Goal: Communication & Community: Answer question/provide support

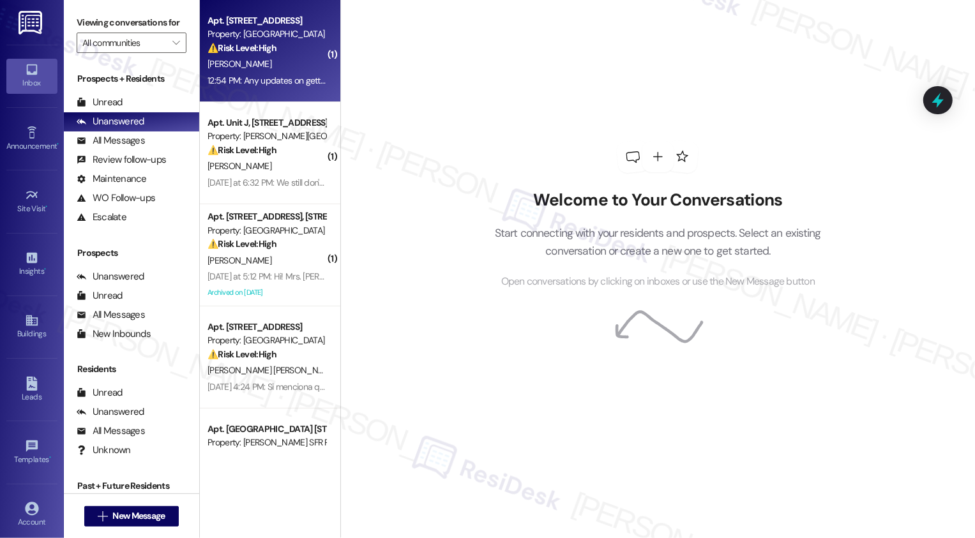
click at [281, 73] on div "12:54 PM: Any updates on getting a new fridge? I haven't had any updates [DATE]…" at bounding box center [266, 81] width 121 height 16
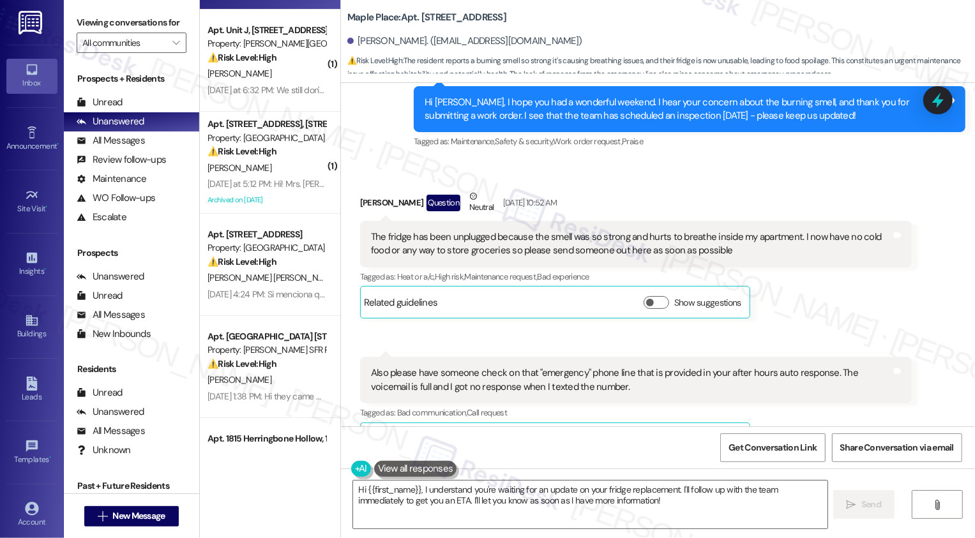
scroll to position [3298, 0]
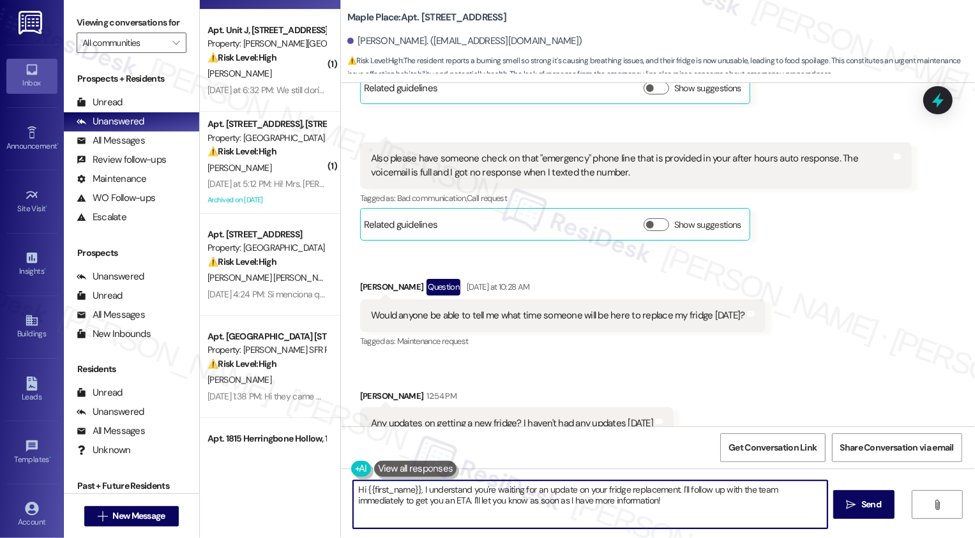
click at [621, 490] on textarea "Hi {{first_name}}, I understand you're waiting for an update on your fridge rep…" at bounding box center [590, 505] width 474 height 48
drag, startPoint x: 418, startPoint y: 491, endPoint x: 701, endPoint y: 529, distance: 285.4
click at [701, 529] on textarea "Hi {{first_name}}, I understand you're waiting for an update on your fridge rep…" at bounding box center [590, 505] width 474 height 48
click at [559, 509] on textarea "Hi {{first_name}}, I understand you're waiting for an update on your fridge rep…" at bounding box center [590, 505] width 474 height 48
drag, startPoint x: 568, startPoint y: 489, endPoint x: 639, endPoint y: 511, distance: 74.5
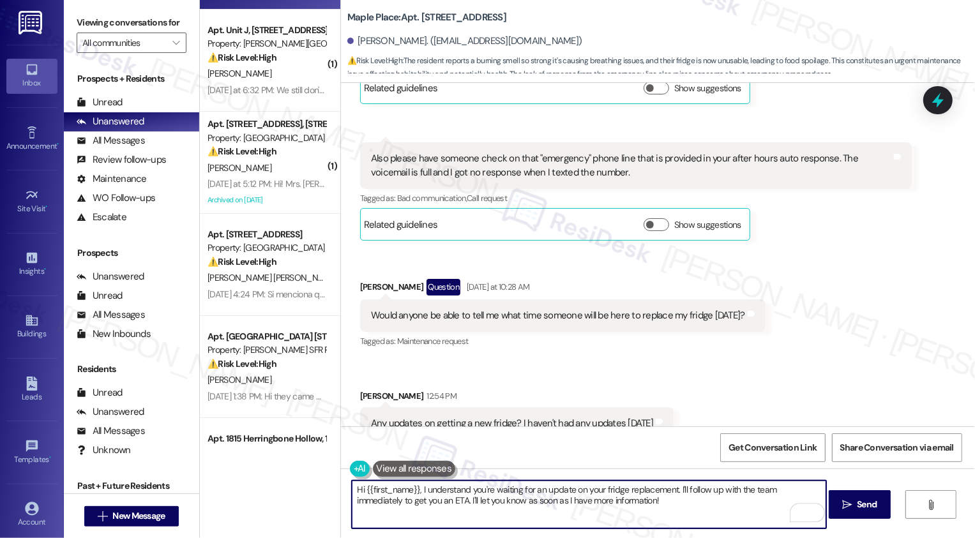
click at [639, 511] on textarea "Hi {{first_name}}, I understand you're waiting for an update on your fridge rep…" at bounding box center [589, 505] width 474 height 48
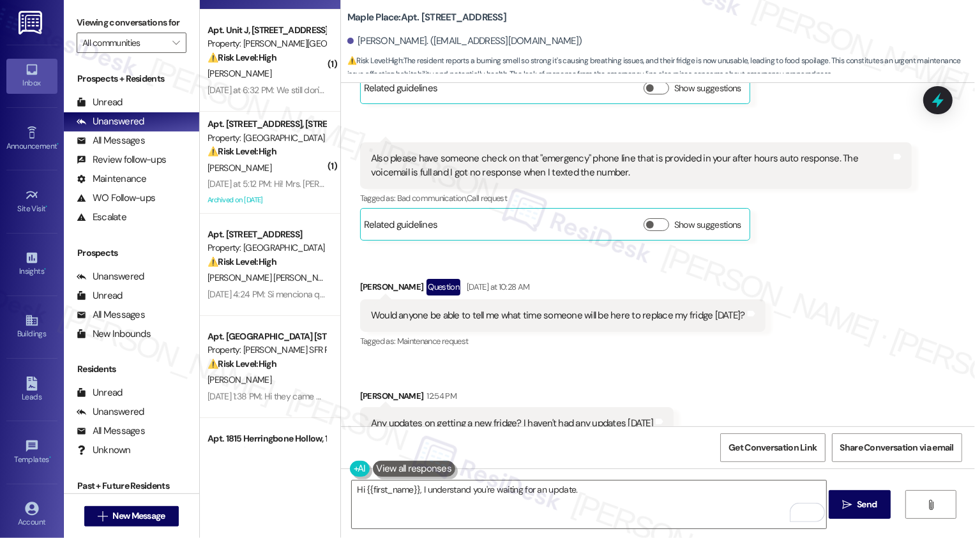
drag, startPoint x: 440, startPoint y: 19, endPoint x: 534, endPoint y: 22, distance: 94.6
click at [534, 22] on div "Maple Place: Apt. [STREET_ADDRESS]" at bounding box center [474, 18] width 255 height 16
copy b "[STREET_ADDRESS]"
click at [610, 492] on textarea "Hi {{first_name}}, I understand you're waiting for an update." at bounding box center [589, 505] width 474 height 48
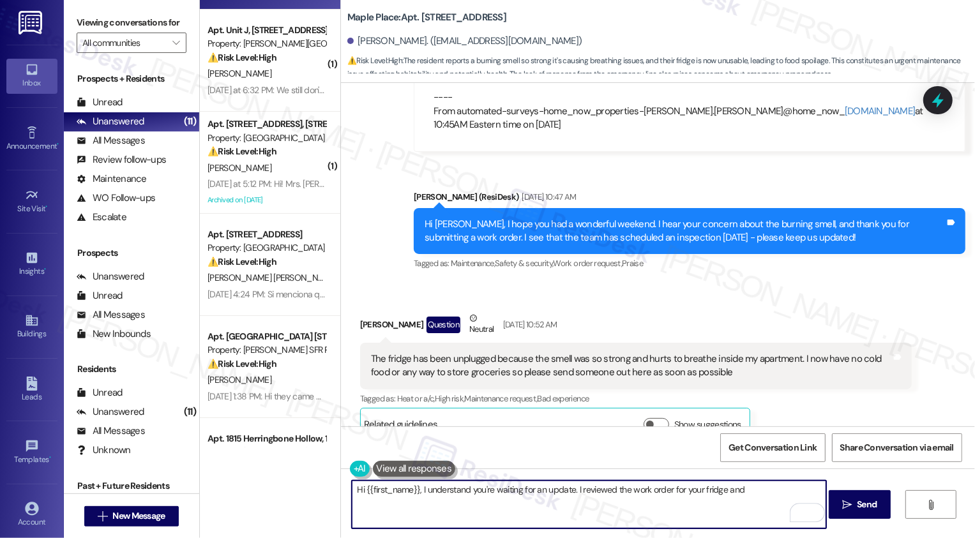
scroll to position [3015, 0]
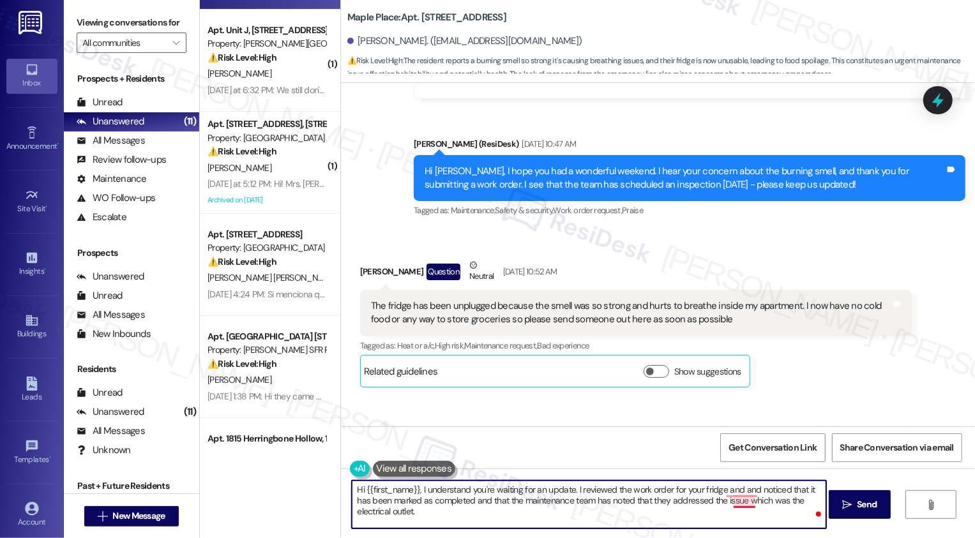
click at [739, 506] on textarea "Hi {{first_name}}, I understand you're waiting for an update. I reviewed the wo…" at bounding box center [589, 505] width 474 height 48
click at [729, 487] on textarea "Hi {{first_name}}, I understand you're waiting for an update. I reviewed the wo…" at bounding box center [589, 505] width 474 height 48
click at [485, 517] on textarea "Hi {{first_name}}, I understand you're waiting for an update. I reviewed the wo…" at bounding box center [589, 505] width 474 height 48
click at [430, 497] on textarea "Hi {{first_name}}, I understand you're waiting for an update. I reviewed the wo…" at bounding box center [589, 505] width 474 height 48
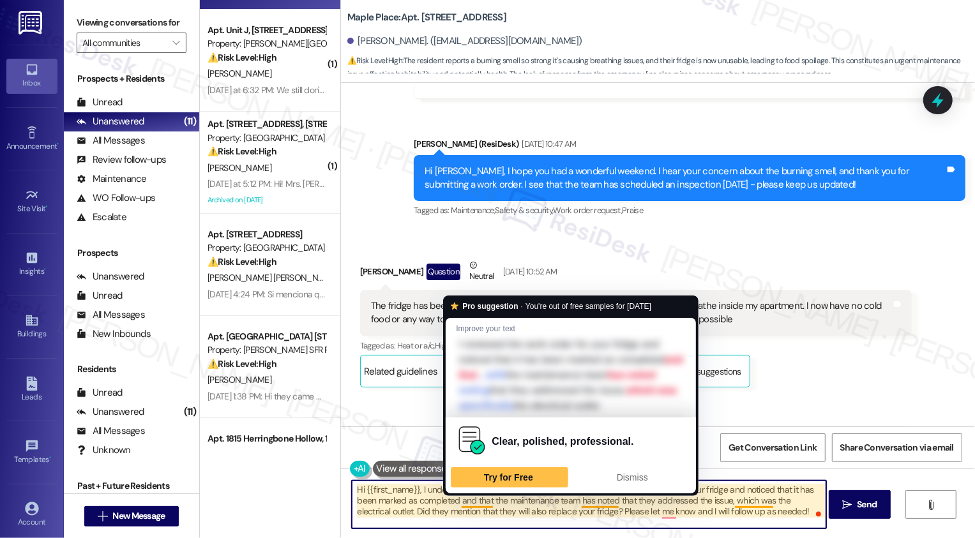
click at [610, 506] on textarea "Hi {{first_name}}, I understand you're waiting for an update. I reviewed the wo…" at bounding box center [589, 505] width 474 height 48
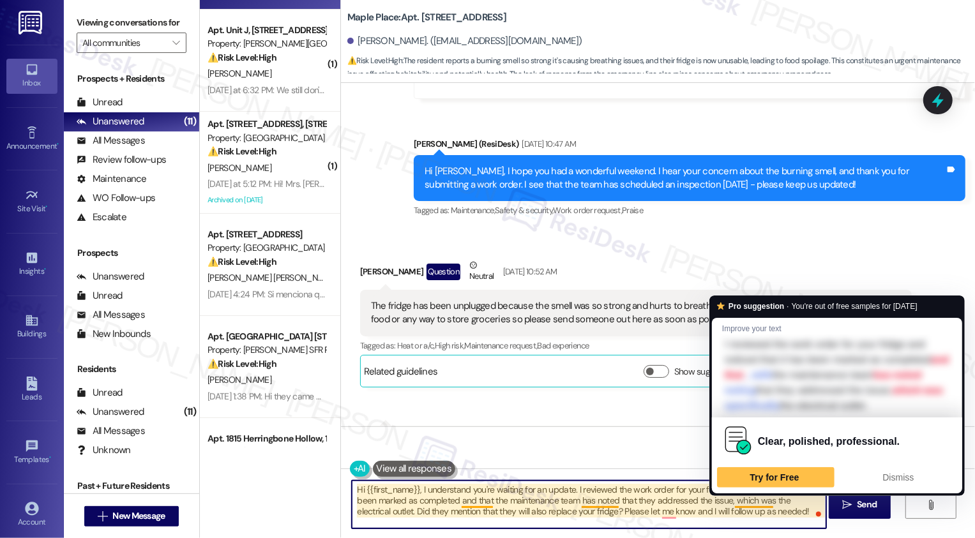
click at [742, 501] on textarea "Hi {{first_name}}, I understand you're waiting for an update. I reviewed the wo…" at bounding box center [589, 505] width 474 height 48
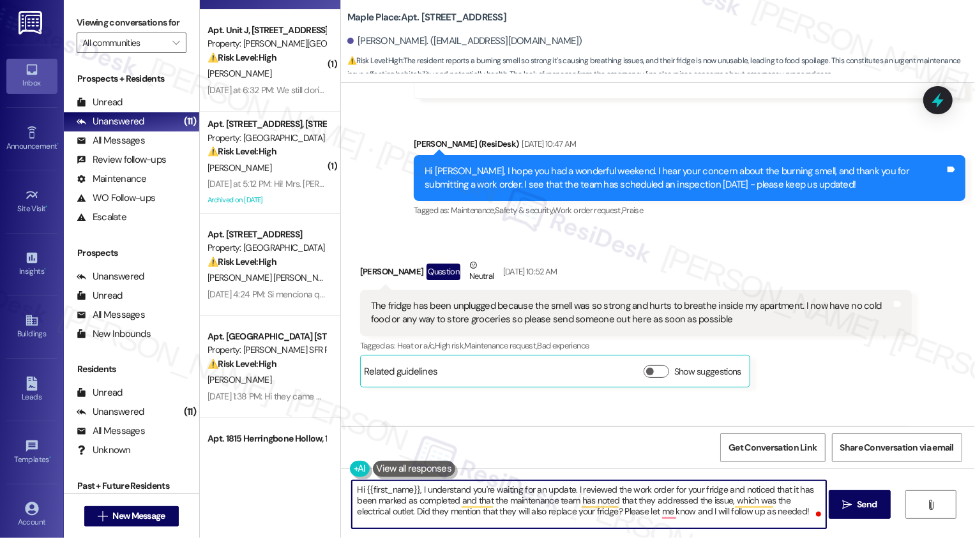
click at [557, 504] on textarea "Hi {{first_name}}, I understand you're waiting for an update. I reviewed the wo…" at bounding box center [589, 505] width 474 height 48
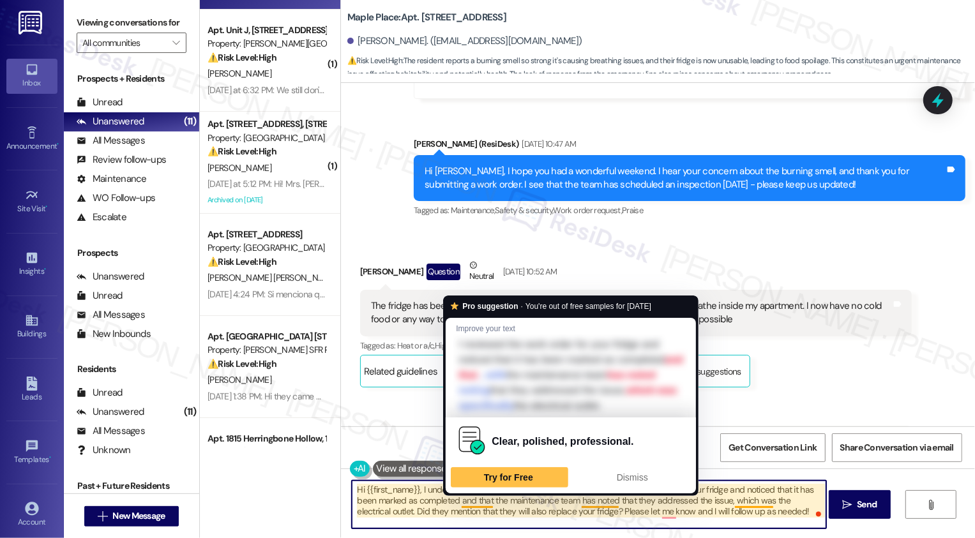
click at [463, 502] on textarea "Hi {{first_name}}, I understand you're waiting for an update. I reviewed the wo…" at bounding box center [589, 505] width 474 height 48
click at [579, 504] on textarea "Hi {{first_name}}, I understand you're waiting for an update. I reviewed the wo…" at bounding box center [589, 505] width 474 height 48
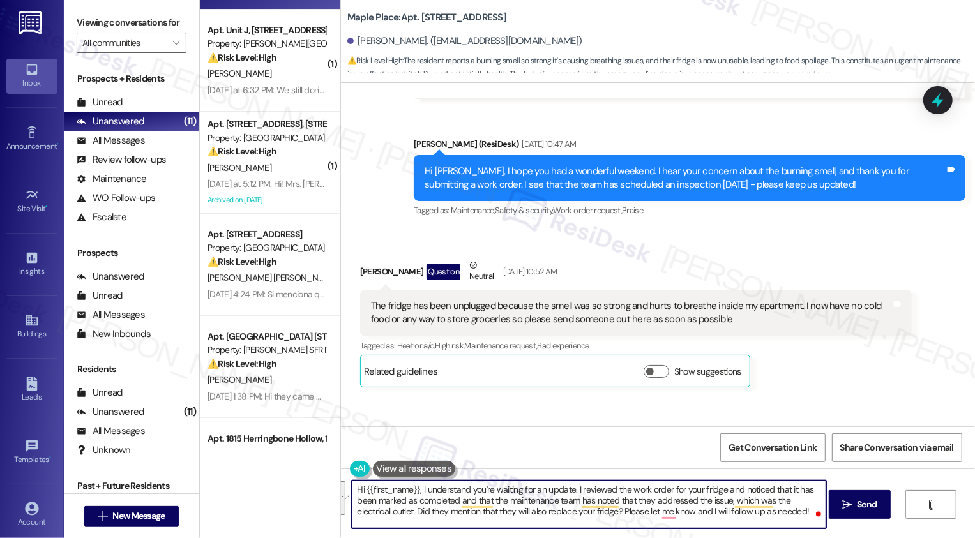
paste textarea "’re waiting for an update. I reviewed the work order for your fridge and saw it…"
click at [465, 494] on textarea "Hi {{first_name}}, I understand you’re waiting for an update. I reviewed the wo…" at bounding box center [589, 505] width 474 height 48
click at [665, 492] on textarea "Hi {{first_name}}, I understand you’re waiting for an update. I reviewed the wo…" at bounding box center [589, 505] width 474 height 48
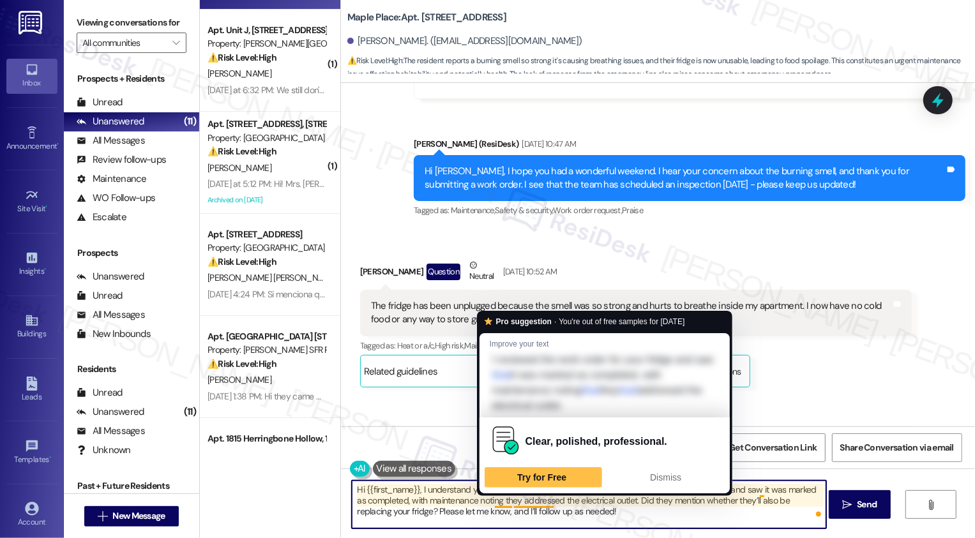
click at [591, 504] on textarea "Hi {{first_name}}, I understand you’re waiting for an update. I reviewed the wo…" at bounding box center [589, 505] width 474 height 48
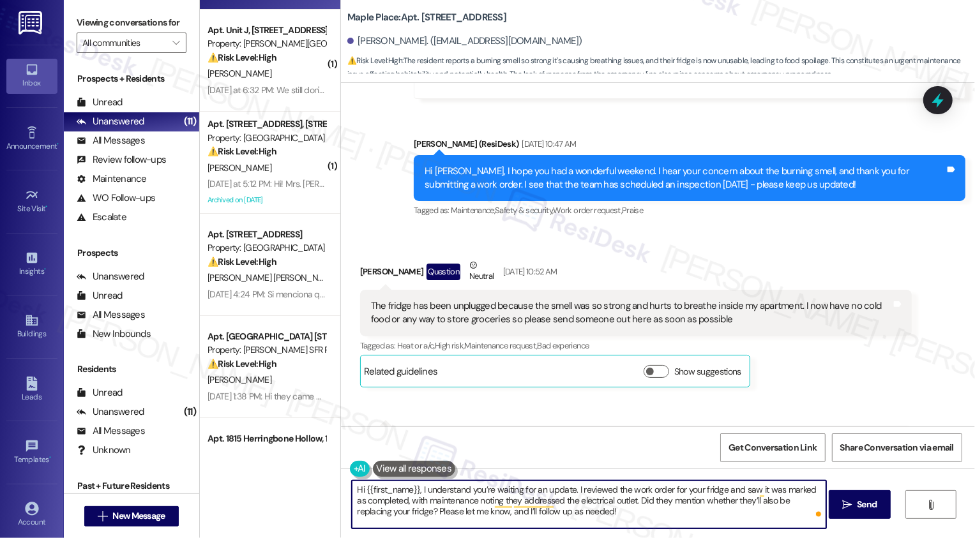
click at [619, 501] on textarea "Hi {{first_name}}, I understand you’re waiting for an update. I reviewed the wo…" at bounding box center [589, 505] width 474 height 48
click at [655, 515] on textarea "Hi {{first_name}}, I understand you’re waiting for an update. I reviewed the wo…" at bounding box center [589, 505] width 474 height 48
click at [474, 512] on textarea "Hi {{first_name}}, I understand you’re waiting for an update. I reviewed the wo…" at bounding box center [589, 505] width 474 height 48
type textarea "Hi {{first_name}}, I understand you’re waiting for an update. I reviewed the wo…"
click at [850, 513] on button " Send" at bounding box center [860, 504] width 62 height 29
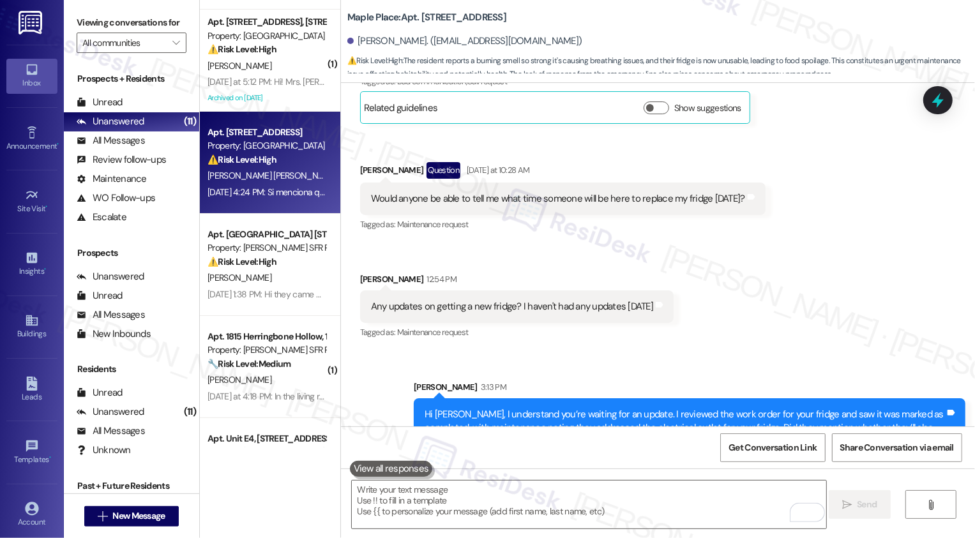
scroll to position [0, 0]
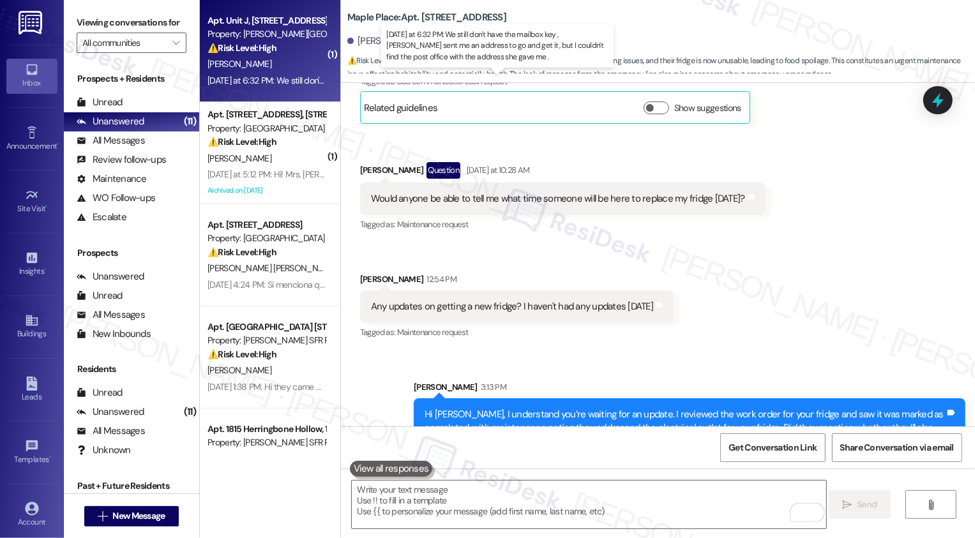
click at [274, 61] on div "[PERSON_NAME]" at bounding box center [266, 64] width 121 height 16
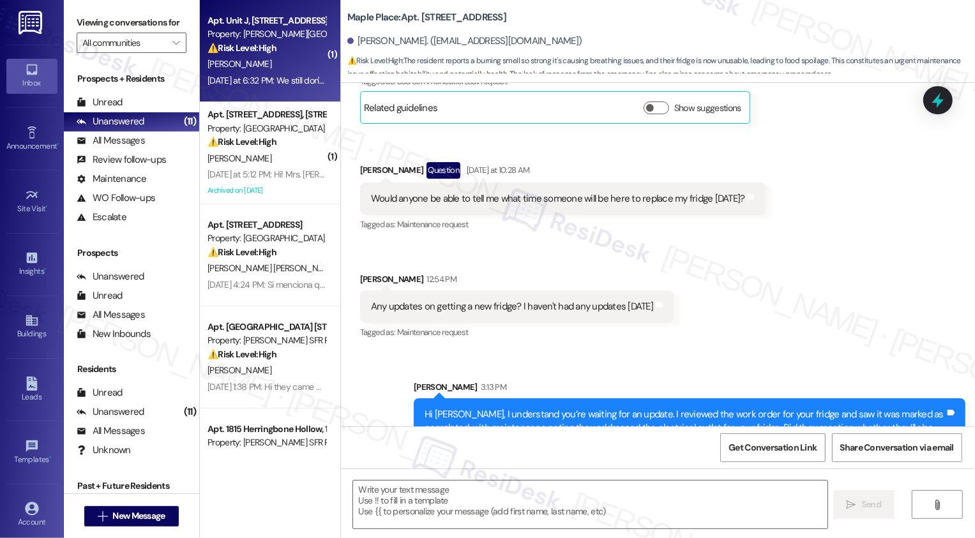
click at [274, 61] on div "[PERSON_NAME]" at bounding box center [266, 64] width 121 height 16
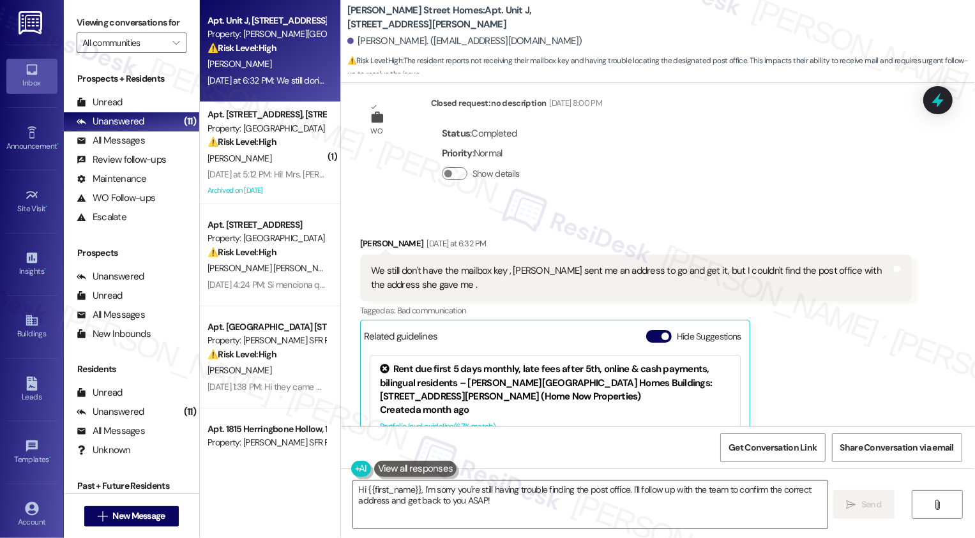
scroll to position [2359, 0]
drag, startPoint x: 418, startPoint y: 490, endPoint x: 677, endPoint y: 536, distance: 262.8
click at [677, 536] on div "Hi {{first_name}}, I'm sorry you're still having trouble finding the post offic…" at bounding box center [658, 517] width 634 height 96
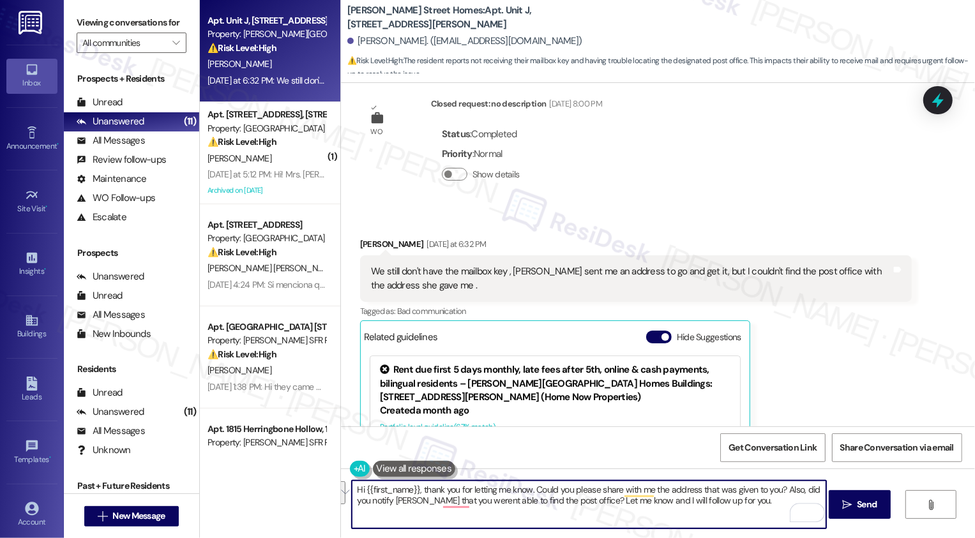
click at [637, 509] on textarea "Hi {{first_name}}, thank you for letting me know. Could you please share with m…" at bounding box center [589, 505] width 474 height 48
click at [645, 501] on textarea "Hi {{first_name}}, thank you for letting me know. Could you please share with m…" at bounding box center [589, 505] width 474 height 48
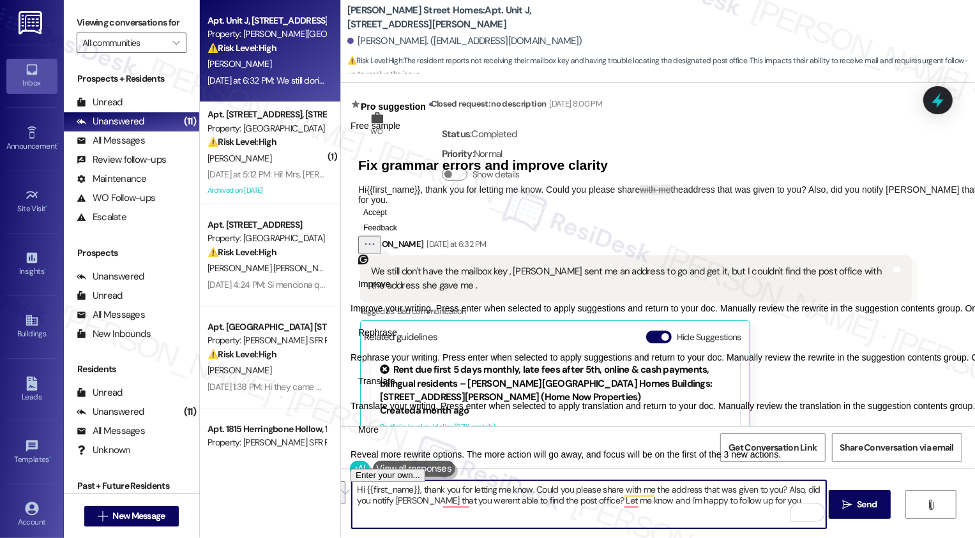
click at [397, 340] on span "Rephrase" at bounding box center [377, 332] width 39 height 13
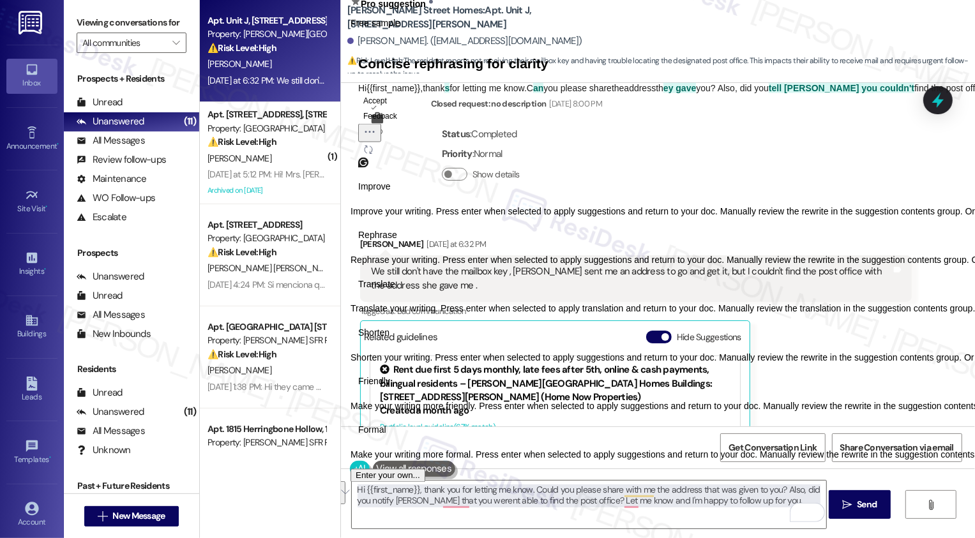
click at [390, 389] on span "Friendly" at bounding box center [374, 381] width 32 height 13
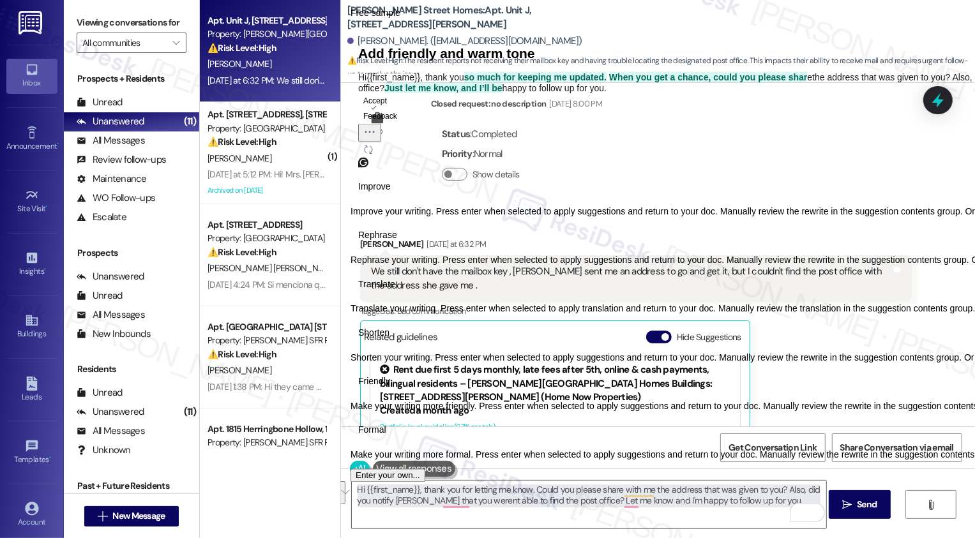
click at [392, 108] on button "Accept" at bounding box center [375, 100] width 34 height 15
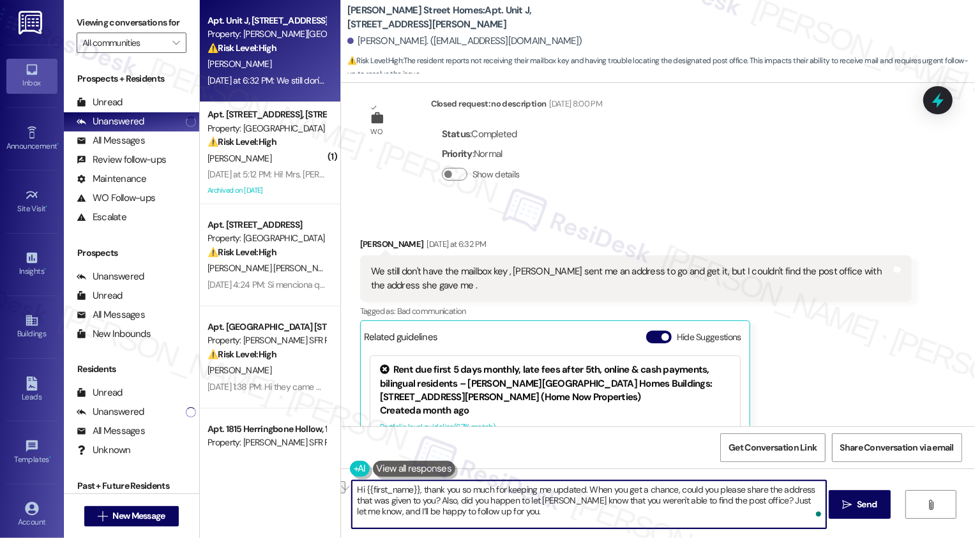
drag, startPoint x: 582, startPoint y: 491, endPoint x: 674, endPoint y: 489, distance: 92.0
click at [674, 489] on textarea "Hi {{first_name}}, thank you so much for keeping me updated. When you get a cha…" at bounding box center [589, 505] width 474 height 48
click at [543, 510] on textarea "Hi {{first_name}}, thank you so much for keeping me updated. Could you please s…" at bounding box center [589, 505] width 474 height 48
type textarea "Hi {{first_name}}, thank you so much for keeping me updated. Could you please s…"
click at [852, 508] on span " Send" at bounding box center [860, 504] width 40 height 13
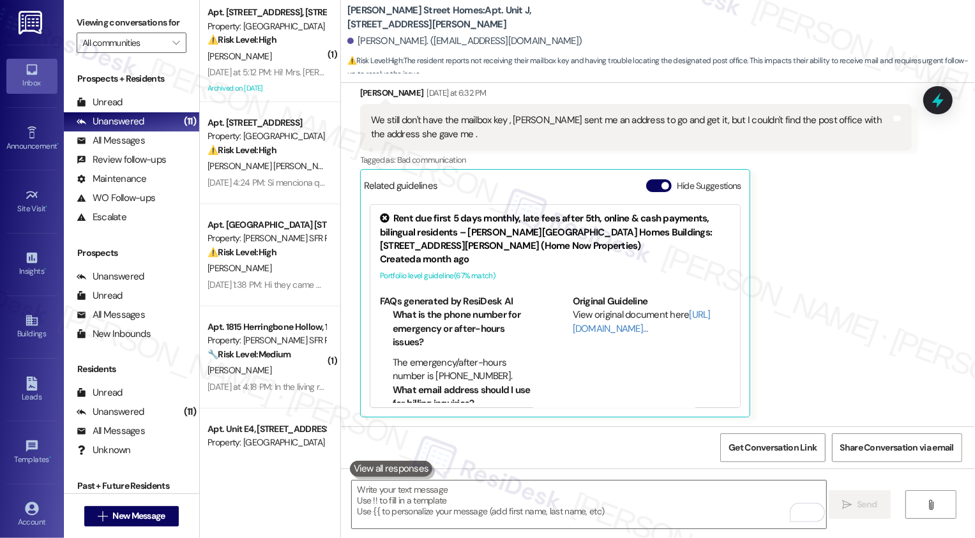
scroll to position [2614, 0]
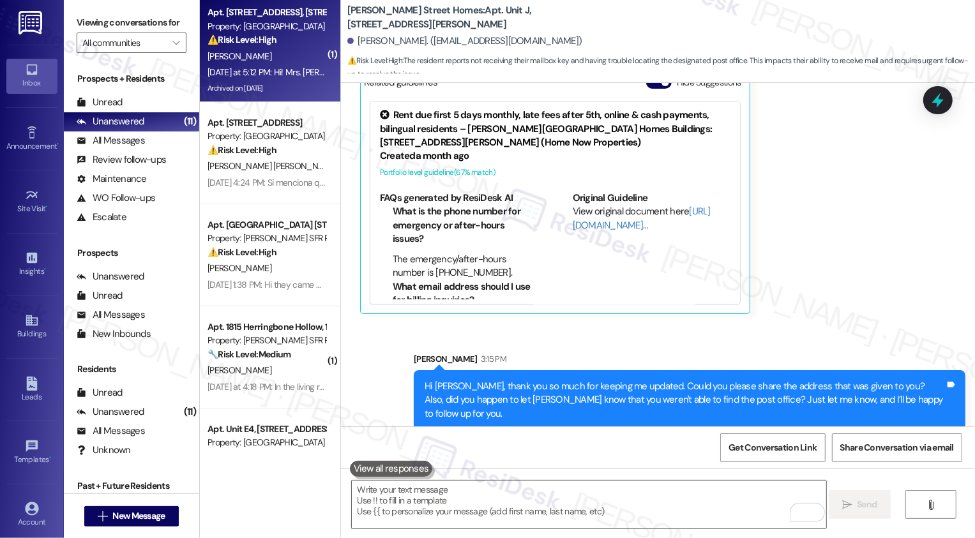
click at [280, 61] on div "[PERSON_NAME]" at bounding box center [266, 57] width 121 height 16
type textarea "Fetching suggested responses. Please feel free to read through the conversation…"
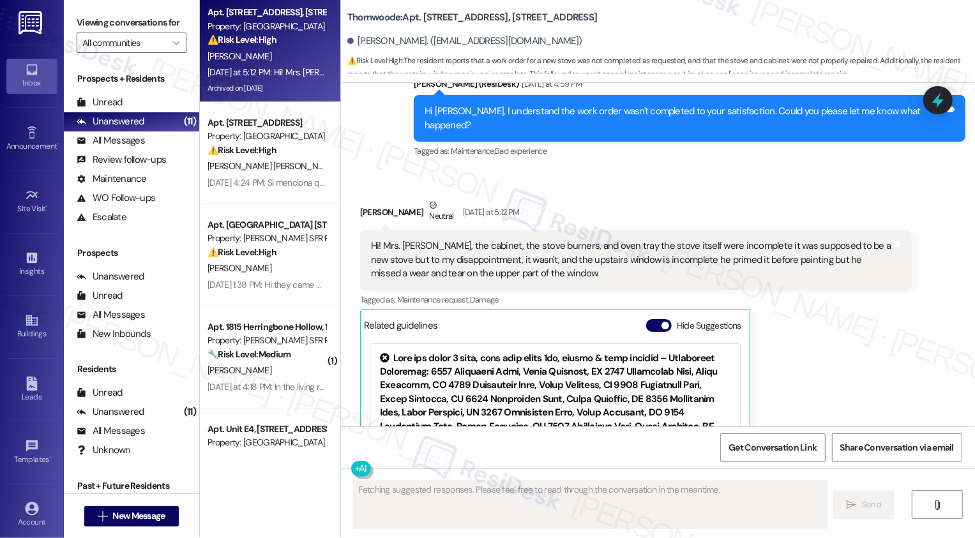
scroll to position [2095, 0]
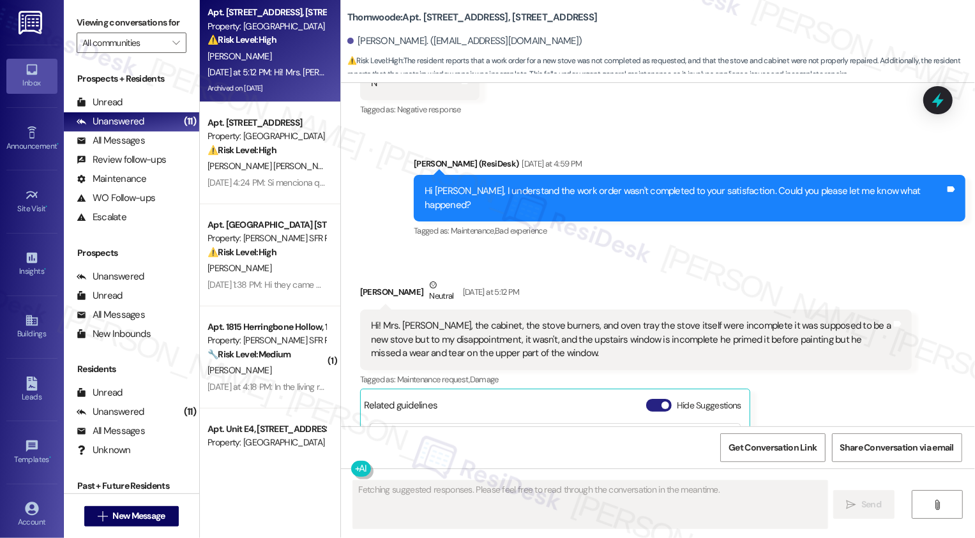
click at [649, 399] on button "Hide Suggestions" at bounding box center [659, 405] width 26 height 13
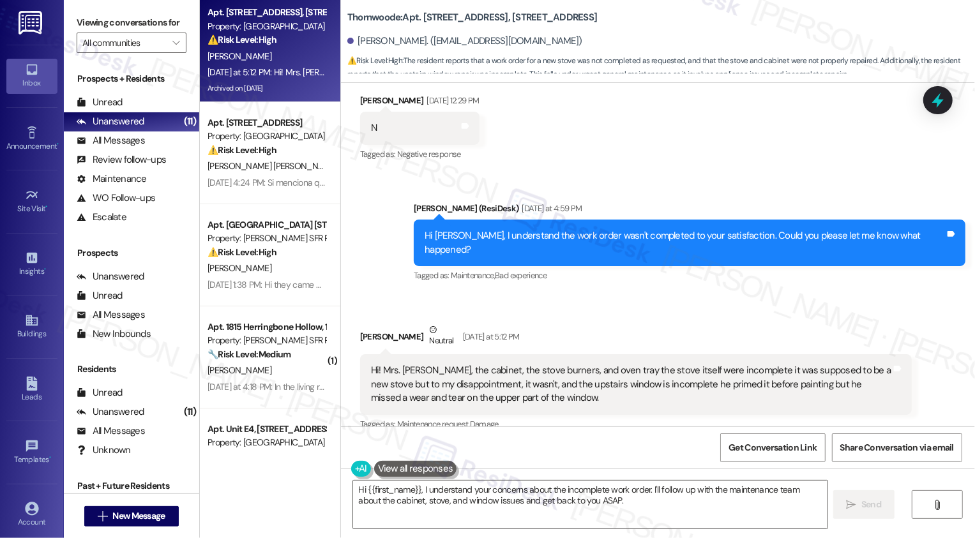
scroll to position [2071, 0]
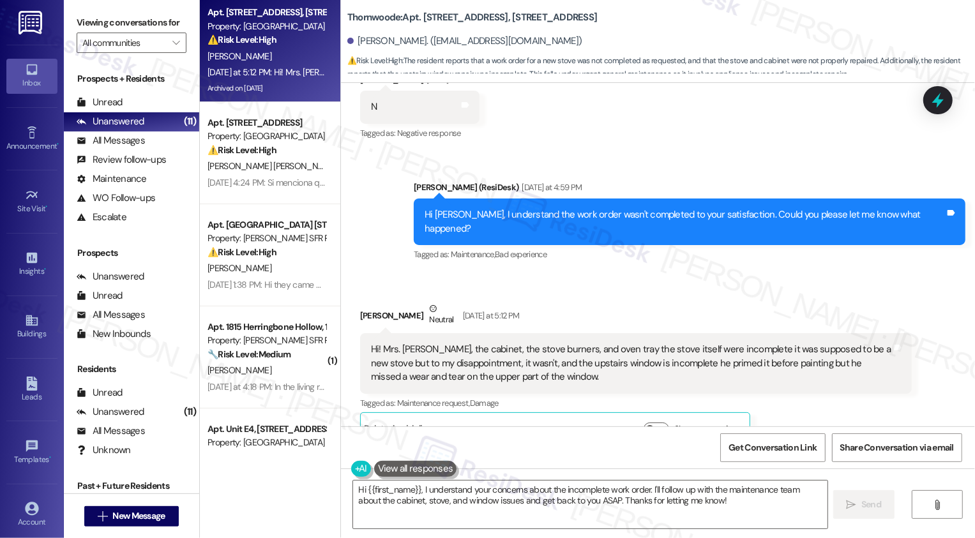
drag, startPoint x: 520, startPoint y: 10, endPoint x: 536, endPoint y: 24, distance: 22.2
click at [536, 24] on b "Thornwoode: Apt. 1094 Thornwoode Lane, 1094 Thornwoode Lane" at bounding box center [472, 17] width 250 height 13
drag, startPoint x: 517, startPoint y: 8, endPoint x: 522, endPoint y: 23, distance: 15.6
click at [522, 23] on b "Thornwoode: Apt. 1094 Thornwoode Lane, 1094 Thornwoode Lane" at bounding box center [472, 17] width 250 height 13
copy b "1094 Thornwoode Lane"
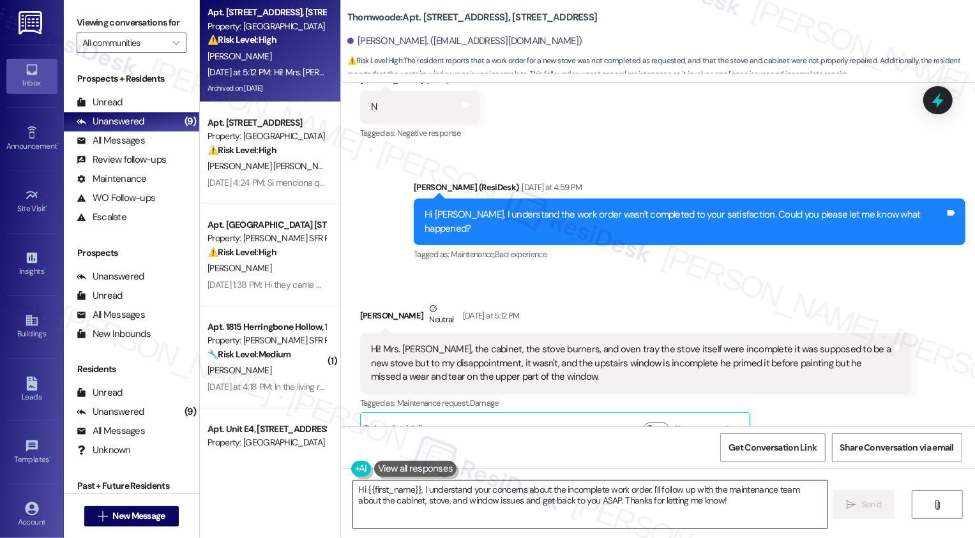
click at [444, 497] on textarea "Hi {{first_name}}, I understand your concerns about the incomplete work order. …" at bounding box center [590, 505] width 474 height 48
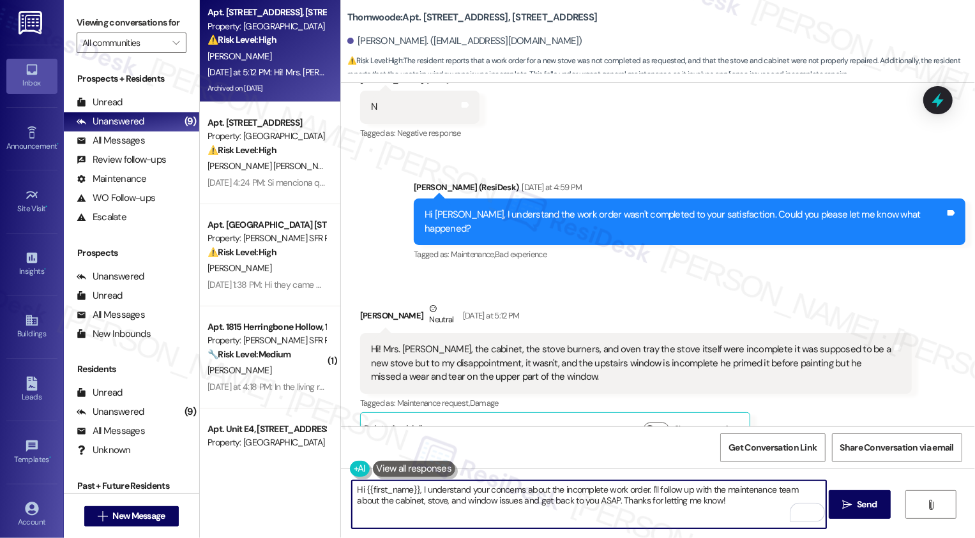
drag, startPoint x: 646, startPoint y: 489, endPoint x: 709, endPoint y: 511, distance: 67.9
click at [709, 511] on textarea "Hi {{first_name}}, I understand your concerns about the incomplete work order. …" at bounding box center [589, 505] width 474 height 48
click at [413, 502] on textarea "Hi {{first_name}}, I understand your concerns about the incomplete work order. …" at bounding box center [589, 505] width 474 height 48
click at [619, 522] on textarea "Hi {{first_name}}, I understand your concerns about the incomplete work order. …" at bounding box center [589, 505] width 474 height 48
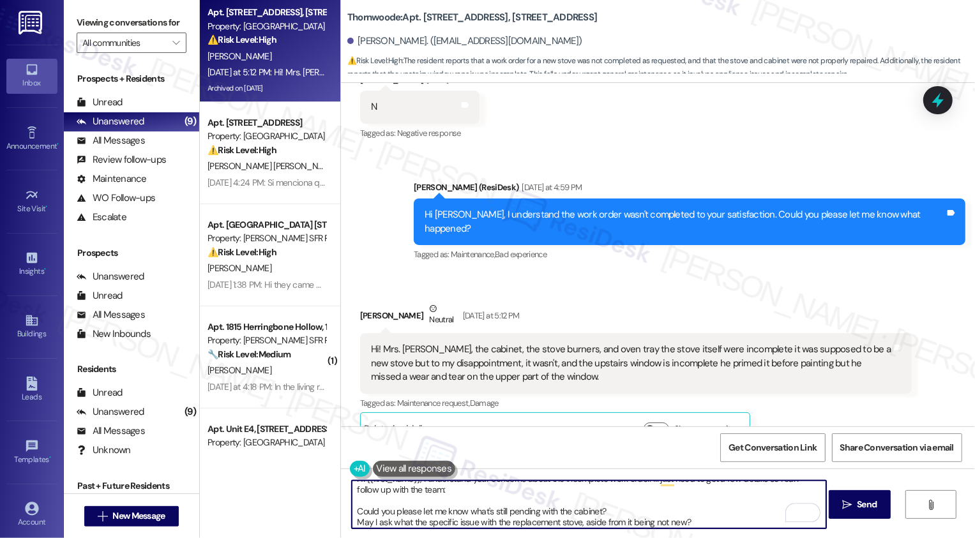
scroll to position [22, 0]
type textarea "Hi {{first_name}}, I understand your concerns about the incomplete work order. …"
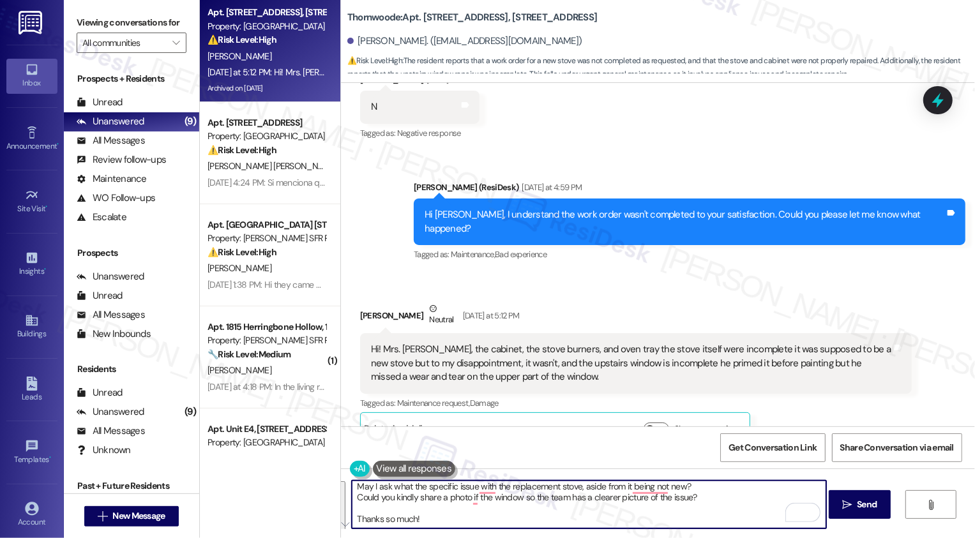
scroll to position [47, 0]
paste textarea "just need a few details so I can follow up with the team: Could you let me know…"
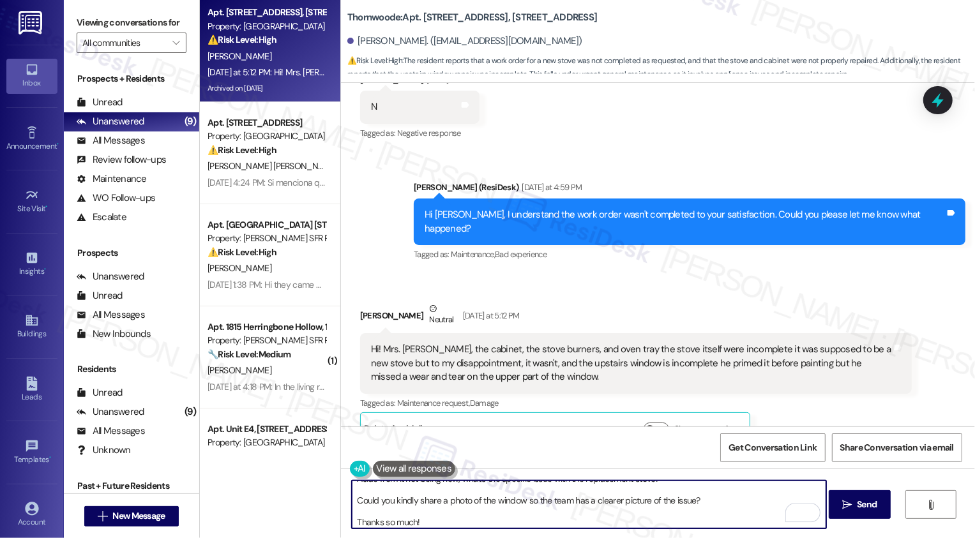
scroll to position [0, 0]
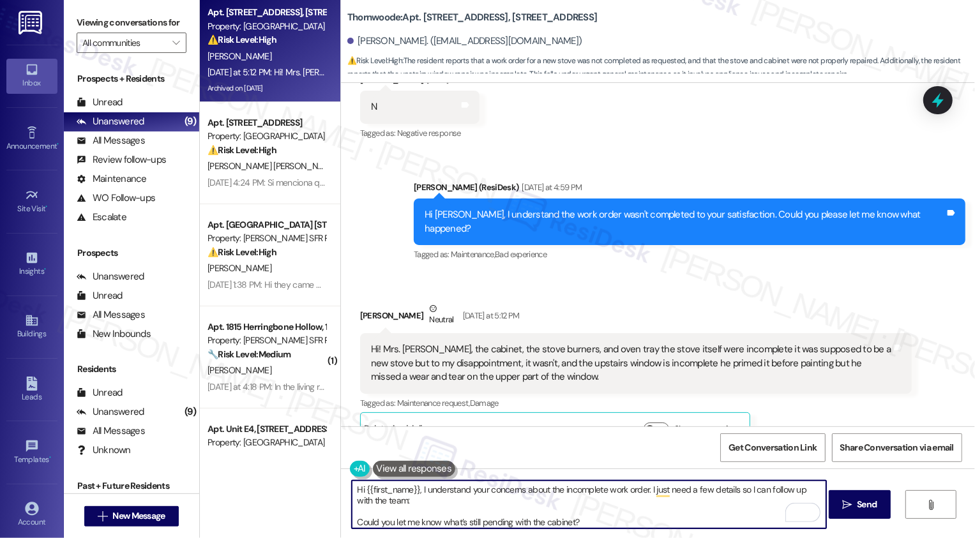
drag, startPoint x: 414, startPoint y: 490, endPoint x: 278, endPoint y: 498, distance: 136.9
click at [278, 498] on div "Apt. 1094 Thornwoode Lane, 1094 Thornwoode Lane Property: Thornwoode ⚠️ Risk Le…" at bounding box center [587, 269] width 775 height 538
click at [416, 496] on textarea "Hi {{first_name}}, I understand your concerns about the incomplete work order. …" at bounding box center [589, 505] width 474 height 48
drag, startPoint x: 414, startPoint y: 491, endPoint x: 334, endPoint y: 491, distance: 80.5
click at [341, 491] on div "Hi {{first_name}}, I understand your concerns about the incomplete work order. …" at bounding box center [658, 517] width 634 height 96
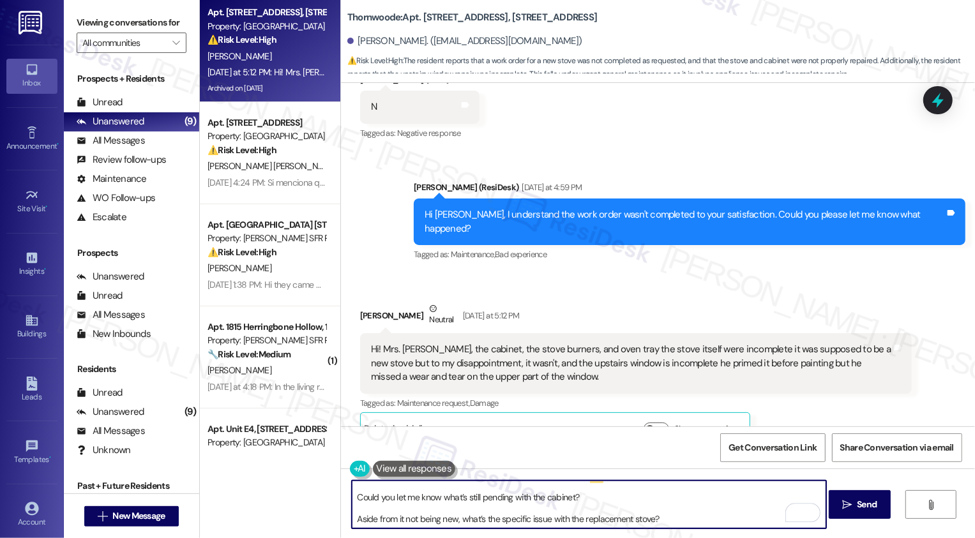
scroll to position [17, 0]
click at [352, 515] on textarea "I understand your concerns about the incomplete work order. I just need a few d…" at bounding box center [589, 505] width 474 height 48
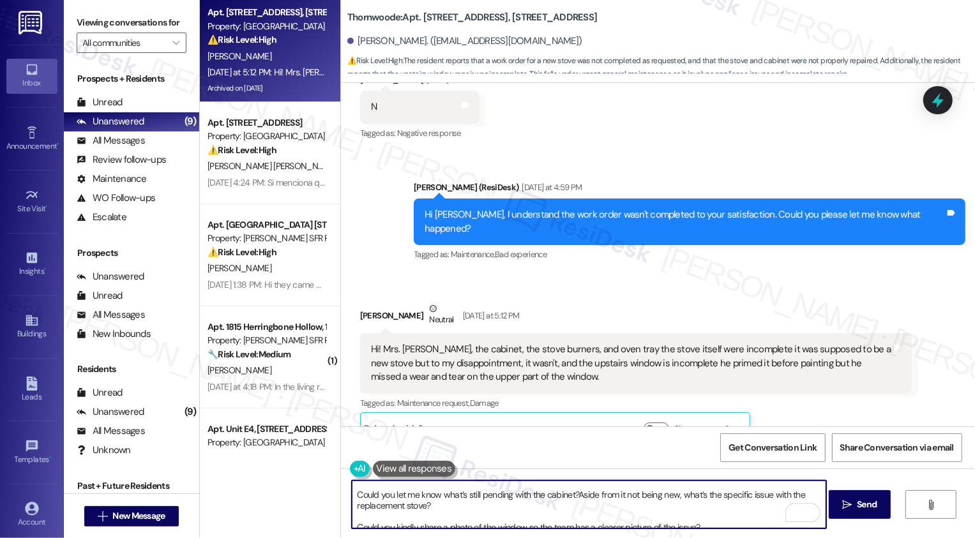
scroll to position [6, 0]
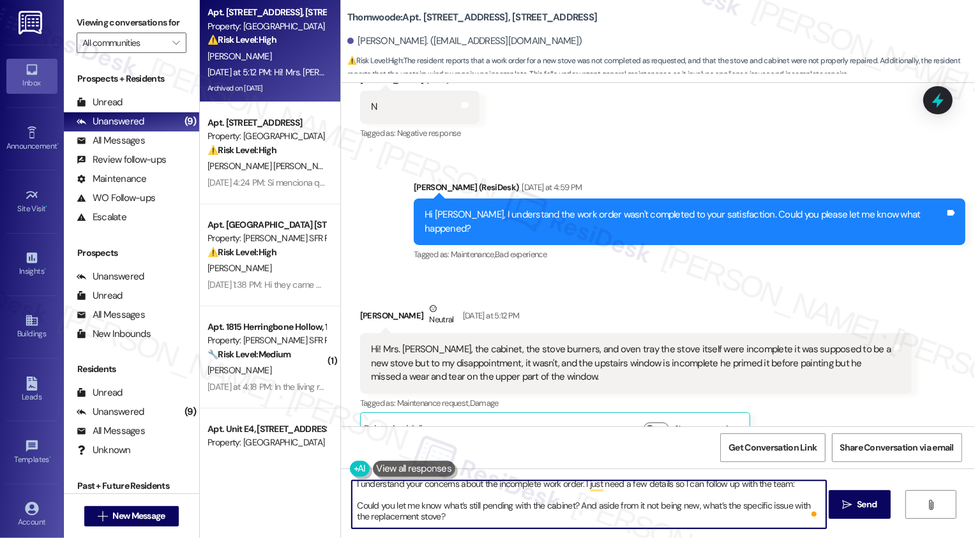
click at [575, 506] on textarea "I understand your concerns about the incomplete work order. I just need a few d…" at bounding box center [589, 505] width 474 height 48
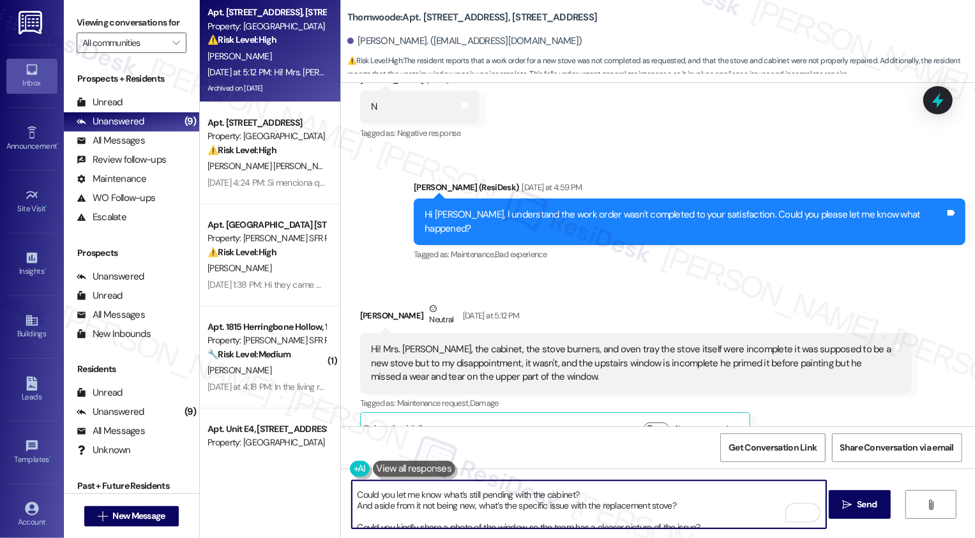
scroll to position [23, 0]
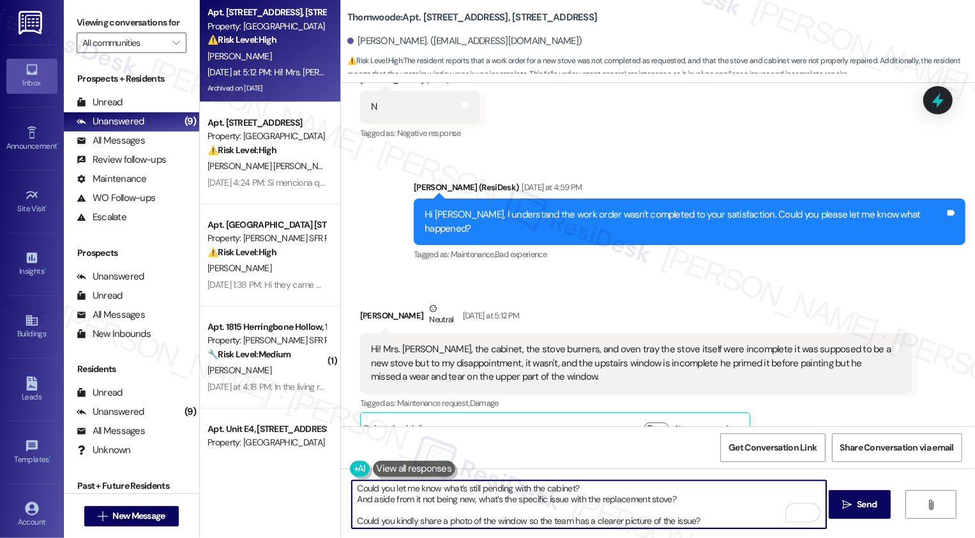
click at [352, 519] on textarea "I understand your concerns about the incomplete work order. I just need a few d…" at bounding box center [589, 505] width 474 height 48
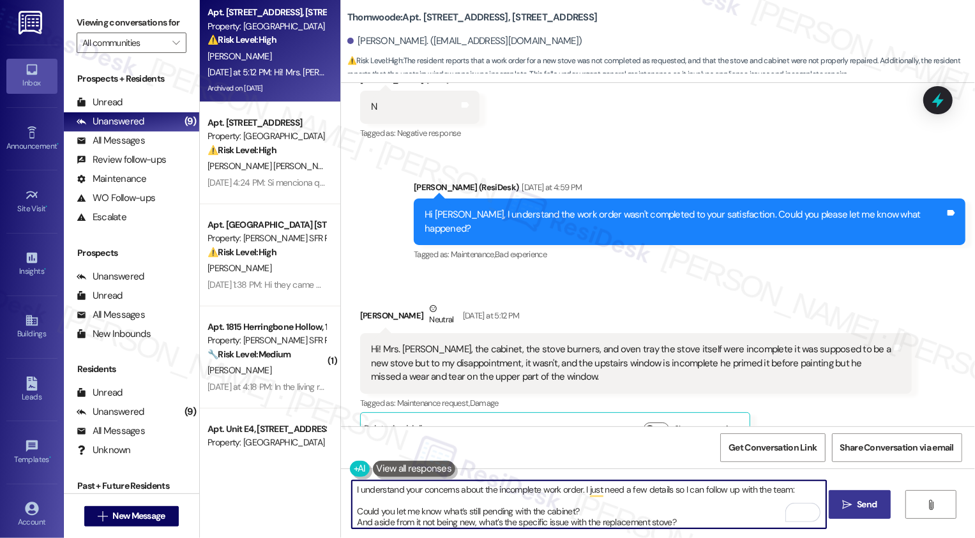
type textarea "I understand your concerns about the incomplete work order. I just need a few d…"
click at [874, 503] on span "Send" at bounding box center [867, 504] width 20 height 13
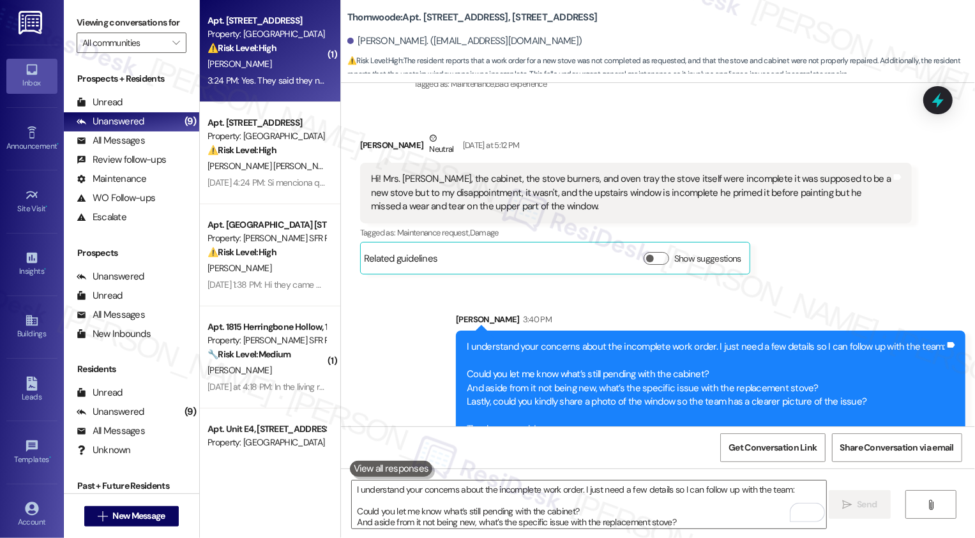
click at [268, 43] on strong "⚠️ Risk Level: High" at bounding box center [242, 47] width 69 height 11
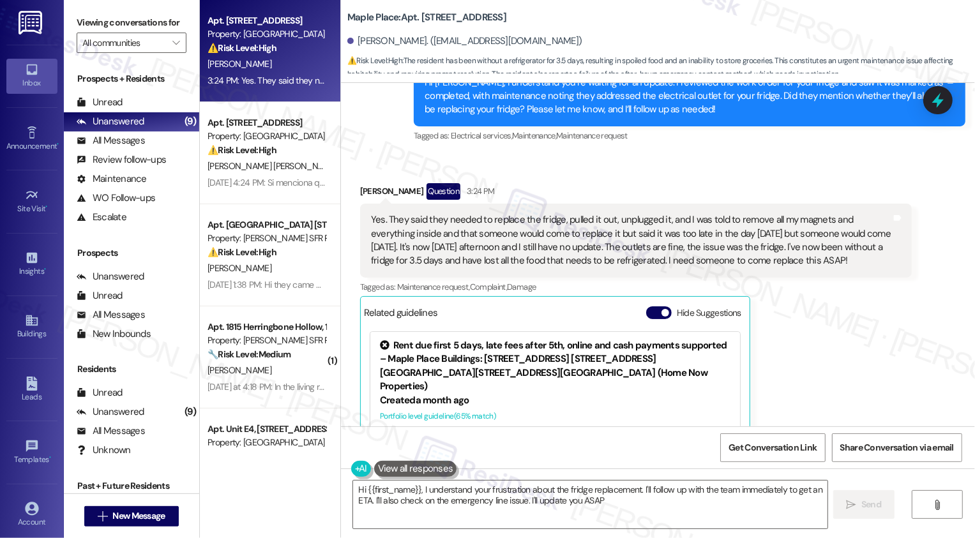
type textarea "Hi {{first_name}}, I understand your frustration about the fridge replacement. …"
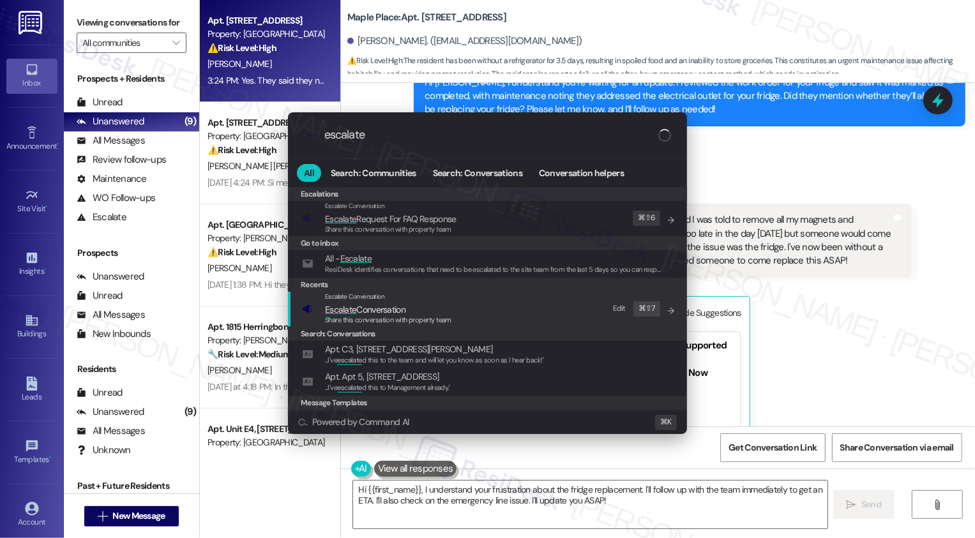
type input "escalate"
click at [364, 307] on span "Escalate Conversation" at bounding box center [365, 309] width 80 height 11
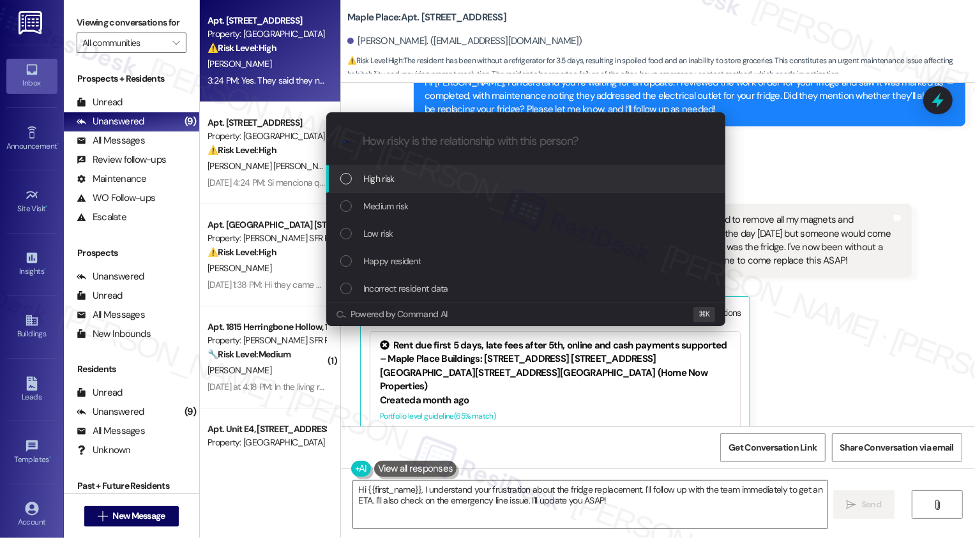
click at [375, 178] on span "High risk" at bounding box center [378, 179] width 31 height 14
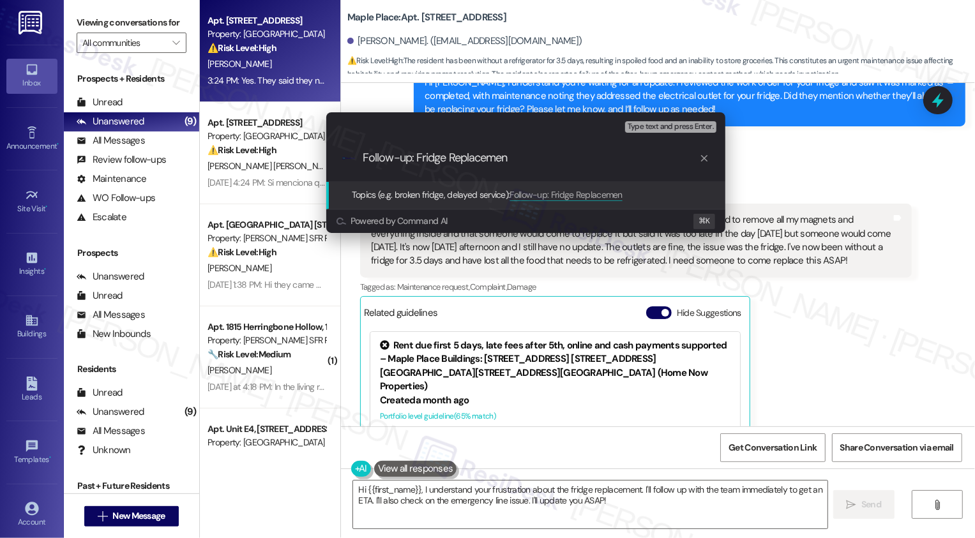
type input "Follow-up: Fridge Replacement"
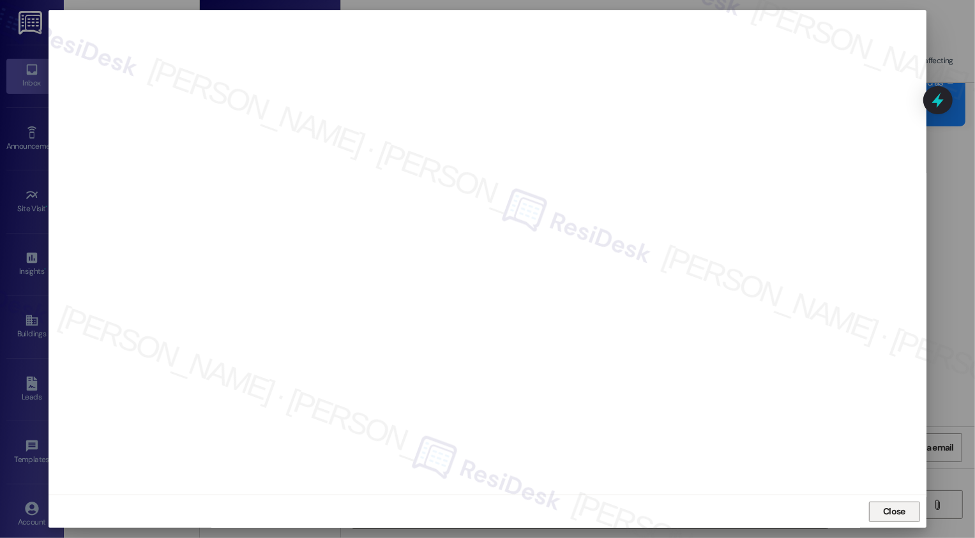
click at [890, 519] on button "Close" at bounding box center [894, 512] width 51 height 20
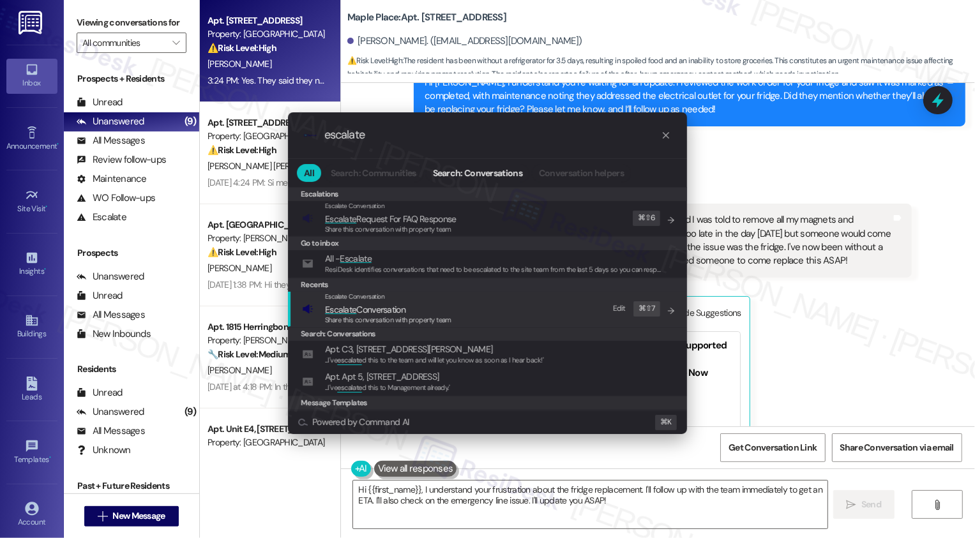
type input "escalate"
click at [437, 322] on span "Share this conversation with property team" at bounding box center [388, 319] width 126 height 9
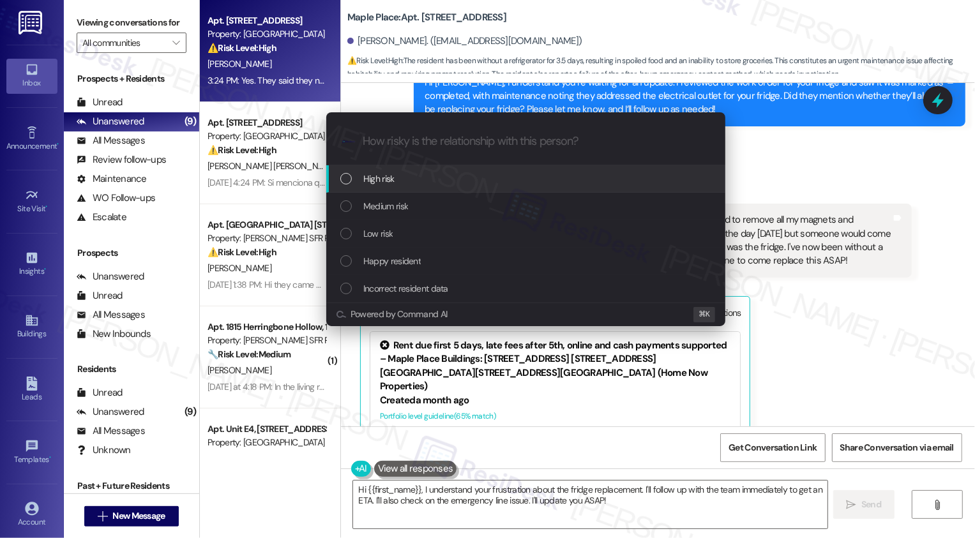
click at [377, 174] on span "High risk" at bounding box center [378, 179] width 31 height 14
paste input "Follow-up: Fridge Replacement"
type input "Follow-up: Fridge Replacement"
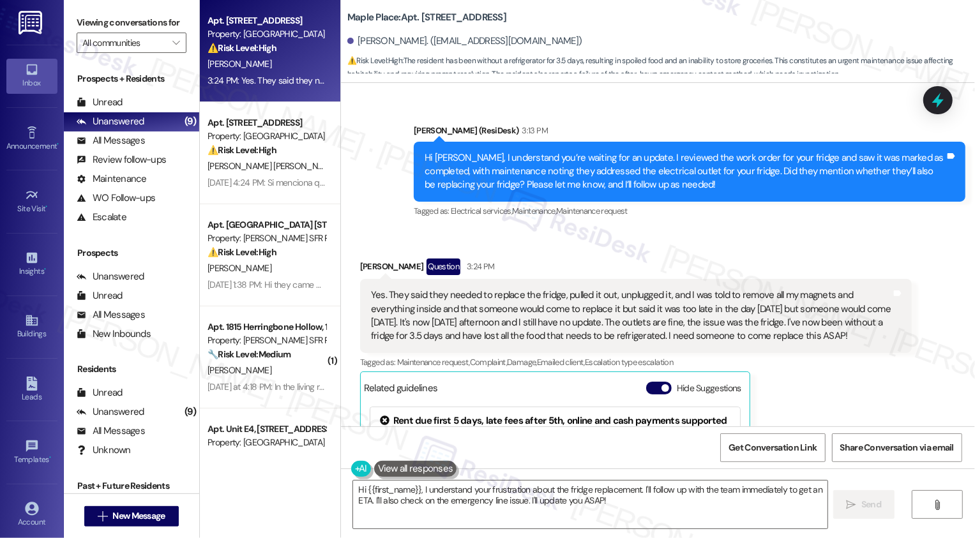
scroll to position [3833, 0]
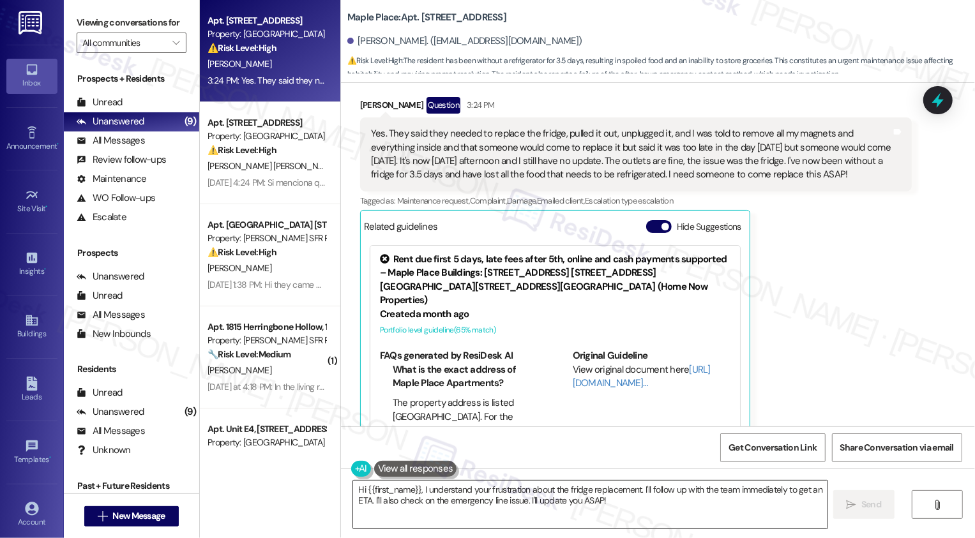
click at [559, 505] on textarea "Hi {{first_name}}, I understand your frustration about the fridge replacement. …" at bounding box center [590, 505] width 474 height 48
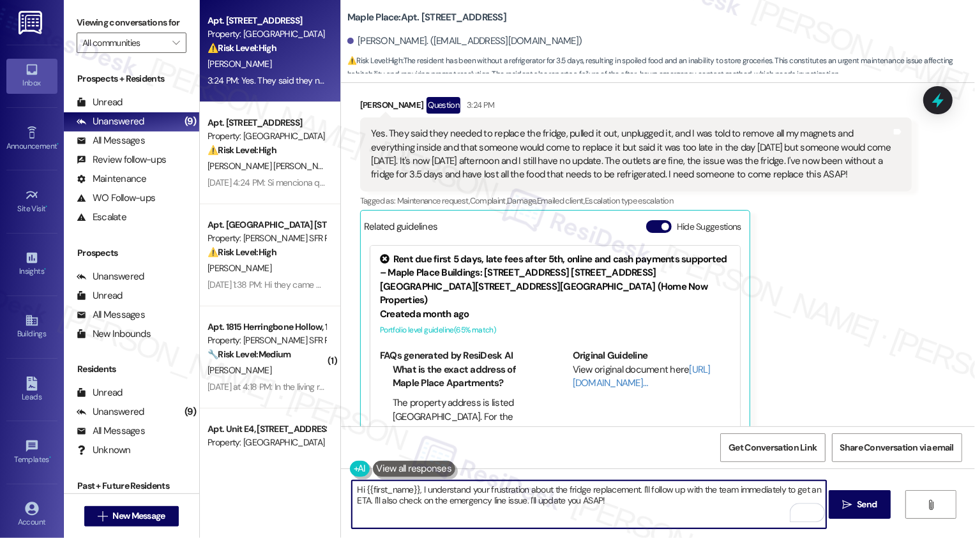
drag, startPoint x: 416, startPoint y: 489, endPoint x: 345, endPoint y: 489, distance: 70.9
click at [352, 489] on textarea "Hi {{first_name}}, I understand your frustration about the fridge replacement. …" at bounding box center [589, 505] width 474 height 48
click at [543, 503] on textarea "Got it! I understand your frustration about the fridge replacement. I'll follow…" at bounding box center [589, 505] width 474 height 48
click at [713, 485] on textarea "Got it! I understand your frustration about the fridge replacement. I'll follow…" at bounding box center [589, 505] width 474 height 48
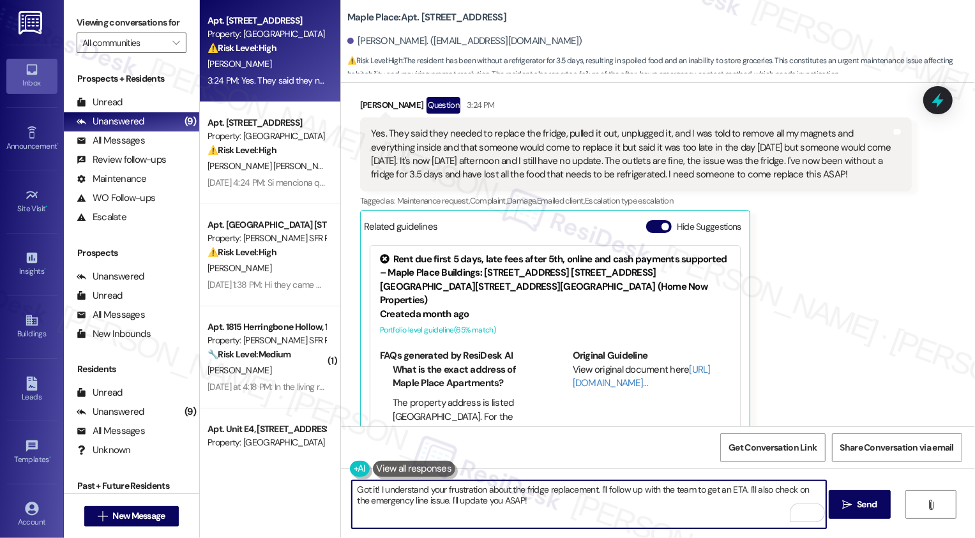
drag, startPoint x: 742, startPoint y: 489, endPoint x: 750, endPoint y: 511, distance: 23.8
click at [750, 511] on textarea "Got it! I understand your frustration about the fridge replacement. I'll follow…" at bounding box center [589, 505] width 474 height 48
type textarea "Got it! I understand your frustration about the fridge replacement. I'll follow…"
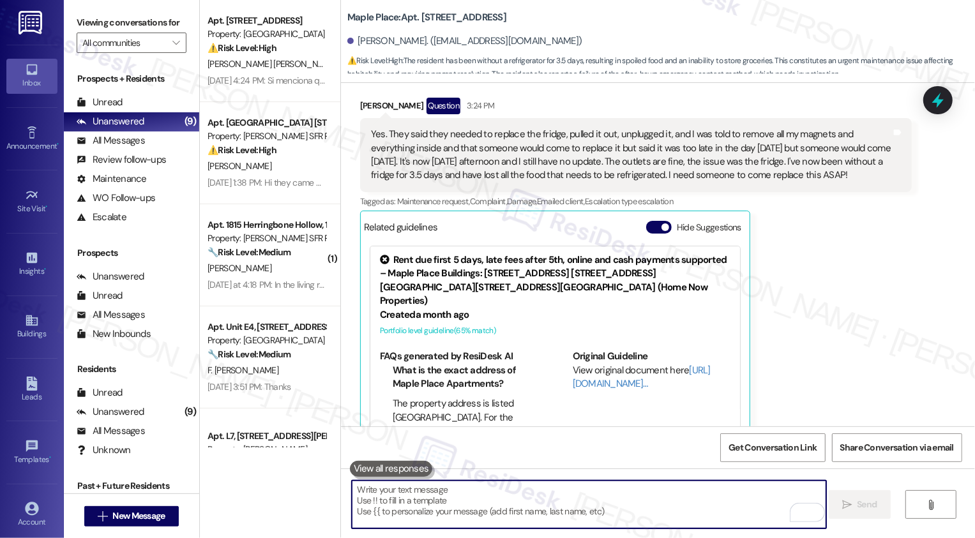
scroll to position [3936, 0]
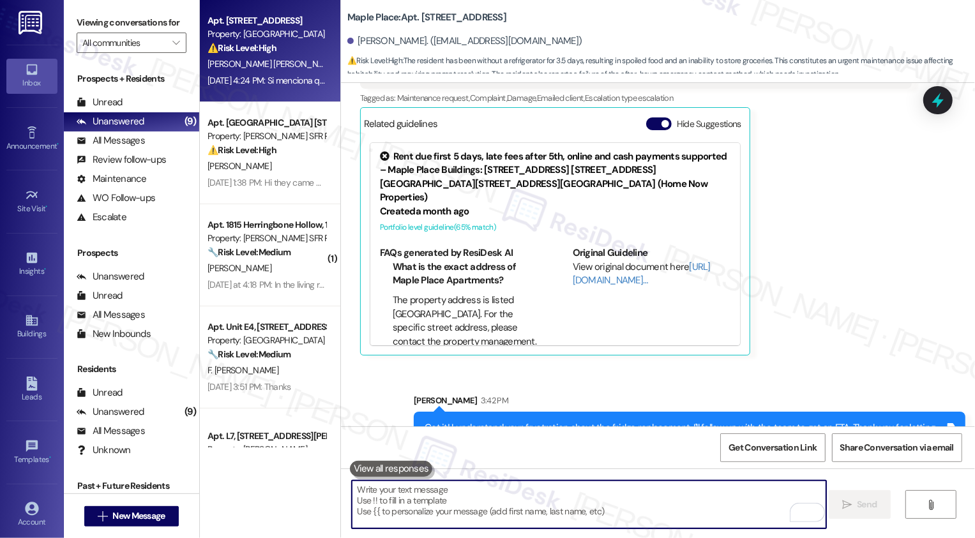
click at [287, 61] on div "[PERSON_NAME] [PERSON_NAME]" at bounding box center [266, 64] width 121 height 16
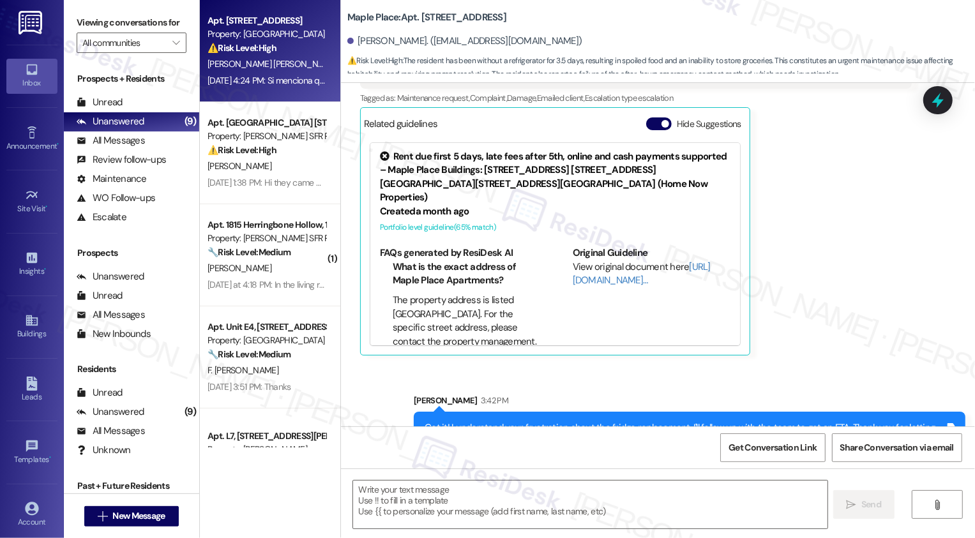
click at [287, 61] on div "[PERSON_NAME] [PERSON_NAME]" at bounding box center [266, 64] width 121 height 16
type textarea "Fetching suggested responses. Please feel free to read through the conversation…"
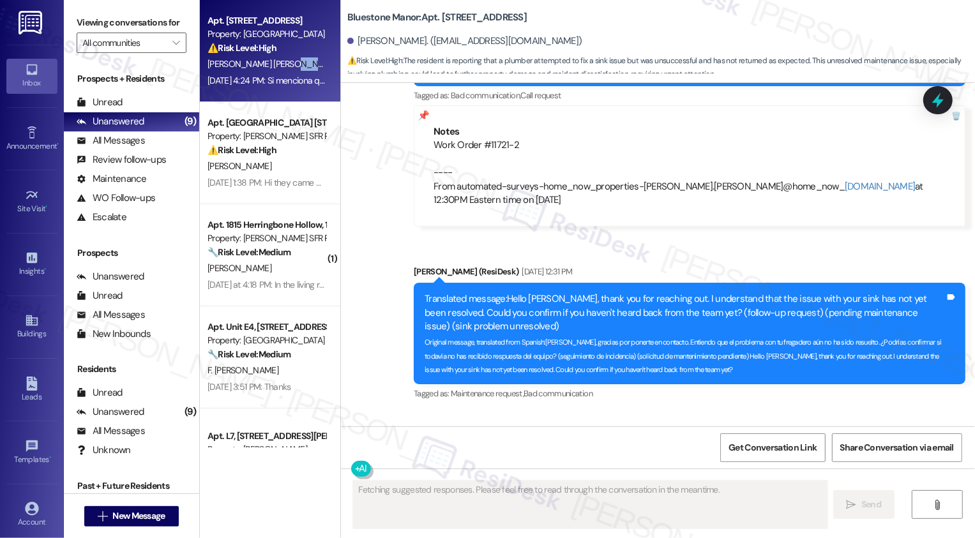
scroll to position [1345, 0]
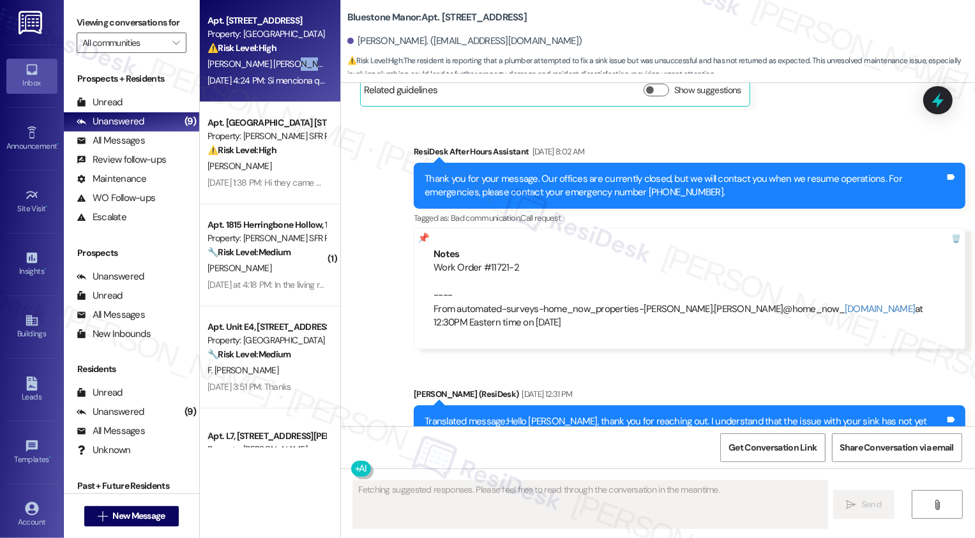
click at [486, 264] on div "Work Order #11721-2 ---- From automated-surveys-home_now_properties-cecille.tin…" at bounding box center [690, 295] width 512 height 68
copy div "11721"
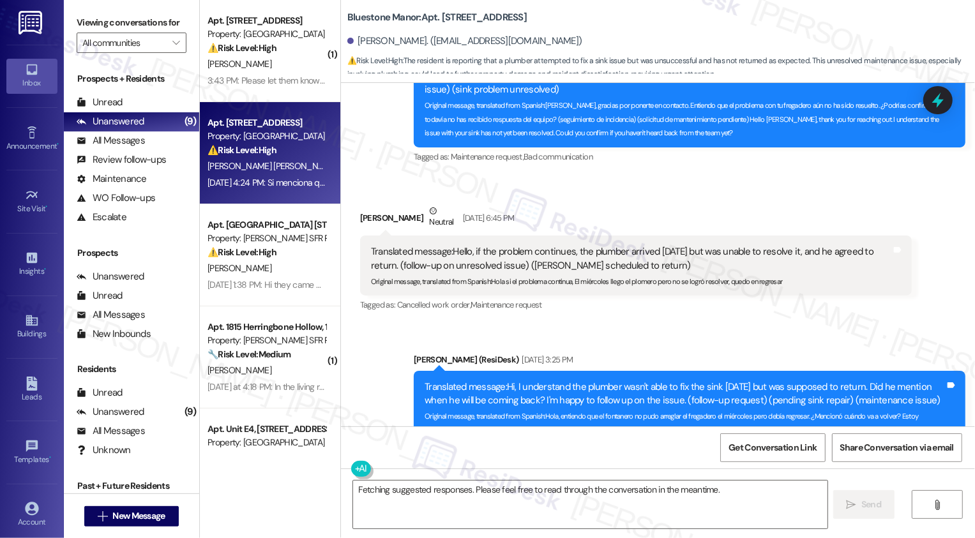
scroll to position [1819, 0]
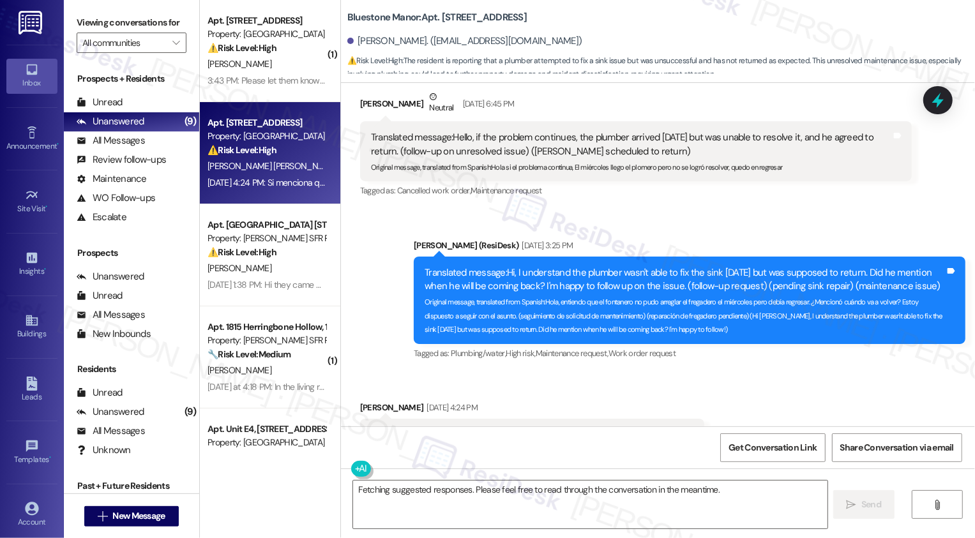
click at [361, 334] on div "Sent via SMS Sarah (ResiDesk) Sep 15, 2025 at 3:25 PM Translated message: Hi, I…" at bounding box center [658, 291] width 634 height 162
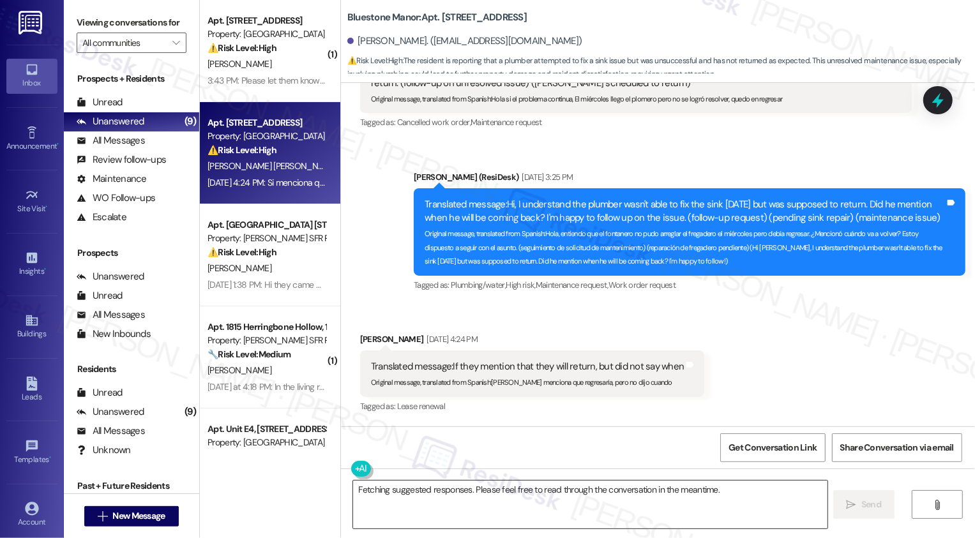
click at [400, 495] on textarea "Fetching suggested responses. Please feel free to read through the conversation…" at bounding box center [590, 505] width 474 height 48
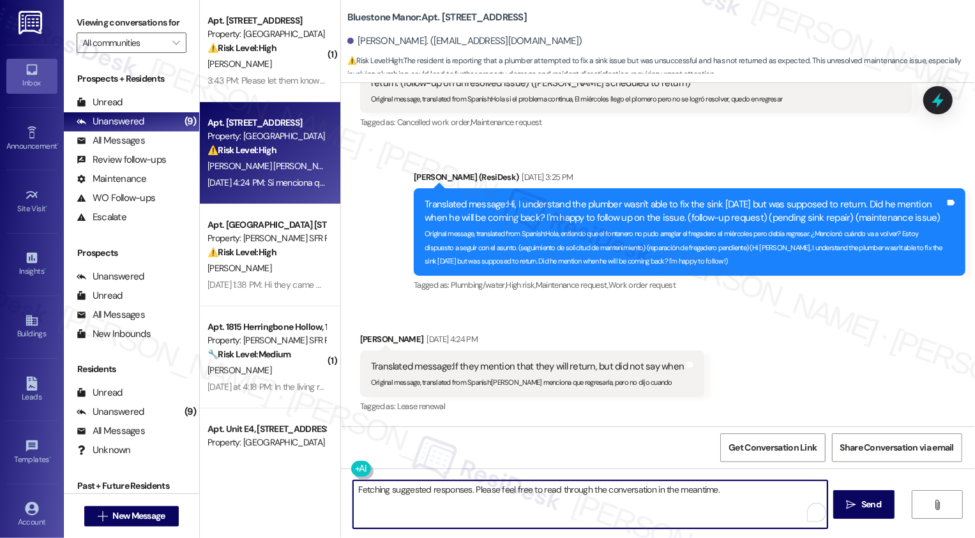
click at [467, 486] on textarea "Fetching suggested responses. Please feel free to read through the conversation…" at bounding box center [590, 505] width 474 height 48
click at [353, 467] on button at bounding box center [399, 469] width 98 height 16
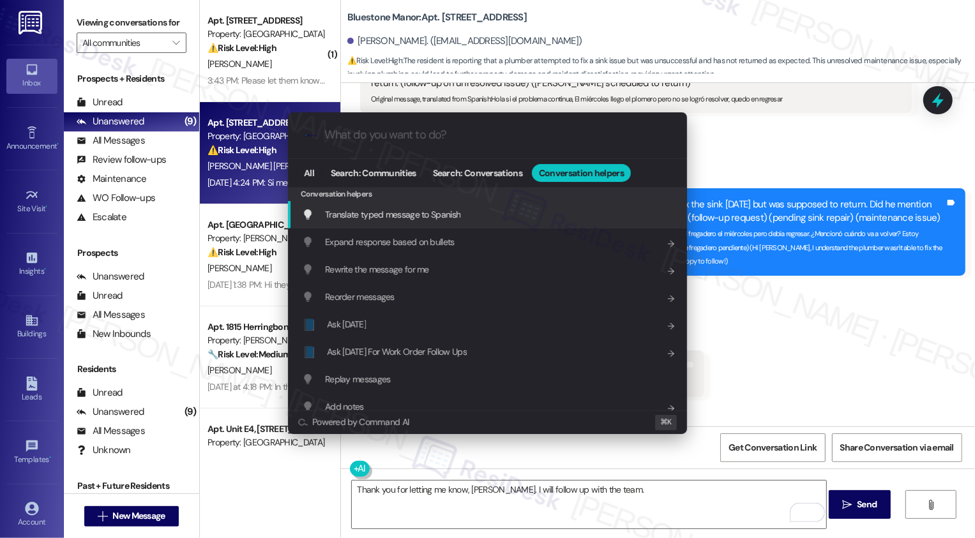
click at [450, 218] on span "Translate typed message to Spanish" at bounding box center [392, 214] width 135 height 11
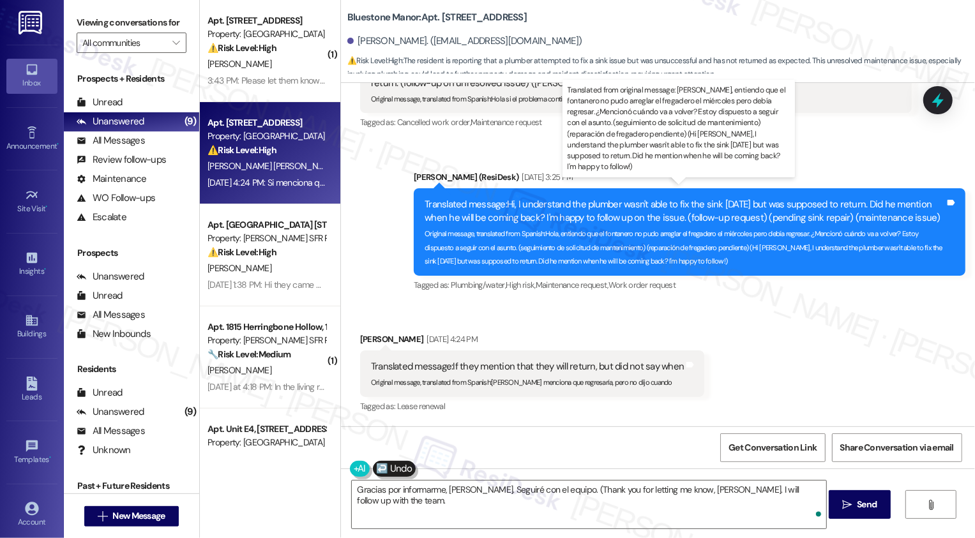
type textarea "Gracias por informarme, Lenin. Seguiré con el equipo. (Thank you for letting me…"
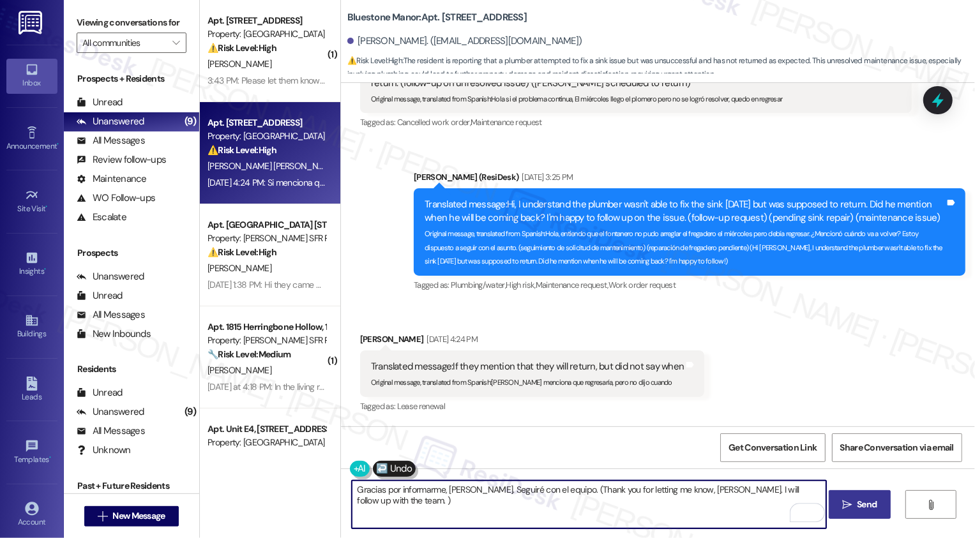
click at [861, 512] on button " Send" at bounding box center [860, 504] width 62 height 29
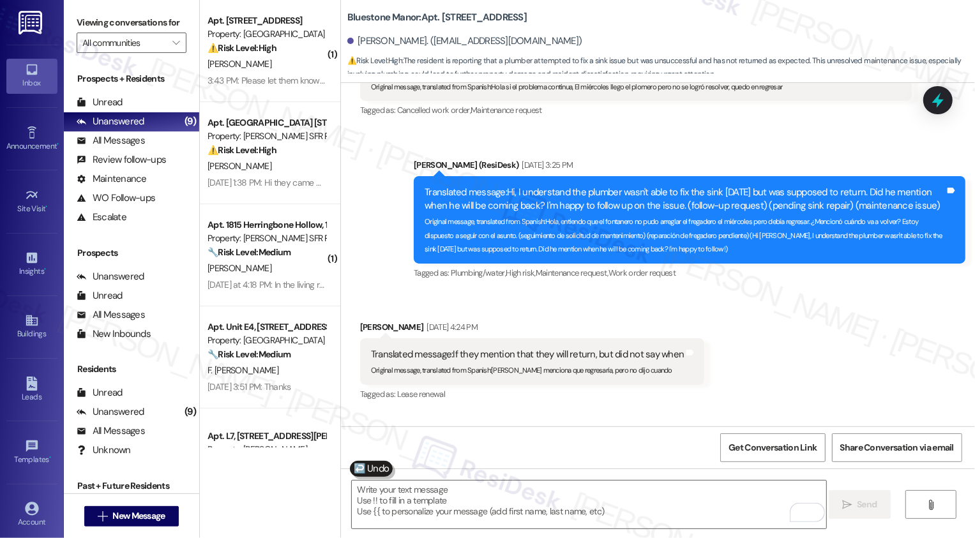
scroll to position [1989, 0]
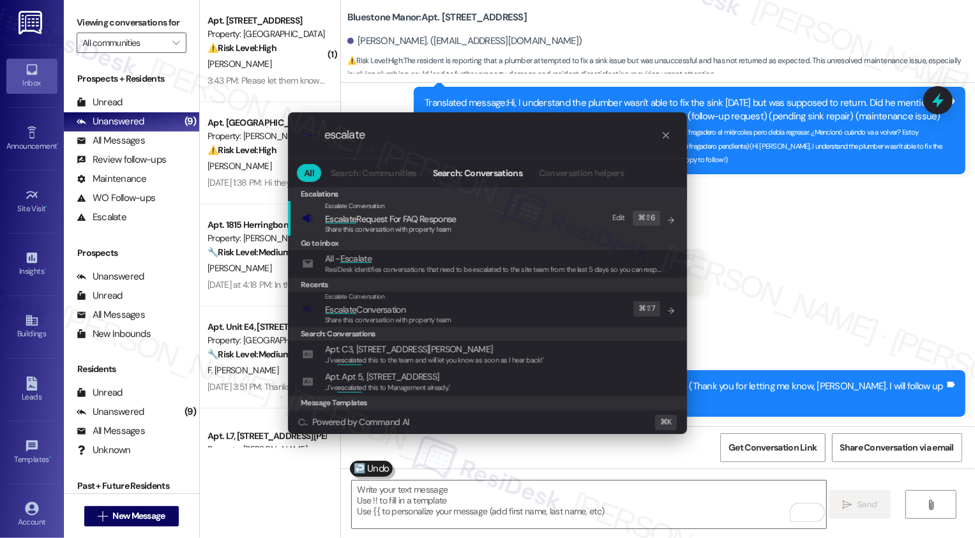
click at [797, 282] on div ".cls-1{fill:#0a055f;}.cls-2{fill:#0cc4c4;} resideskLogoBlueOrange escalate All …" at bounding box center [487, 269] width 975 height 538
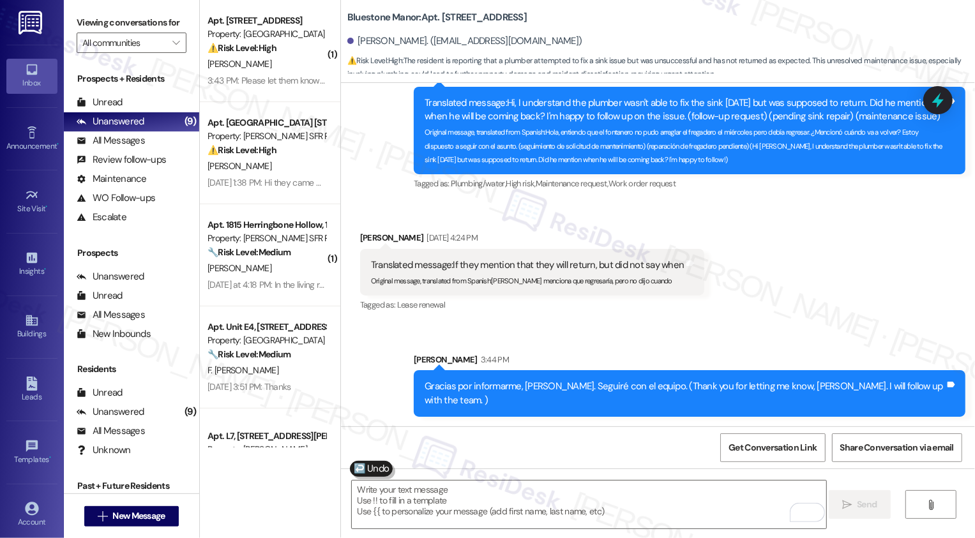
click at [769, 299] on div "Received via SMS Lenin Hernandez Salazar Sep 15, 2025 at 4:24 PM Translated mes…" at bounding box center [658, 262] width 634 height 121
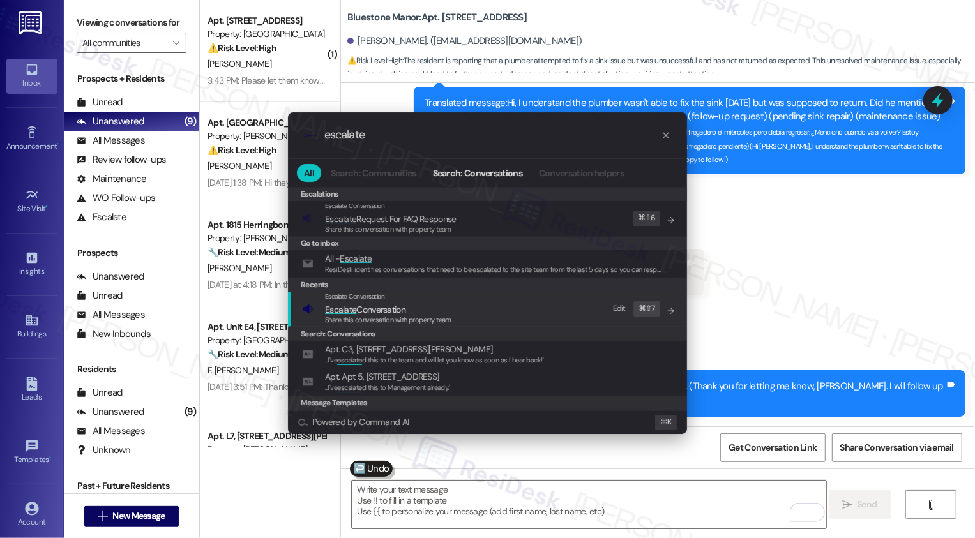
type input "escalate"
click at [373, 317] on span "Share this conversation with property team" at bounding box center [388, 319] width 126 height 9
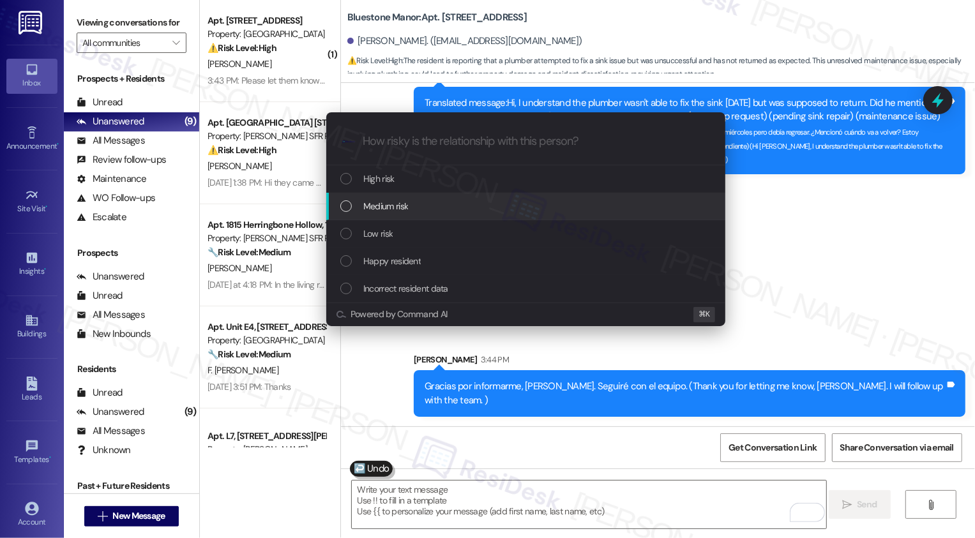
click at [364, 208] on span "Medium risk" at bounding box center [385, 206] width 45 height 14
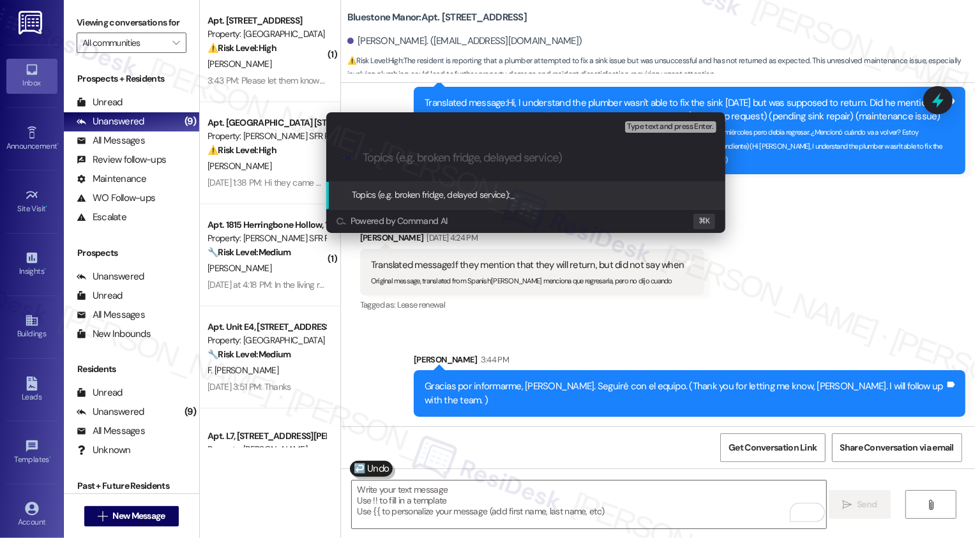
type input "F"
paste input "Work Order #11721-2"
type input "Work Order Follow-up: Work Order #11721-2 (sink repair)"
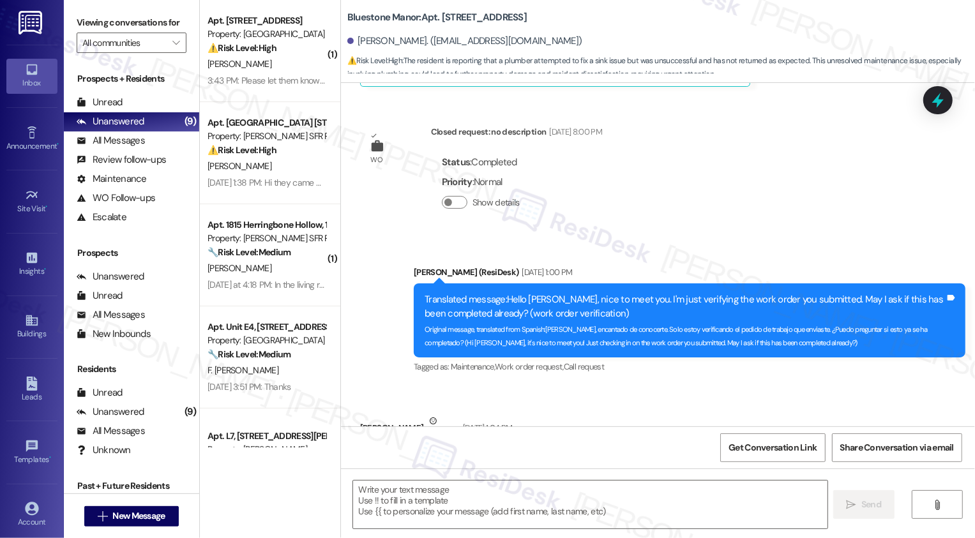
type textarea "Fetching suggested responses. Please feel free to read through the conversation…"
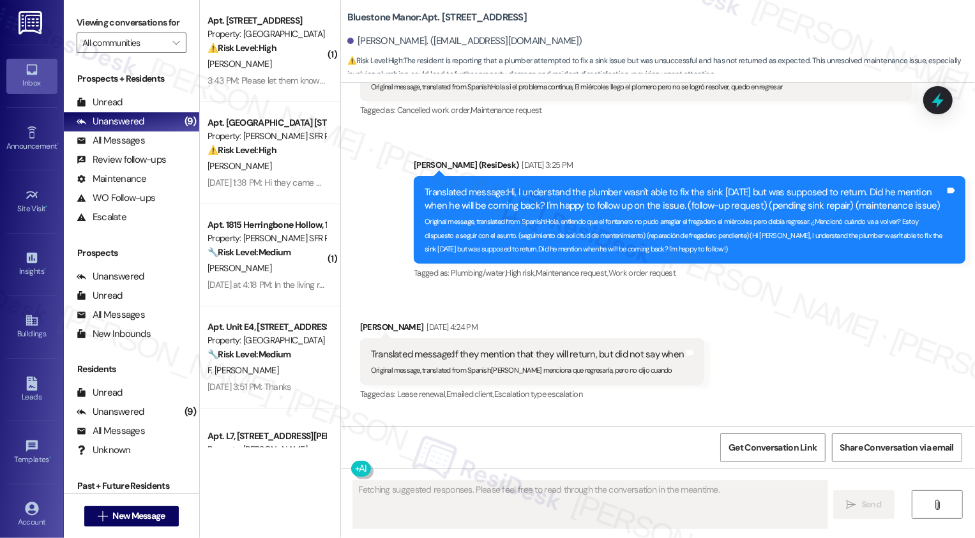
scroll to position [2007, 0]
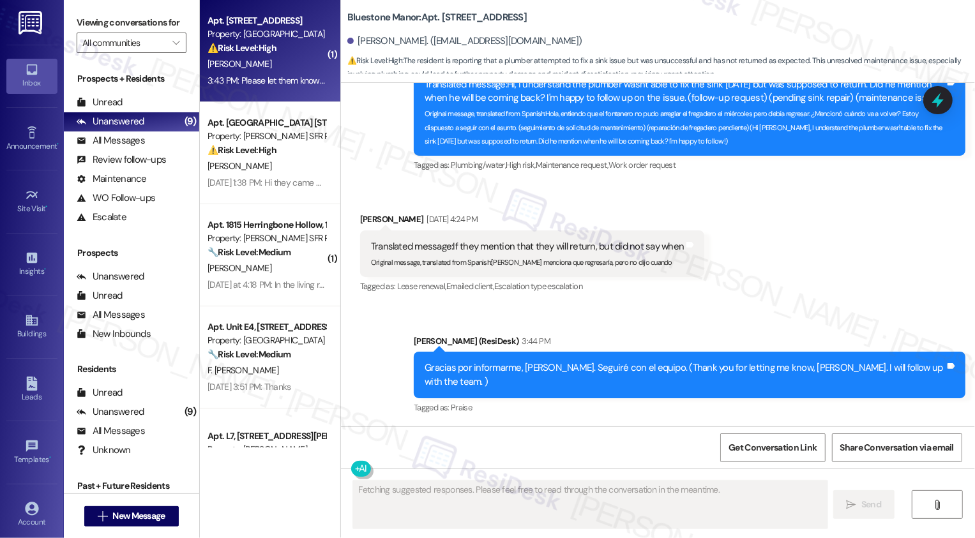
click at [291, 87] on div "3:43 PM: Please let them know this is urgent, I have medication I need to keep …" at bounding box center [266, 81] width 121 height 16
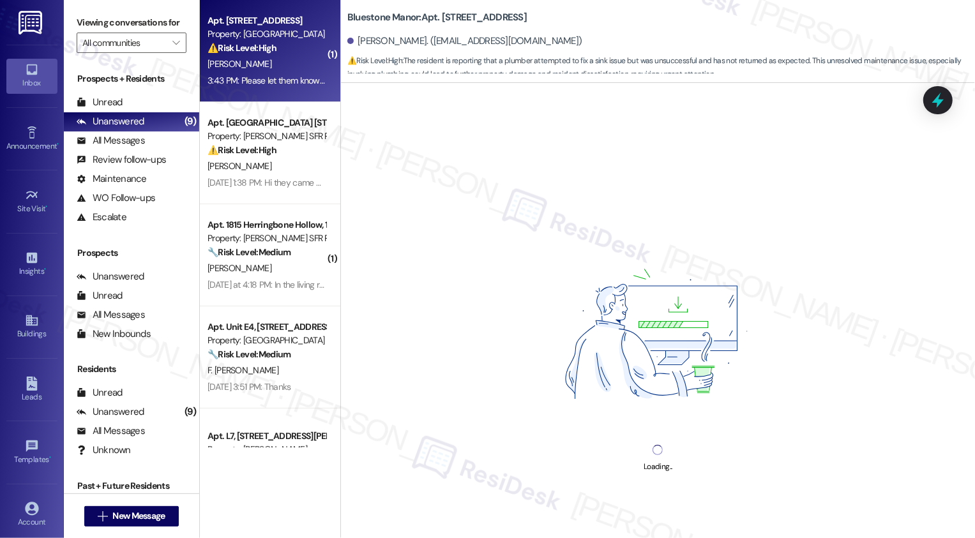
click at [271, 79] on div "3:43 PM: Please let them know this is urgent, I have medication I need to keep …" at bounding box center [374, 80] width 333 height 11
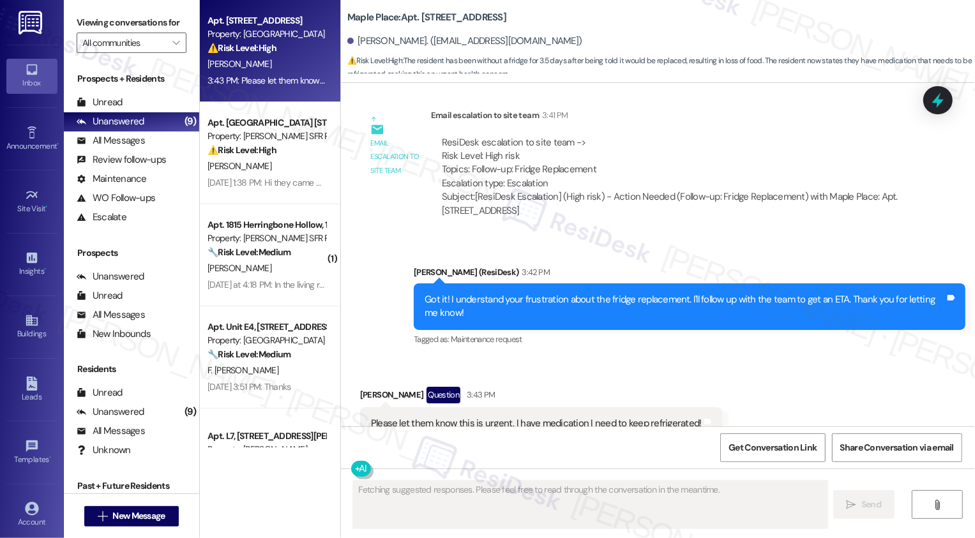
scroll to position [4007, 0]
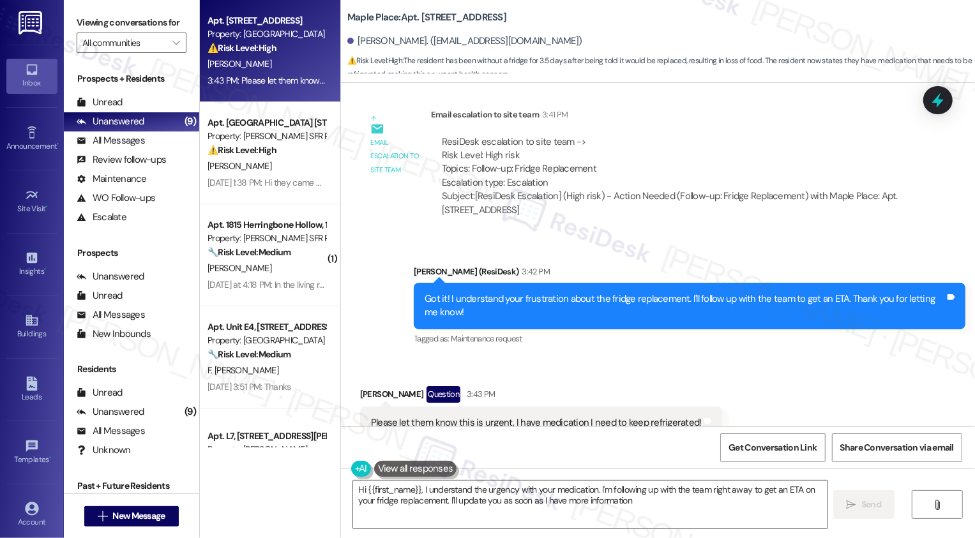
type textarea "Hi {{first_name}}, I understand the urgency with your medication. I'm following…"
drag, startPoint x: 665, startPoint y: 154, endPoint x: 789, endPoint y: 158, distance: 124.0
click at [789, 190] on div "Subject: [ResiDesk Escalation] (High risk) - Action Needed (Follow-up: Fridge R…" at bounding box center [671, 203] width 459 height 27
copy div "Follow-up: Fridge Replacement"
click at [790, 358] on div "Received via SMS Savannah Coneys Question 3:43 PM Please let them know this is …" at bounding box center [658, 413] width 634 height 110
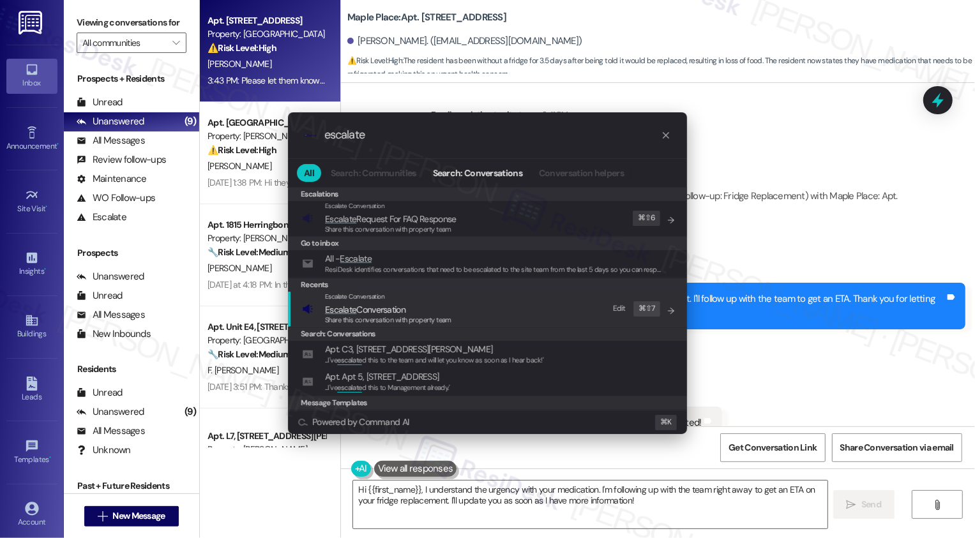
type input "escalate"
click at [421, 316] on span "Share this conversation with property team" at bounding box center [388, 319] width 126 height 9
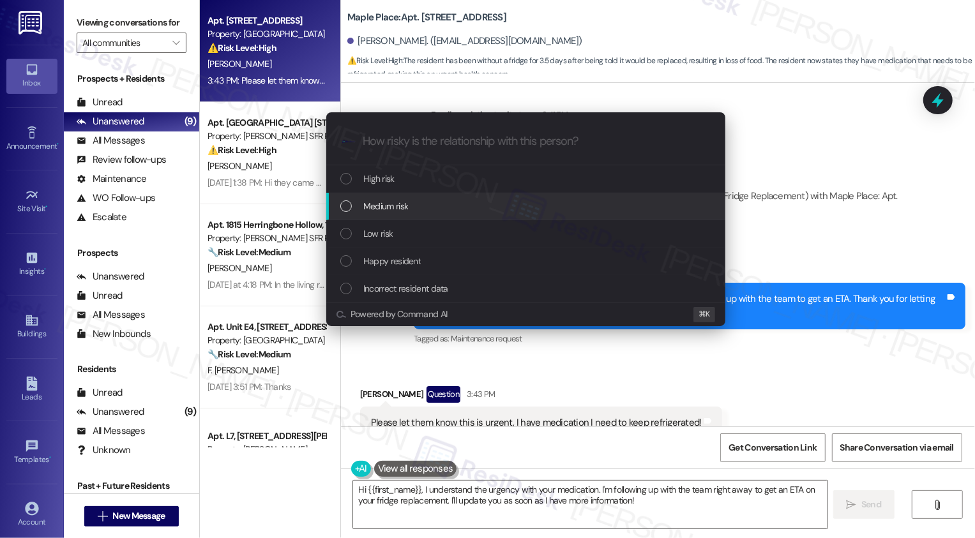
click at [257, 156] on div "Escalate Conversation How risky is the relationship with this person? Topics (e…" at bounding box center [487, 269] width 975 height 538
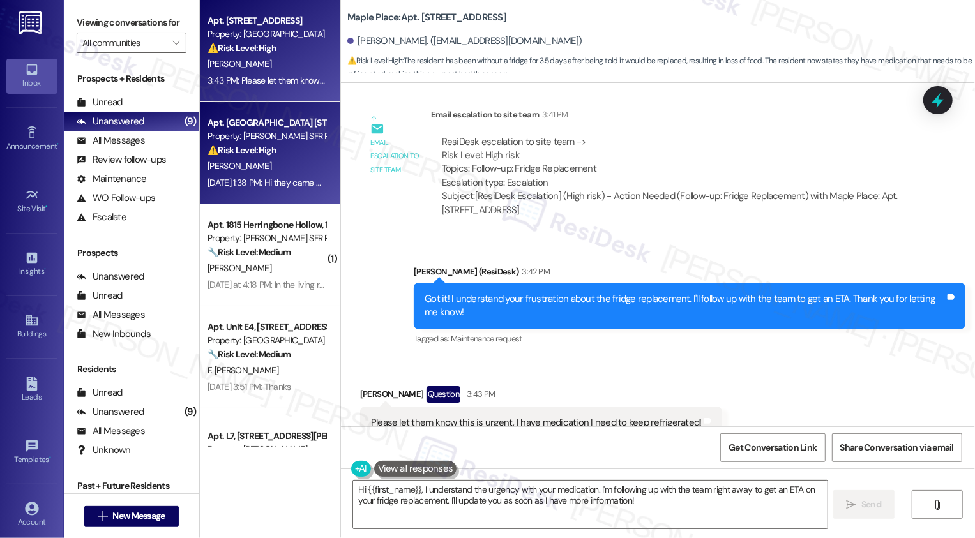
click at [259, 168] on div "[PERSON_NAME]" at bounding box center [266, 166] width 121 height 16
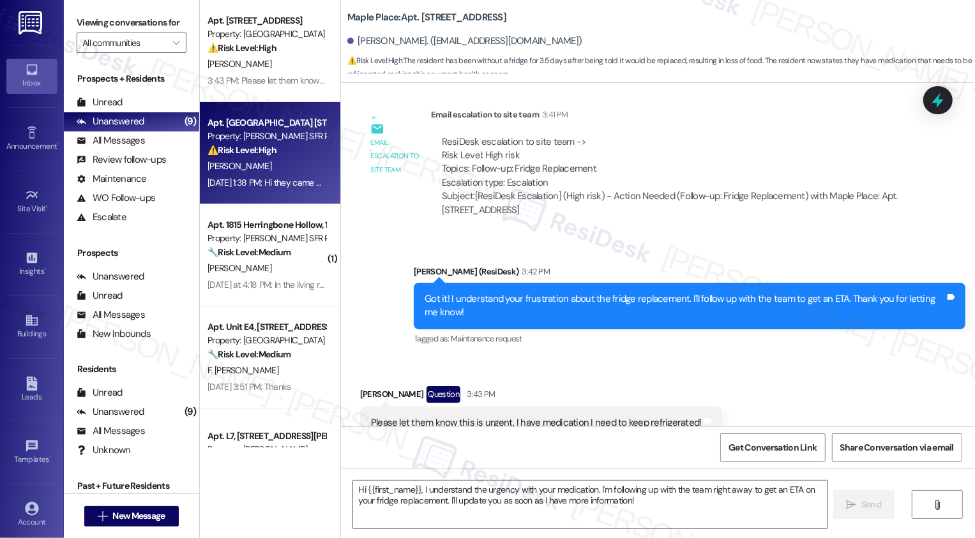
click at [259, 168] on div "[PERSON_NAME]" at bounding box center [266, 166] width 121 height 16
type textarea "Fetching suggested responses. Please feel free to read through the conversation…"
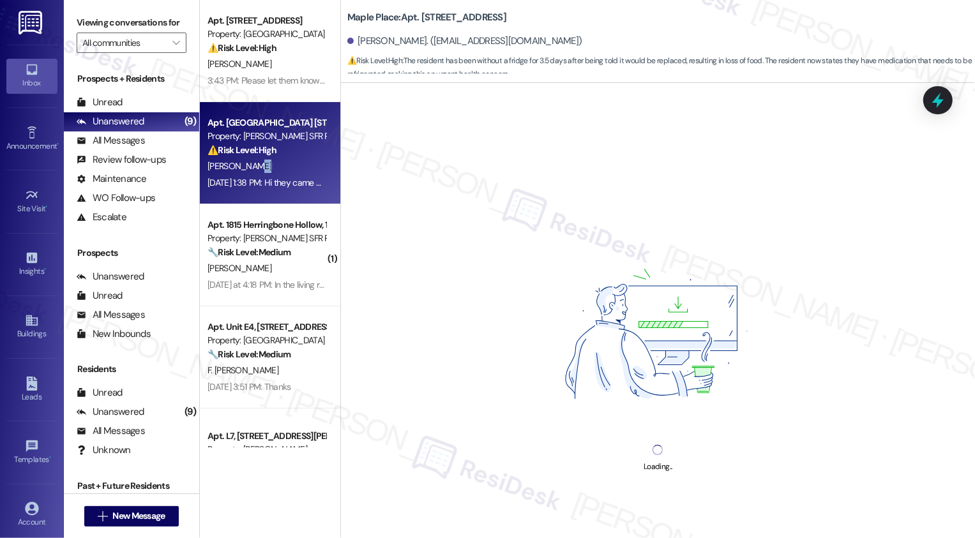
click at [259, 168] on div "[PERSON_NAME]" at bounding box center [266, 166] width 121 height 16
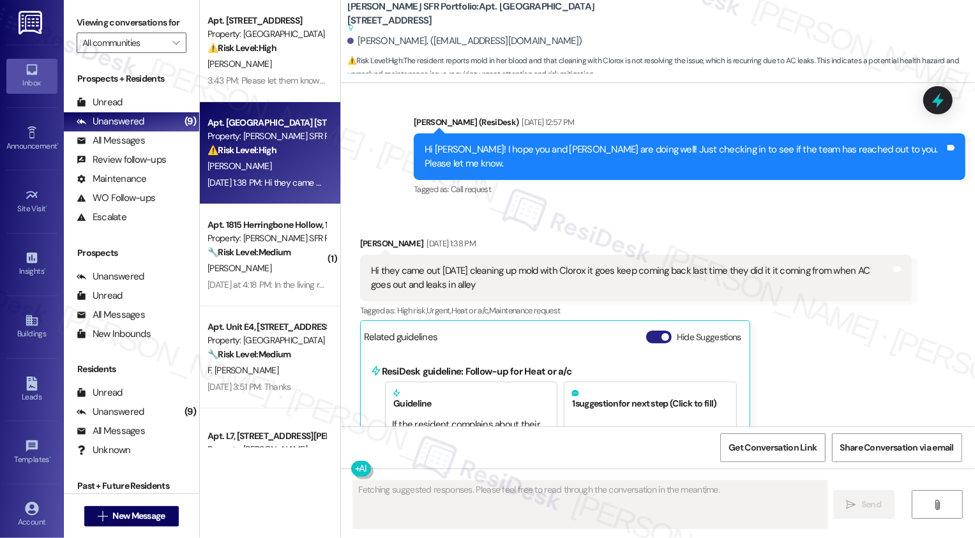
click at [662, 333] on span "button" at bounding box center [666, 337] width 8 height 8
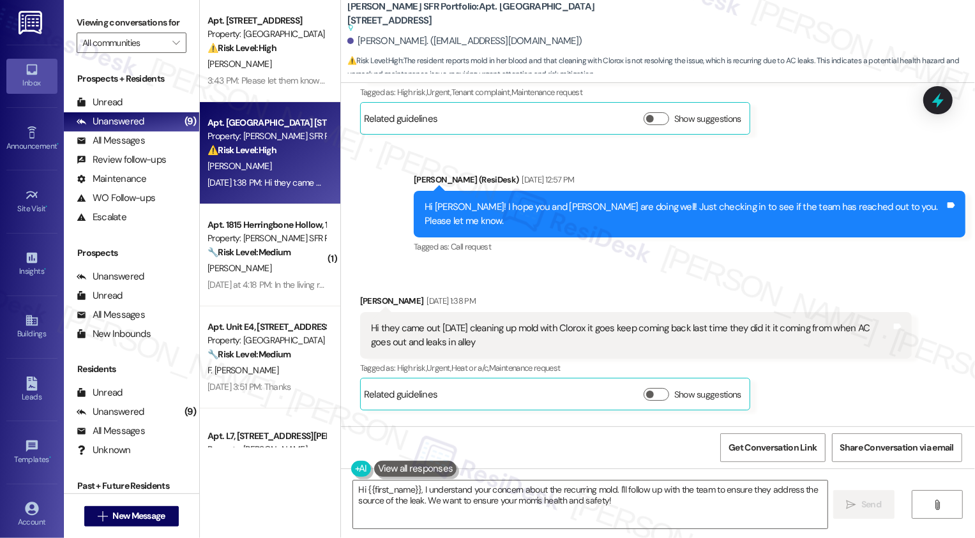
scroll to position [7831, 0]
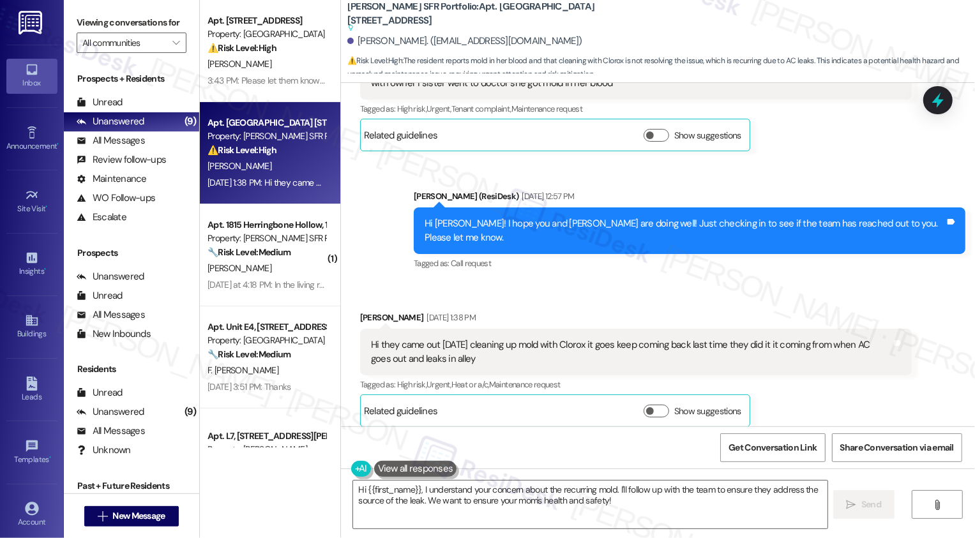
drag, startPoint x: 515, startPoint y: 6, endPoint x: 518, endPoint y: 18, distance: 11.8
click at [518, 18] on b "Leora SFR Portfolio: Apt. Browns Mill 2109, 2109 Browns Mill Rd SE Suggested ac…" at bounding box center [474, 17] width 255 height 34
copy b "2109 Browns Mill Rd SE"
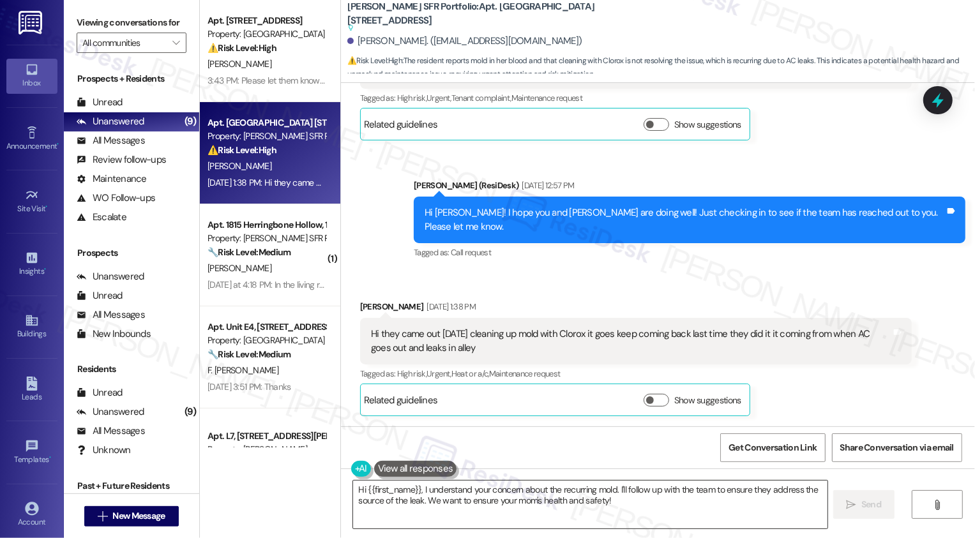
click at [567, 504] on textarea "Hi {{first_name}}, I understand your concern about the recurring mold. I'll fol…" at bounding box center [590, 505] width 474 height 48
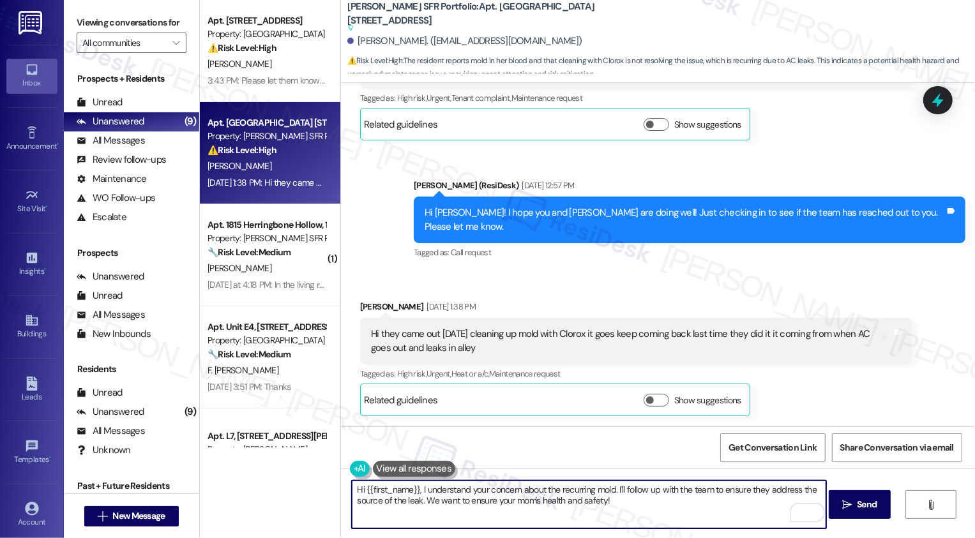
click at [466, 206] on div "Hi Delores! I hope you and Doris are doing well! Just checking in to see if the…" at bounding box center [685, 219] width 520 height 27
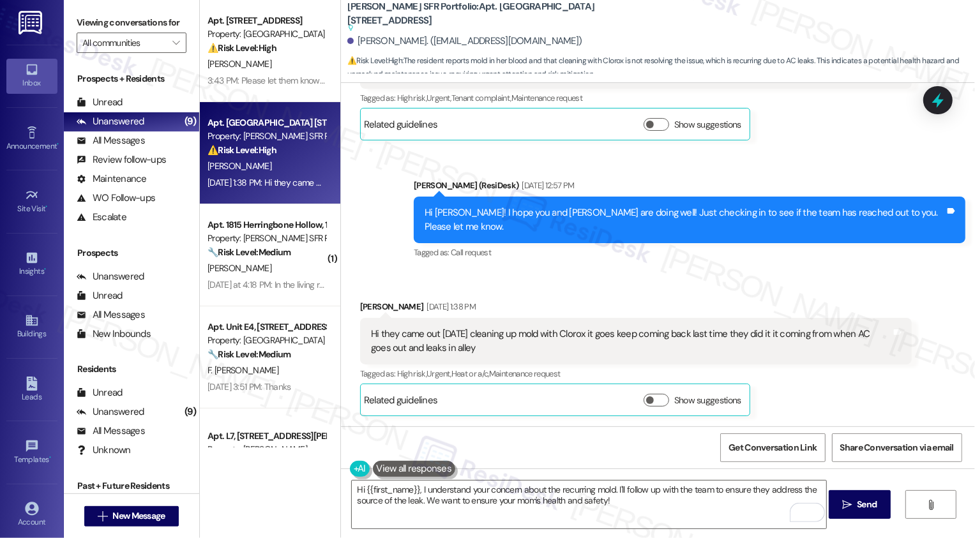
click at [466, 206] on div "Hi Delores! I hope you and Doris are doing well! Just checking in to see if the…" at bounding box center [685, 219] width 520 height 27
copy div "Delores"
click at [413, 503] on textarea "Hi {{first_name}}, I understand your concern about the recurring mold. I'll fol…" at bounding box center [589, 505] width 474 height 48
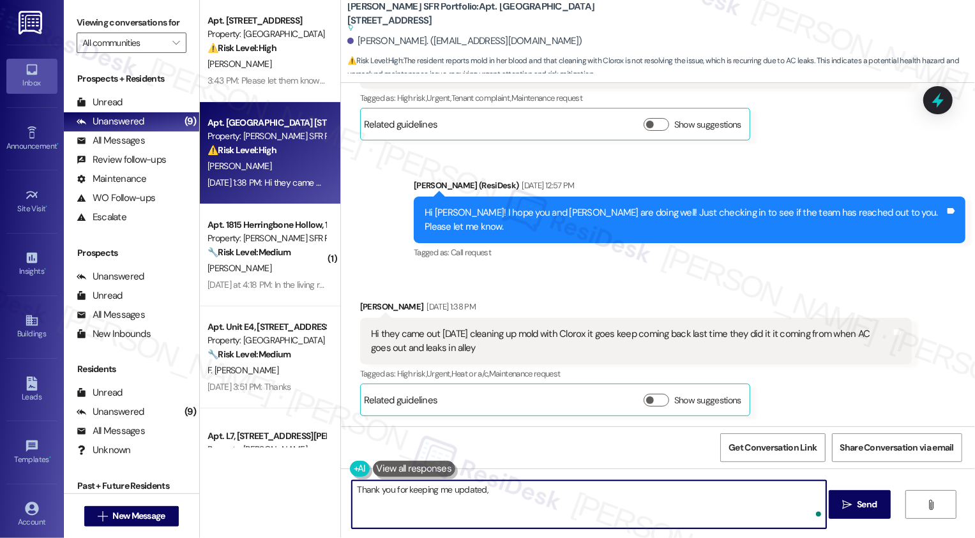
paste textarea "Delores"
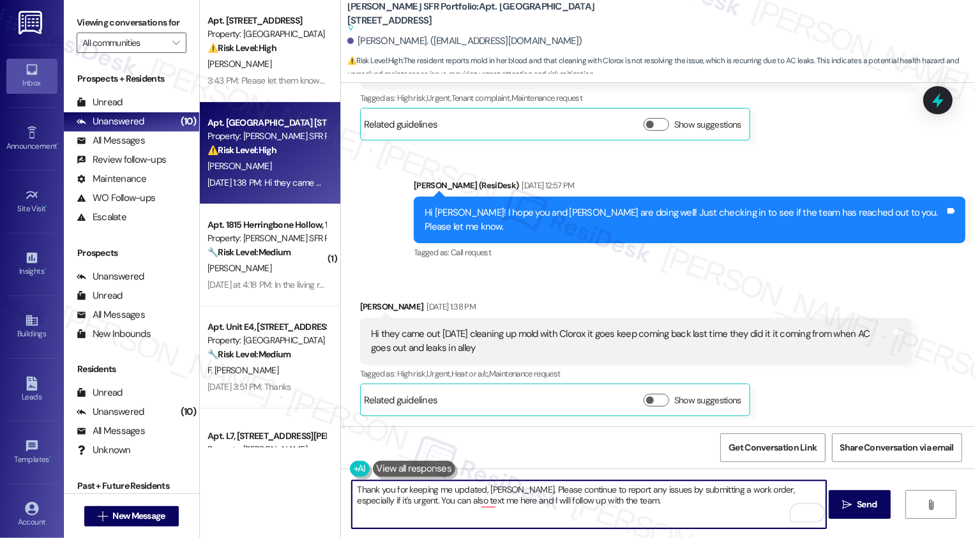
click at [655, 504] on textarea "Thank you for keeping me updated, Delores. Please continue to report any issues…" at bounding box center [589, 505] width 474 height 48
click at [479, 503] on textarea "Thank you for keeping me updated, Delores. Please continue to report any issues…" at bounding box center [589, 505] width 474 height 48
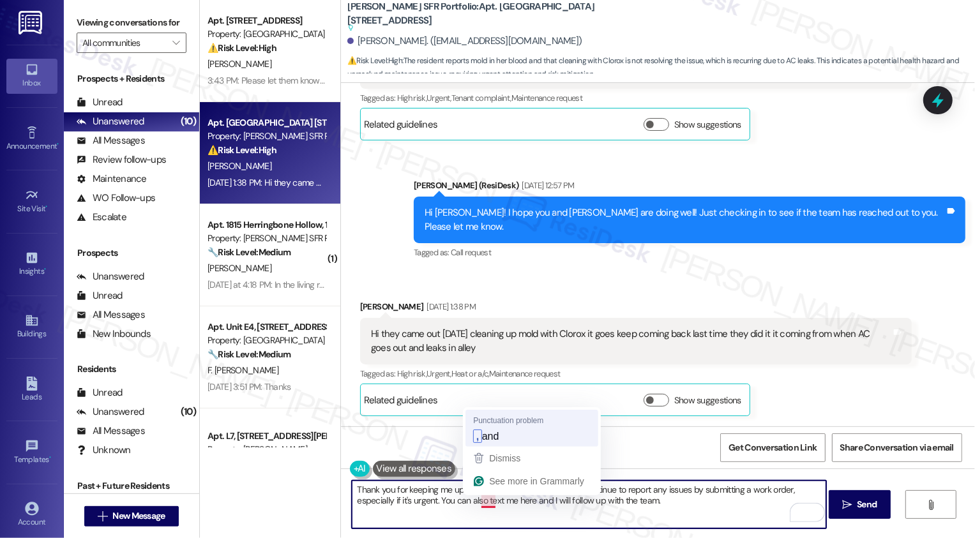
type textarea "Thank you for keeping me updated, Delores. Please continue to report any issues…"
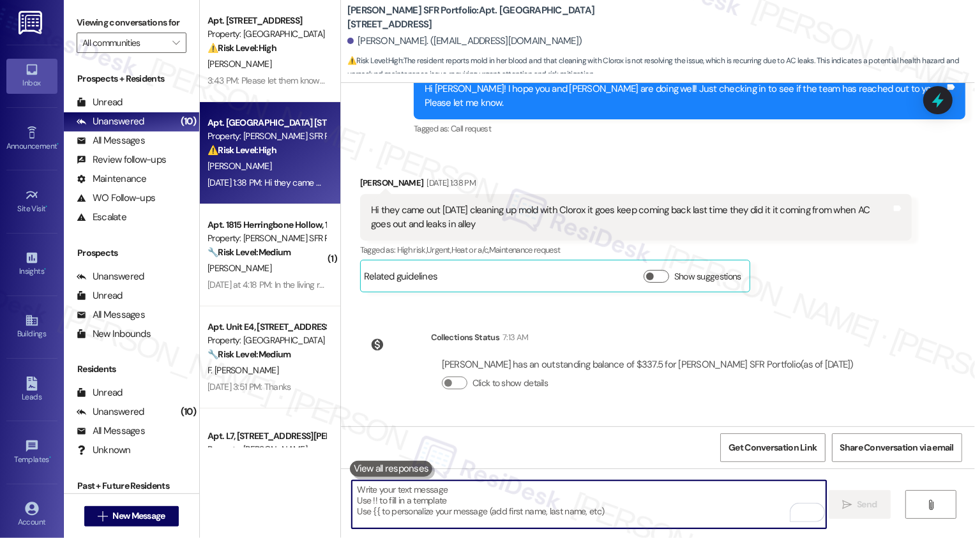
scroll to position [7976, 0]
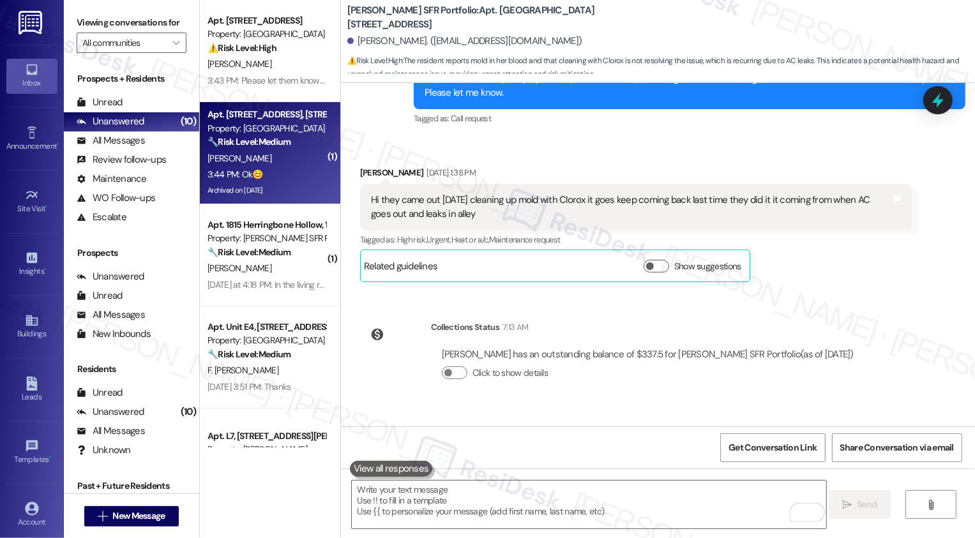
click at [274, 179] on div "3:44 PM: Ok😊 3:44 PM: Ok😊" at bounding box center [266, 175] width 121 height 16
type textarea "Fetching suggested responses. Please feel free to read through the conversation…"
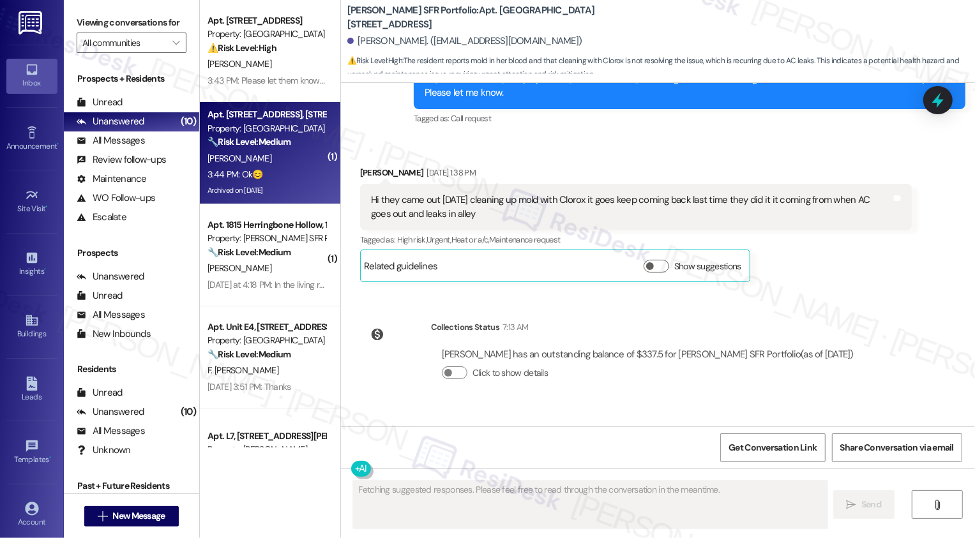
click at [274, 179] on div "3:44 PM: Ok😊 3:44 PM: Ok😊" at bounding box center [266, 175] width 121 height 16
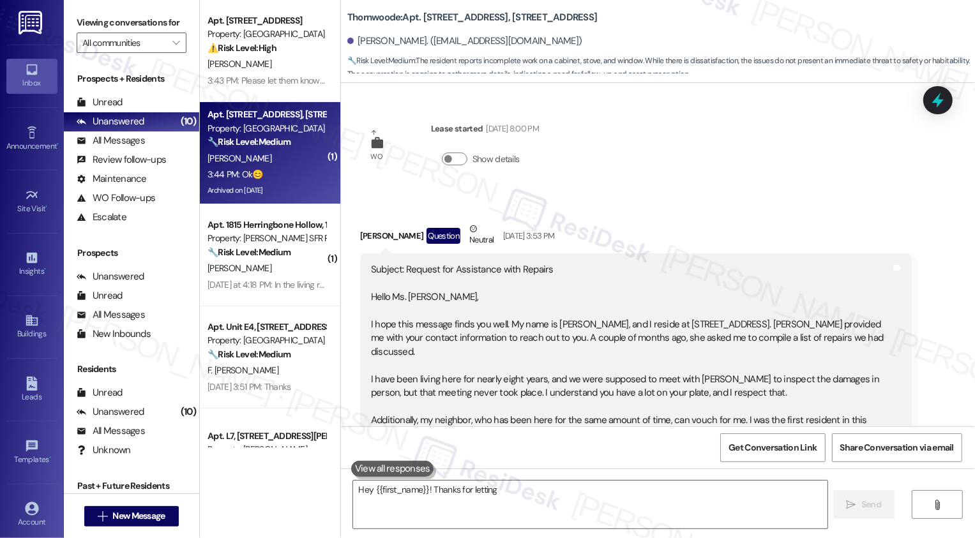
scroll to position [2368, 0]
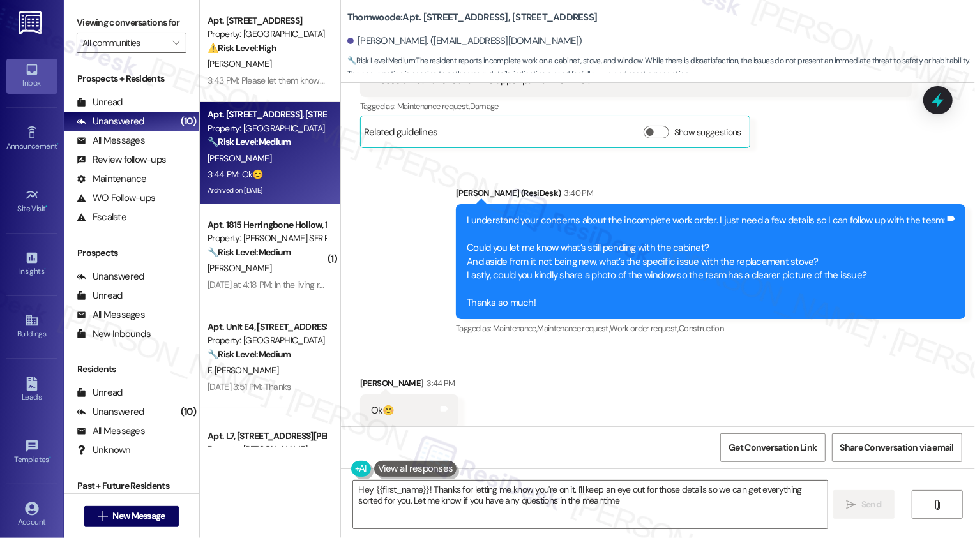
type textarea "Hey {{first_name}}! Thanks for letting me know you're on it. I'll keep an eye o…"
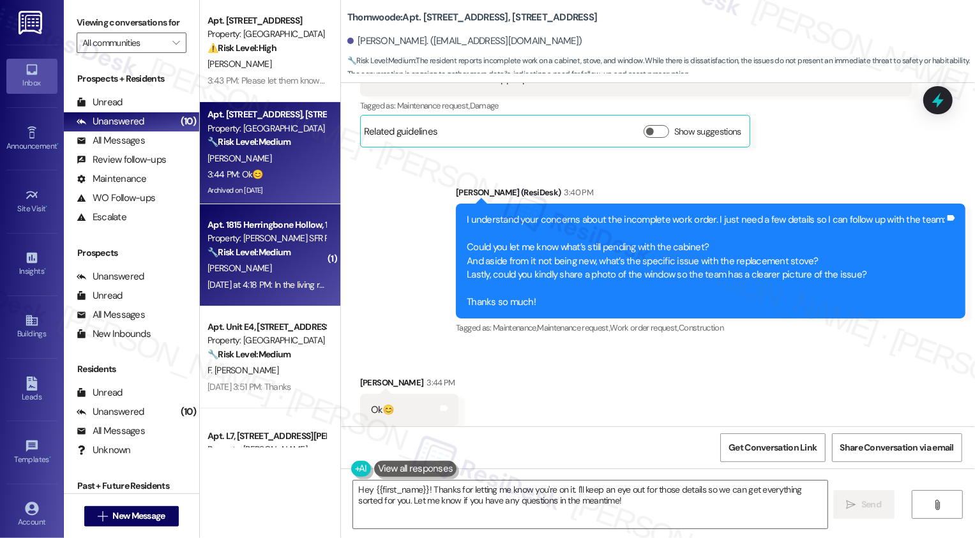
click at [303, 246] on div "🔧 Risk Level: Medium The resident is providing details about the location of da…" at bounding box center [267, 252] width 118 height 13
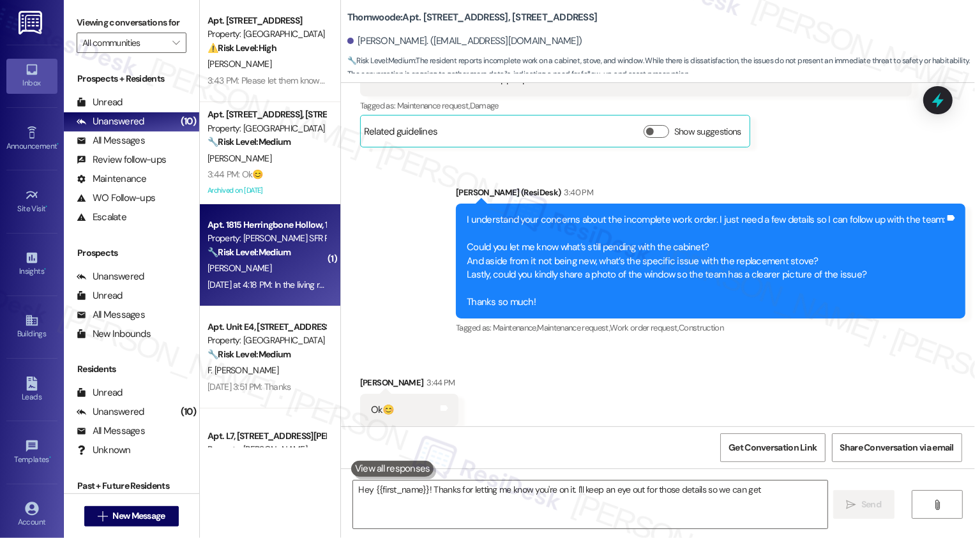
click at [303, 246] on div "🔧 Risk Level: Medium The resident is providing details about the location of da…" at bounding box center [267, 252] width 118 height 13
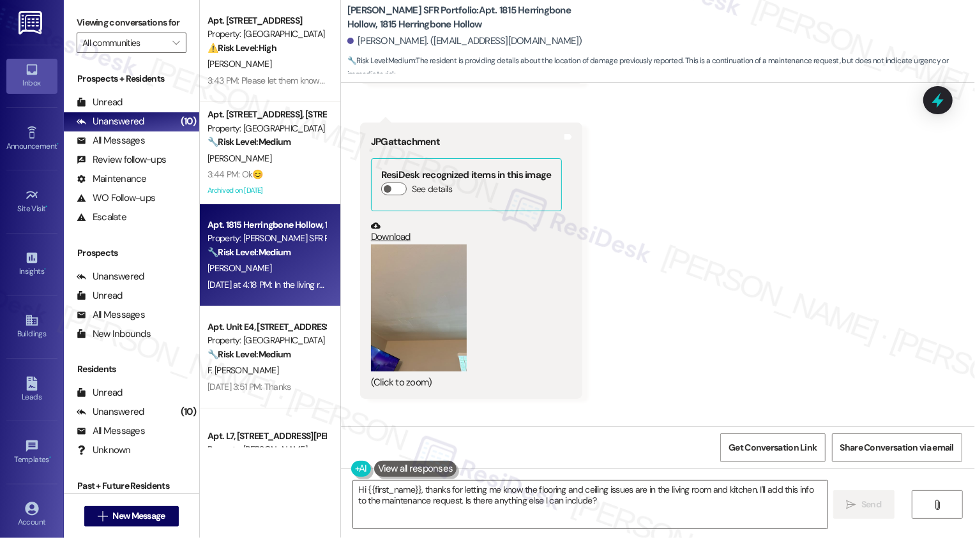
scroll to position [2802, 0]
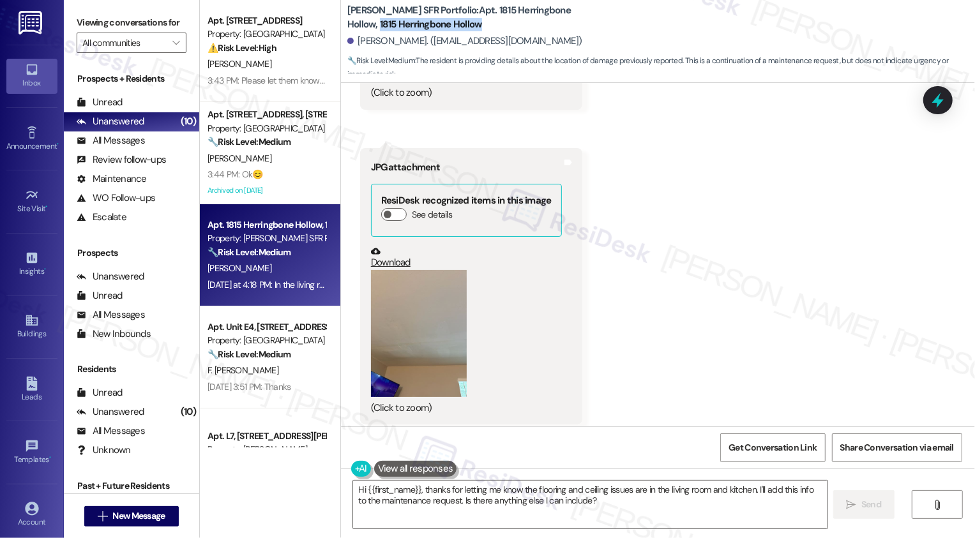
drag, startPoint x: 545, startPoint y: 10, endPoint x: 554, endPoint y: 24, distance: 16.1
click at [554, 24] on b "Leora SFR Portfolio: Apt. 1815 Herringbone Hollow, 1815 Herringbone Hollow" at bounding box center [474, 17] width 255 height 27
copy b "1815 Herringbone Hollow"
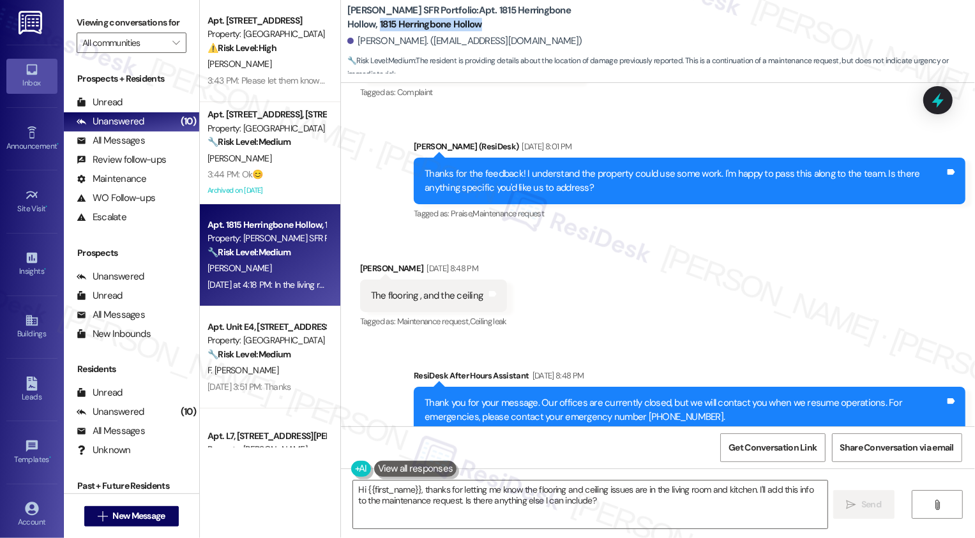
scroll to position [961, 0]
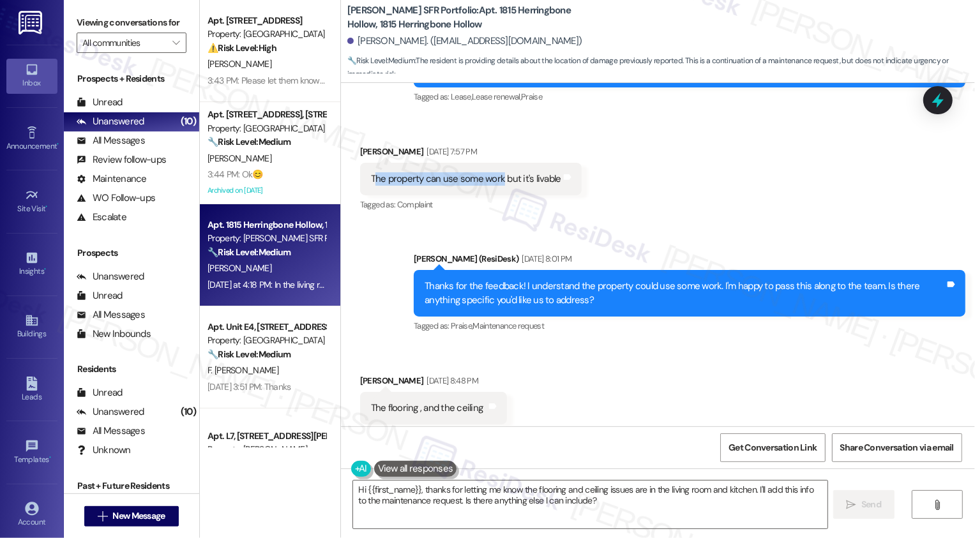
drag, startPoint x: 365, startPoint y: 164, endPoint x: 492, endPoint y: 167, distance: 127.1
click at [492, 172] on div "The property can use some work but it's livable" at bounding box center [466, 178] width 190 height 13
copy div "he property can use some work"
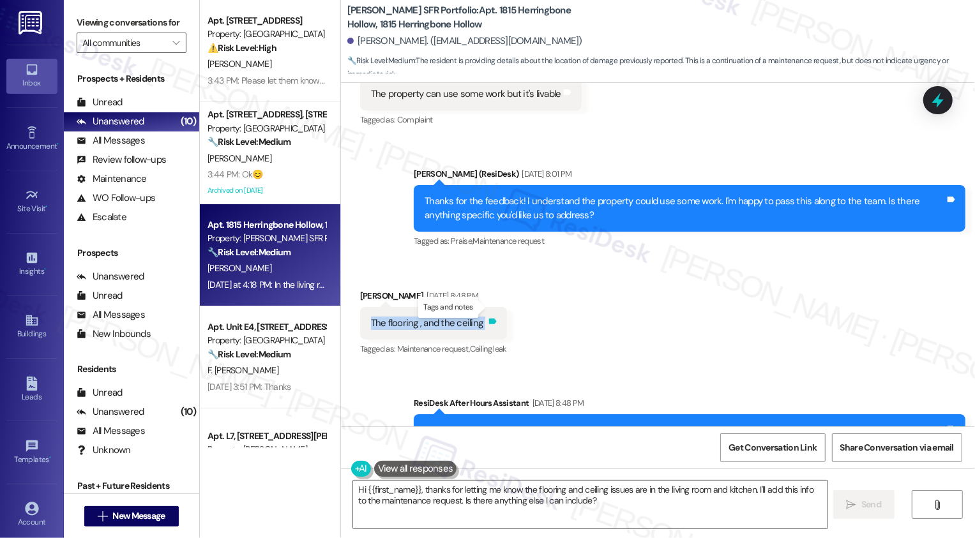
drag, startPoint x: 364, startPoint y: 308, endPoint x: 489, endPoint y: 308, distance: 124.5
click at [489, 308] on div "The flooring , and the ceiling Tags and notes" at bounding box center [433, 323] width 147 height 33
copy div "The flooring , and the ceiling Tags and notes"
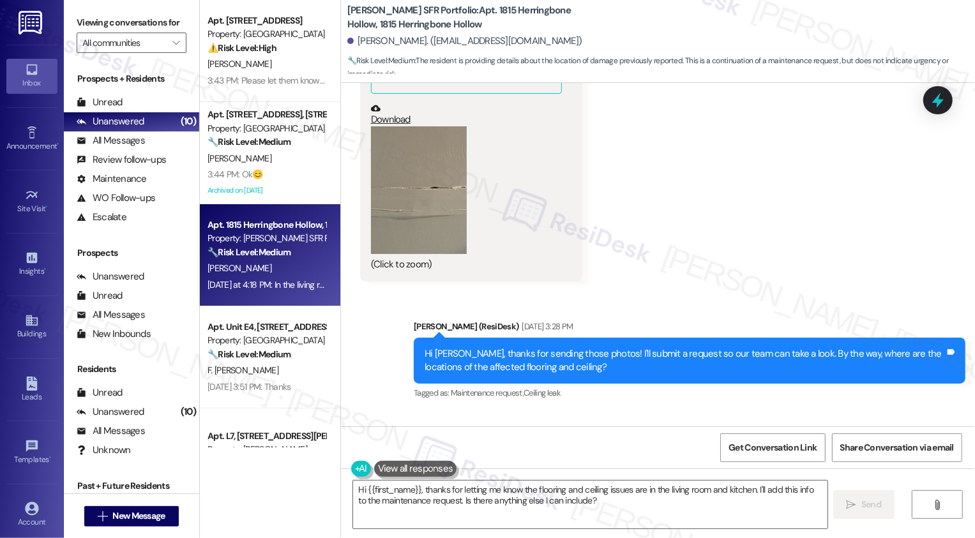
scroll to position [3337, 0]
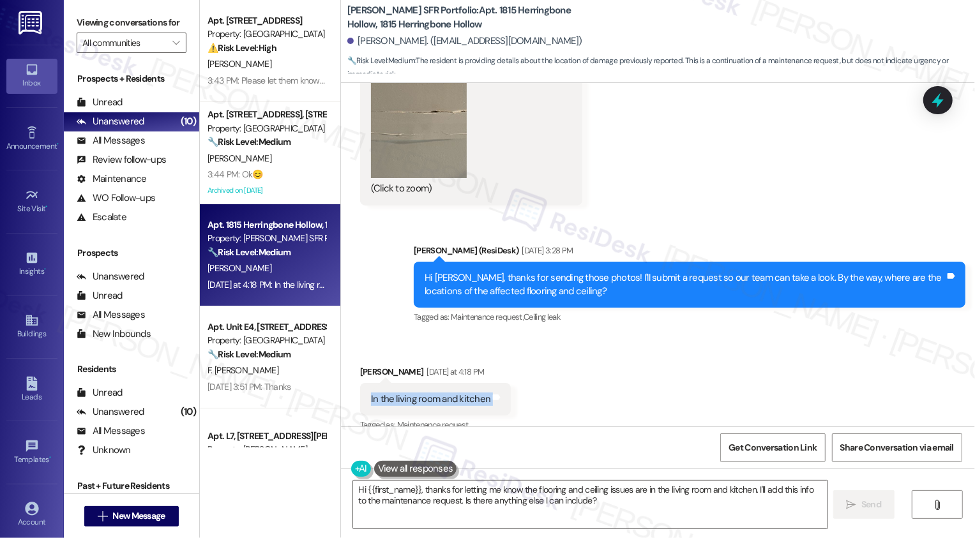
drag, startPoint x: 361, startPoint y: 379, endPoint x: 482, endPoint y: 397, distance: 121.9
click at [483, 397] on div "In the living room and kitchen Tags and notes" at bounding box center [435, 399] width 151 height 33
copy div "In the living room and kitchen Tags and notes"
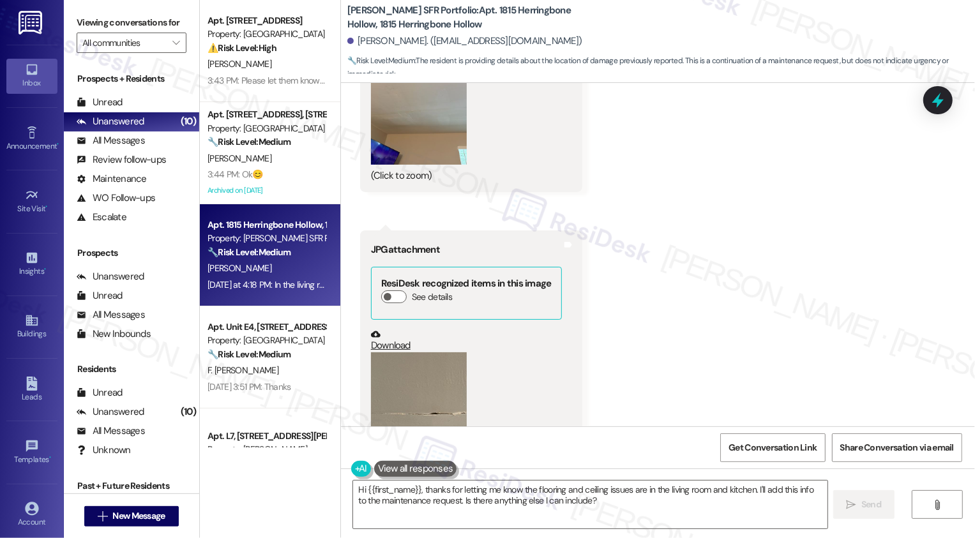
scroll to position [2920, 0]
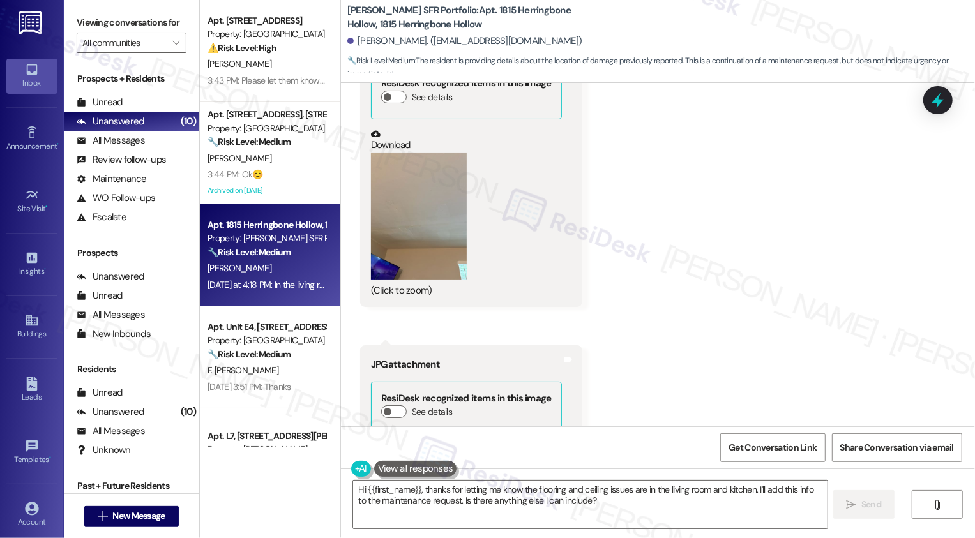
click at [417, 210] on button "Zoom image" at bounding box center [419, 217] width 96 height 128
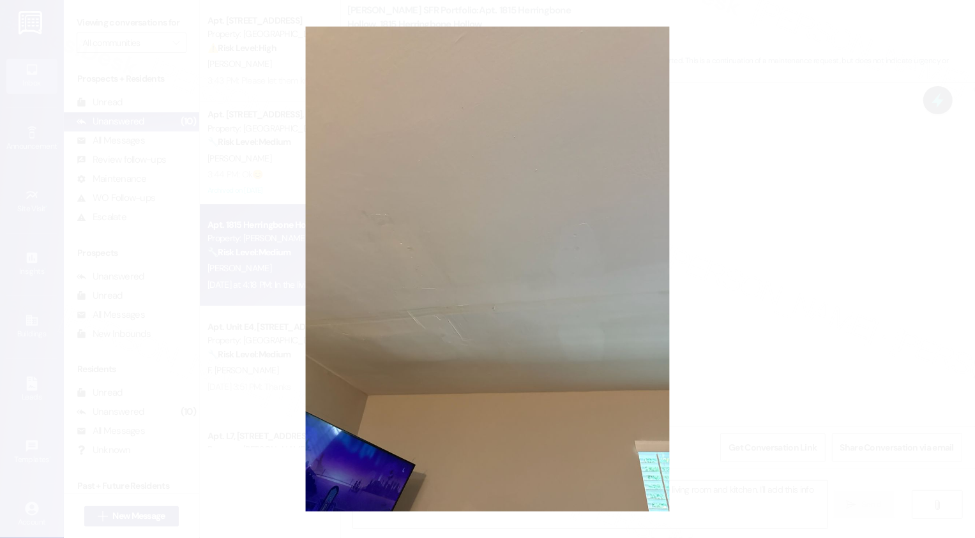
click at [715, 261] on button "Unzoom image" at bounding box center [487, 269] width 975 height 538
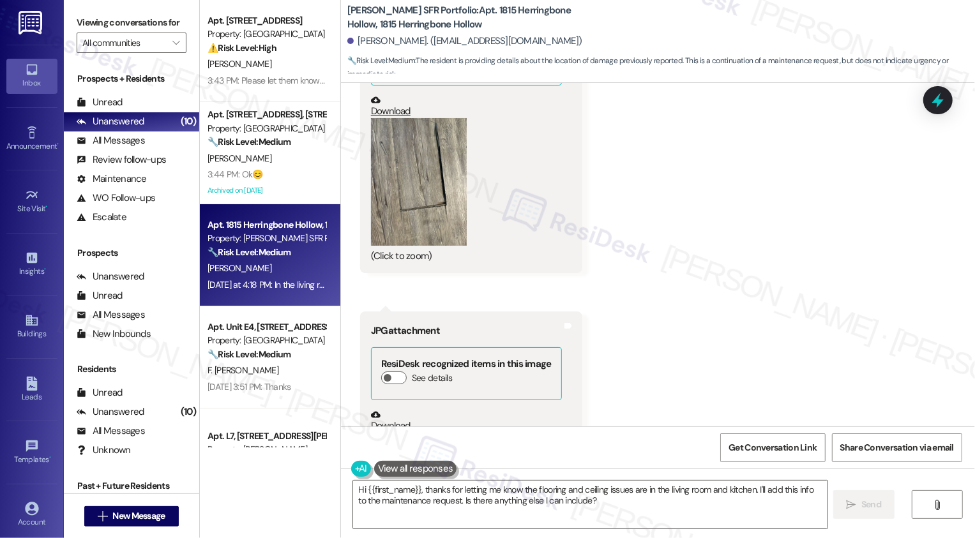
scroll to position [1658, 0]
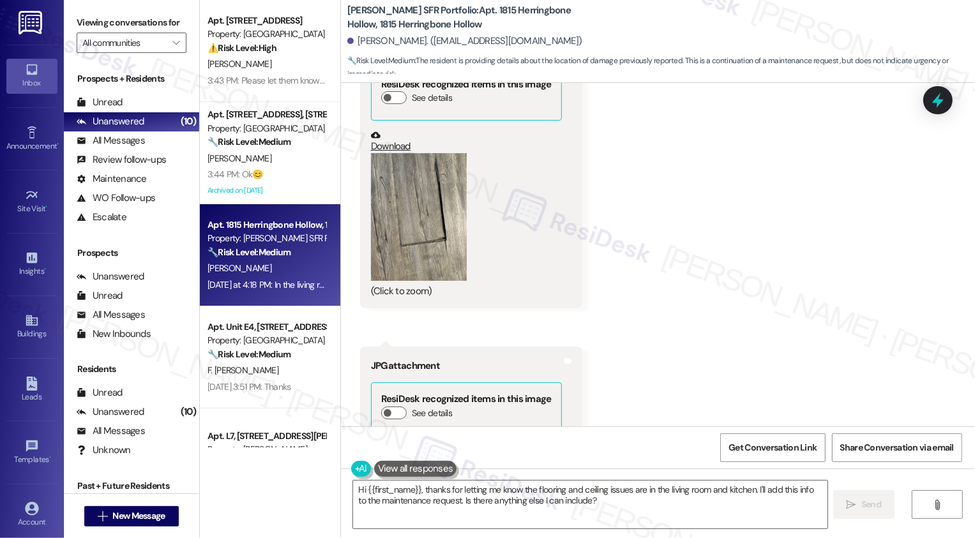
click at [383, 130] on link "Download" at bounding box center [466, 141] width 191 height 22
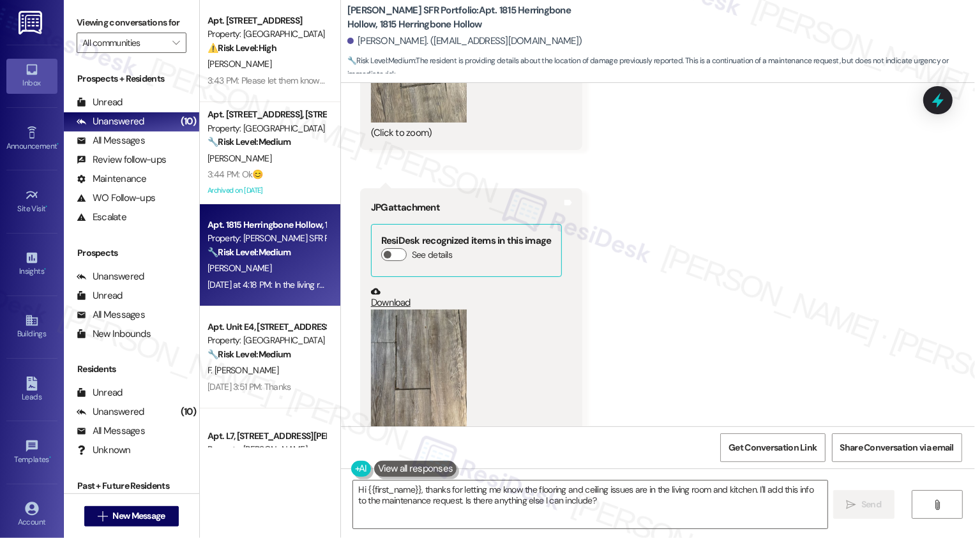
scroll to position [1851, 0]
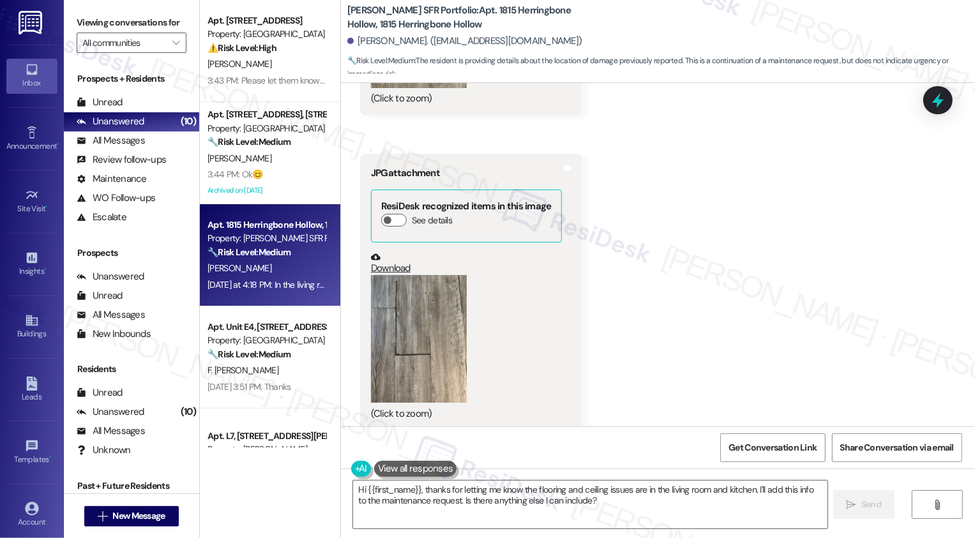
click at [391, 252] on link "Download" at bounding box center [466, 263] width 191 height 22
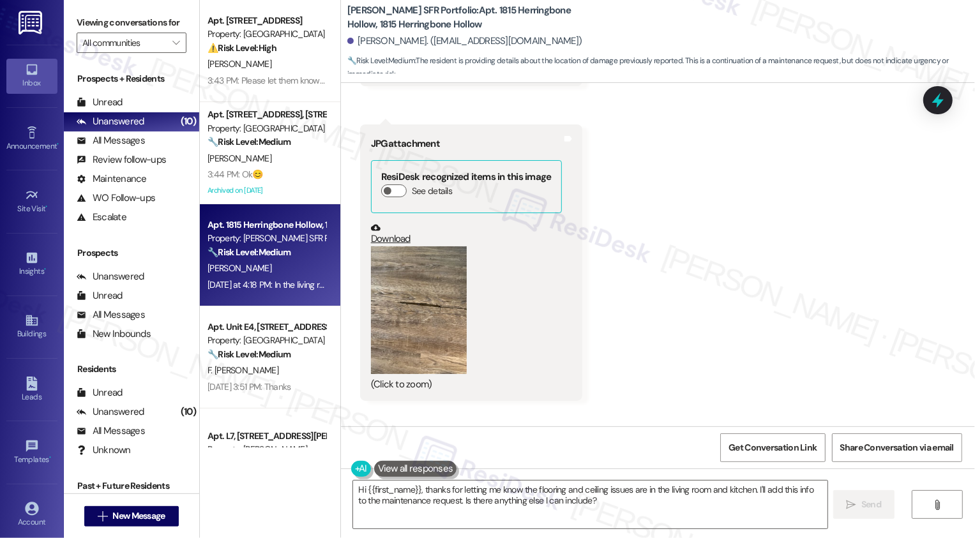
scroll to position [2231, 0]
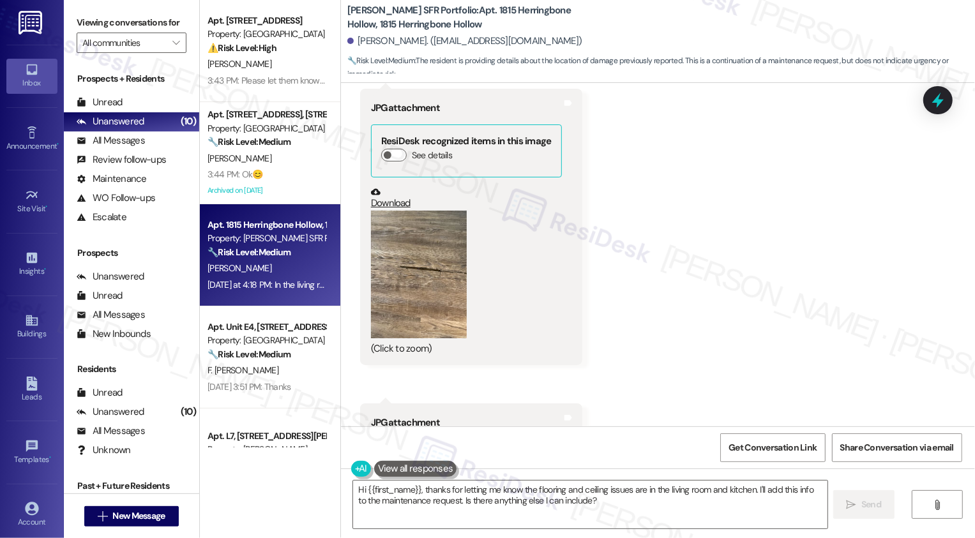
click at [390, 189] on link "Download" at bounding box center [466, 198] width 191 height 22
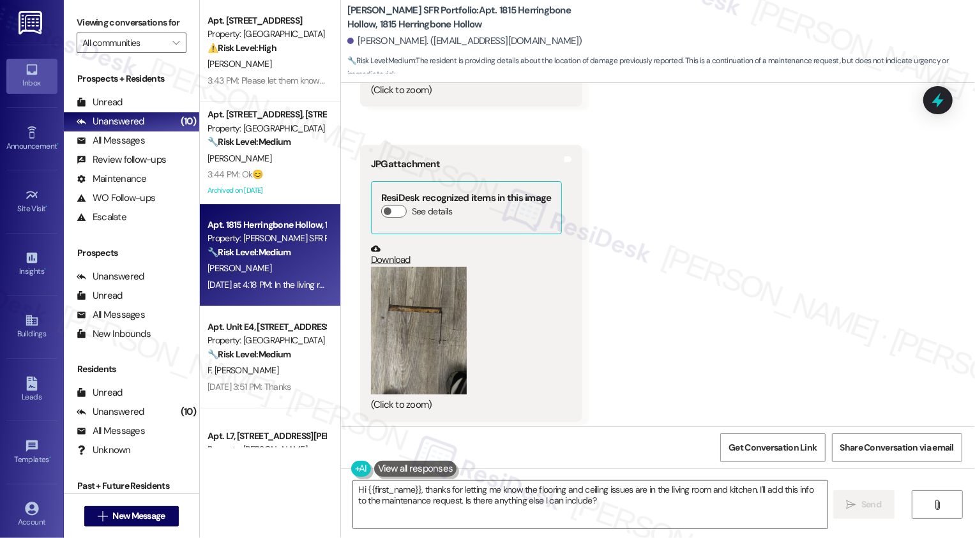
scroll to position [2501, 0]
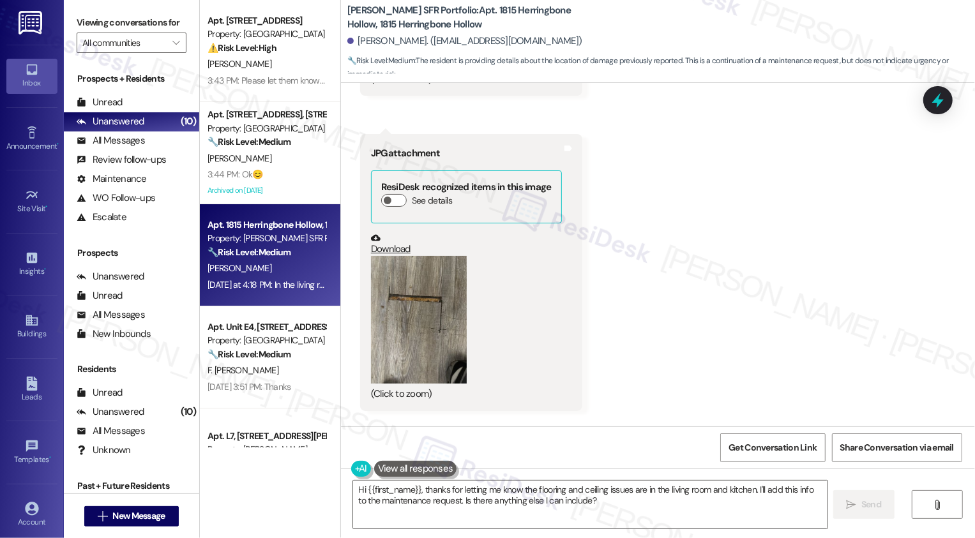
click at [383, 233] on link "Download" at bounding box center [466, 244] width 191 height 22
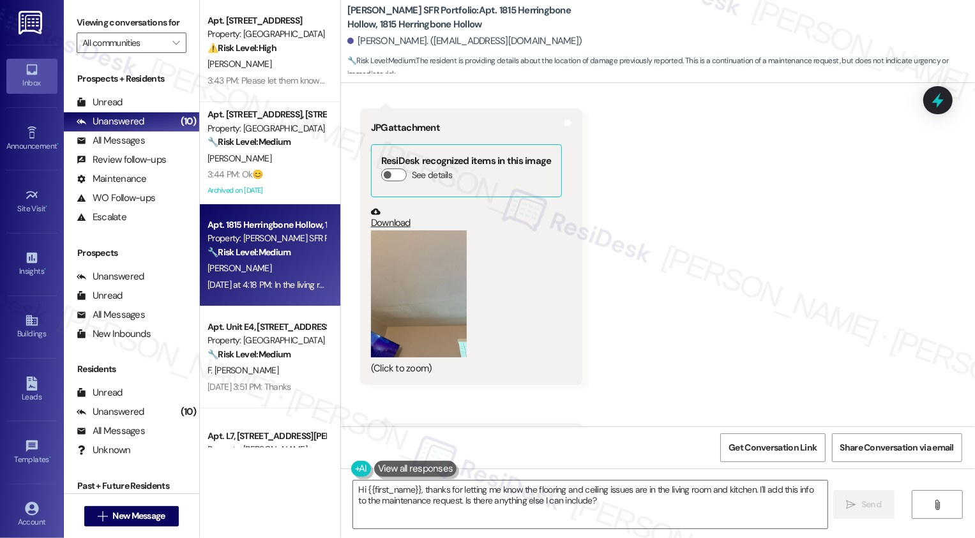
scroll to position [2868, 0]
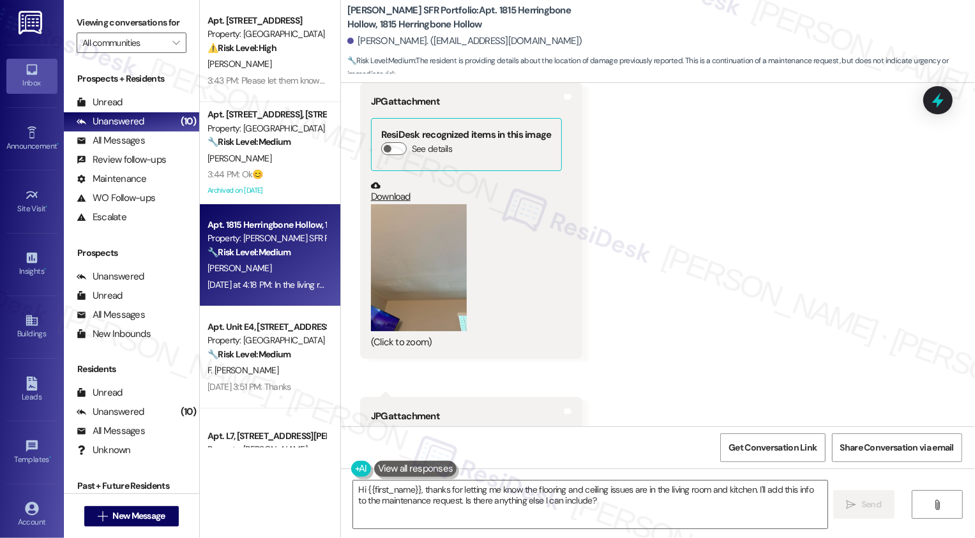
click at [383, 181] on link "Download" at bounding box center [466, 192] width 191 height 22
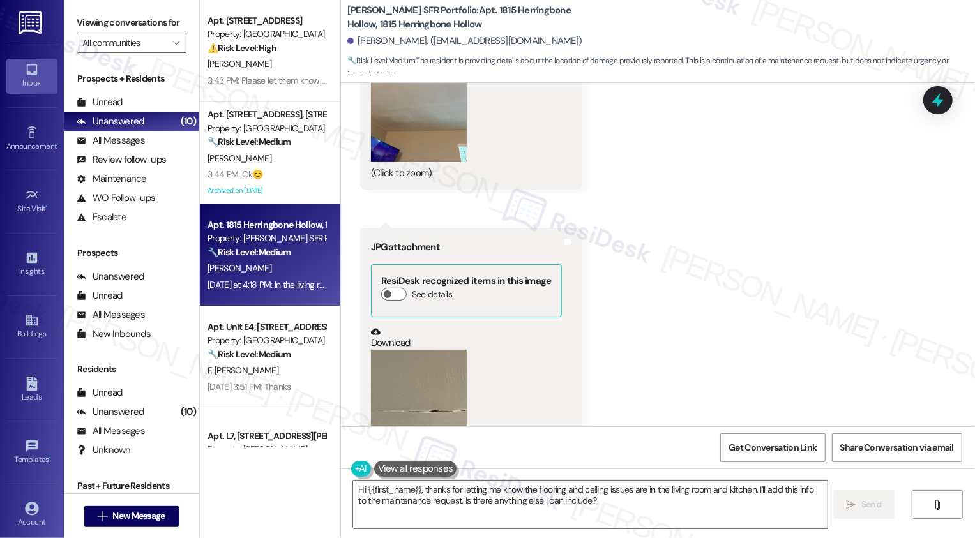
scroll to position [3173, 0]
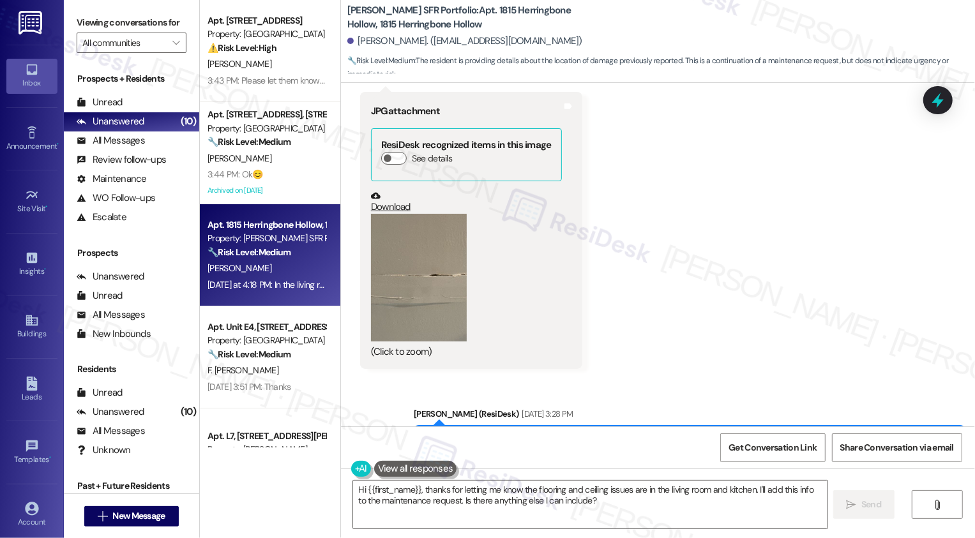
click at [392, 191] on link "Download" at bounding box center [466, 202] width 191 height 22
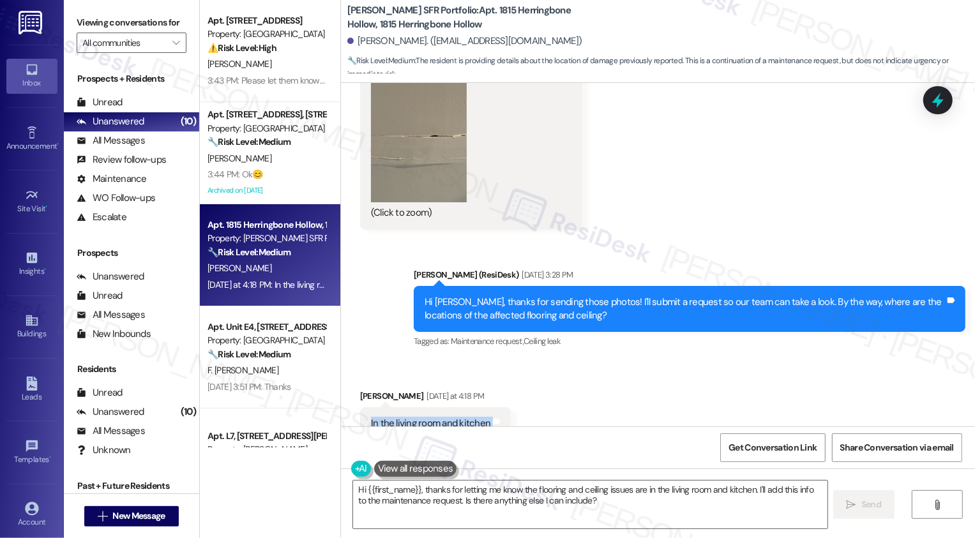
scroll to position [3337, 0]
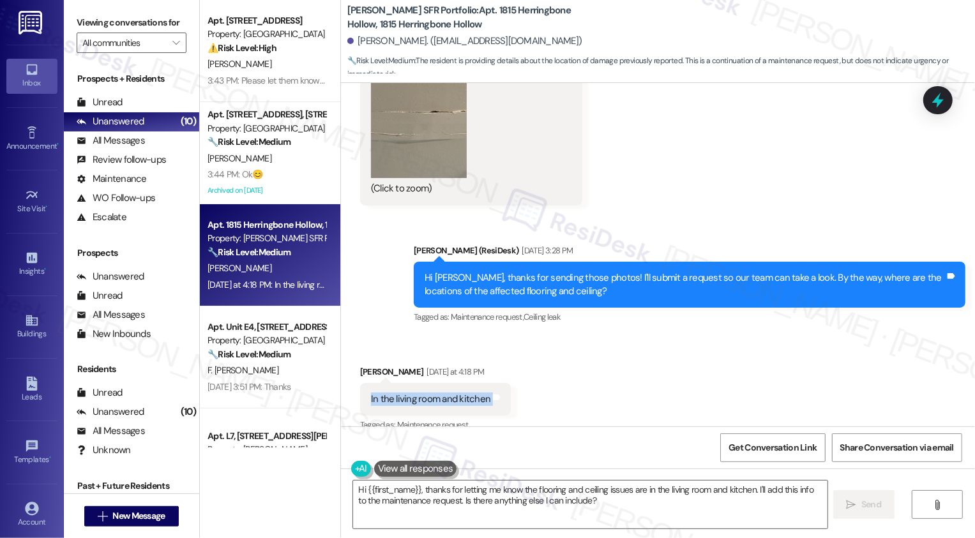
click at [674, 349] on div "Received via SMS Shondaria Jones Yesterday at 4:18 PM In the living room and ki…" at bounding box center [658, 391] width 634 height 108
click at [464, 504] on textarea "Hi {{first_name}}, thanks for letting me know the flooring and ceiling issues a…" at bounding box center [590, 505] width 474 height 48
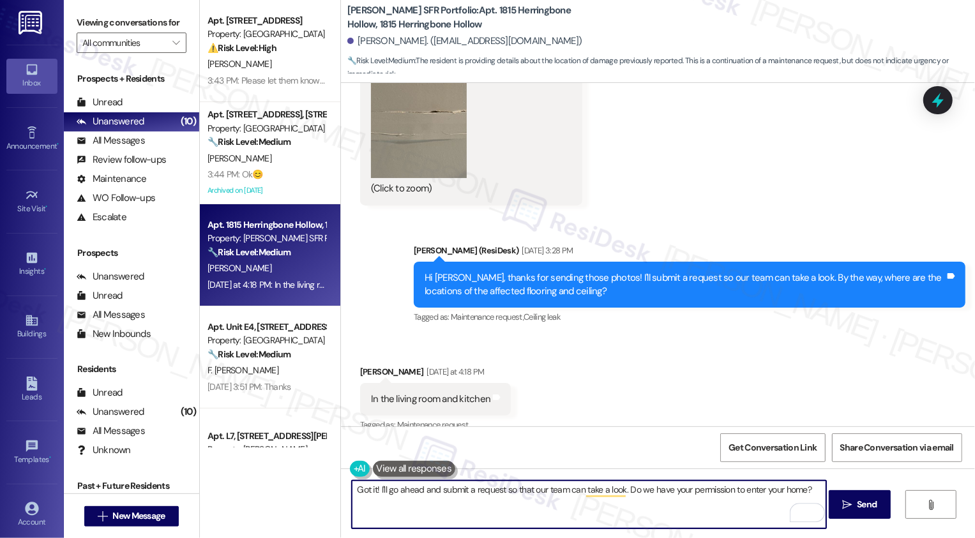
click at [372, 490] on textarea "Got it! I'll go ahead and submit a request so that our team can take a look. Do…" at bounding box center [589, 505] width 474 height 48
drag, startPoint x: 619, startPoint y: 490, endPoint x: 382, endPoint y: 485, distance: 237.0
click at [381, 485] on textarea "Got it! I'll go ahead and submit a request so that our team can take a look. Do…" at bounding box center [589, 505] width 474 height 48
type textarea "Got it! Do we have your permission to enter your home?"
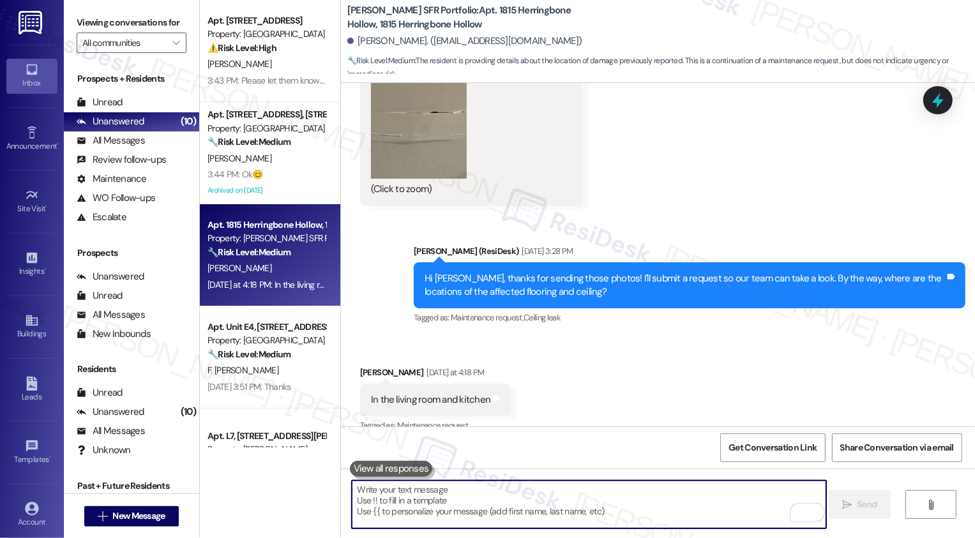
scroll to position [3426, 0]
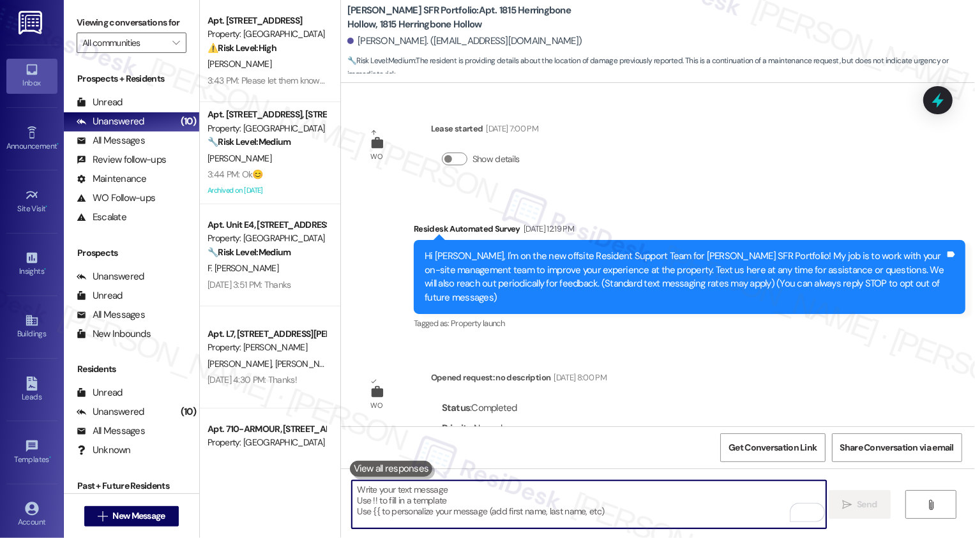
scroll to position [3426, 0]
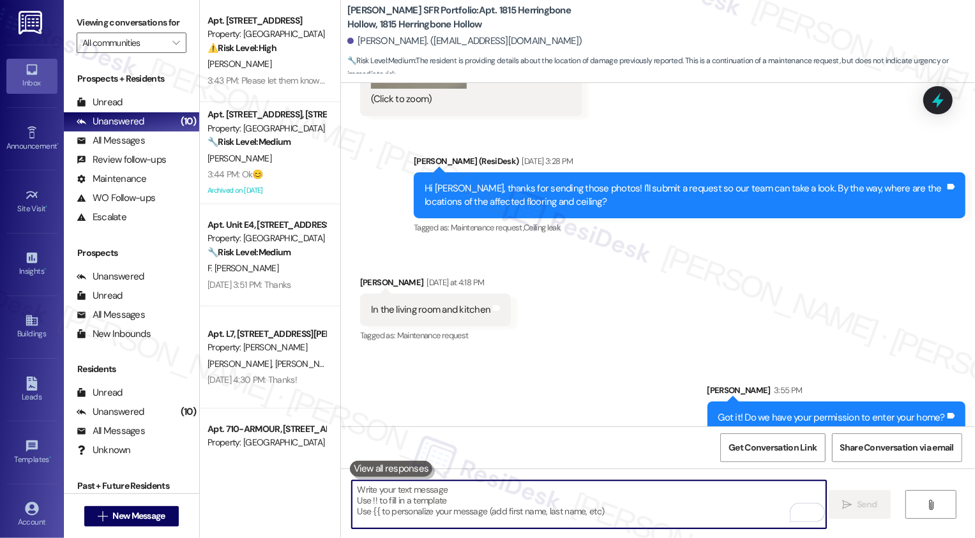
click at [577, 374] on div "Sent via SMS Sarah 3:55 PM Got it! Do we have your permission to enter your hom…" at bounding box center [658, 399] width 634 height 89
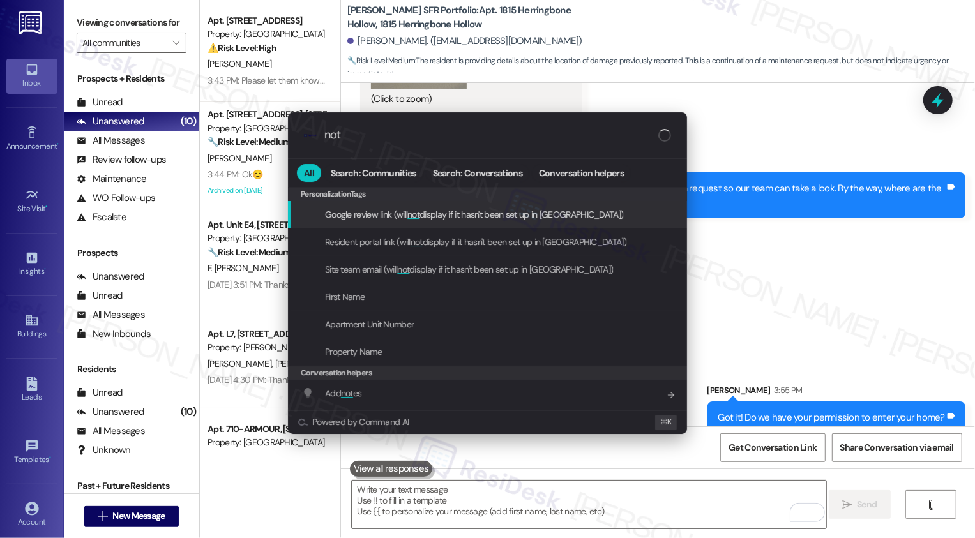
type input "note"
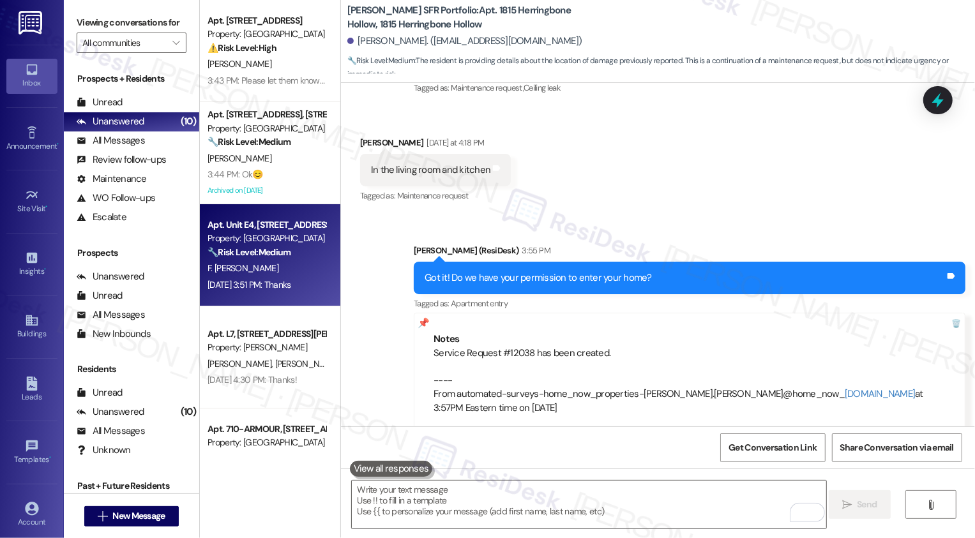
scroll to position [123, 0]
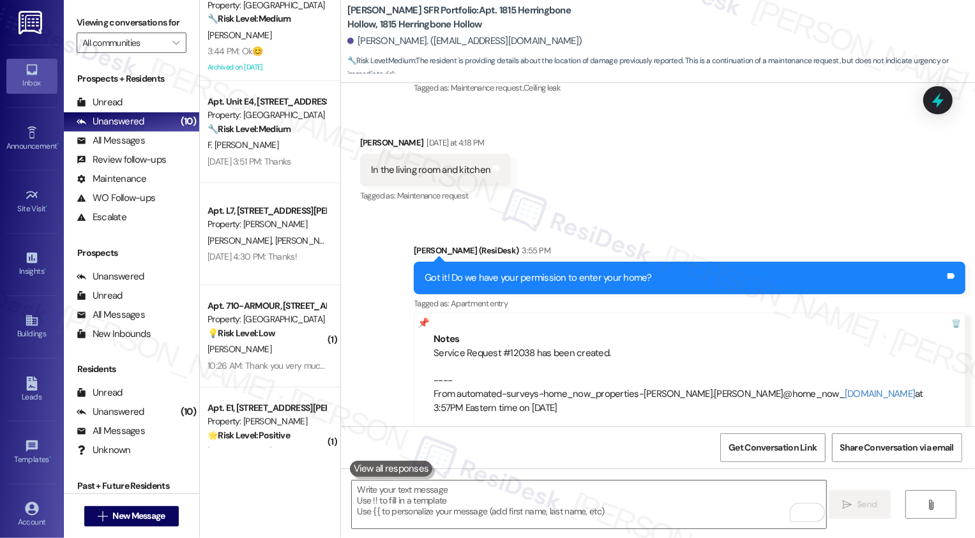
click at [376, 254] on div "Sent via SMS Sarah (ResiDesk) 3:55 PM Got it! Do we have your permission to ent…" at bounding box center [658, 329] width 634 height 229
drag, startPoint x: 386, startPoint y: 152, endPoint x: 491, endPoint y: 153, distance: 105.4
click at [490, 154] on div "In the living room and kitchen Tags and notes" at bounding box center [435, 170] width 151 height 33
copy div "living room and kitchen Tags and notes"
click at [591, 179] on div "Received via SMS Shondaria Jones Yesterday at 4:18 PM In the living room and ki…" at bounding box center [658, 161] width 634 height 108
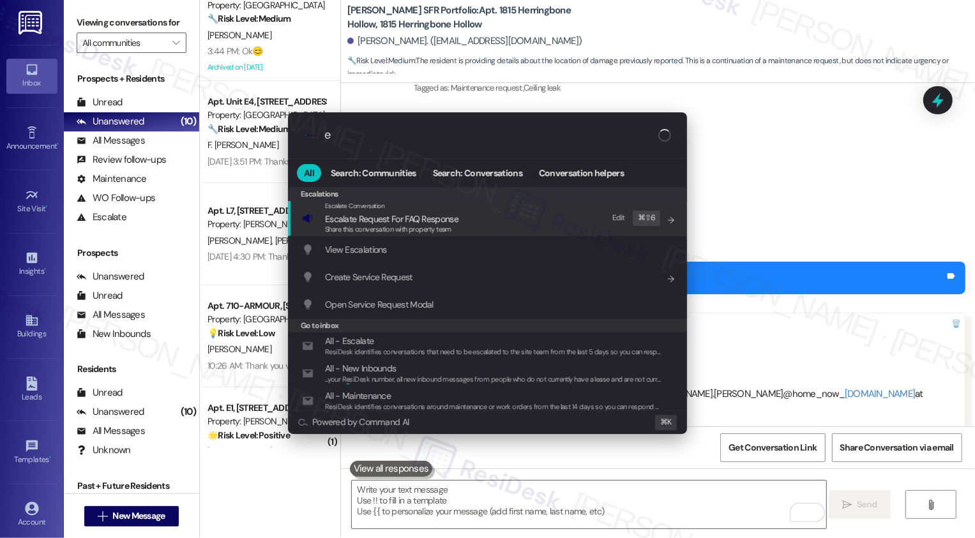
type input "es"
click at [749, 169] on div ".cls-1{fill:#0a055f;}.cls-2{fill:#0cc4c4;} resideskLogoBlueOrange es All Search…" at bounding box center [487, 269] width 975 height 538
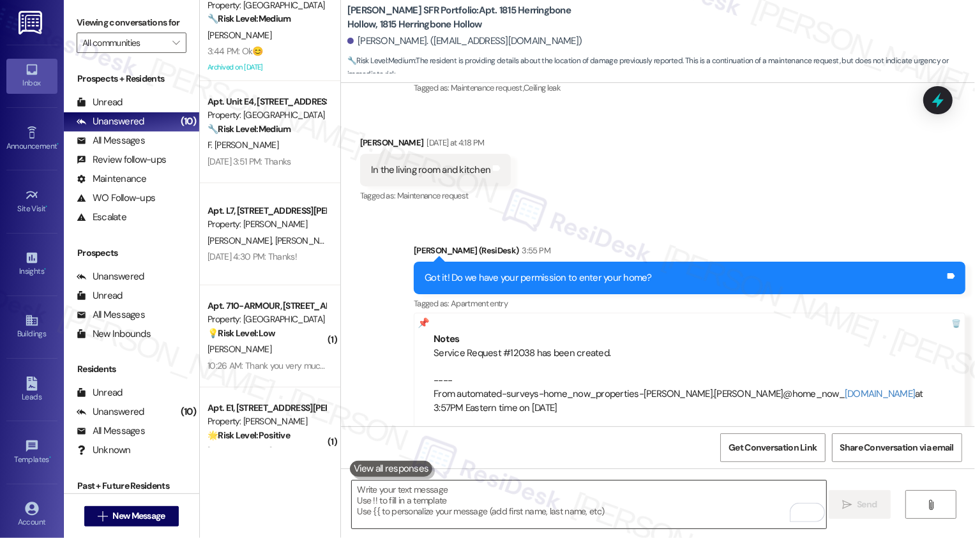
click at [476, 517] on textarea "To enrich screen reader interactions, please activate Accessibility in Grammarl…" at bounding box center [589, 505] width 474 height 48
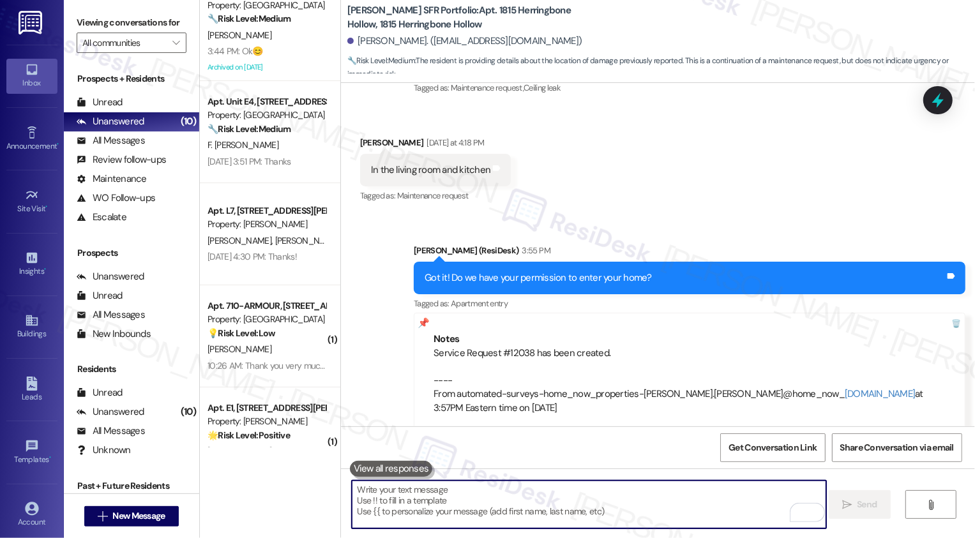
paste textarea "living room and kitchen"
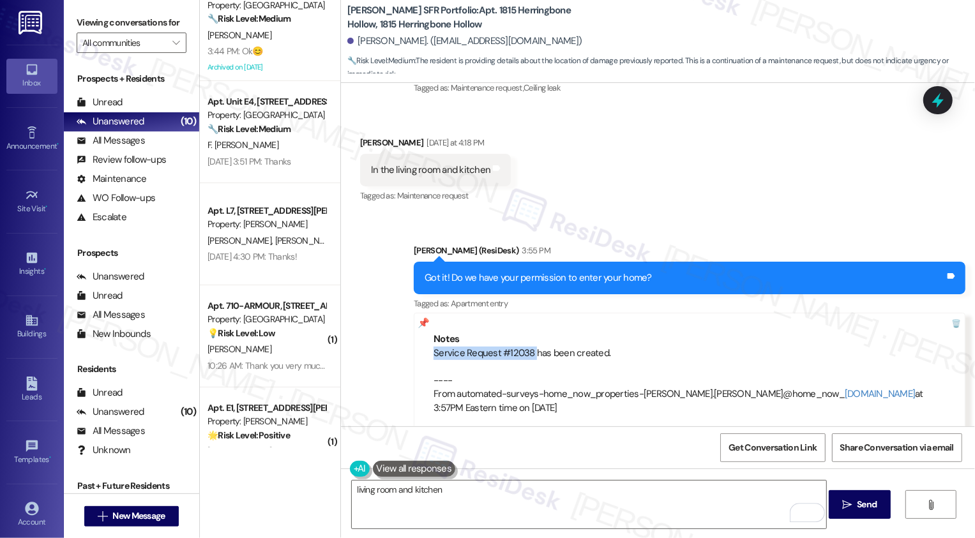
drag, startPoint x: 426, startPoint y: 335, endPoint x: 526, endPoint y: 335, distance: 100.3
click at [526, 347] on div "Service Request #12038 has been created. ---- From automated-surveys-home_now_p…" at bounding box center [690, 381] width 512 height 68
copy div "Service Request #12038"
click at [502, 333] on div "Notes" at bounding box center [690, 339] width 512 height 13
drag, startPoint x: 426, startPoint y: 337, endPoint x: 595, endPoint y: 337, distance: 168.6
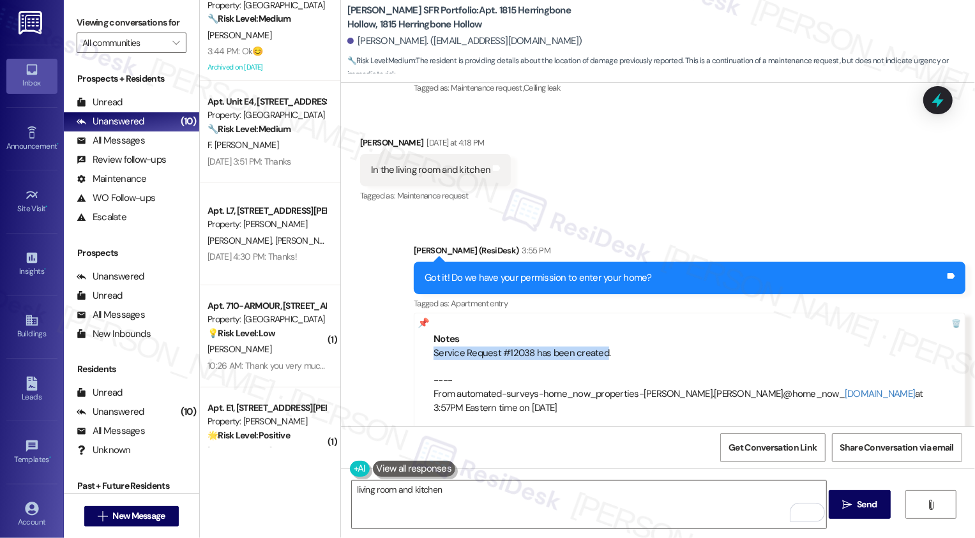
click at [595, 347] on div "Service Request #12038 has been created. ---- From automated-surveys-home_now_p…" at bounding box center [690, 381] width 512 height 68
copy div "Service Request #12038 has been created"
click at [515, 505] on textarea "living room and kitchen" at bounding box center [589, 505] width 474 height 48
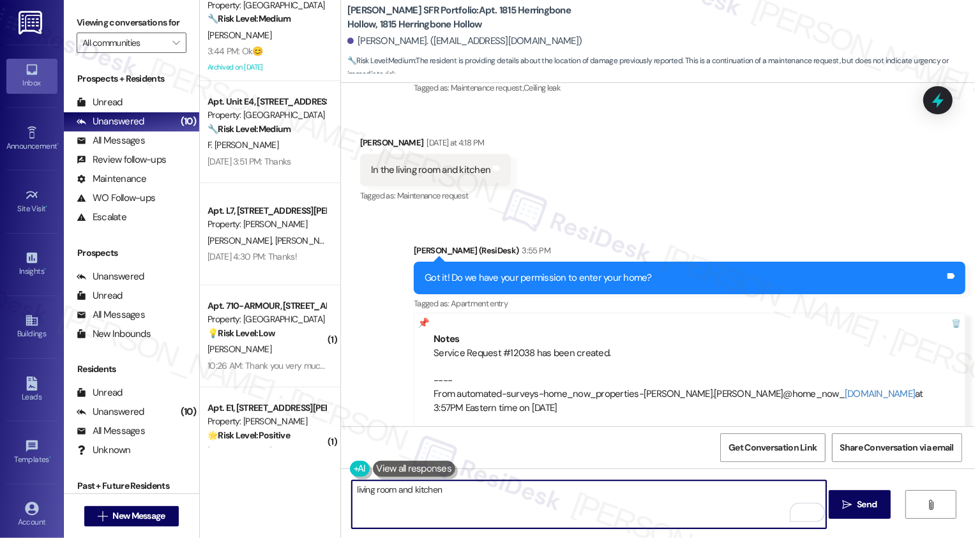
paste textarea "Service Request #12038 has been created"
click at [352, 501] on textarea "living room and kitchen Service Request #12038 has been created" at bounding box center [589, 505] width 474 height 48
type textarea "living room and kitchen Service Request #12038 has been created"
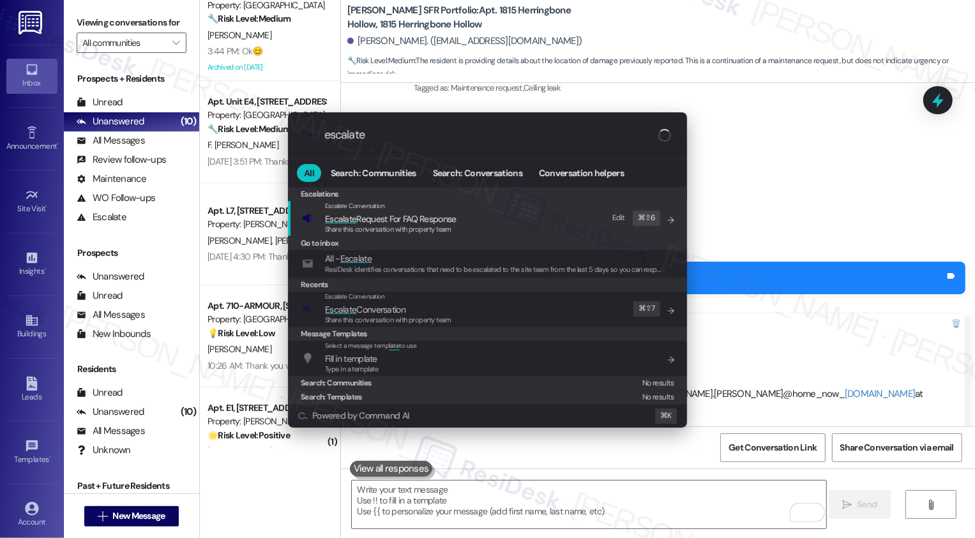
type input "escalate"
click at [361, 308] on span "Escalate Conversation" at bounding box center [365, 309] width 80 height 11
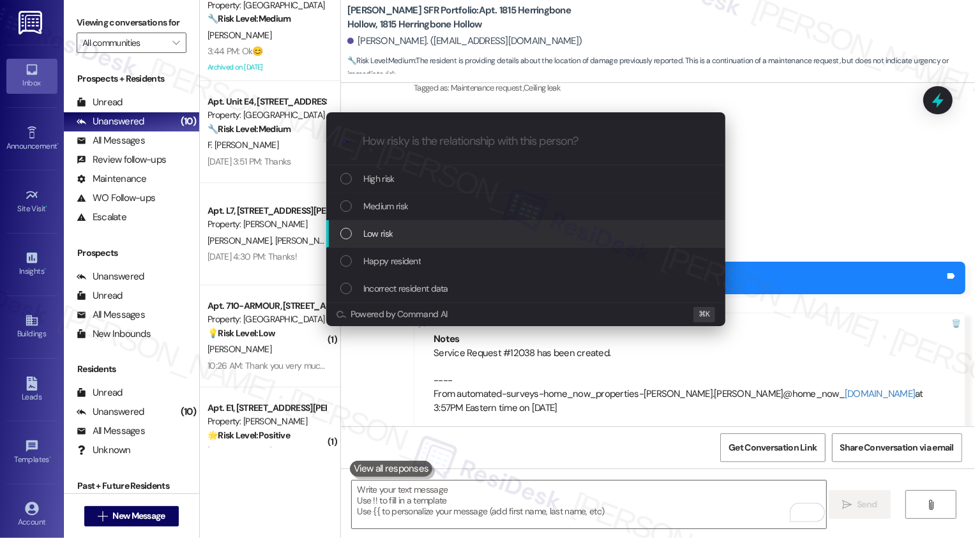
click at [379, 236] on span "Low risk" at bounding box center [377, 234] width 29 height 14
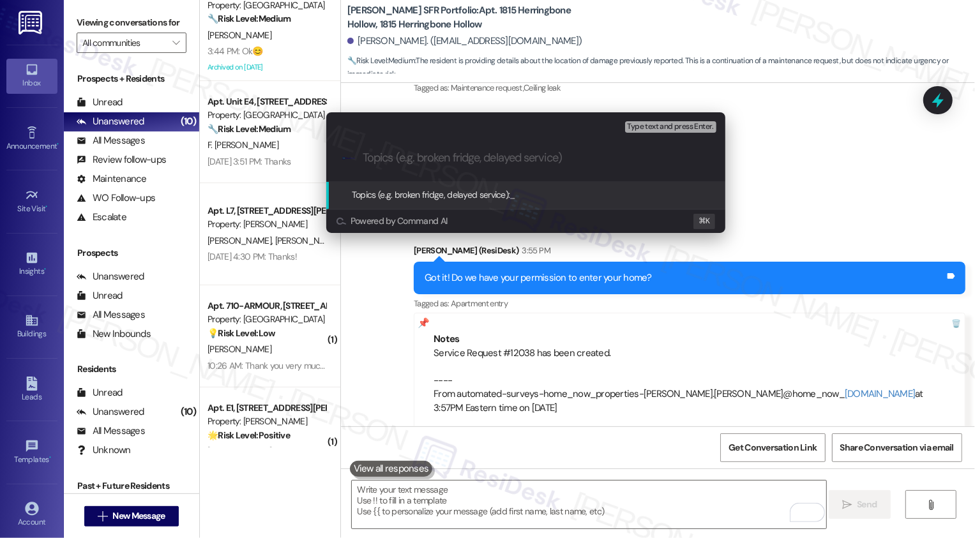
paste input "living room and kitchen Service Request #12038 has been created"
click at [475, 158] on input "living room and kitchen Service Request #12038 has been created" at bounding box center [531, 157] width 337 height 13
drag, startPoint x: 596, startPoint y: 161, endPoint x: 774, endPoint y: 156, distance: 177.6
click at [774, 156] on div "Escalate Conversation Low risk Topics (e.g. broken fridge, delayed service) Any…" at bounding box center [487, 269] width 975 height 538
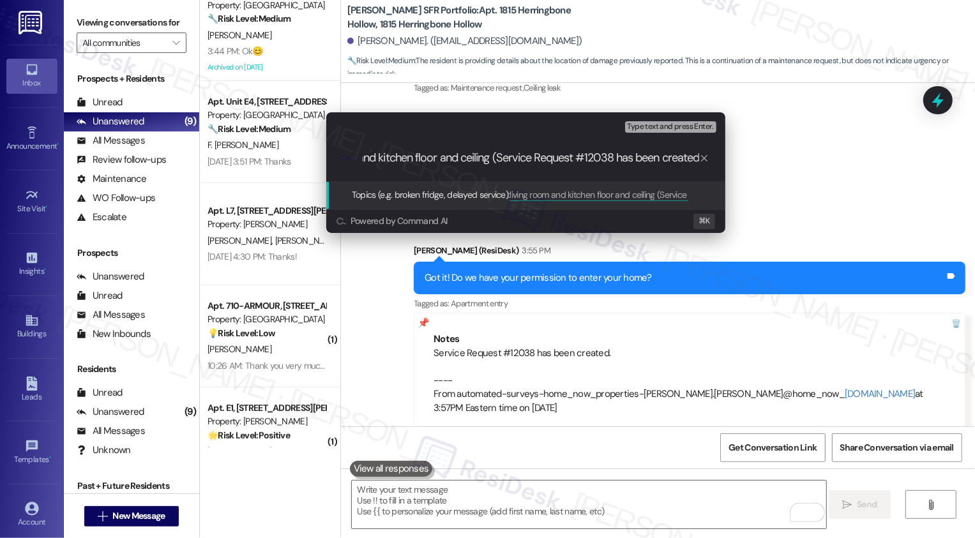
click at [672, 158] on input "living room and kitchen floor and ceiling (Service Request #12038 has been crea…" at bounding box center [531, 157] width 337 height 13
drag, startPoint x: 617, startPoint y: 156, endPoint x: 784, endPoint y: 165, distance: 167.5
click at [785, 165] on div "Escalate Conversation Low risk Topics (e.g. broken fridge, delayed service) Any…" at bounding box center [487, 269] width 975 height 538
type input "living room and kitchen floor and ceiling (Service Request #12038 submitted by …"
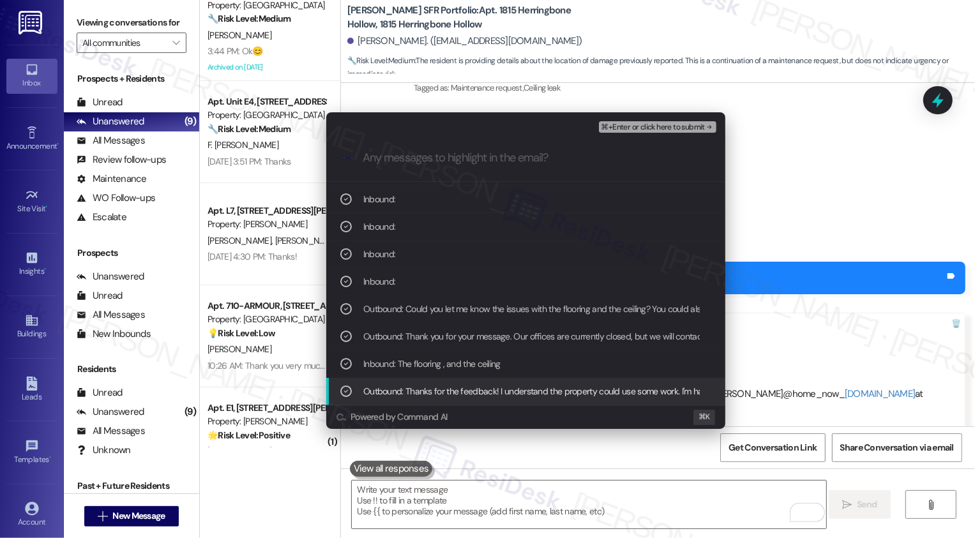
scroll to position [160, 0]
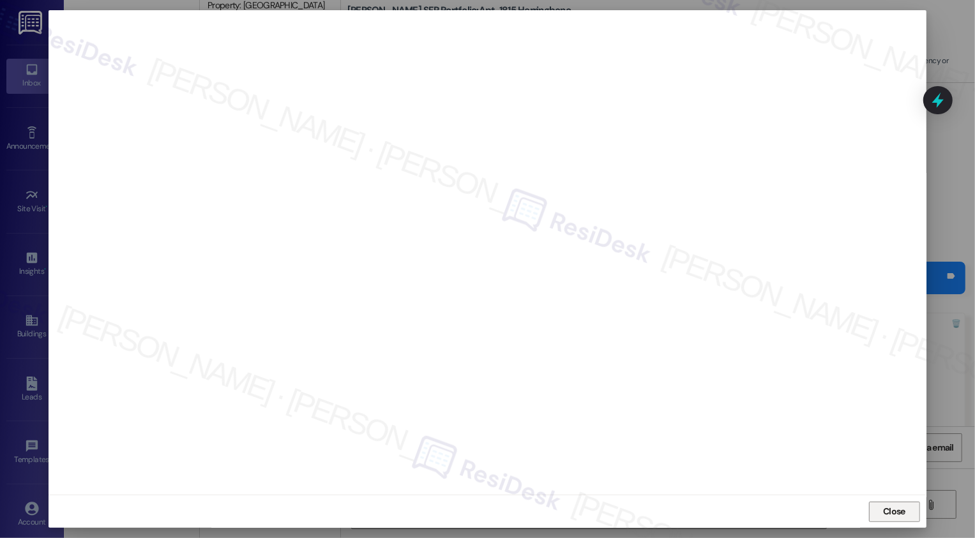
click at [886, 520] on span "Close" at bounding box center [894, 512] width 27 height 19
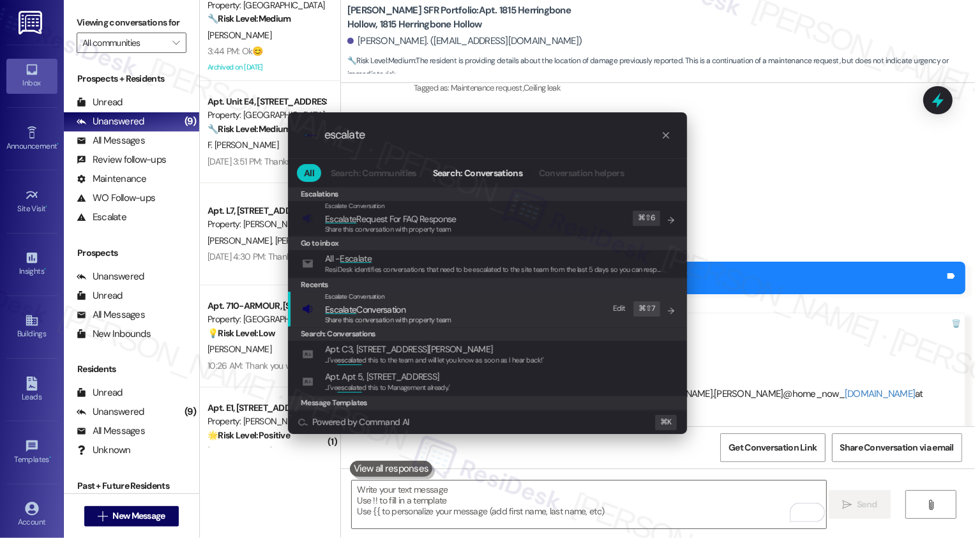
type input "escalate"
click at [380, 311] on span "Escalate Conversation" at bounding box center [365, 309] width 80 height 11
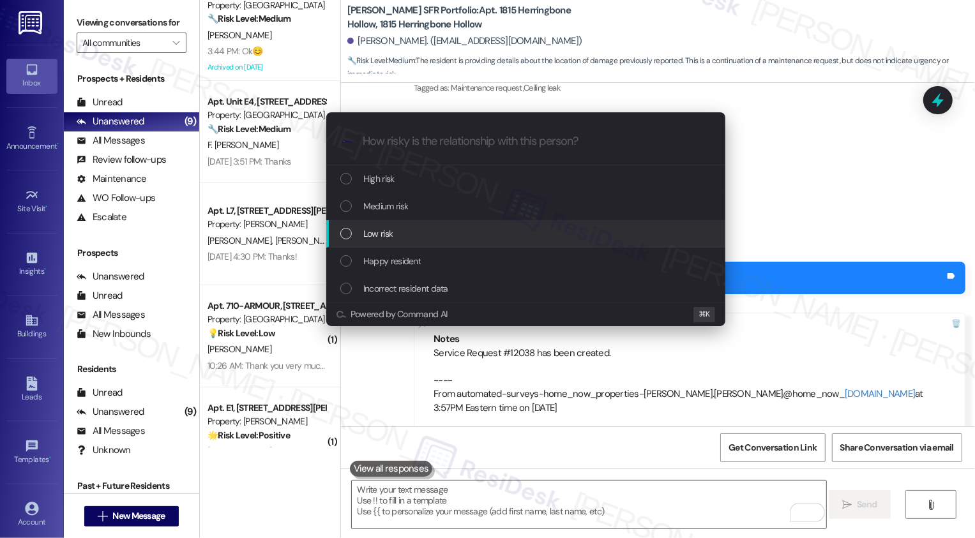
click at [353, 232] on div "Low risk" at bounding box center [527, 234] width 374 height 14
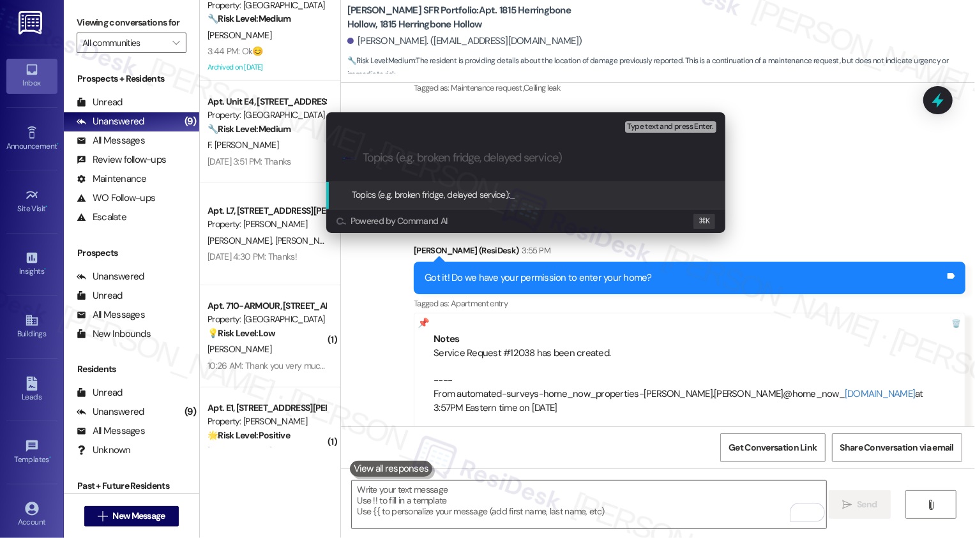
paste input "living room and kitchen floor and ceiling (Service Request #12038 submitted by …"
type input "living room and kitchen floor and ceiling (Service Request #12038 submitted by …"
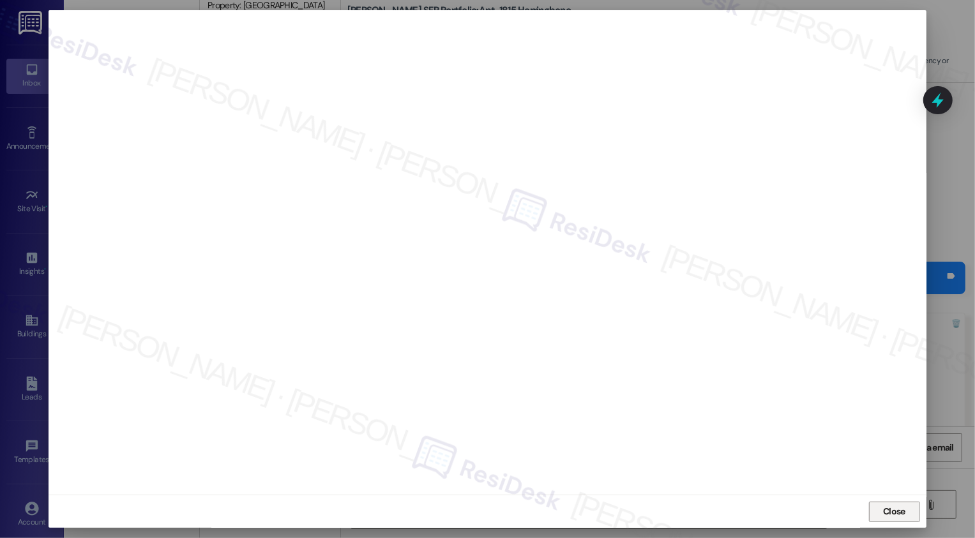
click at [906, 511] on button "Close" at bounding box center [894, 512] width 51 height 20
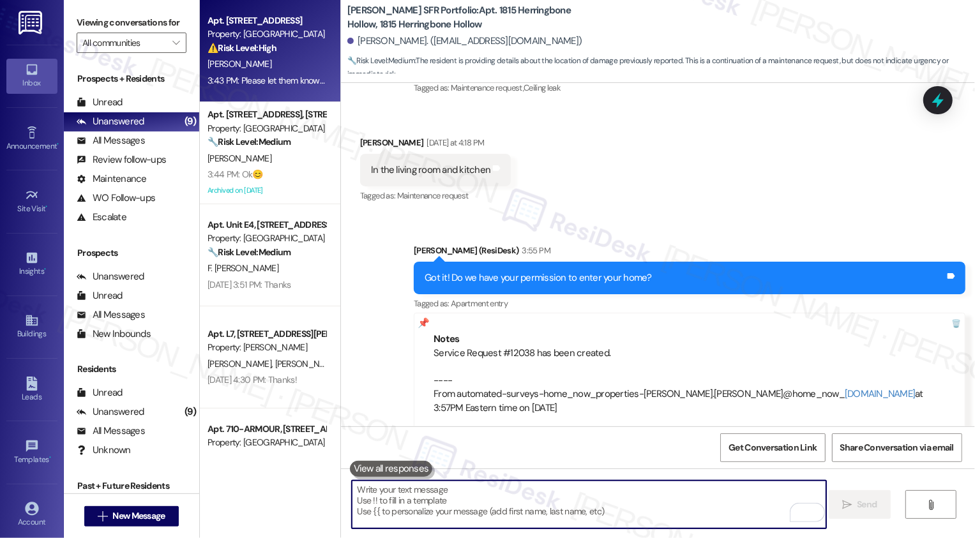
scroll to position [36, 0]
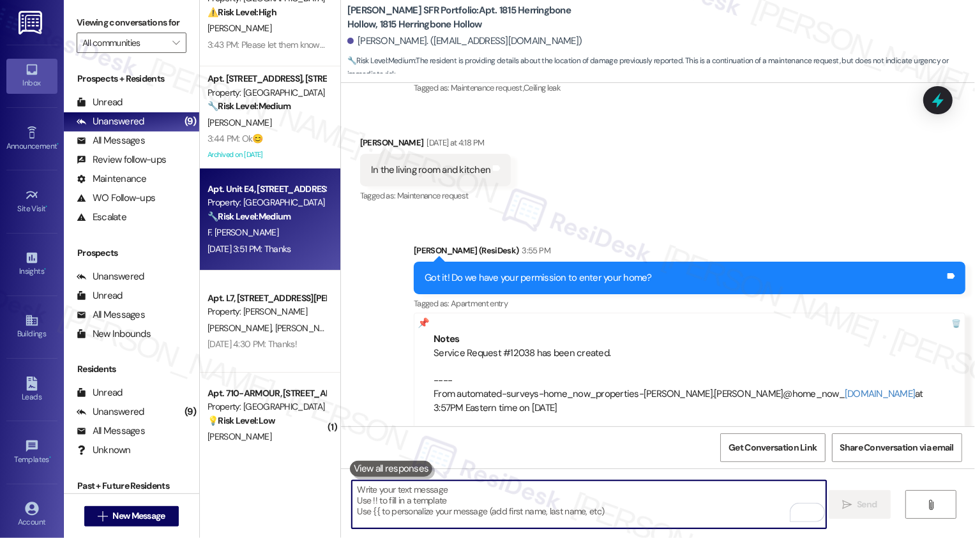
click at [282, 214] on strong "🔧 Risk Level: Medium" at bounding box center [249, 216] width 83 height 11
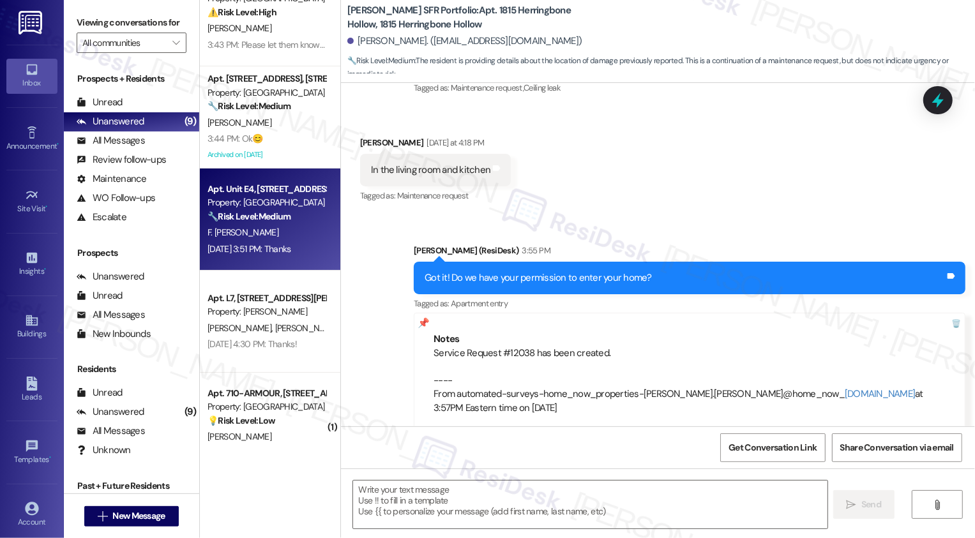
type textarea "Fetching suggested responses. Please feel free to read through the conversation…"
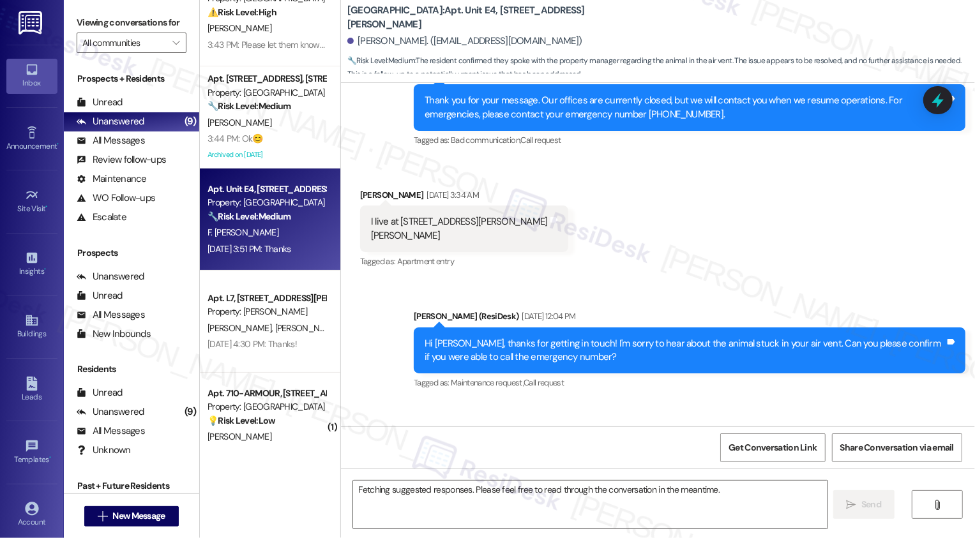
click at [299, 221] on div "🔧 Risk Level: Medium The resident confirmed they spoke with the property manage…" at bounding box center [267, 216] width 118 height 13
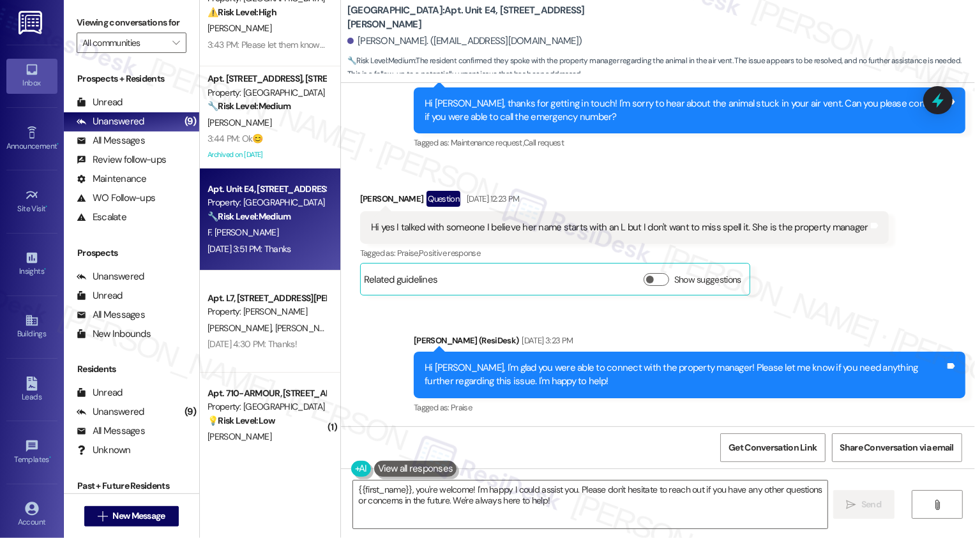
scroll to position [914, 0]
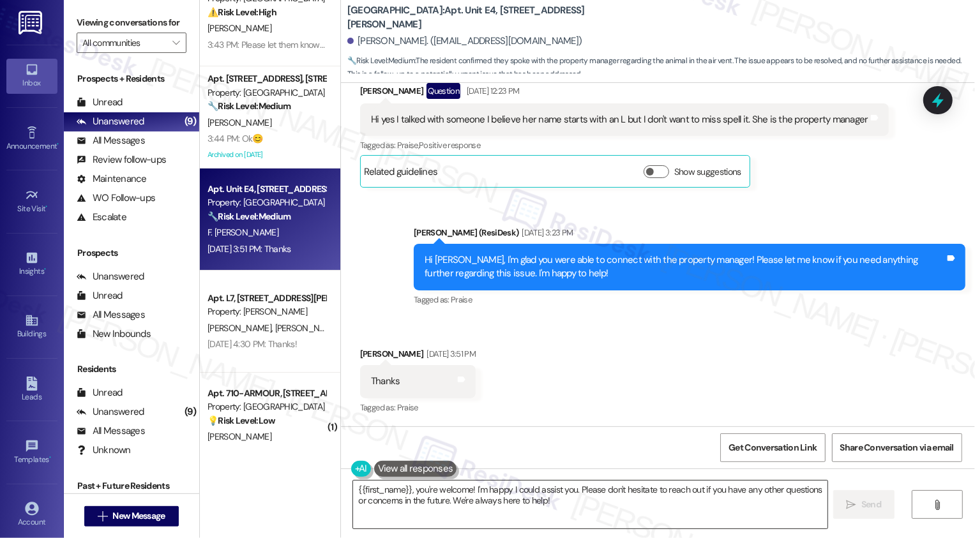
click at [483, 495] on textarea "{{first_name}}, you're welcome! I'm happy I could assist you. Please don't hesi…" at bounding box center [590, 505] width 474 height 48
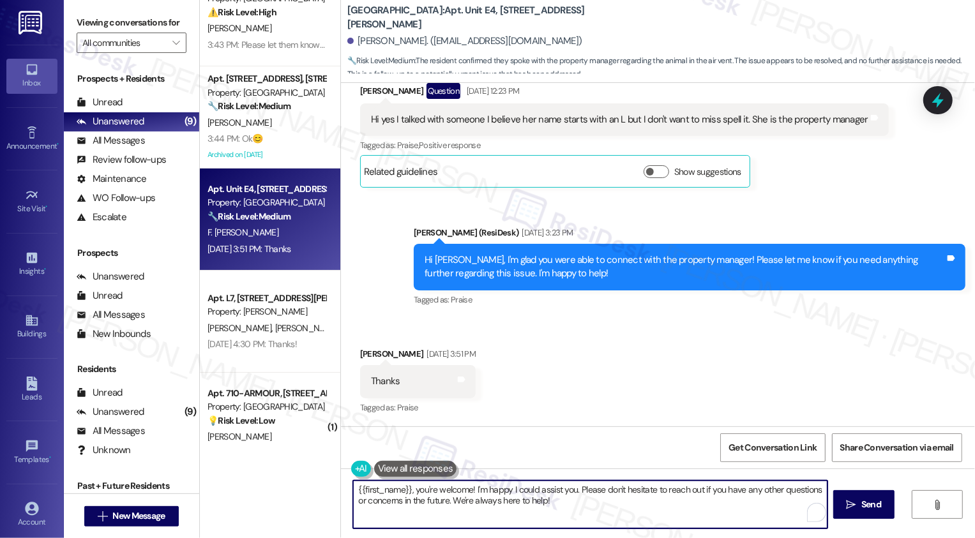
click at [647, 361] on div "Received via SMS Faiza Andrew Sep 15, 2025 at 3:51 PM Thanks Tags and notes Tag…" at bounding box center [658, 373] width 634 height 108
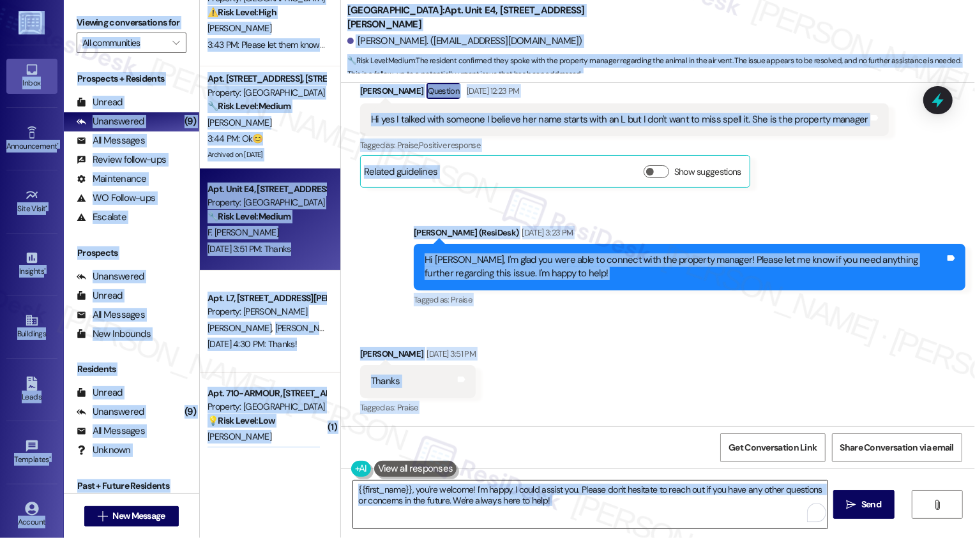
click at [468, 499] on textarea "{{first_name}}, you're welcome! I'm happy I could assist you. Please don't hesi…" at bounding box center [590, 505] width 474 height 48
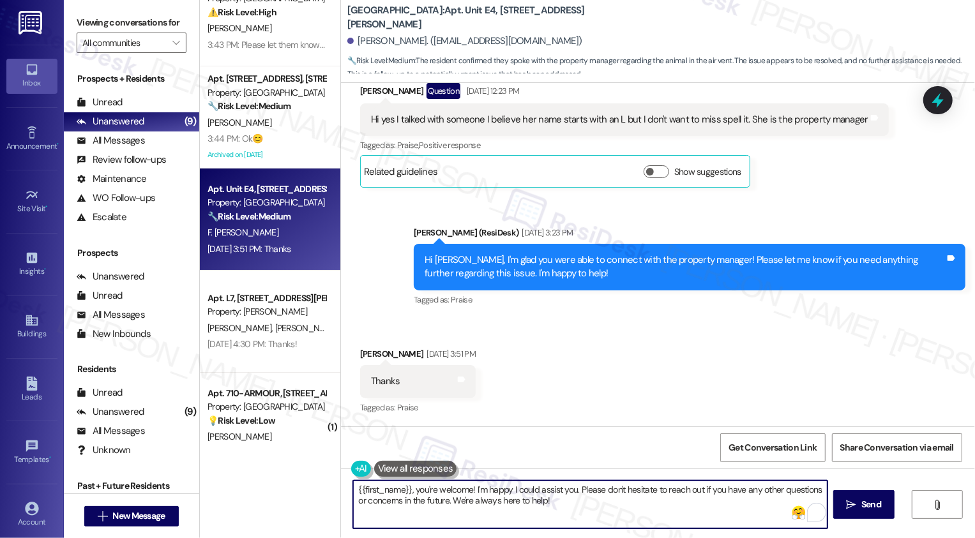
click at [536, 500] on textarea "{{first_name}}, you're welcome! I'm happy I could assist you. Please don't hesi…" at bounding box center [590, 505] width 474 height 48
click at [572, 501] on textarea "{{first_name}}, you're welcome! I'm happy I could assist you. Please don't hesi…" at bounding box center [590, 505] width 474 height 48
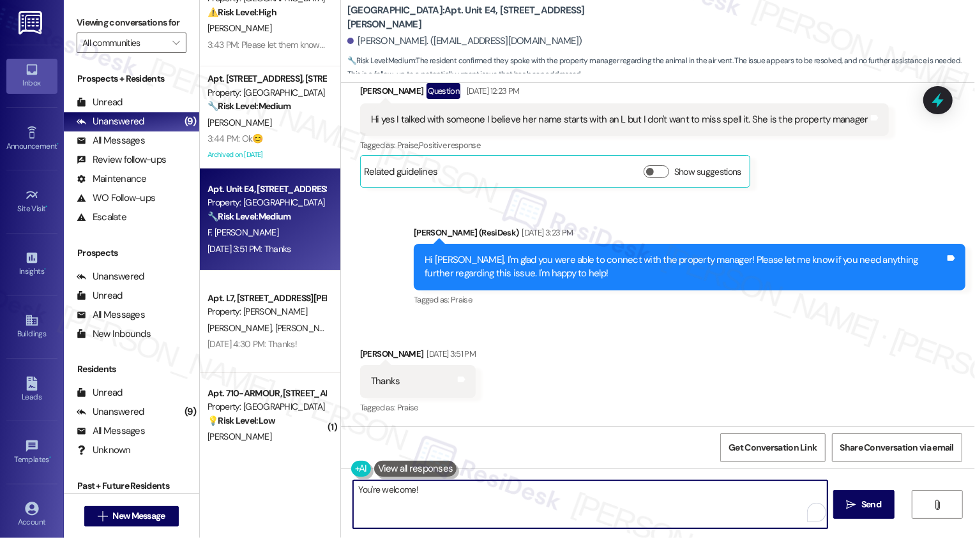
click at [457, 489] on textarea "You're welcome!" at bounding box center [590, 505] width 474 height 48
paste textarea "If you don't mind me asking, how has your experience been so far? Has the prope…"
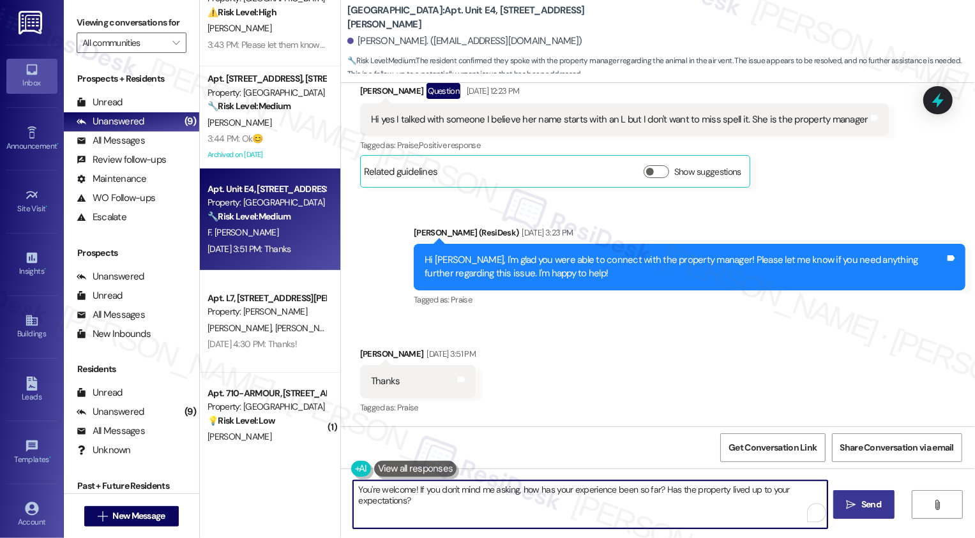
type textarea "You're welcome! If you don't mind me asking, how has your experience been so fa…"
click at [874, 504] on span "Send" at bounding box center [871, 504] width 20 height 13
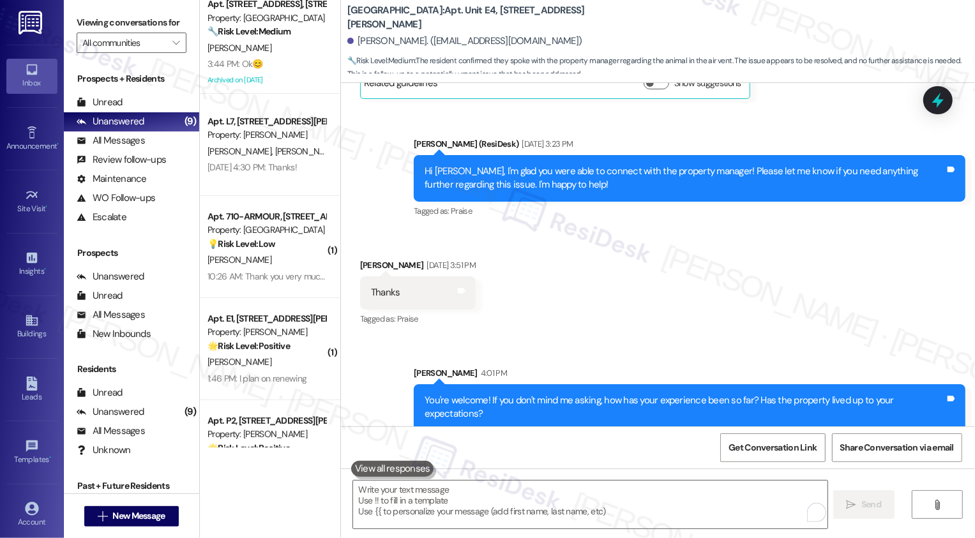
scroll to position [139, 0]
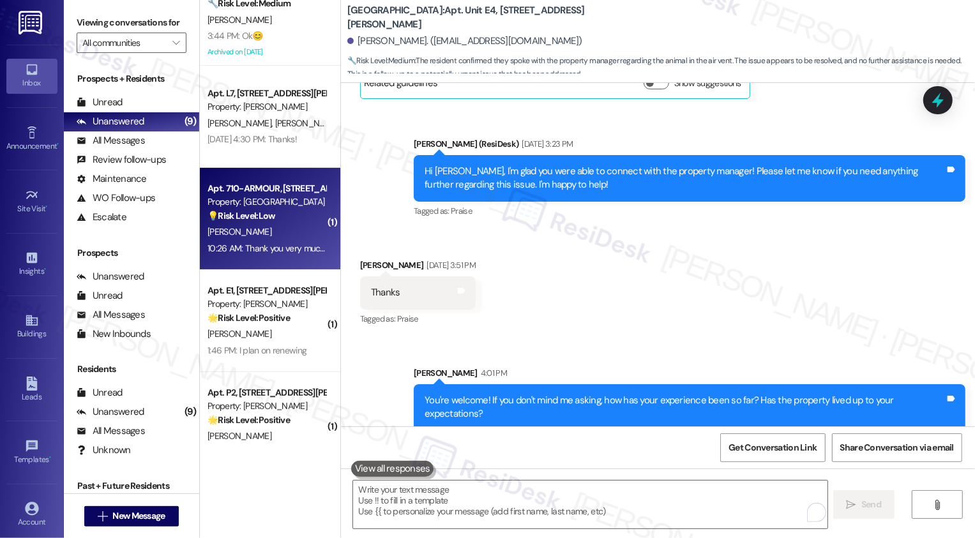
click at [286, 246] on div "10:26 AM: Thank you very much There's no other problem, just space. 10:26 AM: T…" at bounding box center [335, 248] width 255 height 11
type textarea "Fetching suggested responses. Please feel free to read through the conversation…"
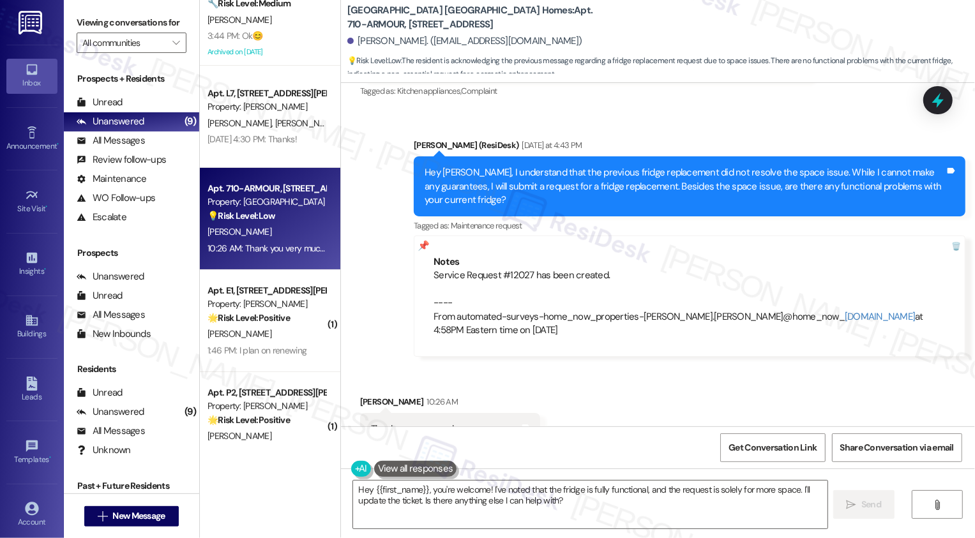
scroll to position [2169, 0]
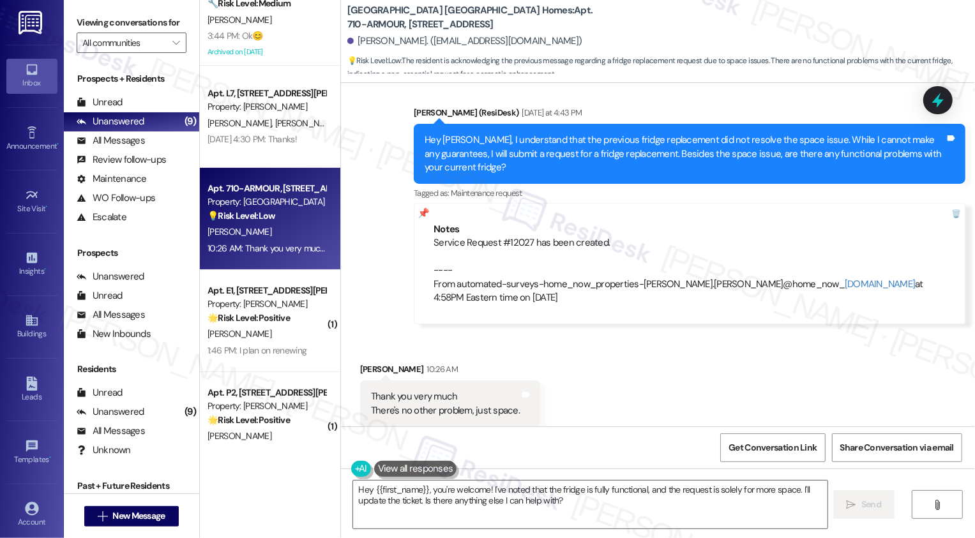
click at [504, 236] on div "Service Request #12027 has been created. ---- From automated-surveys-home_now_p…" at bounding box center [690, 270] width 512 height 68
copy div "12027"
click at [520, 498] on textarea "Hey {{first_name}}, you're welcome! I've noted that the fridge is fully functio…" at bounding box center [590, 505] width 474 height 48
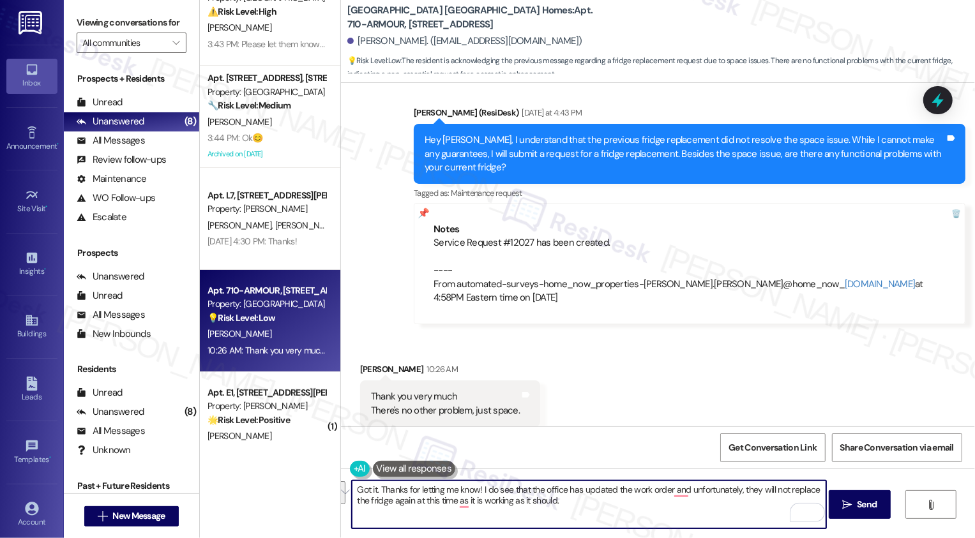
paste textarea ", thanks for keeping me in the loop! I see the office updated the work order, a…"
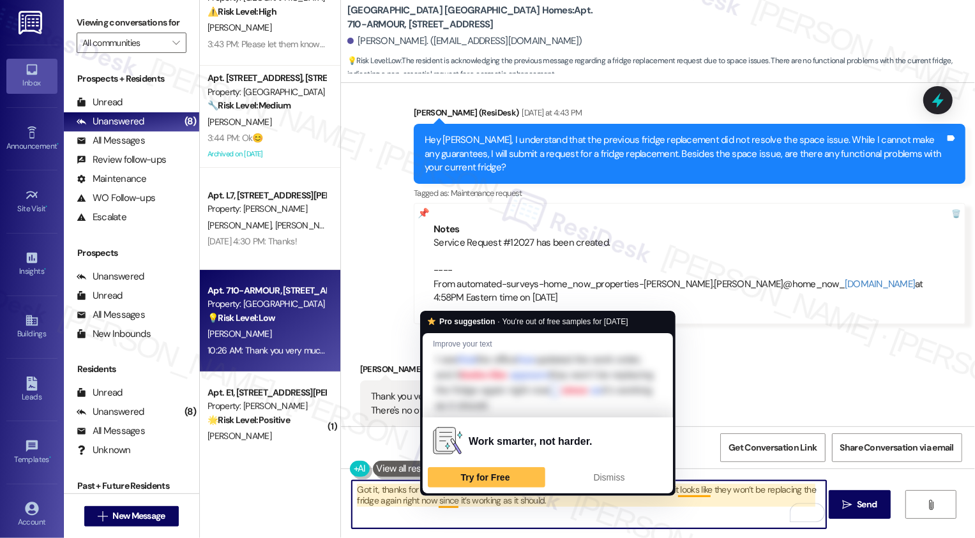
click at [577, 520] on textarea "Got it, thanks for keeping me in the loop! I see the office updated the work or…" at bounding box center [589, 505] width 474 height 48
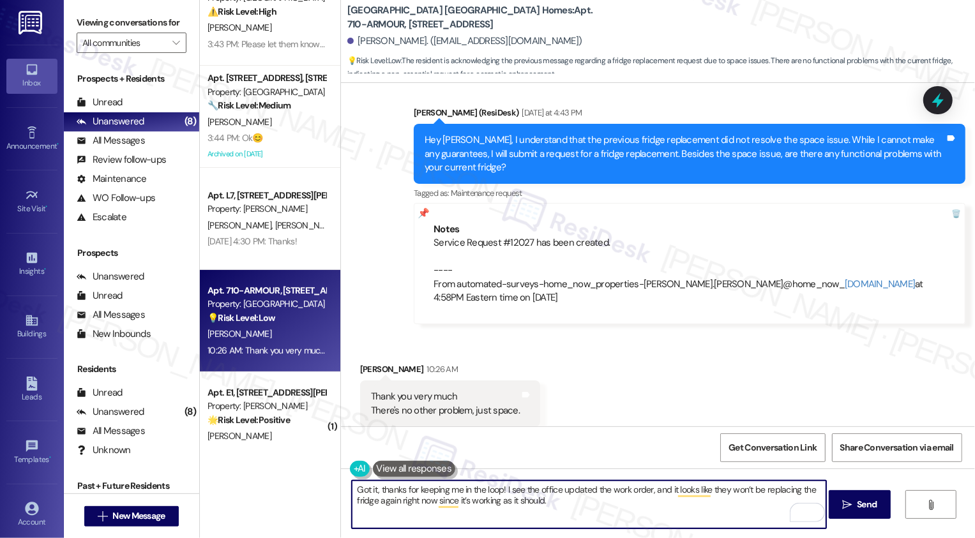
click at [557, 504] on textarea "Got it, thanks for keeping me in the loop! I see the office updated the work or…" at bounding box center [589, 505] width 474 height 48
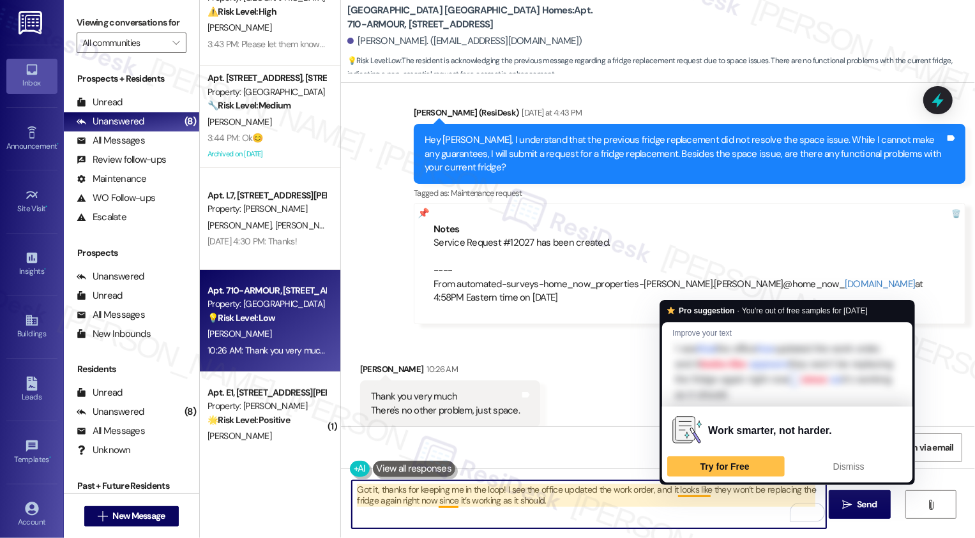
click at [584, 511] on textarea "Got it, thanks for keeping me in the loop! I see the office updated the work or…" at bounding box center [589, 505] width 474 height 48
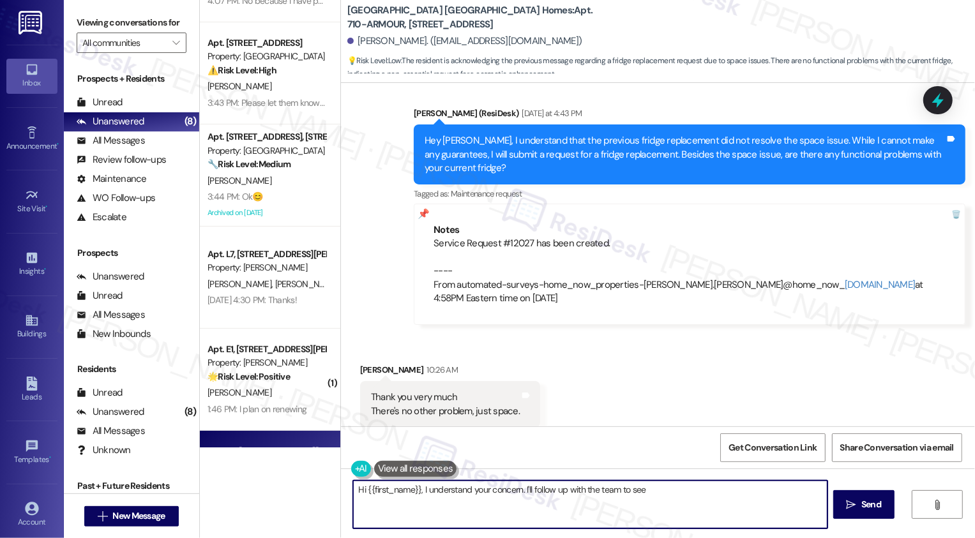
scroll to position [0, 0]
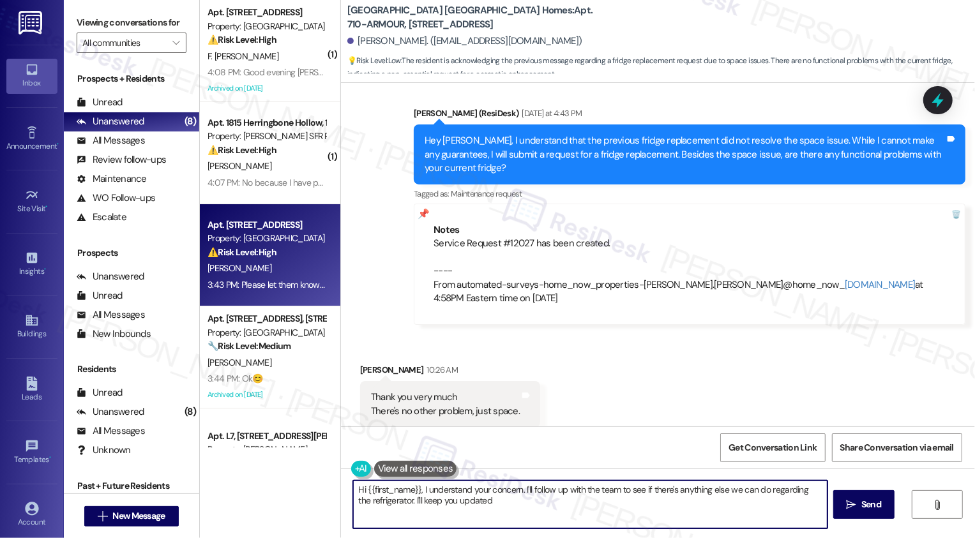
type textarea "Hi {{first_name}}, I understand your concern. I'll follow up with the team to s…"
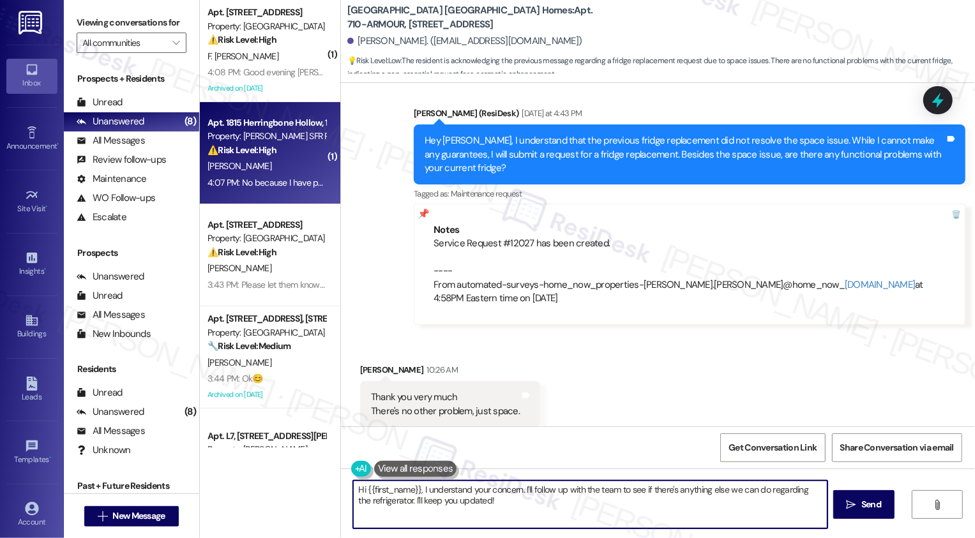
click at [267, 151] on strong "⚠️ Risk Level: High" at bounding box center [242, 149] width 69 height 11
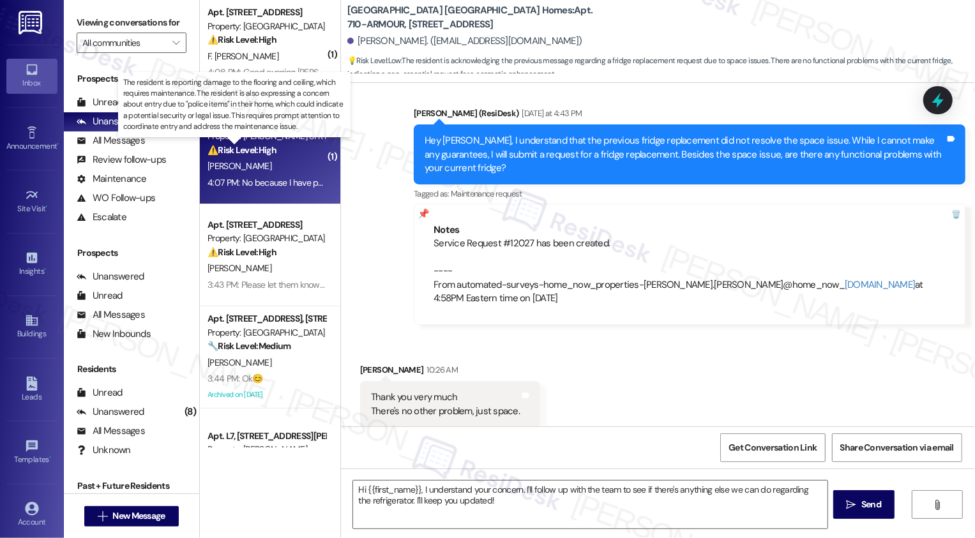
type textarea "Fetching suggested responses. Please feel free to read through the conversation…"
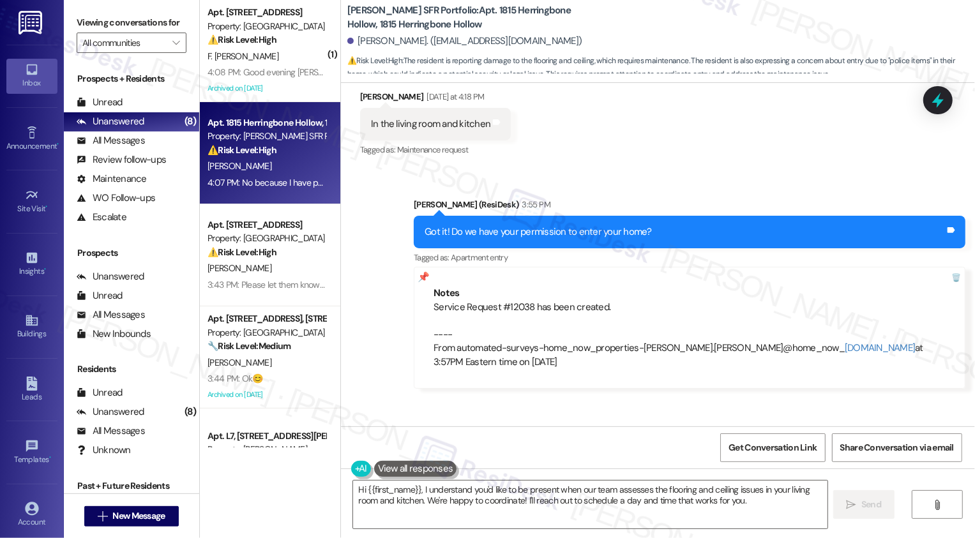
scroll to position [3748, 0]
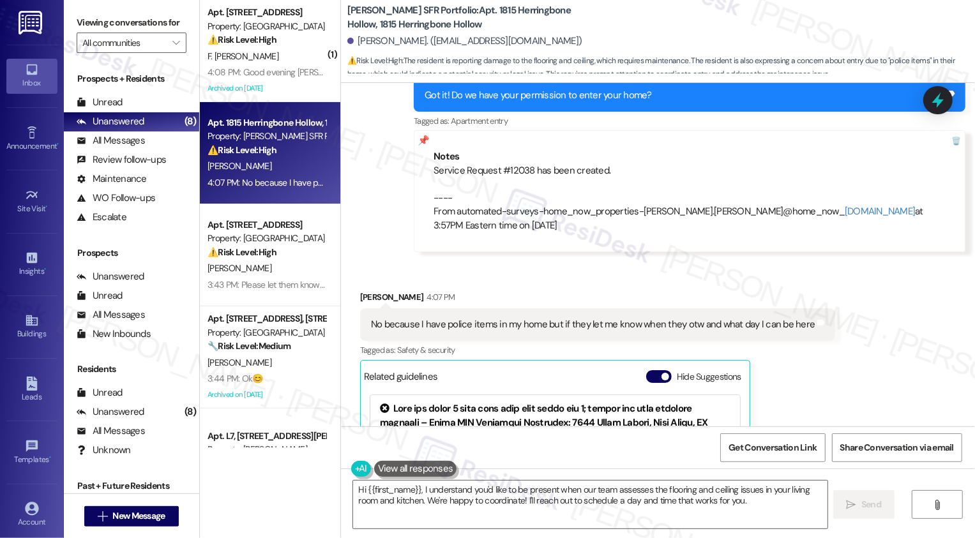
click at [510, 164] on div "Service Request #12038 has been created. ---- From automated-surveys-home_now_p…" at bounding box center [690, 198] width 512 height 68
copy div "12038"
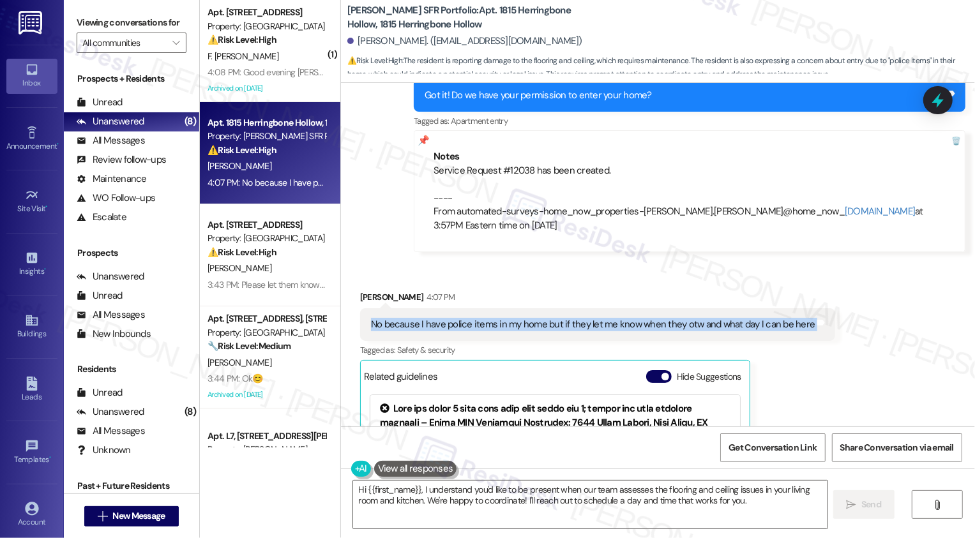
drag, startPoint x: 361, startPoint y: 305, endPoint x: 811, endPoint y: 313, distance: 449.6
click at [810, 313] on div "No because I have police items in my home but if they let me know when they otw…" at bounding box center [598, 324] width 476 height 33
copy div "No because I have police items in my home but if they let me know when they otw…"
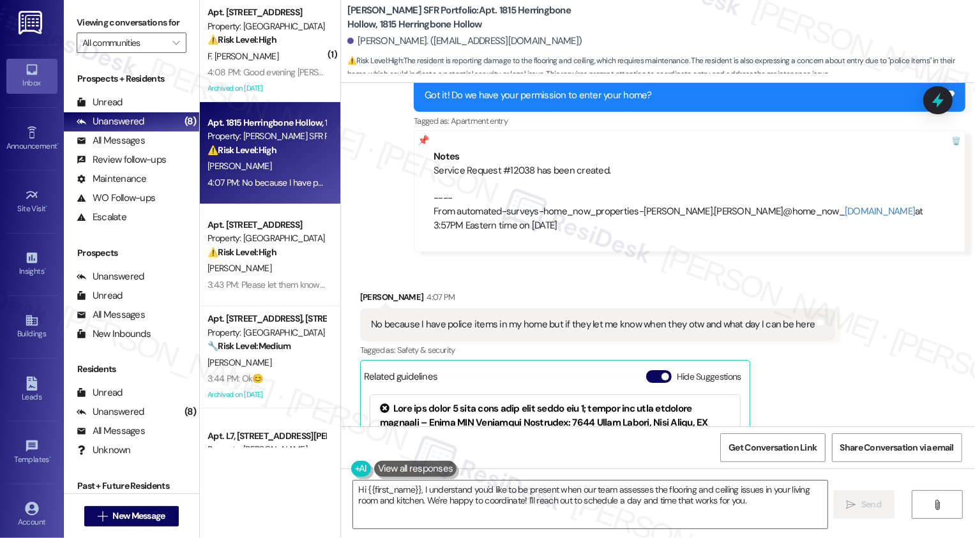
drag, startPoint x: 823, startPoint y: 320, endPoint x: 850, endPoint y: 331, distance: 28.9
click at [850, 331] on div "Received via SMS Shondaria Jones 4:07 PM No because I have police items in my h…" at bounding box center [658, 440] width 634 height 356
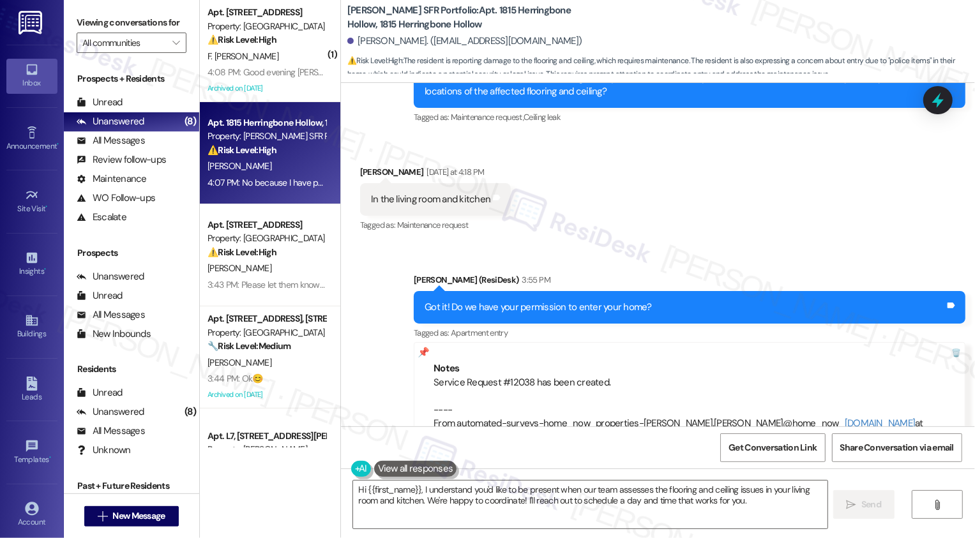
scroll to position [3757, 0]
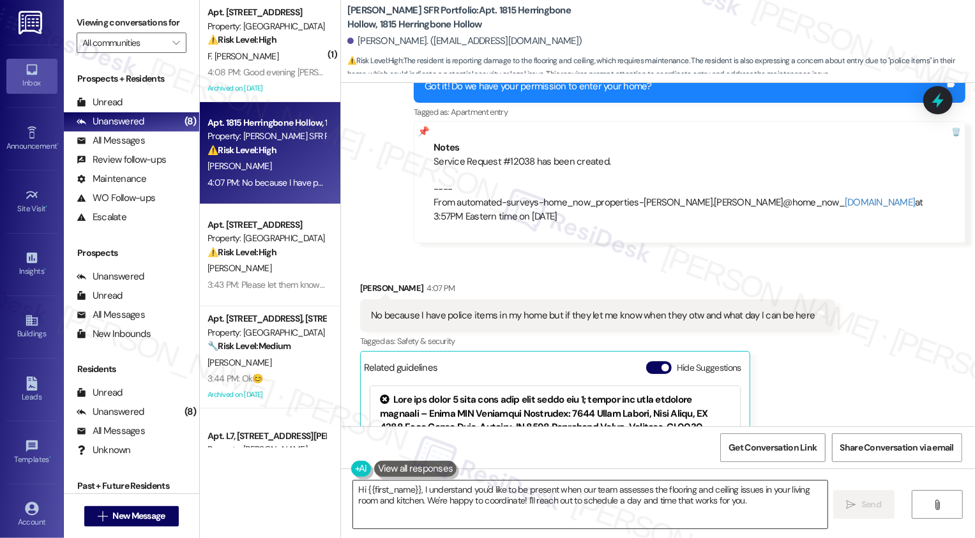
click at [525, 496] on textarea "Hi {{first_name}}, I understand you'd like to be present when our team assesses…" at bounding box center [590, 505] width 474 height 48
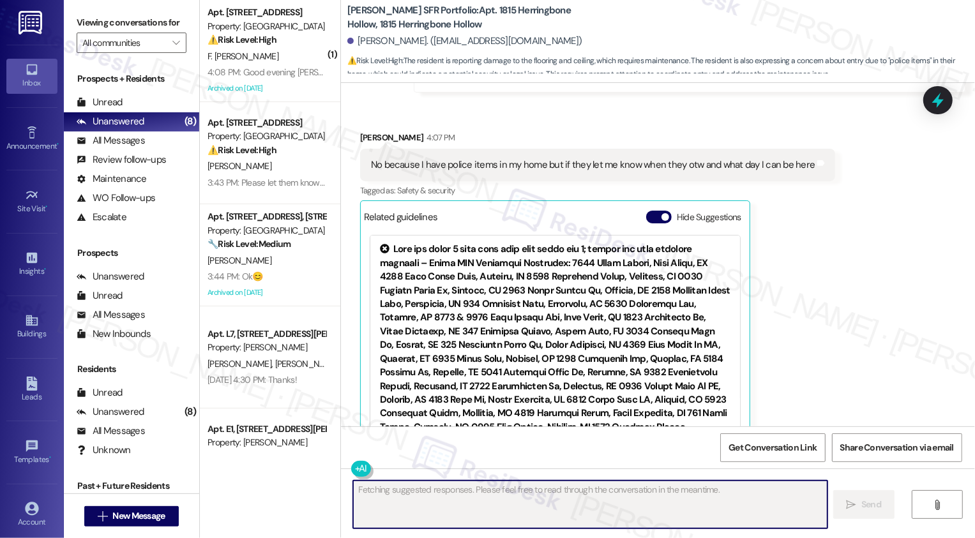
scroll to position [3921, 0]
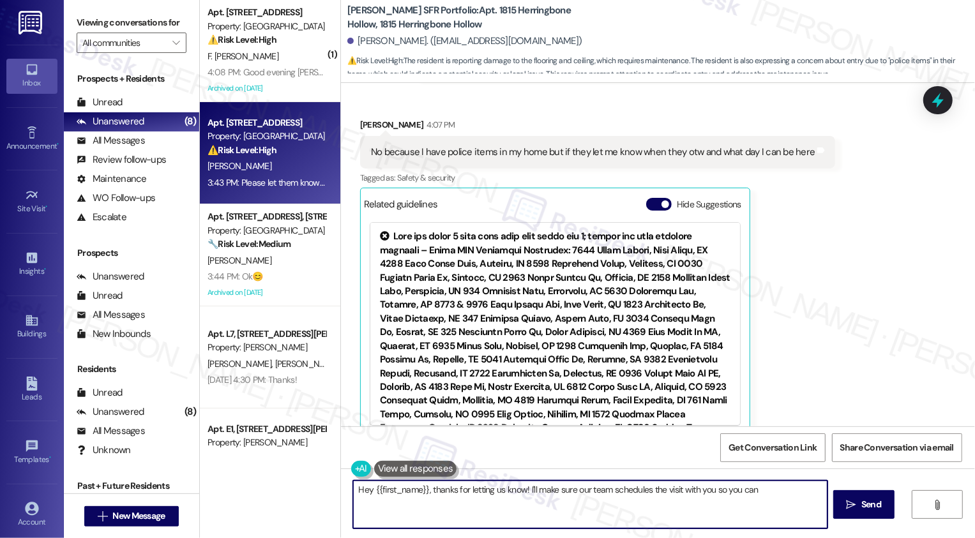
type textarea "Hey {{first_name}}, thanks for letting us know! I'll make sure our team schedul…"
click at [265, 163] on div "[PERSON_NAME]" at bounding box center [266, 166] width 121 height 16
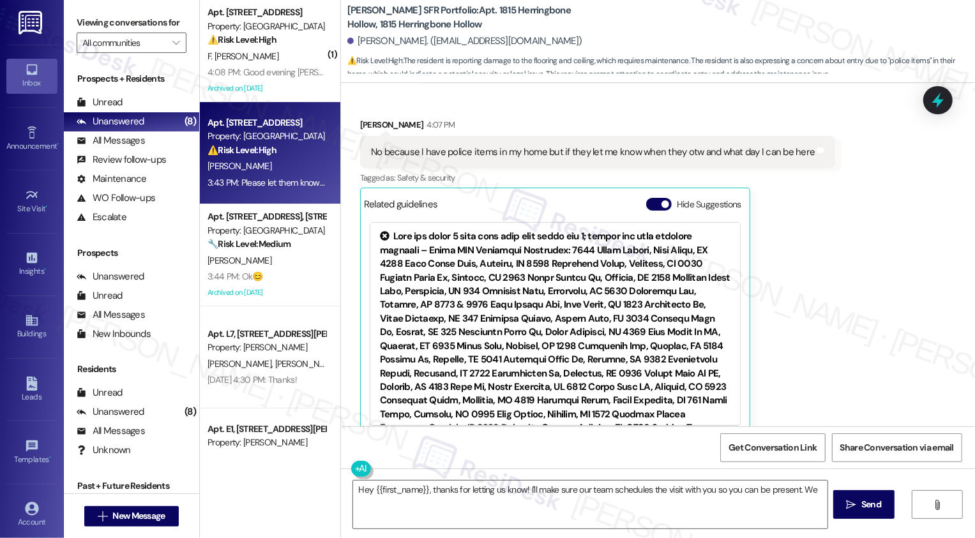
type textarea "Hey {{first_name}}, thanks for letting us know! I'll make sure our team schedul…"
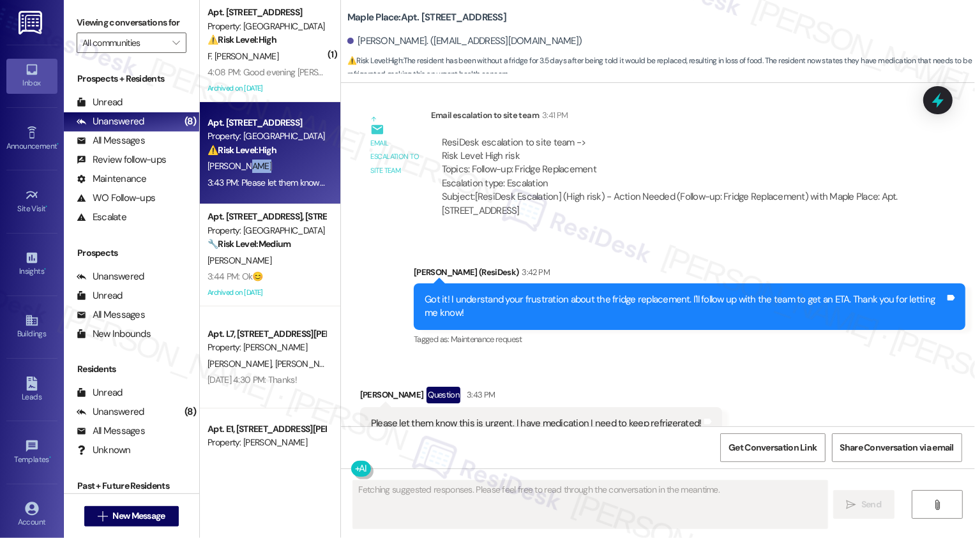
scroll to position [4123, 0]
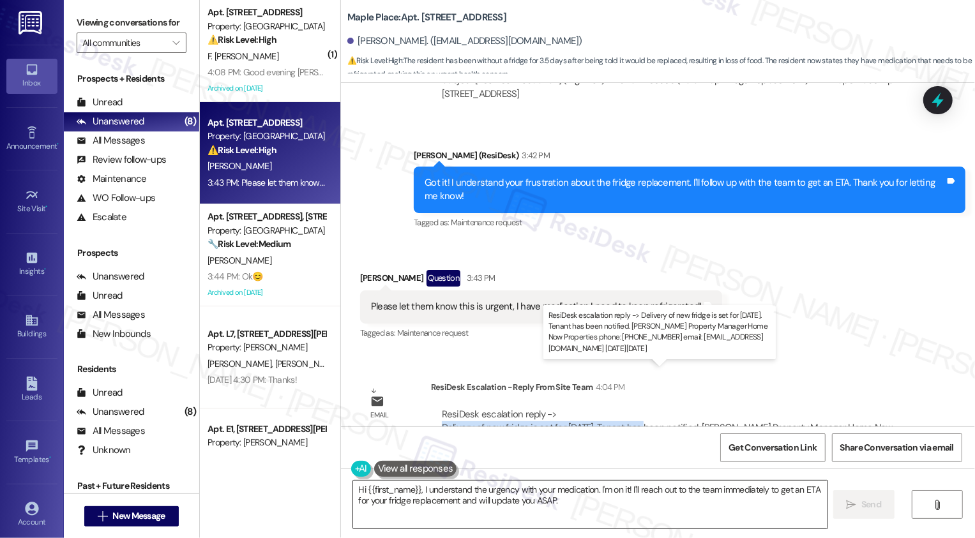
drag, startPoint x: 434, startPoint y: 385, endPoint x: 463, endPoint y: 510, distance: 128.4
click at [624, 408] on div "ResiDesk escalation reply -> Delivery of new fridge is set for Friday, Sept 19t…" at bounding box center [667, 428] width 451 height 40
copy div "Delivery of new fridge is set for Friday, Sept 19th."
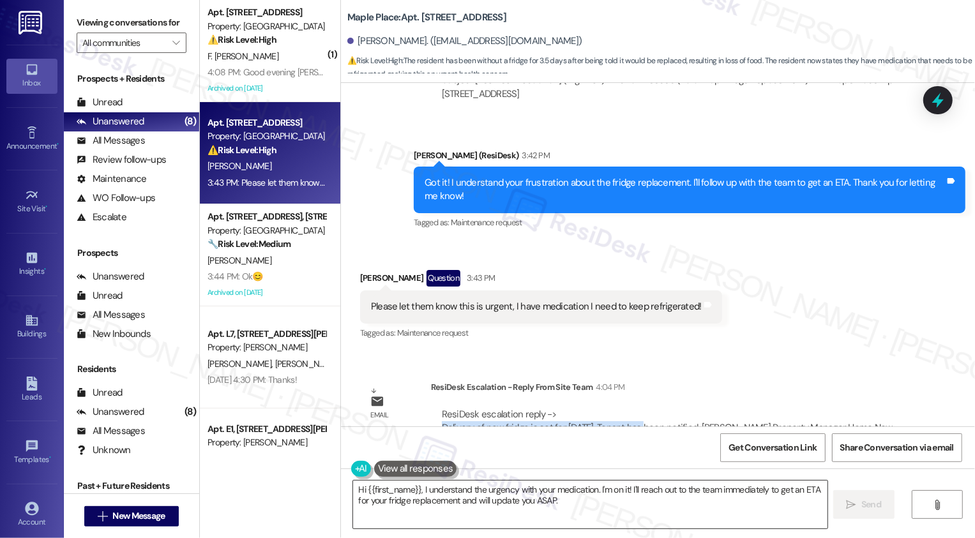
click at [458, 504] on textarea "Hi {{first_name}}, I understand the urgency with your medication. I'm on it! I'…" at bounding box center [590, 505] width 474 height 48
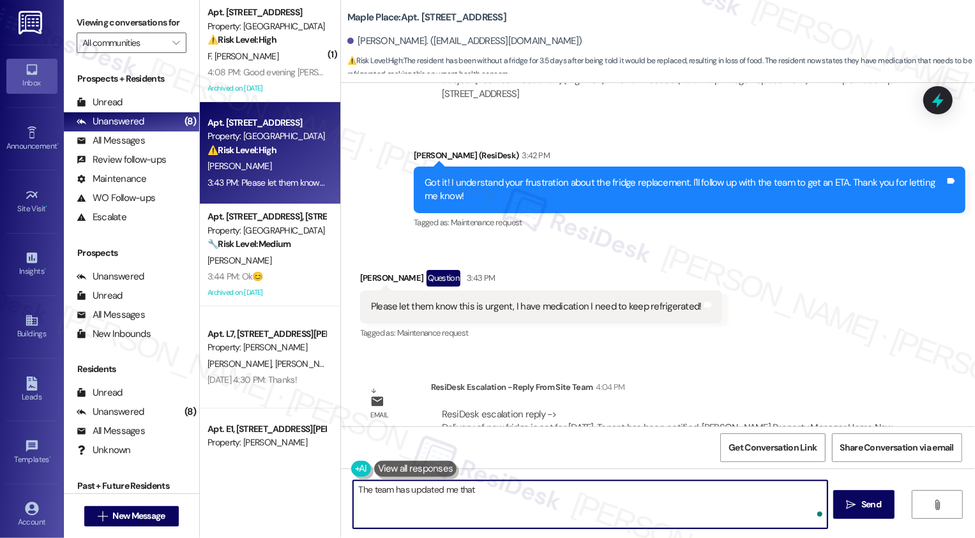
paste textarea "Delivery of new fridge is set for Friday, Sept 19th."
click at [475, 489] on textarea "The team has updated me that Delivery of new fridge is set for Friday, Sept 19t…" at bounding box center [590, 505] width 474 height 48
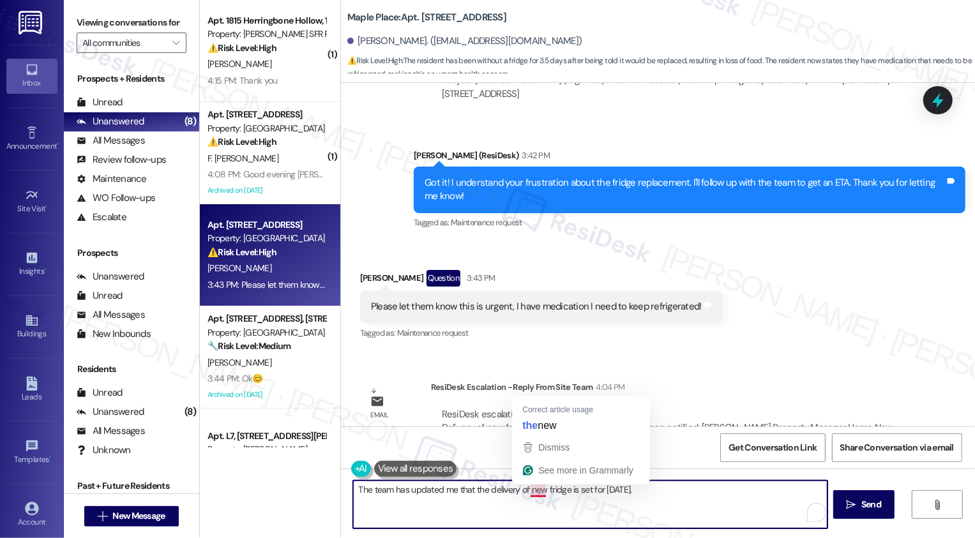
click at [523, 488] on textarea "The team has updated me that the delivery of new fridge is set for Friday, Sept…" at bounding box center [590, 505] width 474 height 48
click at [704, 490] on textarea "The team has updated me that the delivery of your new fridge is set for Friday,…" at bounding box center [590, 505] width 474 height 48
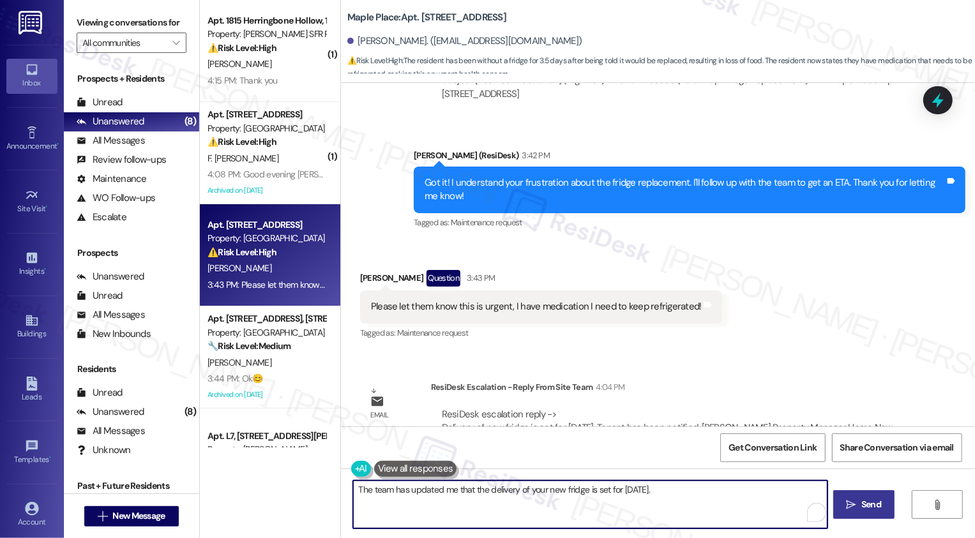
type textarea "The team has updated me that the delivery of your new fridge is set for Friday,…"
click at [865, 515] on button " Send" at bounding box center [864, 504] width 62 height 29
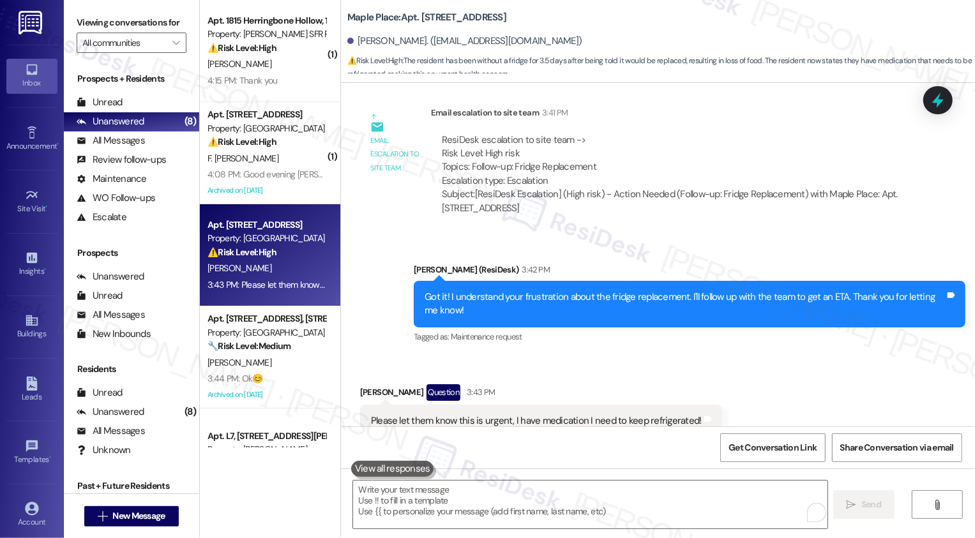
scroll to position [4212, 0]
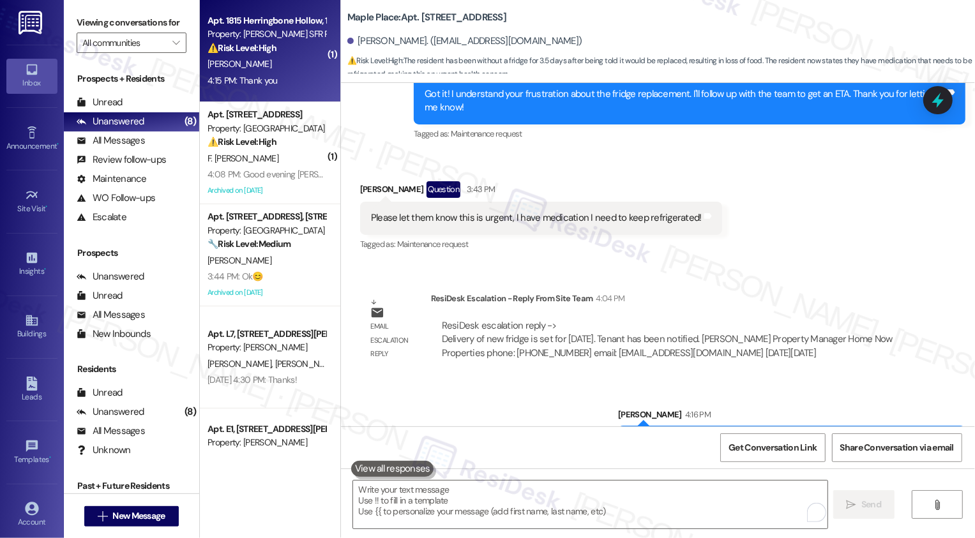
click at [261, 53] on strong "⚠️ Risk Level: High" at bounding box center [242, 47] width 69 height 11
type textarea "Fetching suggested responses. Please feel free to read through the conversation…"
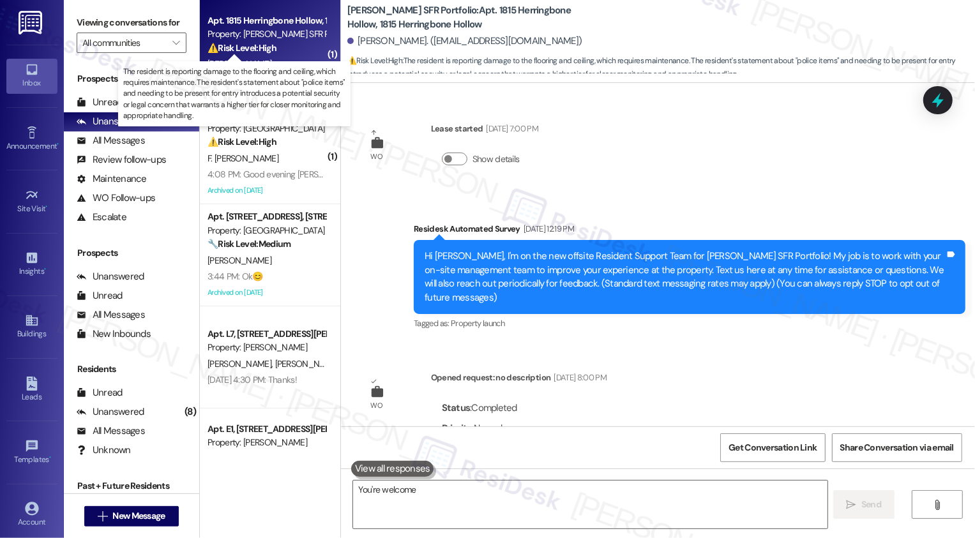
scroll to position [3921, 0]
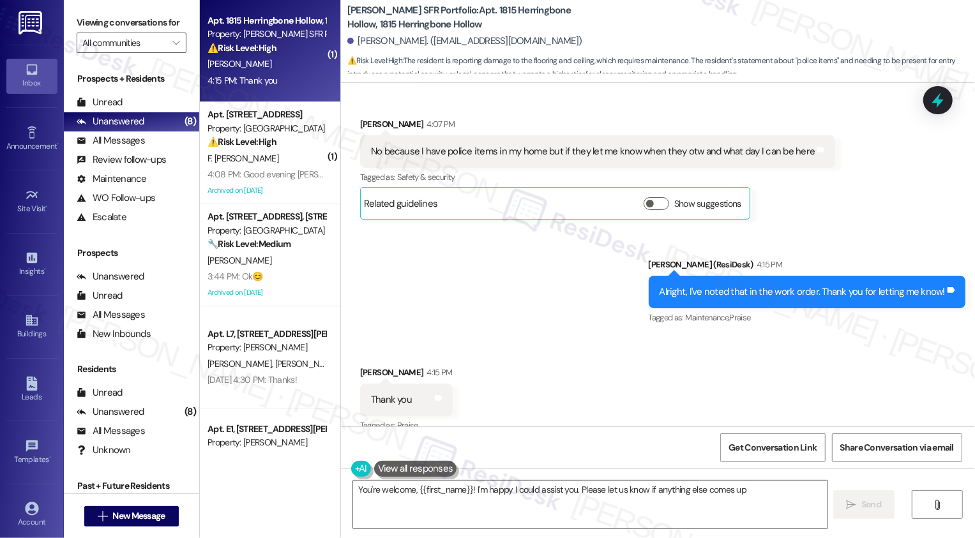
type textarea "You're welcome, {{first_name}}! I'm happy I could assist you. Please let us kno…"
click at [436, 496] on textarea "You're welcome, {{first_name}}! I'm happy I could assist you. Please let us kno…" at bounding box center [590, 505] width 474 height 48
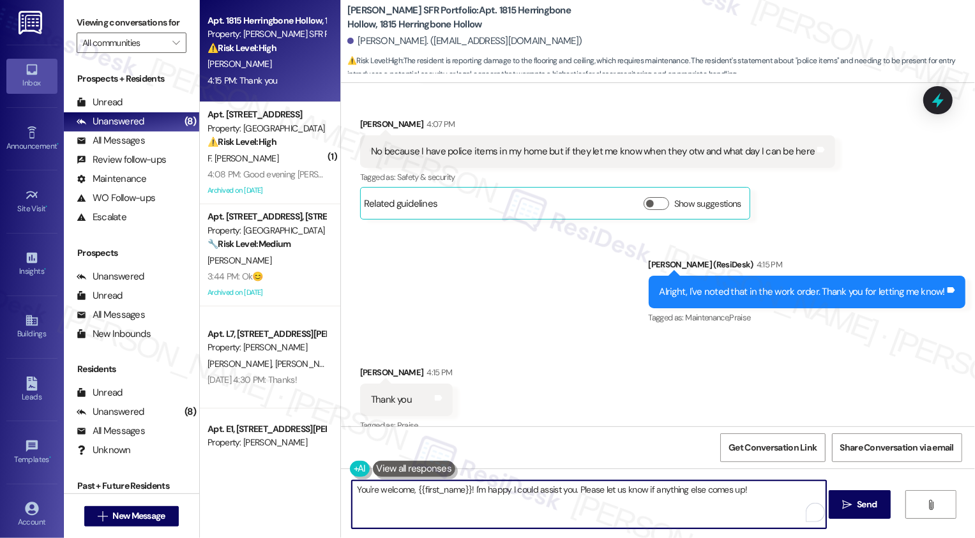
drag, startPoint x: 452, startPoint y: 492, endPoint x: 699, endPoint y: 499, distance: 247.2
click at [699, 499] on textarea "You're welcome, {{first_name}}! I'm happy I could assist you. Please let us kno…" at bounding box center [589, 505] width 474 height 48
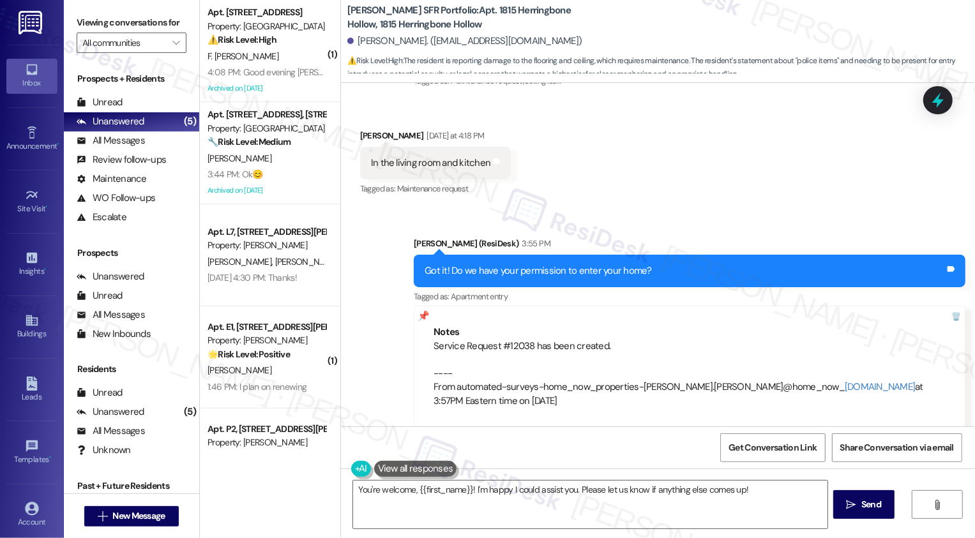
scroll to position [3572, 0]
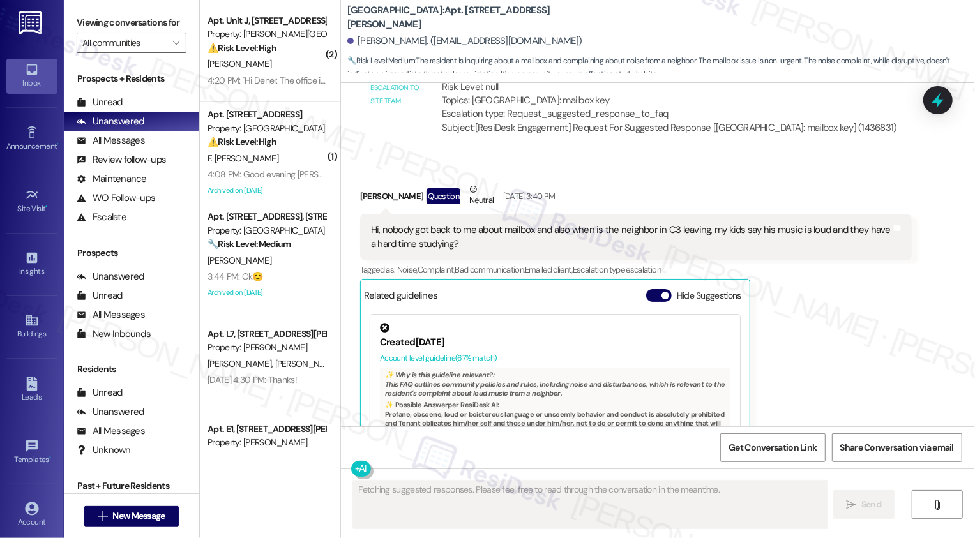
scroll to position [1041, 0]
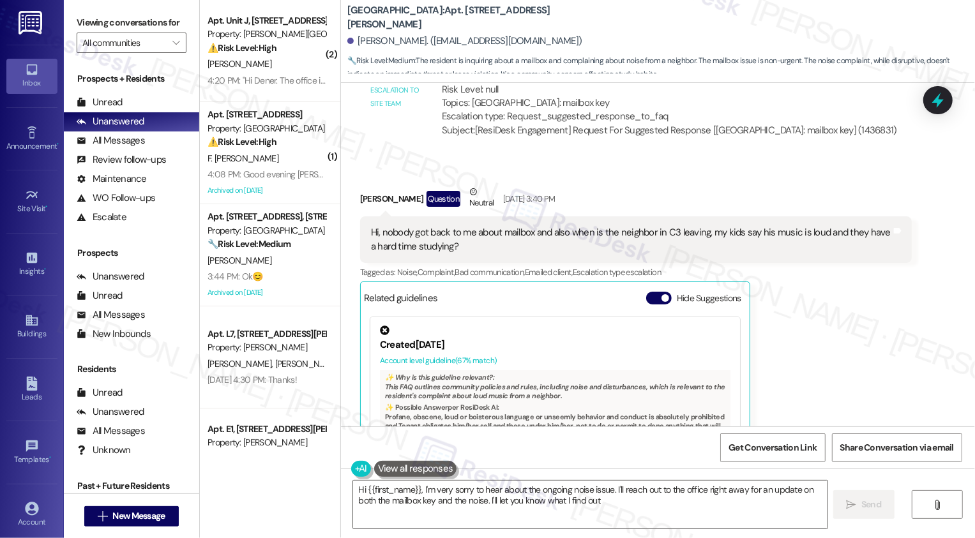
type textarea "Hi {{first_name}}, I'm very sorry to hear about the ongoing noise issue. I'll r…"
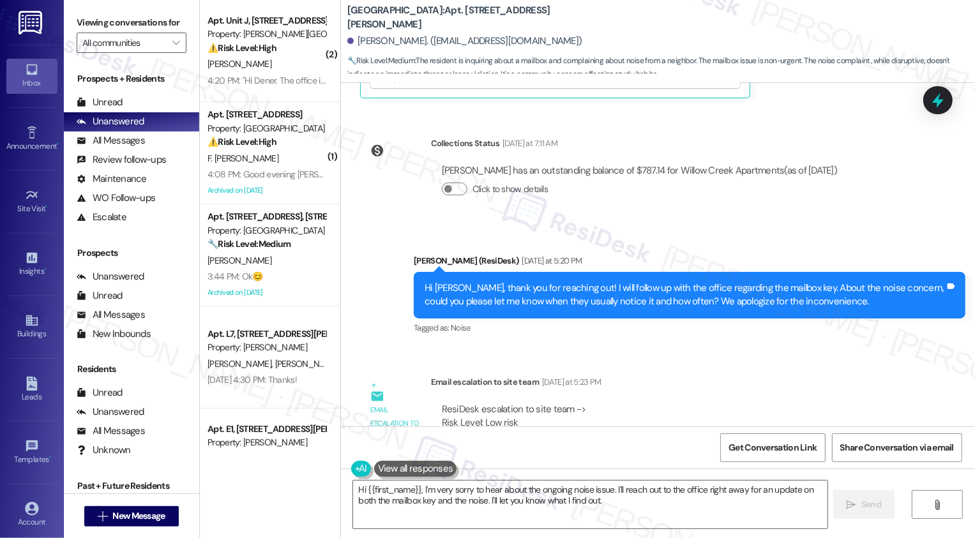
scroll to position [1667, 0]
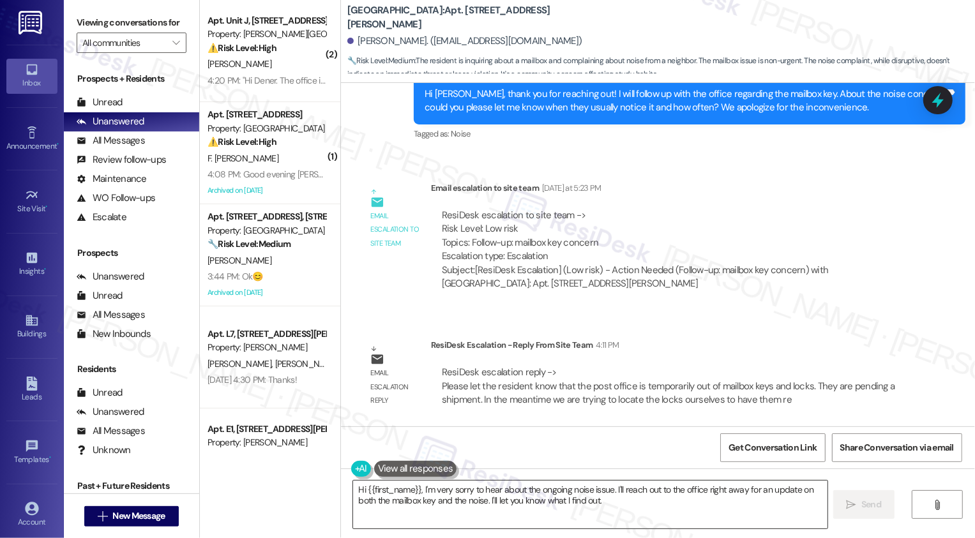
click at [485, 485] on textarea "Hi {{first_name}}, I'm very sorry to hear about the ongoing noise issue. I'll r…" at bounding box center [590, 505] width 474 height 48
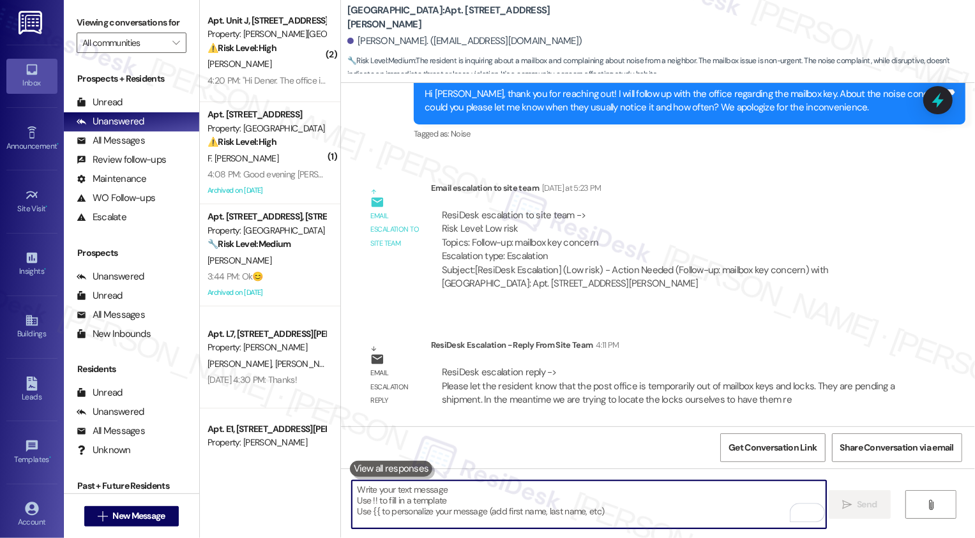
paste textarea "https://www.theresidesk.com/text/insights-conversations/1436831/escalation-help…"
type textarea "https://www.theresidesk.com/text/insights-conversations/1436831/escalation-help…"
click at [454, 497] on textarea "To enrich screen reader interactions, please activate Accessibility in Grammarl…" at bounding box center [589, 505] width 474 height 48
paste textarea "Hi {{first_name}}, I wanted to let you know that the post office is temporarily…"
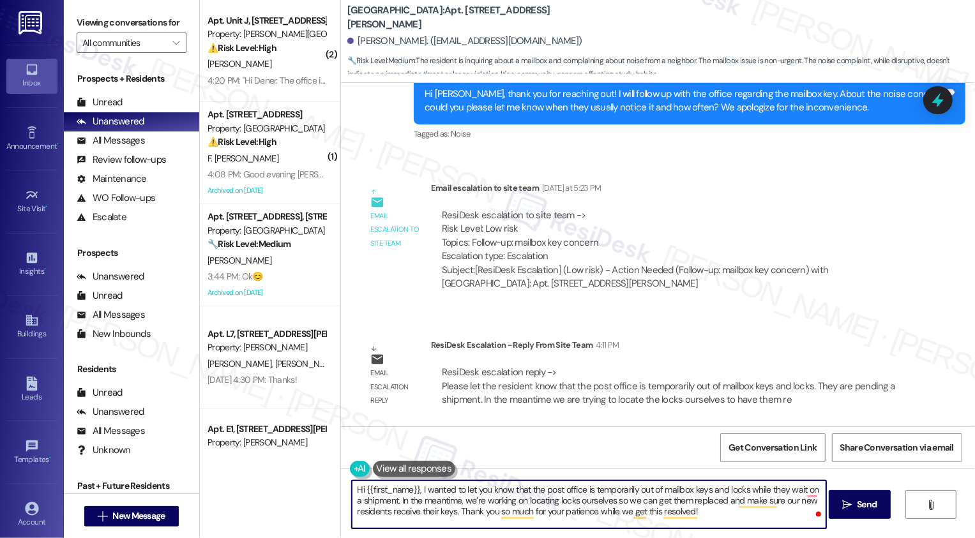
click at [466, 503] on textarea "Hi {{first_name}}, I wanted to let you know that the post office is temporarily…" at bounding box center [589, 505] width 474 height 48
click at [481, 500] on textarea "Hi {{first_name}}, I wanted to let you know that the post office is temporarily…" at bounding box center [589, 505] width 474 height 48
click at [463, 501] on textarea "Hi {{first_name}}, I wanted to let you know that the post office is temporarily…" at bounding box center [589, 505] width 474 height 48
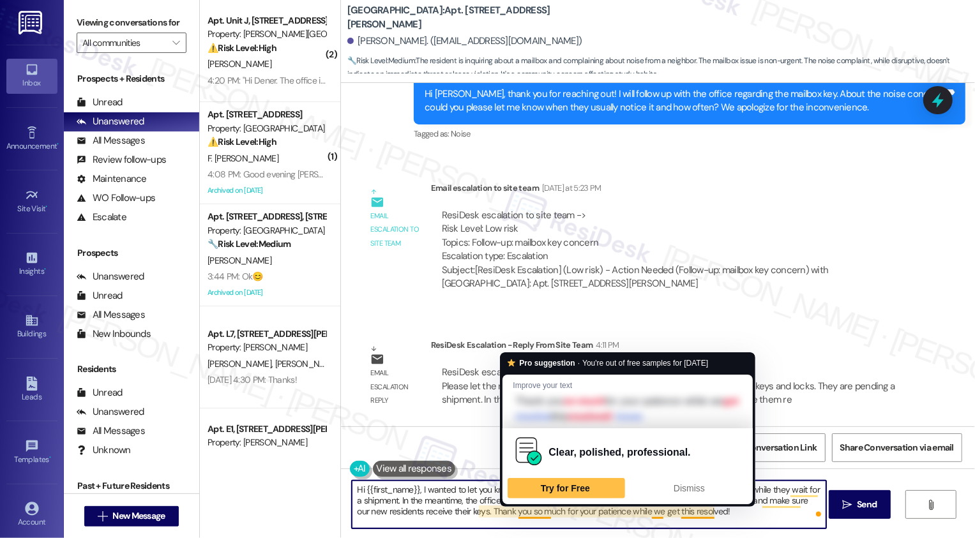
click at [465, 504] on textarea "Hi {{first_name}}, I wanted to let you know that the post office is temporarily…" at bounding box center [589, 505] width 474 height 48
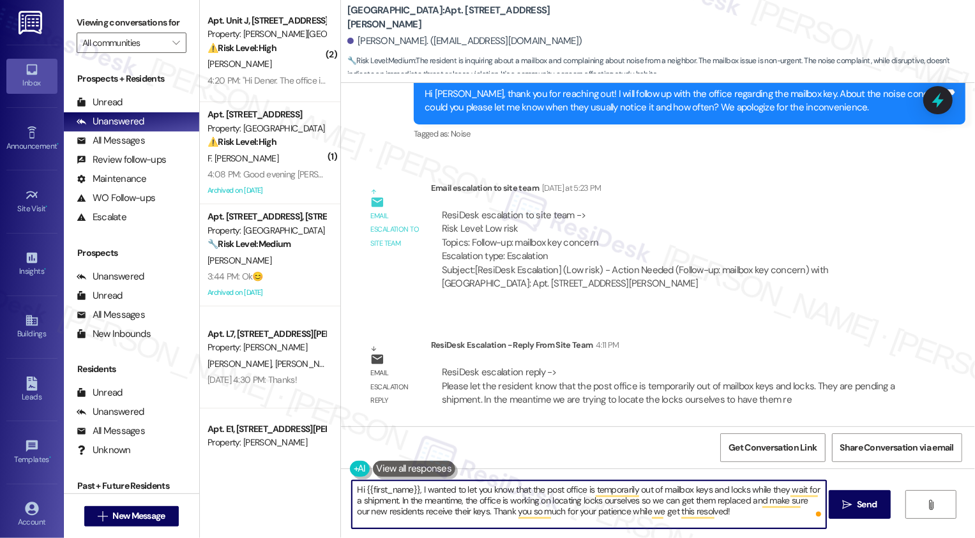
click at [508, 501] on textarea "Hi {{first_name}}, I wanted to let you know that the post office is temporarily…" at bounding box center [589, 505] width 474 height 48
drag, startPoint x: 522, startPoint y: 501, endPoint x: 561, endPoint y: 499, distance: 39.6
click at [561, 499] on textarea "Hi {{first_name}}, I wanted to let you know that the post office is temporarily…" at bounding box center [589, 505] width 474 height 48
click at [602, 504] on textarea "Hi {{first_name}}, I wanted to let you know that the post office is temporarily…" at bounding box center [589, 505] width 474 height 48
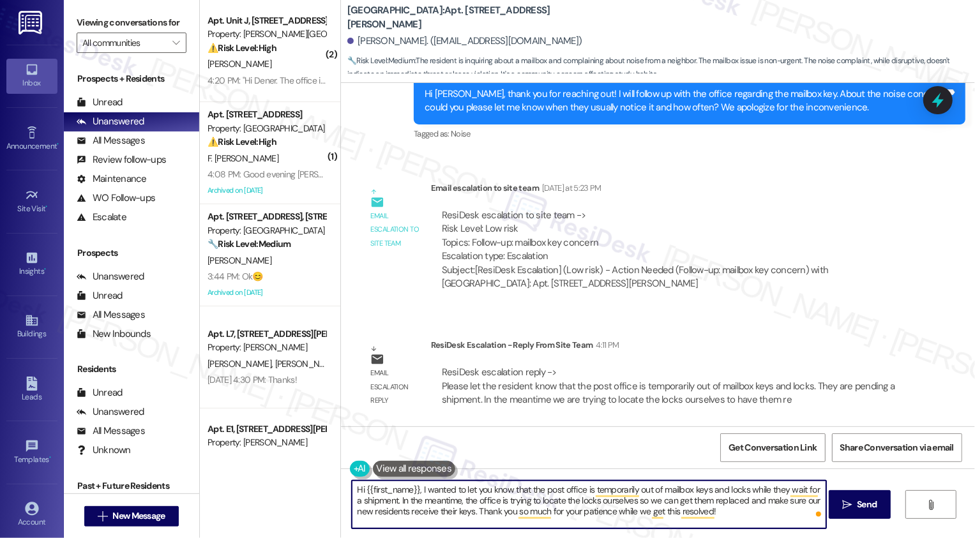
click at [602, 504] on textarea "Hi {{first_name}}, I wanted to let you know that the post office is temporarily…" at bounding box center [589, 505] width 474 height 48
click at [605, 499] on textarea "Hi {{first_name}}, I wanted to let you know that the post office is temporarily…" at bounding box center [589, 505] width 474 height 48
drag, startPoint x: 762, startPoint y: 501, endPoint x: 796, endPoint y: 503, distance: 33.9
click at [796, 503] on textarea "Hi {{first_name}}, I wanted to let you know that the post office is temporarily…" at bounding box center [589, 505] width 474 height 48
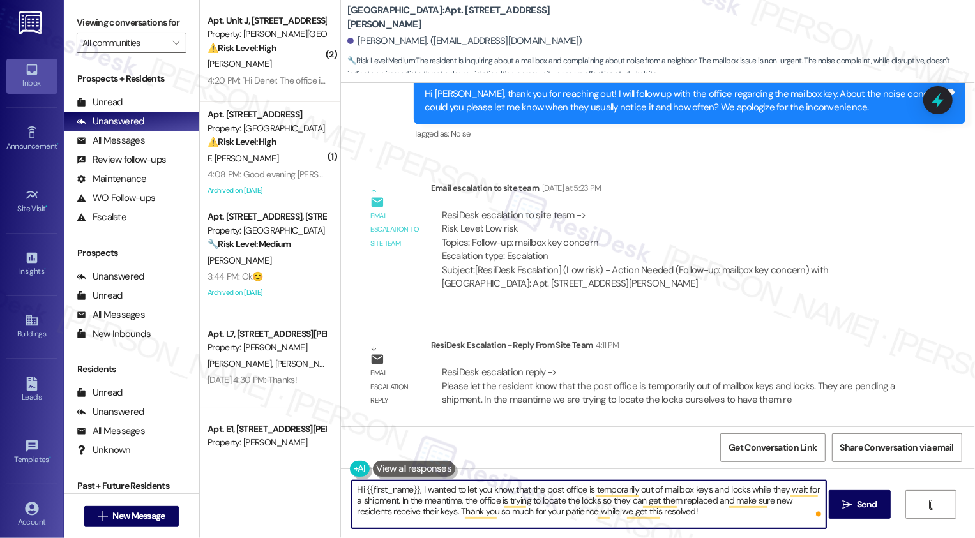
click at [573, 517] on textarea "Hi {{first_name}}, I wanted to let you know that the post office is temporarily…" at bounding box center [589, 505] width 474 height 48
click at [685, 513] on textarea "Hi {{first_name}}, I wanted to let you know that the post office is temporarily…" at bounding box center [589, 505] width 474 height 48
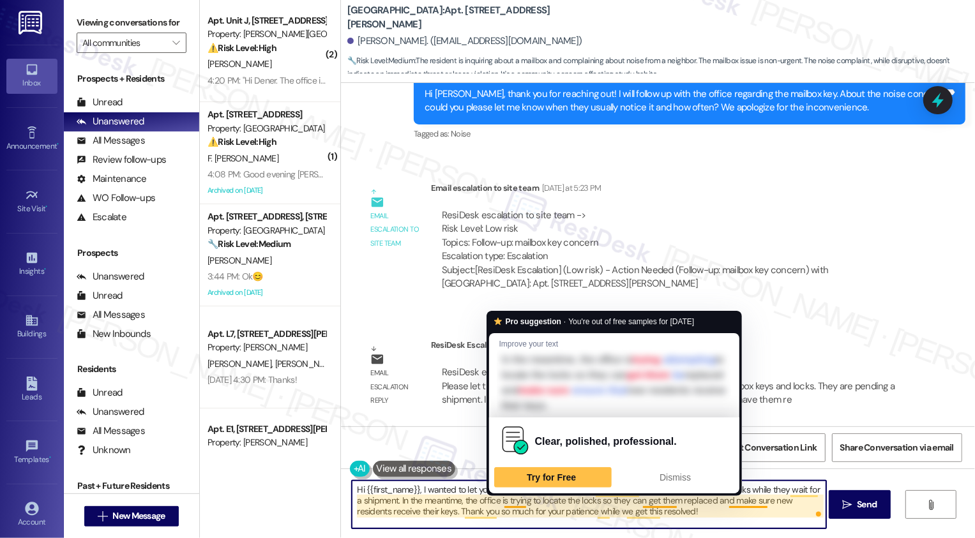
click at [458, 502] on textarea "Hi {{first_name}}, I wanted to let you know that the post office is temporarily…" at bounding box center [589, 505] width 474 height 48
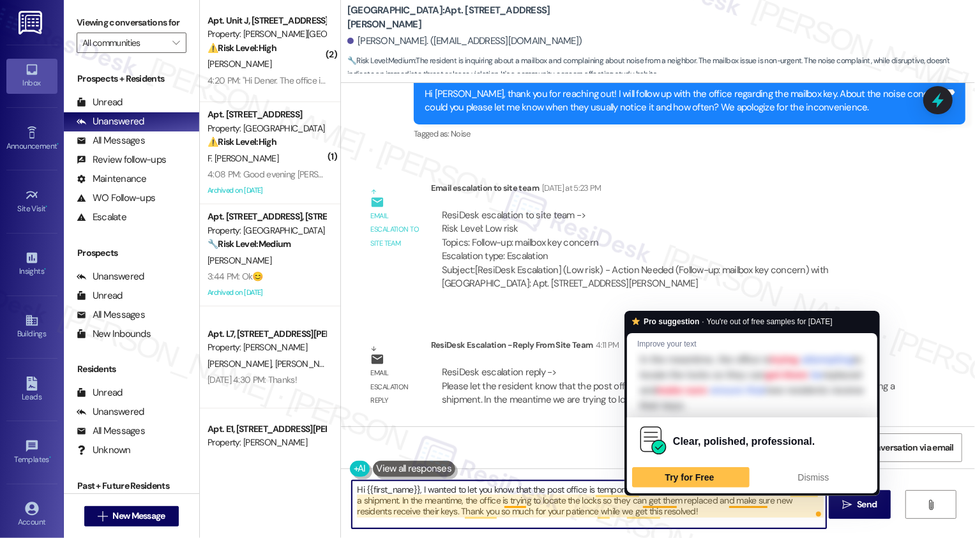
click at [654, 501] on textarea "Hi {{first_name}}, I wanted to let you know that the post office is temporarily…" at bounding box center [589, 505] width 474 height 48
click at [692, 504] on textarea "Hi {{first_name}}, I wanted to let you know that the post office is temporarily…" at bounding box center [589, 505] width 474 height 48
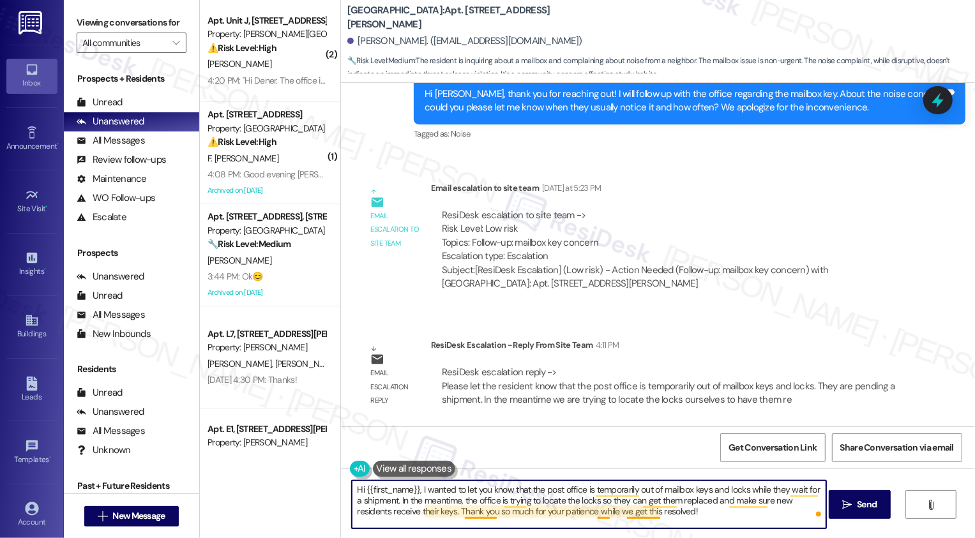
click at [486, 515] on textarea "Hi {{first_name}}, I wanted to let you know that the post office is temporarily…" at bounding box center [589, 505] width 474 height 48
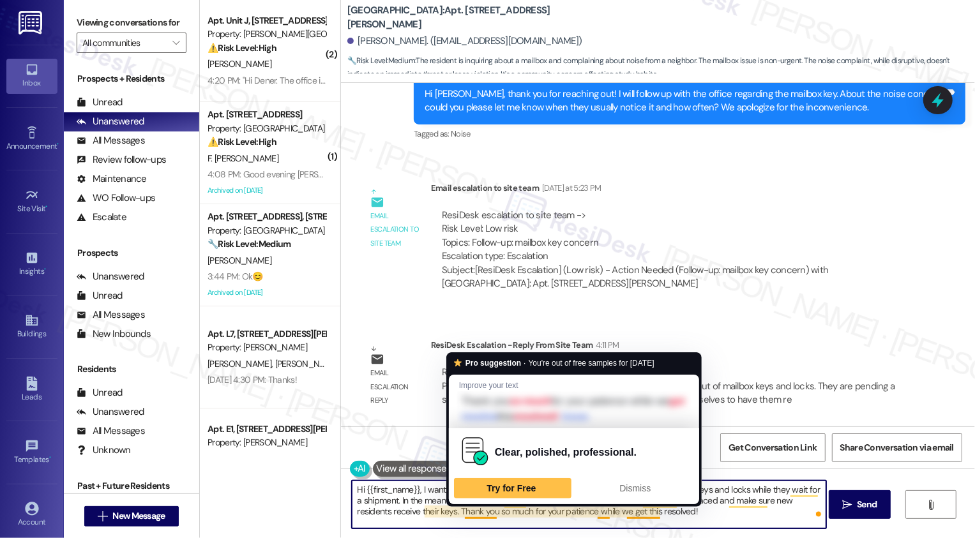
click at [603, 515] on textarea "Hi {{first_name}}, I wanted to let you know that the post office is temporarily…" at bounding box center [589, 505] width 474 height 48
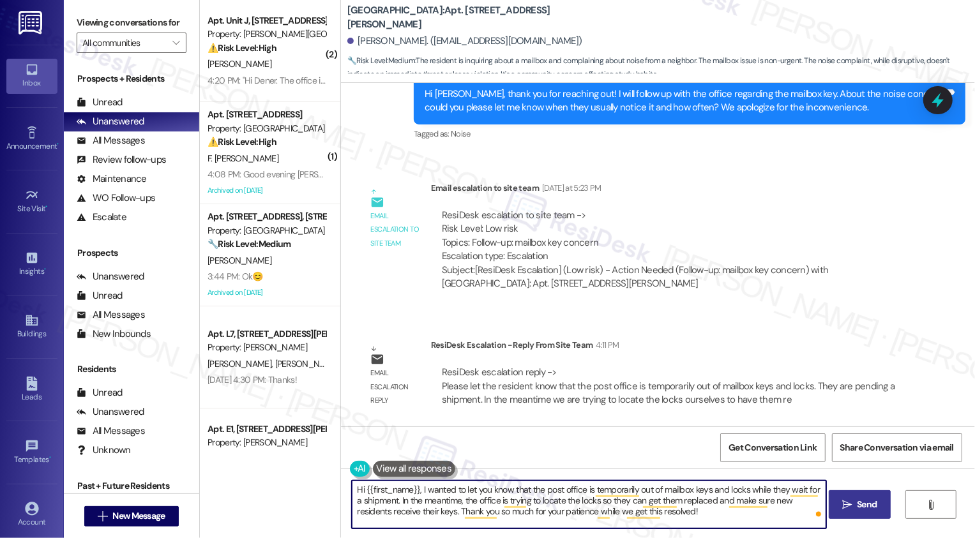
type textarea "Hi {{first_name}}, I wanted to let you know that the post office is temporarily…"
click at [872, 514] on button " Send" at bounding box center [860, 504] width 62 height 29
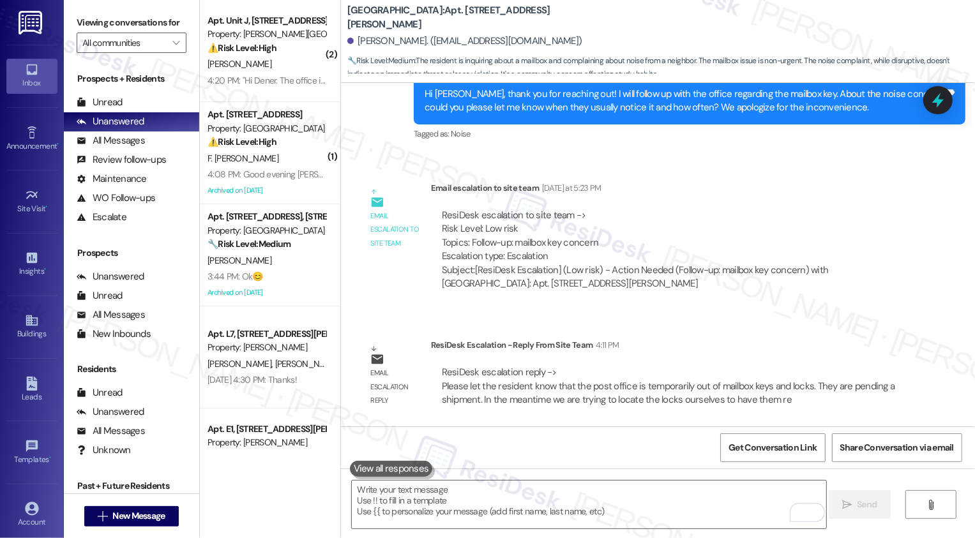
scroll to position [1153, 0]
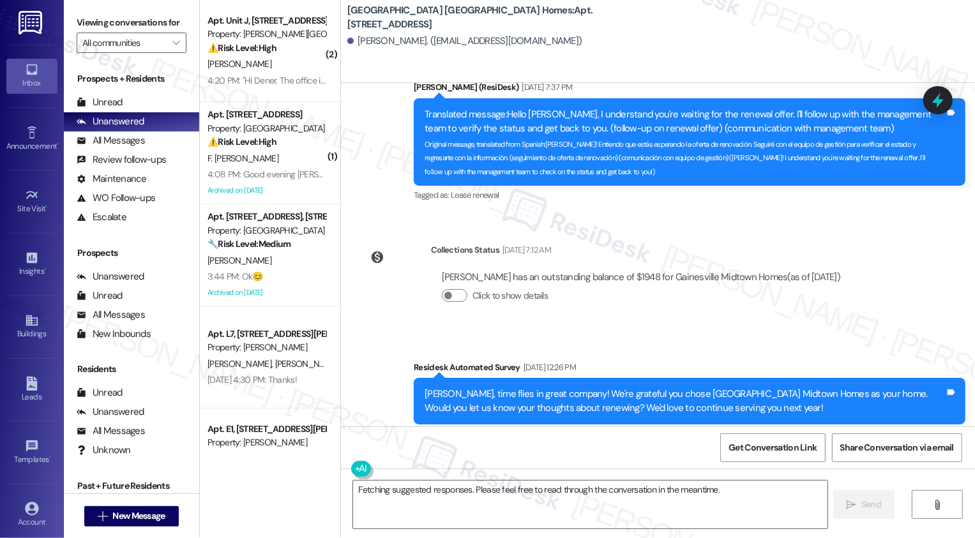
scroll to position [1594, 0]
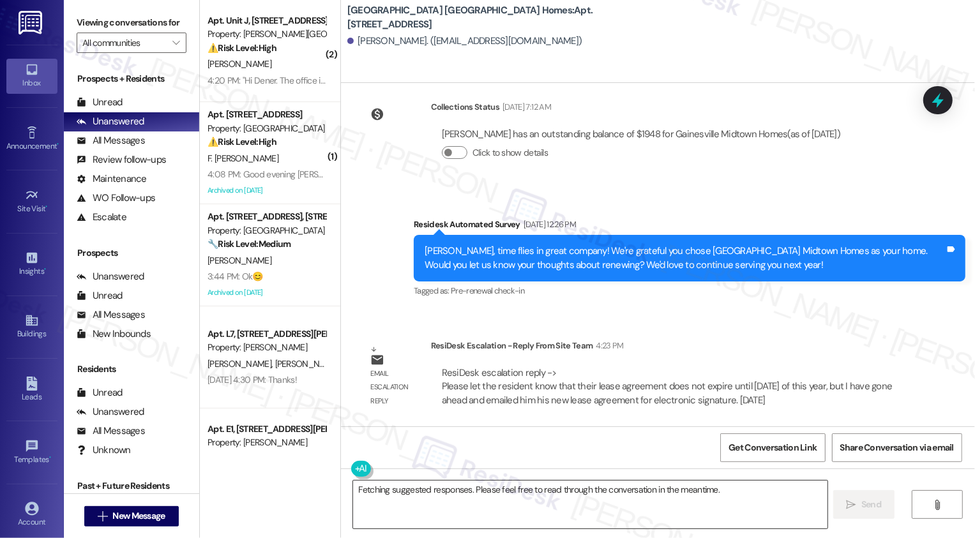
click at [578, 508] on textarea "Fetching suggested responses. Please feel free to read through the conversation…" at bounding box center [590, 505] width 474 height 48
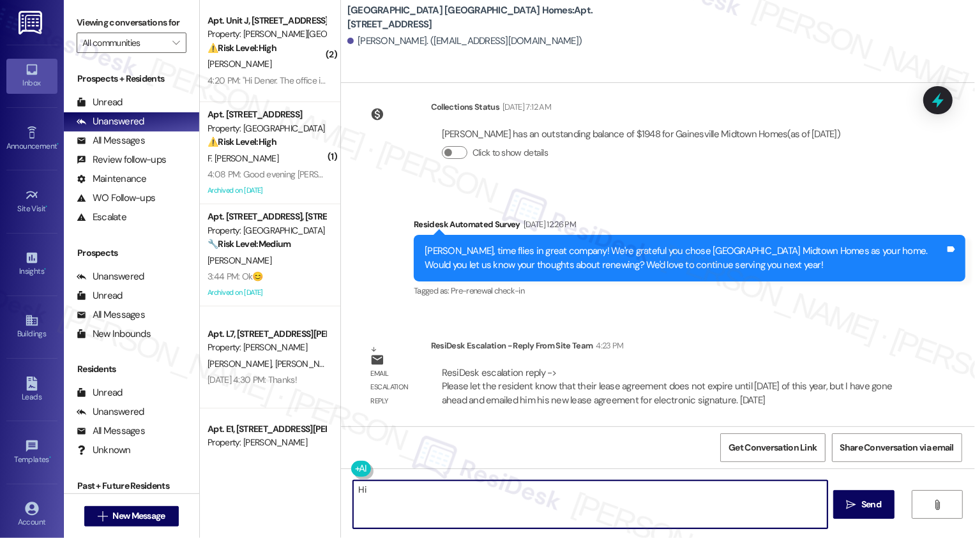
paste textarea "lease agreement does not expire until [DATE] of this year, but I have gone ahea…"
click at [359, 489] on textarea "Hi lease agreement does not expire until [DATE] of this year, but I have gone a…" at bounding box center [590, 505] width 474 height 48
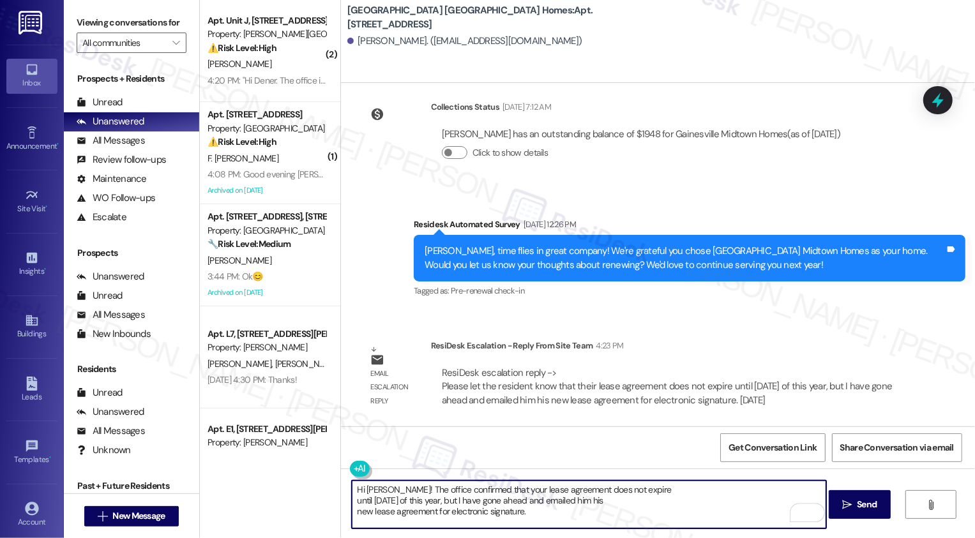
click at [352, 503] on textarea "Hi [PERSON_NAME]! The office confirmed that your lease agreement does not expir…" at bounding box center [589, 505] width 474 height 48
click at [755, 489] on textarea "Hi [PERSON_NAME]! The office confirmed that your lease agreement does not expir…" at bounding box center [589, 505] width 474 height 48
drag, startPoint x: 421, startPoint y: 500, endPoint x: 446, endPoint y: 501, distance: 24.9
click at [446, 501] on textarea "Hi [PERSON_NAME]! The office confirmed that your lease agreement does not expir…" at bounding box center [589, 505] width 474 height 48
click at [352, 510] on textarea "Hi [PERSON_NAME]! The office confirmed that your lease agreement does not expir…" at bounding box center [589, 505] width 474 height 48
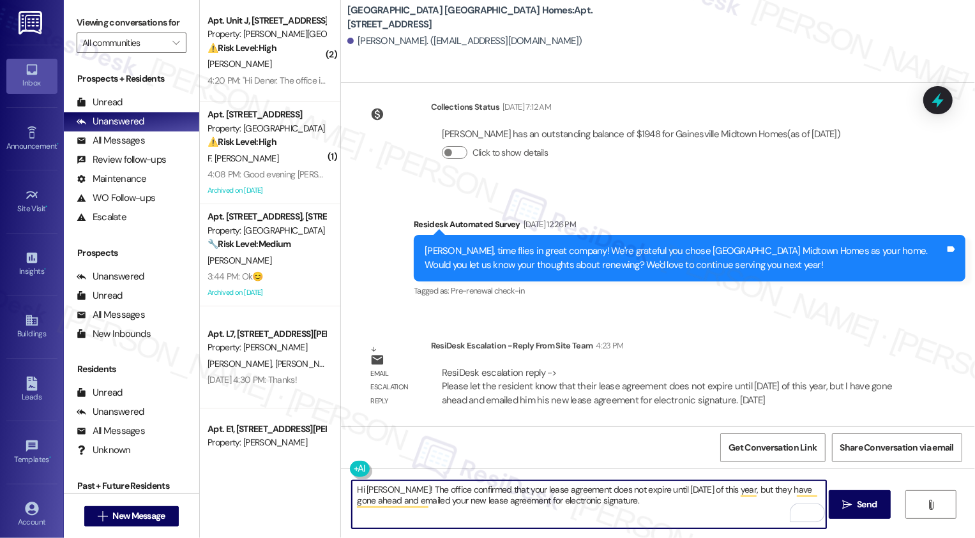
click at [630, 500] on textarea "Hi [PERSON_NAME]! The office confirmed that your lease agreement does not expir…" at bounding box center [589, 505] width 474 height 48
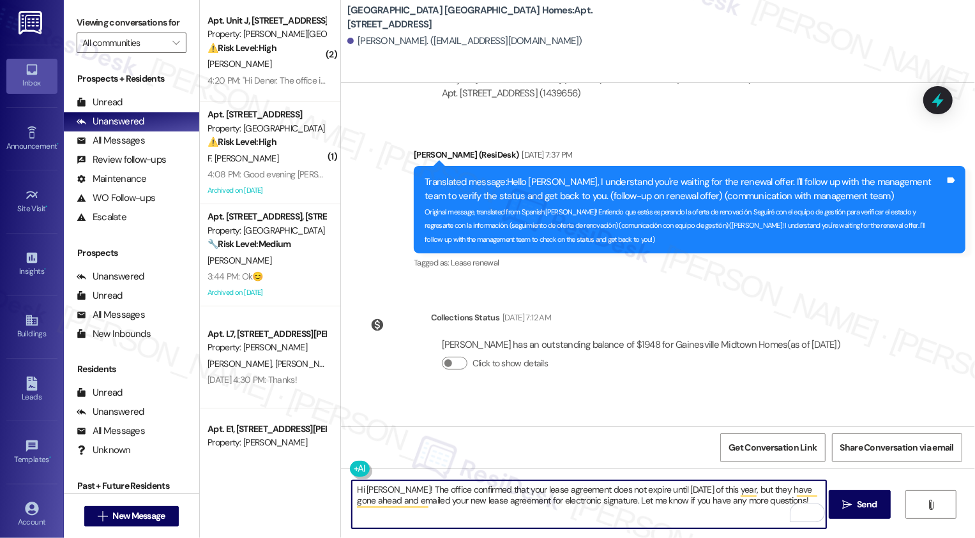
scroll to position [1372, 0]
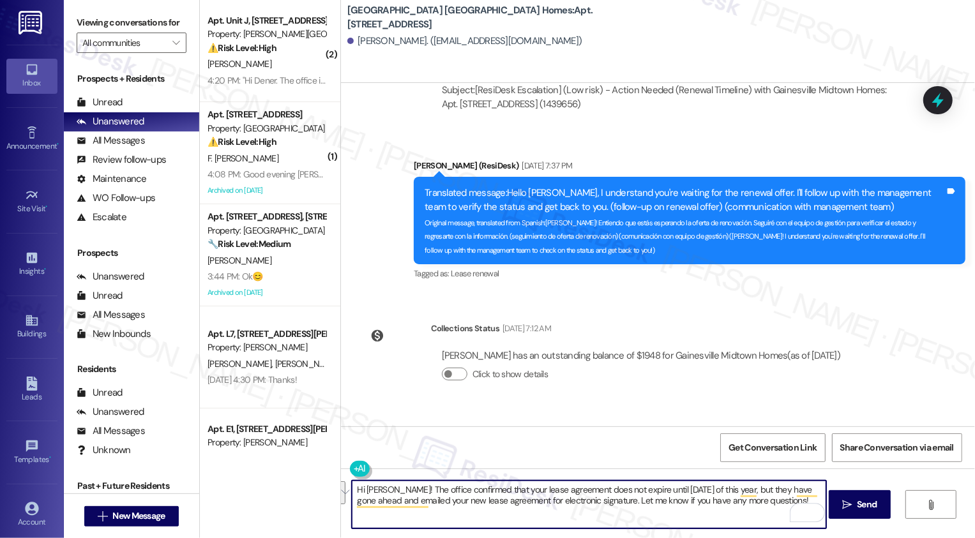
click at [526, 501] on textarea "Hi [PERSON_NAME]! The office confirmed that your lease agreement does not expir…" at bounding box center [589, 505] width 474 height 48
click at [358, 467] on button at bounding box center [399, 469] width 98 height 16
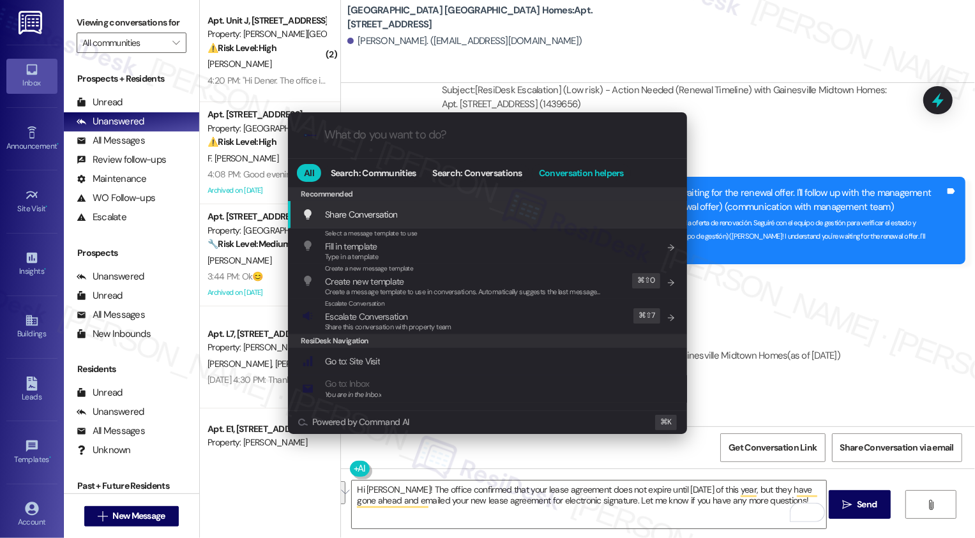
click at [577, 172] on span "Conversation helpers" at bounding box center [581, 173] width 85 height 9
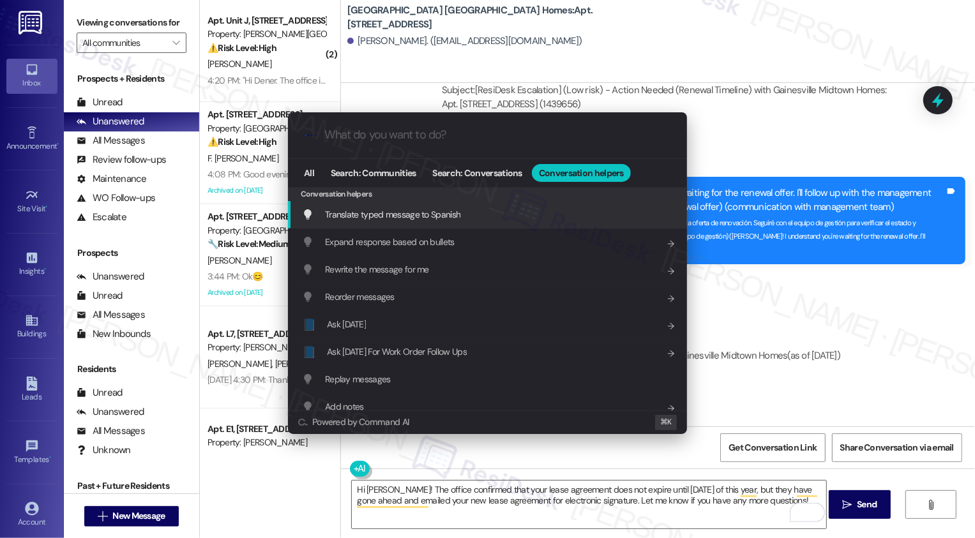
click at [497, 210] on div "Translate typed message to Spanish Add shortcut" at bounding box center [489, 215] width 374 height 14
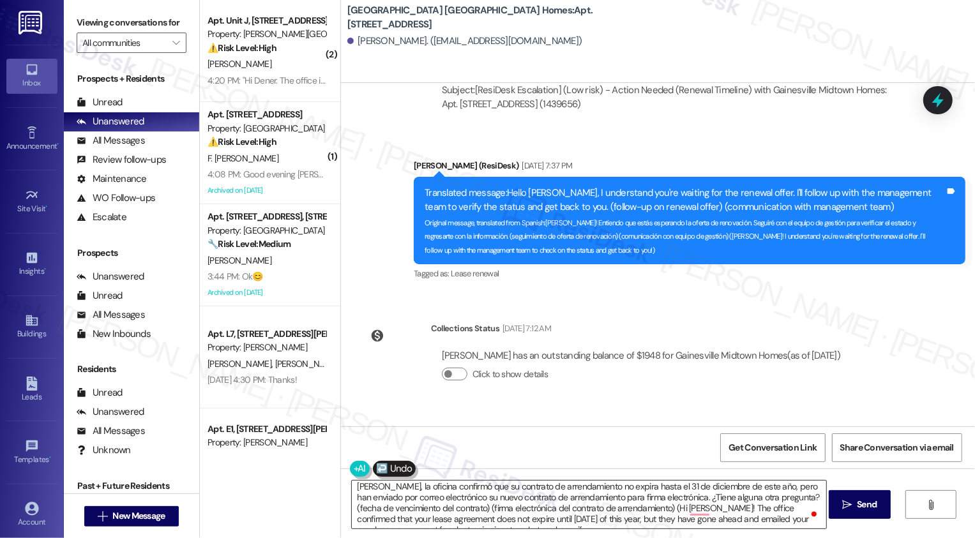
scroll to position [13, 0]
type textarea "[PERSON_NAME], la oficina confirmó que su contrato de arrendamiento no expira h…"
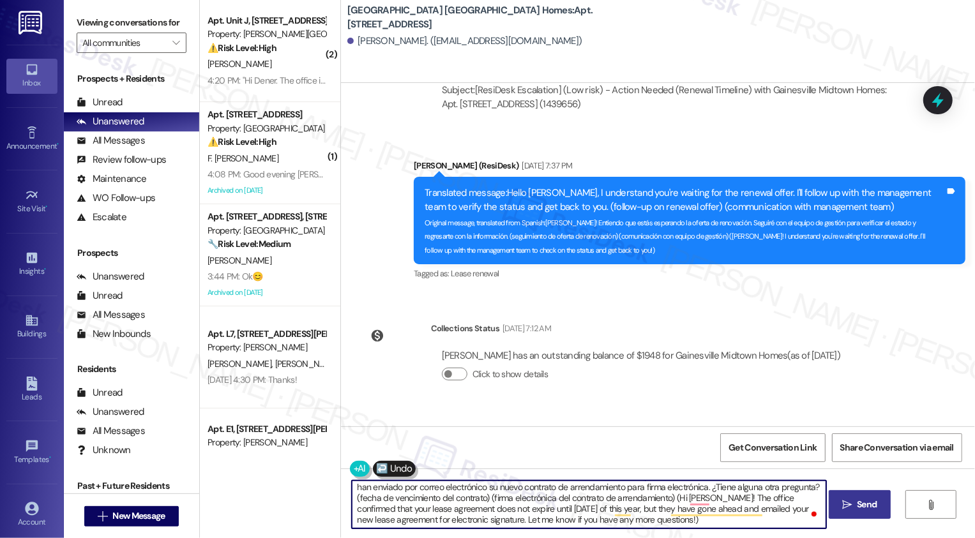
click at [871, 508] on span "Send" at bounding box center [867, 504] width 20 height 13
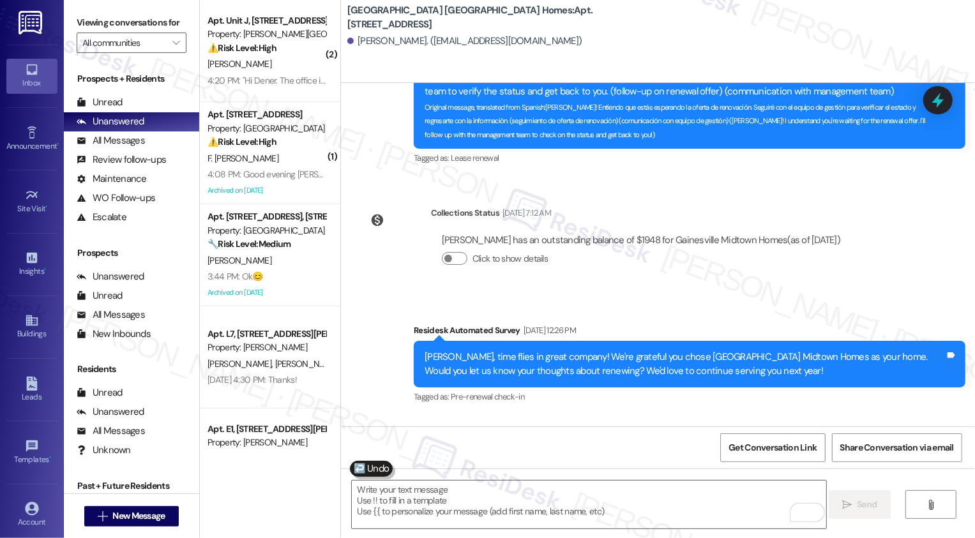
scroll to position [1594, 0]
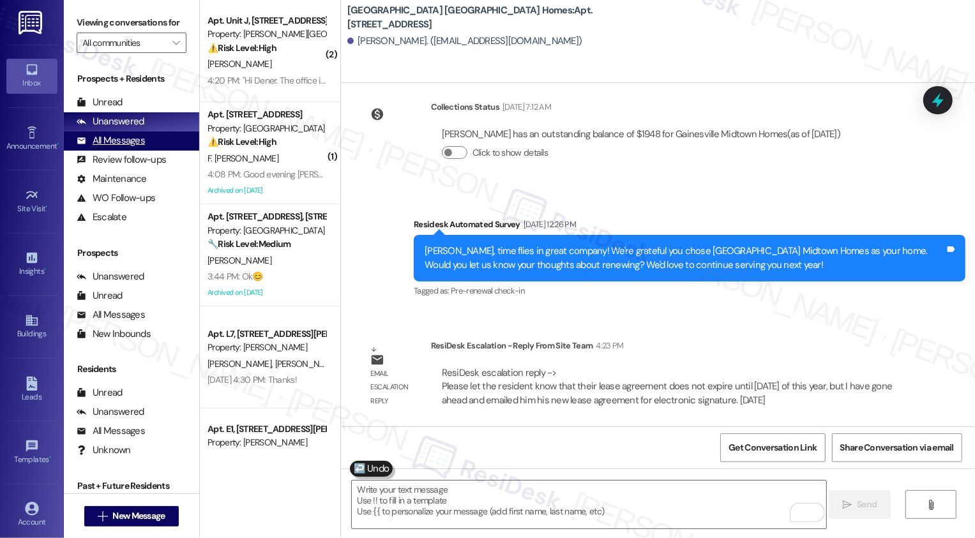
click at [162, 151] on div "All Messages (undefined)" at bounding box center [131, 141] width 135 height 19
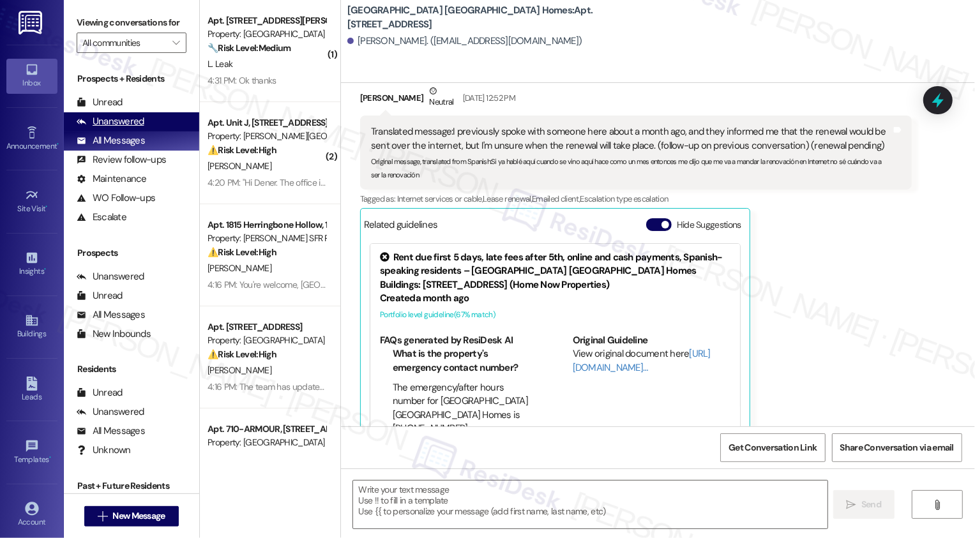
type textarea "Fetching suggested responses. Please feel free to read through the conversation…"
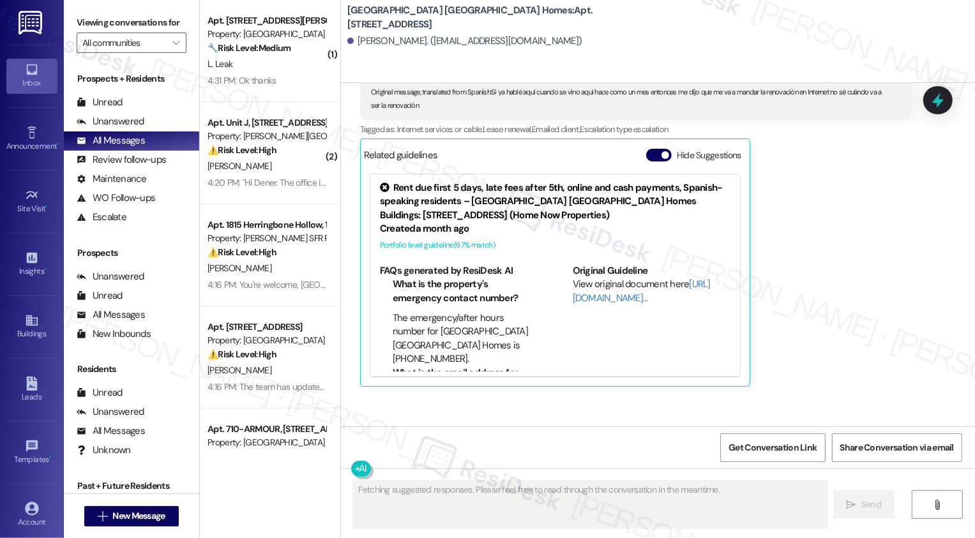
scroll to position [875, 0]
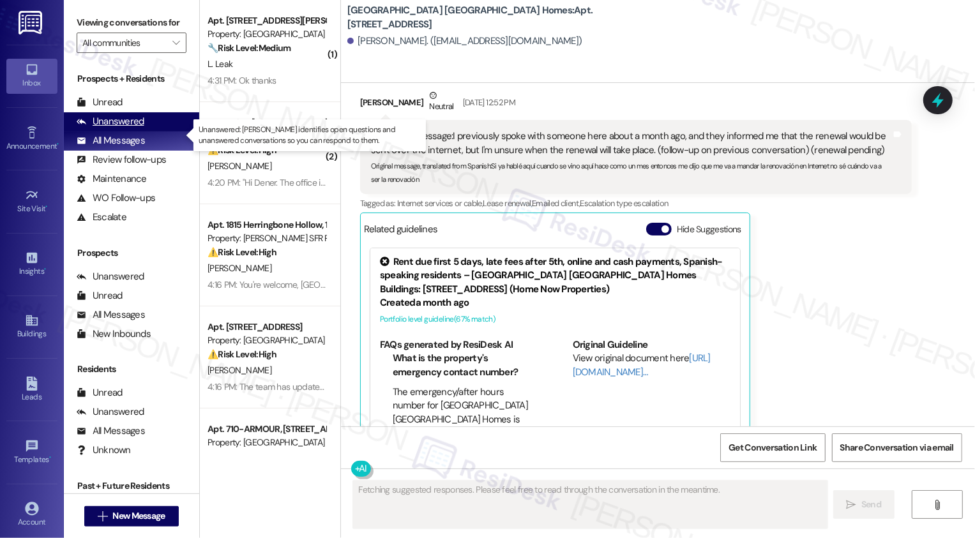
click at [150, 132] on div "Unanswered (0)" at bounding box center [131, 121] width 135 height 19
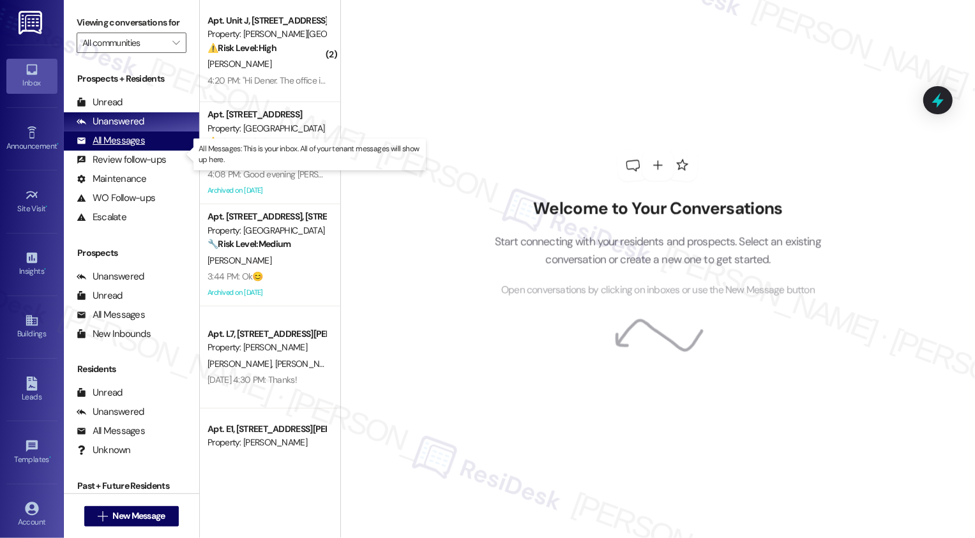
click at [149, 151] on div "All Messages (undefined)" at bounding box center [131, 141] width 135 height 19
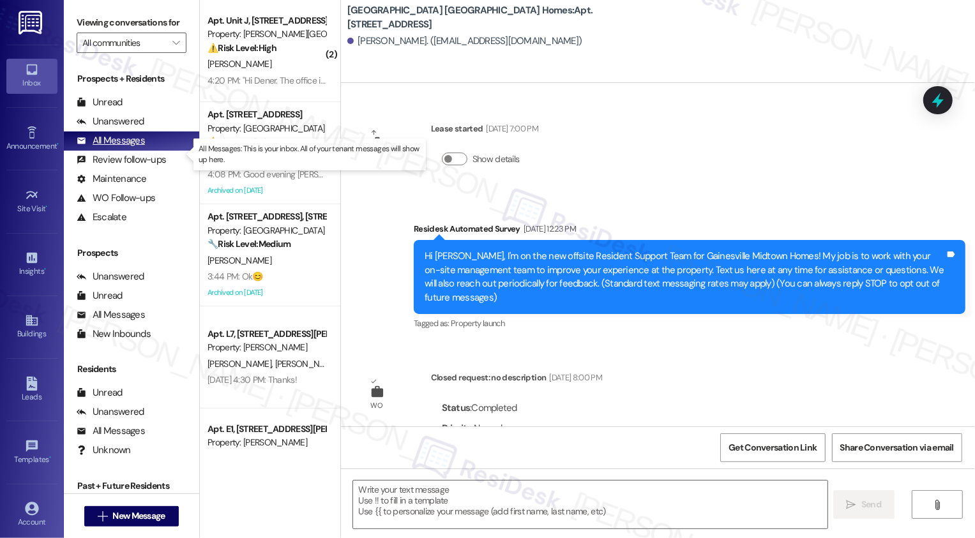
type textarea "Fetching suggested responses. Please feel free to read through the conversation…"
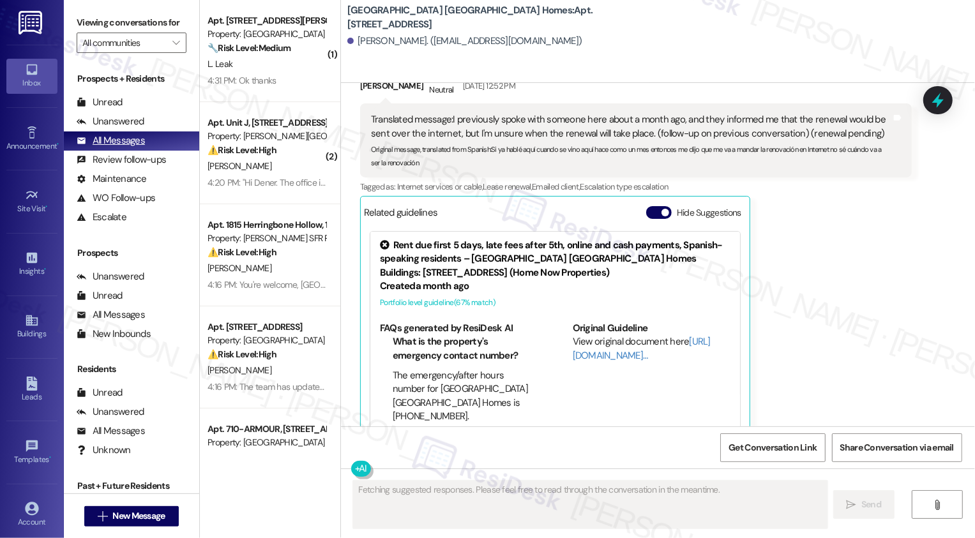
scroll to position [918, 0]
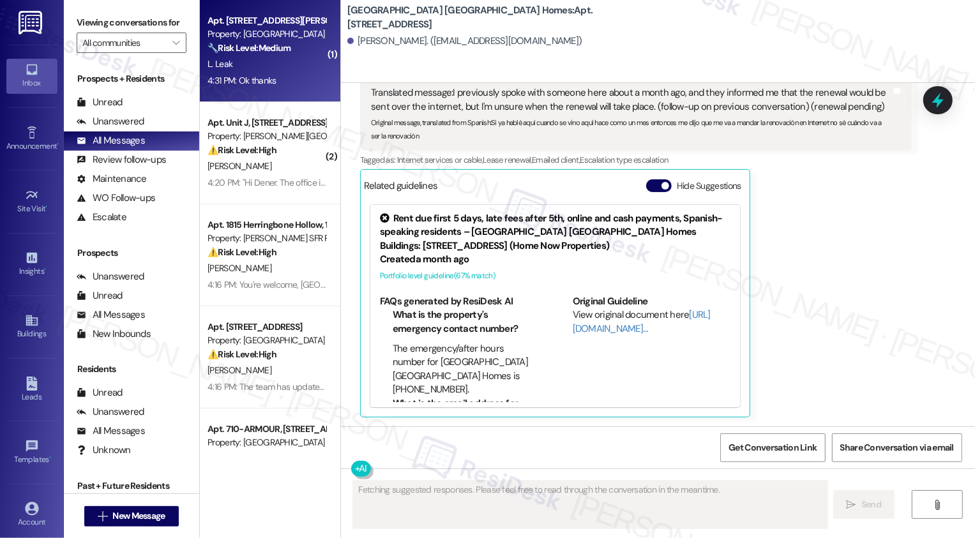
click at [245, 82] on div "4:31 PM: Ok thanks 4:31 PM: Ok thanks" at bounding box center [242, 80] width 68 height 11
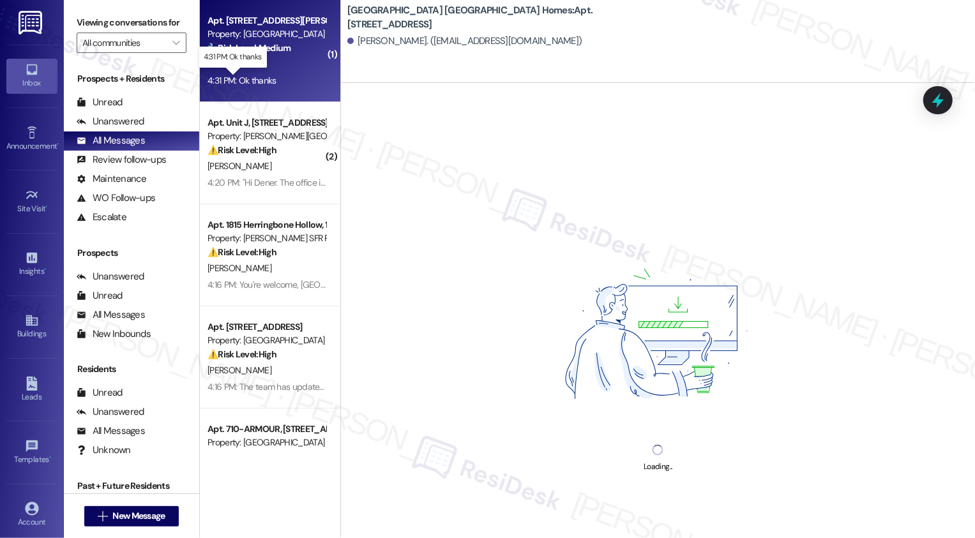
click at [245, 82] on div "4:31 PM: Ok thanks 4:31 PM: Ok thanks" at bounding box center [242, 80] width 68 height 11
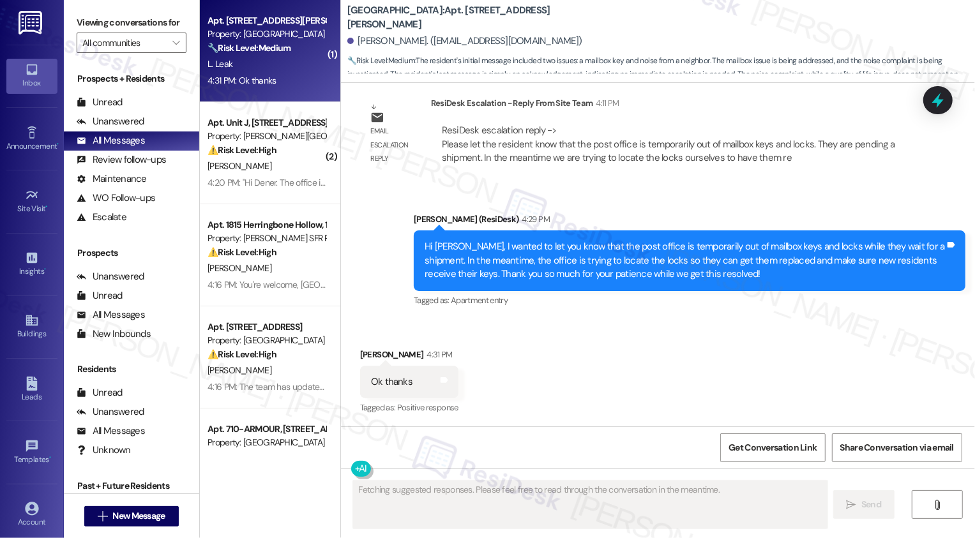
scroll to position [1694, 0]
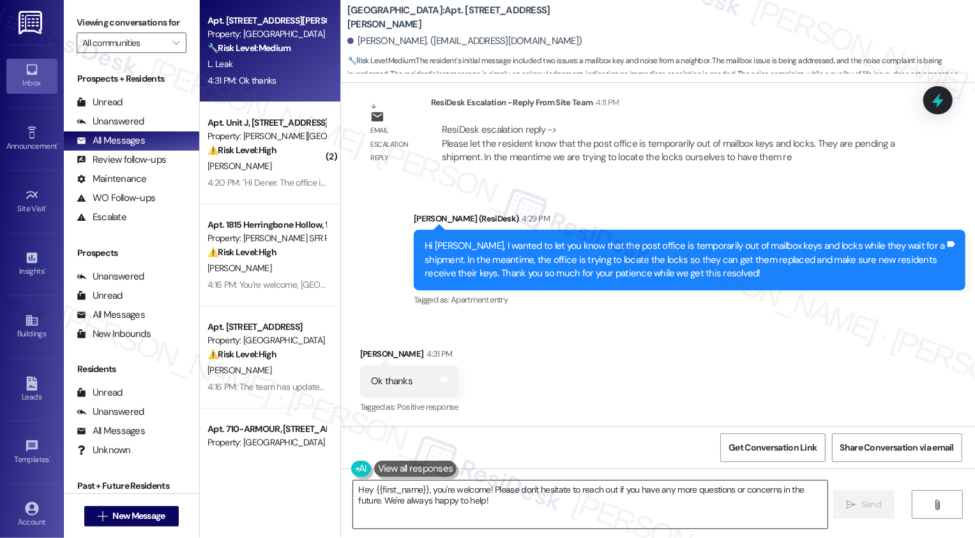
click at [465, 490] on textarea "Hey {{first_name}}, you're welcome! Please don't hesitate to reach out if you h…" at bounding box center [590, 505] width 474 height 48
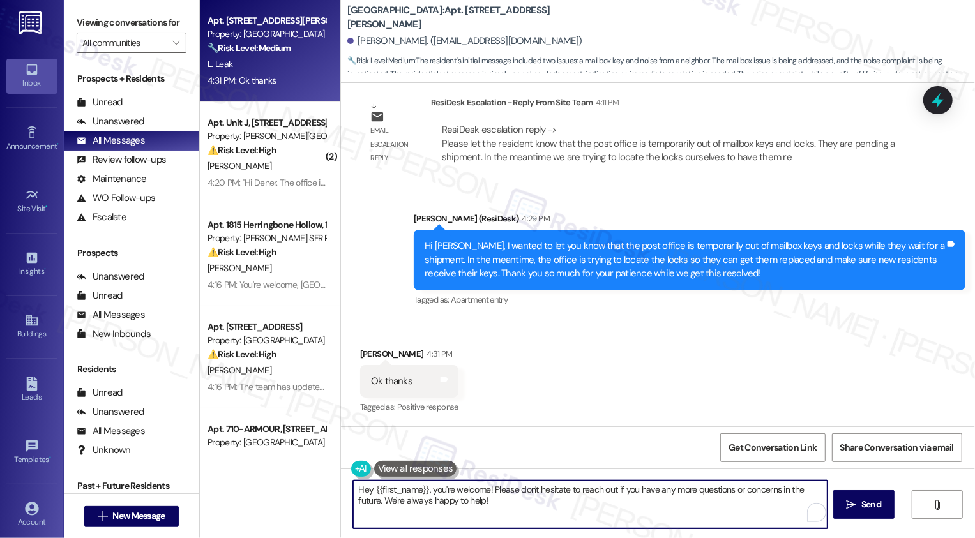
click at [629, 510] on textarea "Hey {{first_name}}, you're welcome! Please don't hesitate to reach out if you h…" at bounding box center [590, 505] width 474 height 48
drag, startPoint x: 430, startPoint y: 492, endPoint x: 310, endPoint y: 492, distance: 120.7
click at [310, 492] on div "Apt. Unit C4, [STREET_ADDRESS][PERSON_NAME] Property: [GEOGRAPHIC_DATA] 🔧 Risk …" at bounding box center [587, 269] width 775 height 538
type textarea "You're welcome! Please don't hesitate to reach out if you have any more questio…"
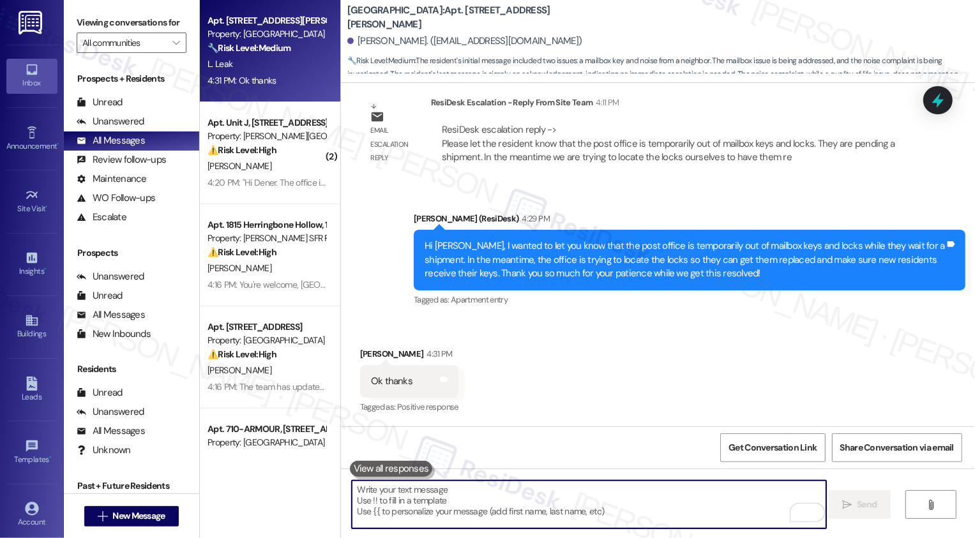
scroll to position [1693, 0]
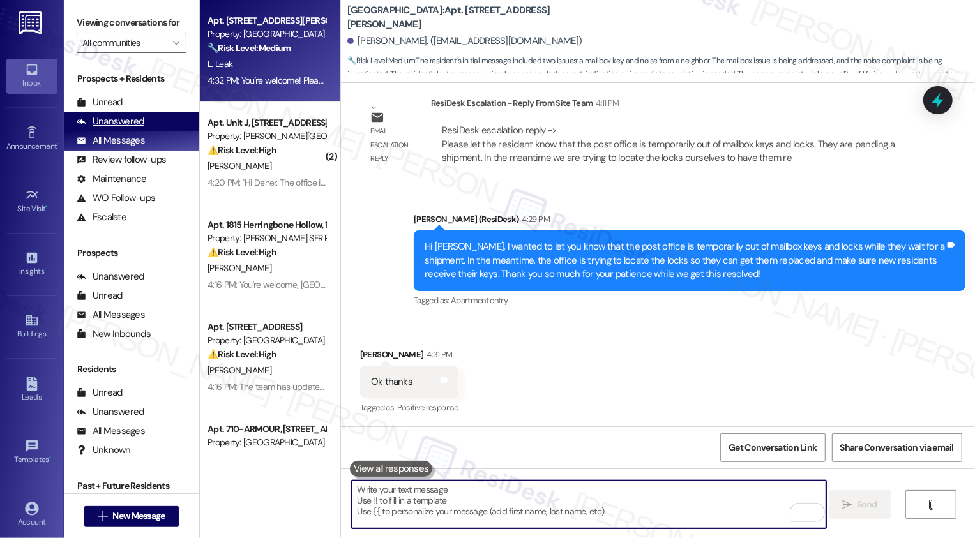
click at [161, 128] on div "Unanswered (0)" at bounding box center [131, 121] width 135 height 19
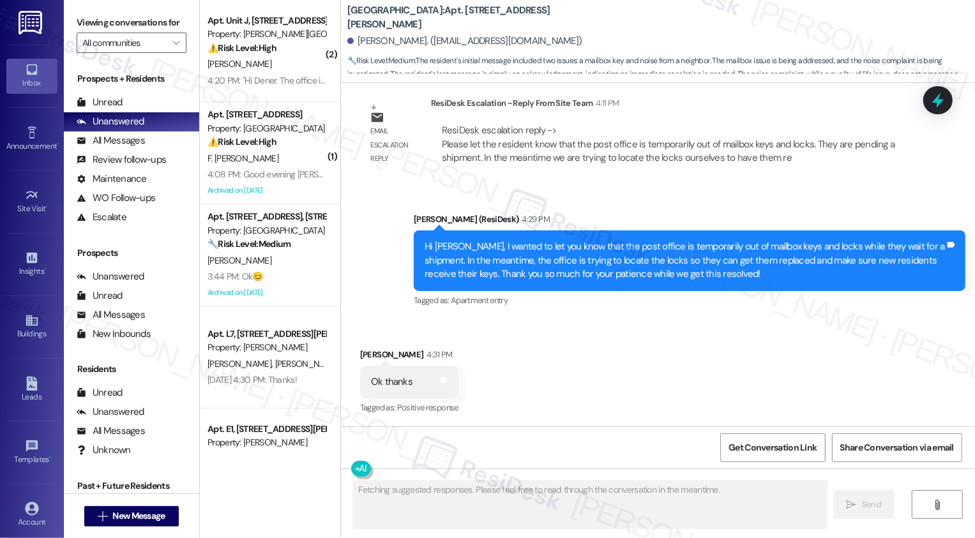
scroll to position [1815, 0]
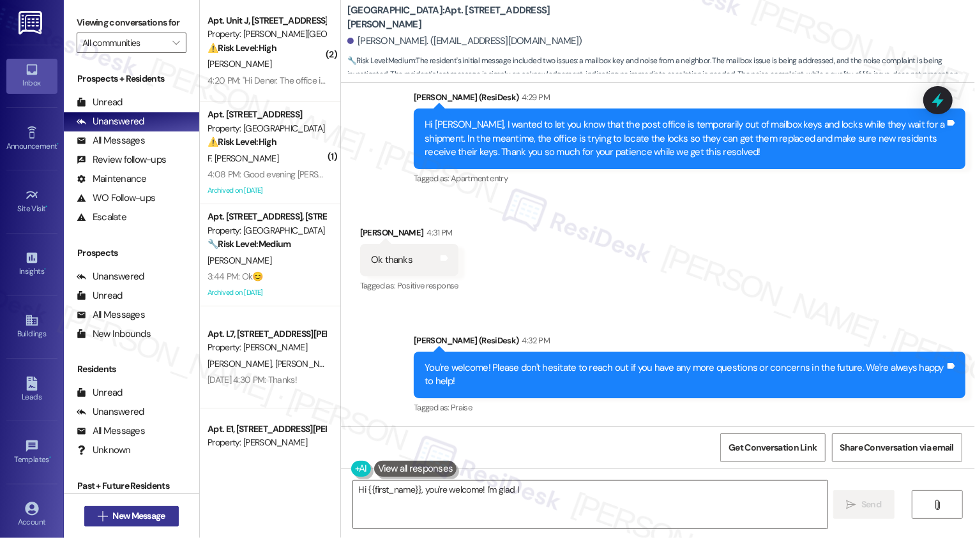
type textarea "Hi {{first_name}}, you're welcome! I'm glad I"
click at [131, 511] on span "New Message" at bounding box center [138, 516] width 52 height 13
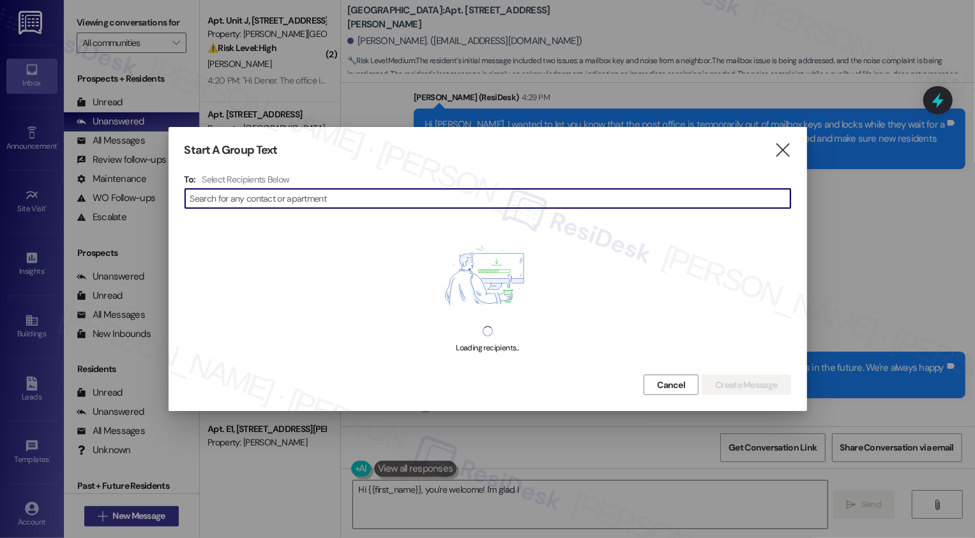
type input "9"
type textarea "Hi {{first_name}}, you're welcome! I'm glad I could assist"
type input "913"
type textarea "Hi {{first_name}}, you're welcome! I'm glad I could assist you. Please don't he…"
type input "913"
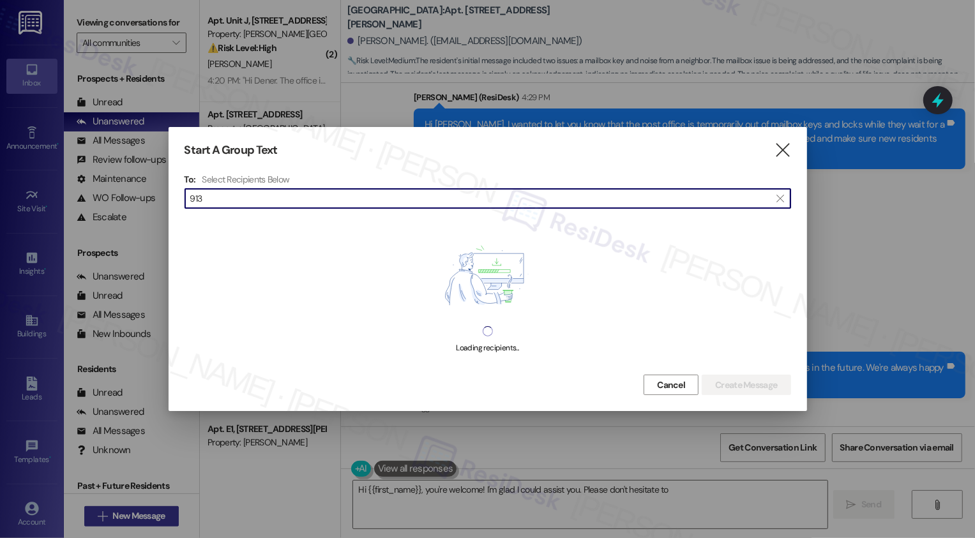
type textarea "Hi {{first_name}}, you're welcome! I'm glad I could assist you. Please don't he…"
type input "913 m"
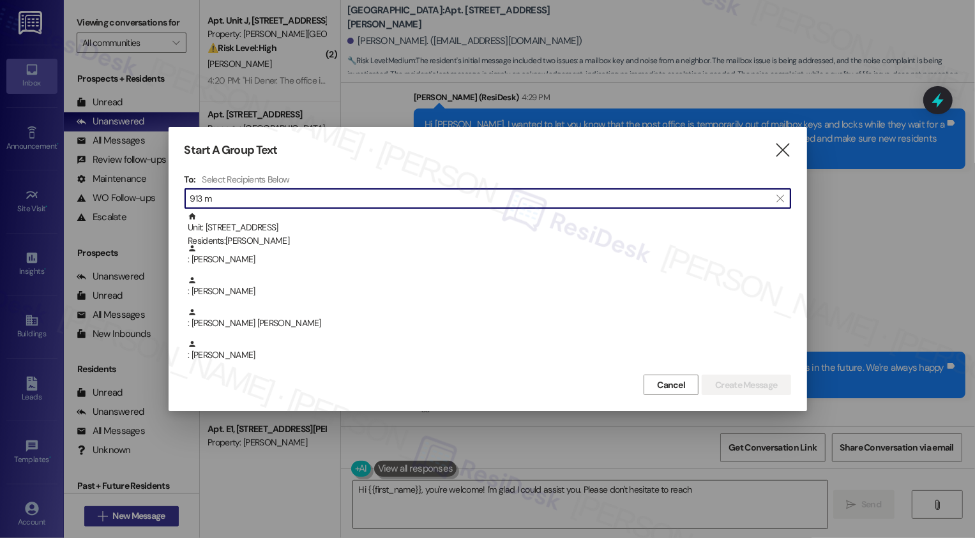
type textarea "Hi {{first_name}}, you're welcome! I'm glad I could assist you. Please don't he…"
type input "913 mi"
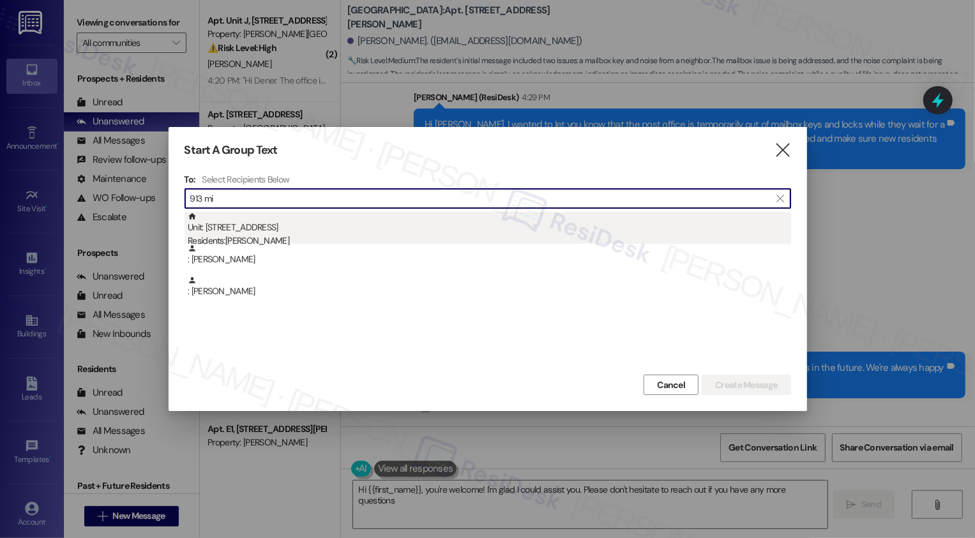
type textarea "Hi {{first_name}}, you're welcome! I'm glad I could assist you. Please don't he…"
type input "913 mi"
click at [254, 234] on div "Residents: [PERSON_NAME]" at bounding box center [489, 240] width 603 height 13
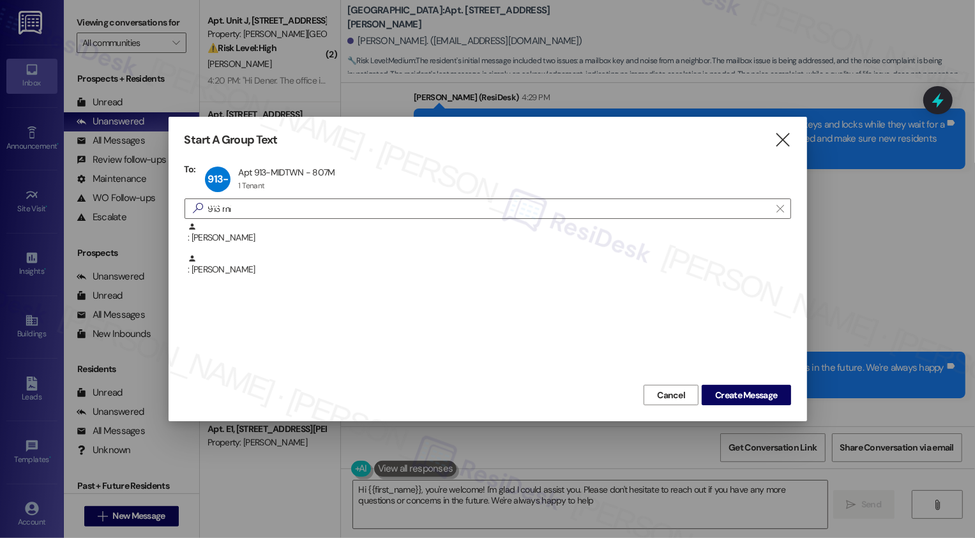
type textarea "Hi {{first_name}}, you're welcome! I'm glad I could assist you. Please don't he…"
click at [749, 391] on span "Create Message" at bounding box center [746, 395] width 62 height 13
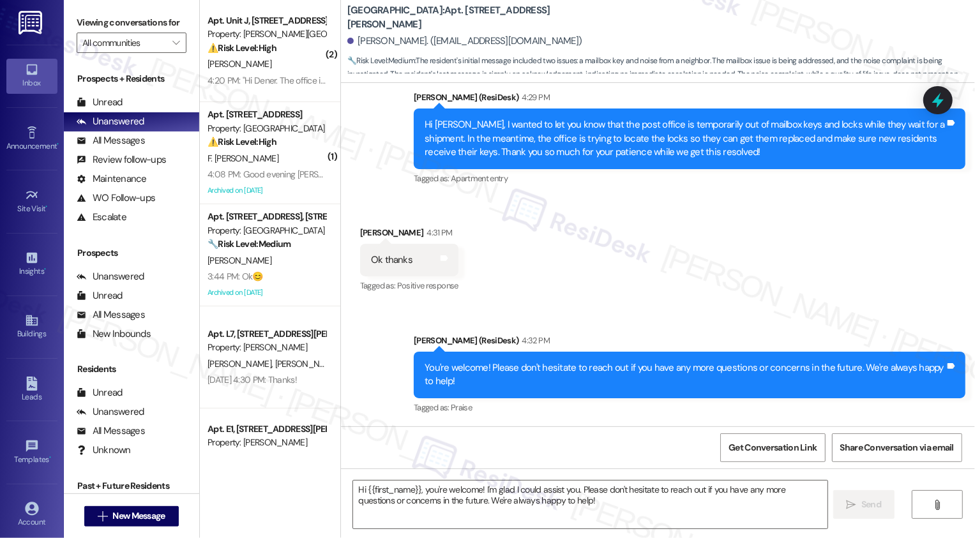
type textarea "Fetching suggested responses. Please feel free to read through the conversation…"
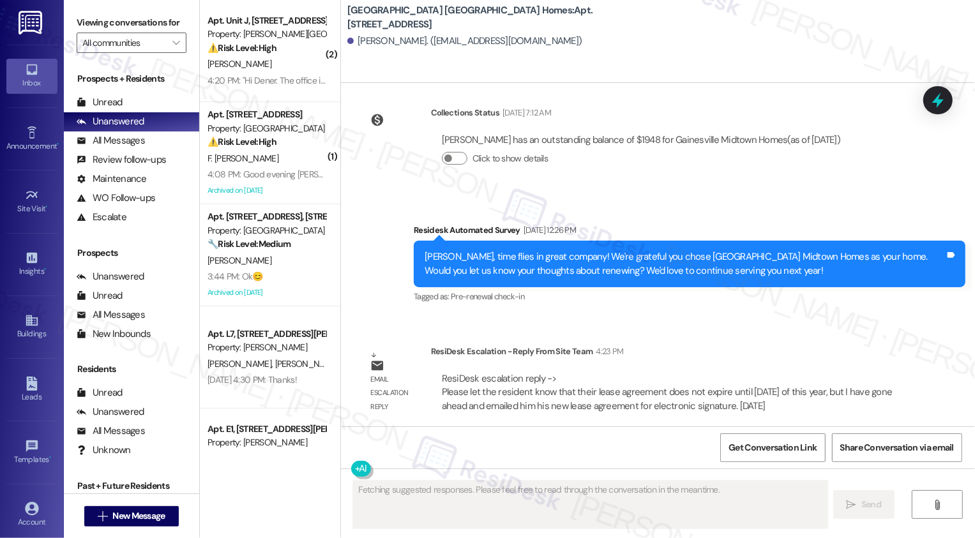
scroll to position [1594, 0]
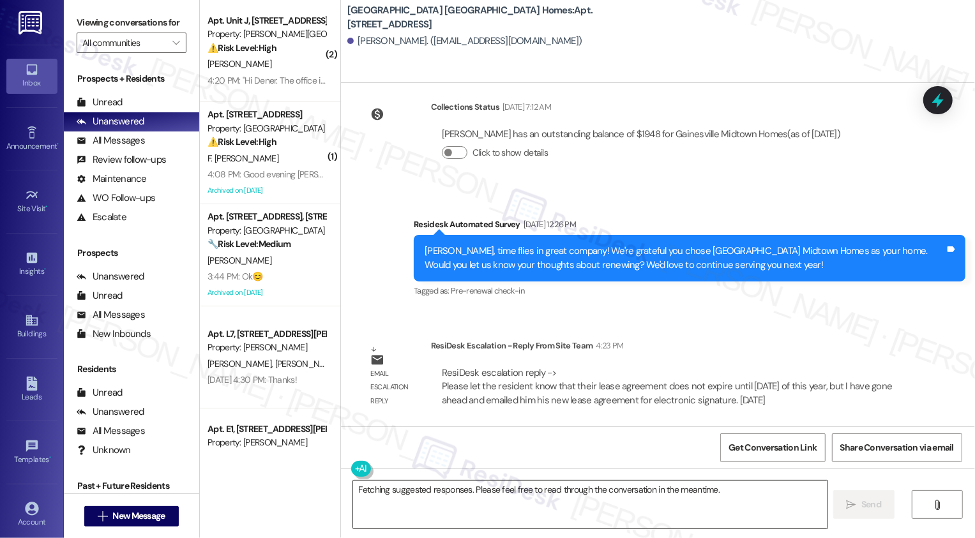
click at [476, 501] on textarea "Fetching suggested responses. Please feel free to read through the conversation…" at bounding box center [590, 505] width 474 height 48
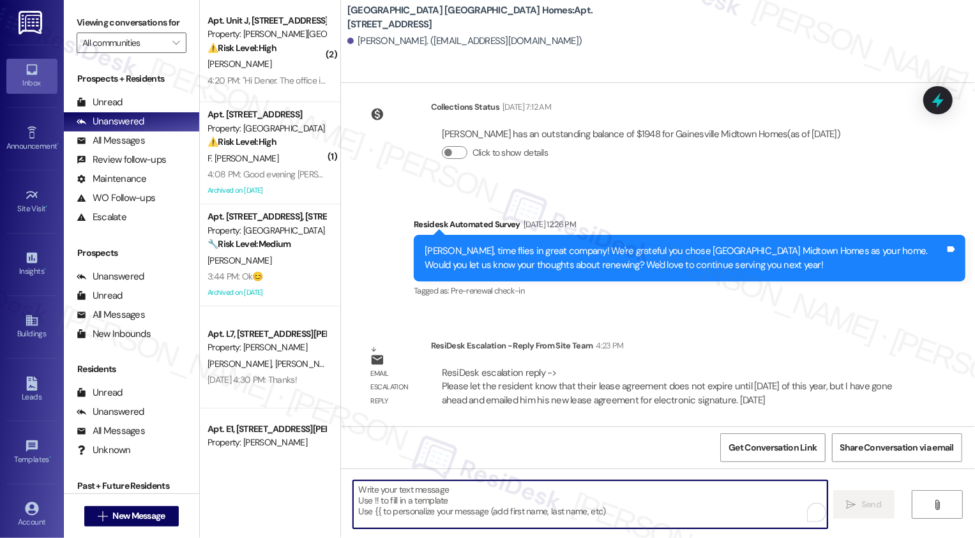
paste textarea "lease agreement does not expire until [DATE] of this year, but I have gone ahea…"
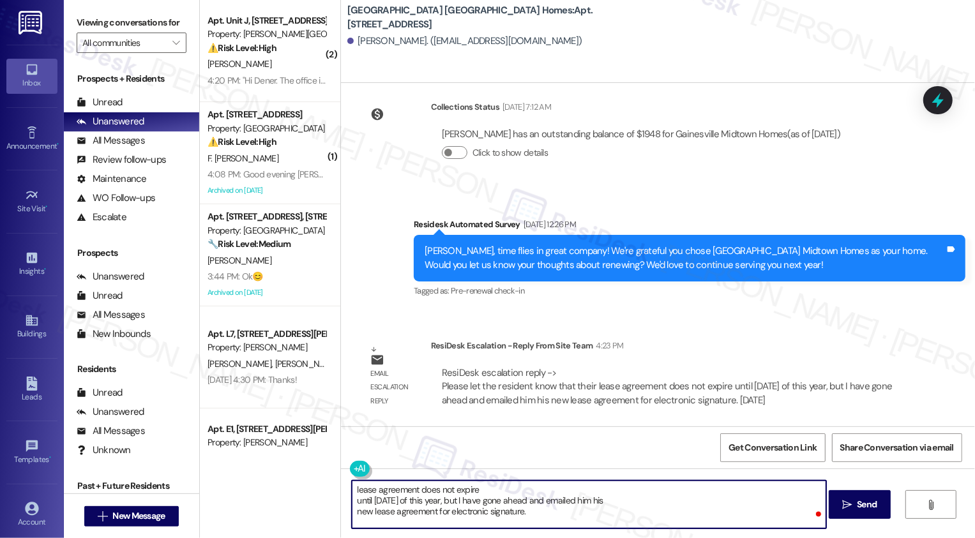
click at [352, 490] on textarea "lease agreement does not expire until [DATE] of this year, but I have gone ahea…" at bounding box center [589, 505] width 474 height 48
click at [352, 489] on textarea "lease agreement does not expire until [DATE] of this year, but I have gone ahea…" at bounding box center [589, 505] width 474 height 48
click at [352, 501] on textarea "Hi [PERSON_NAME], the office confirmed that your lease agreement does not expir…" at bounding box center [589, 505] width 474 height 48
click at [749, 490] on textarea "Hi [PERSON_NAME], the office confirmed that your lease agreement does not expir…" at bounding box center [589, 505] width 474 height 48
click at [352, 513] on textarea "Hi [PERSON_NAME], the office confirmed that your lease agreement does not expir…" at bounding box center [589, 505] width 474 height 48
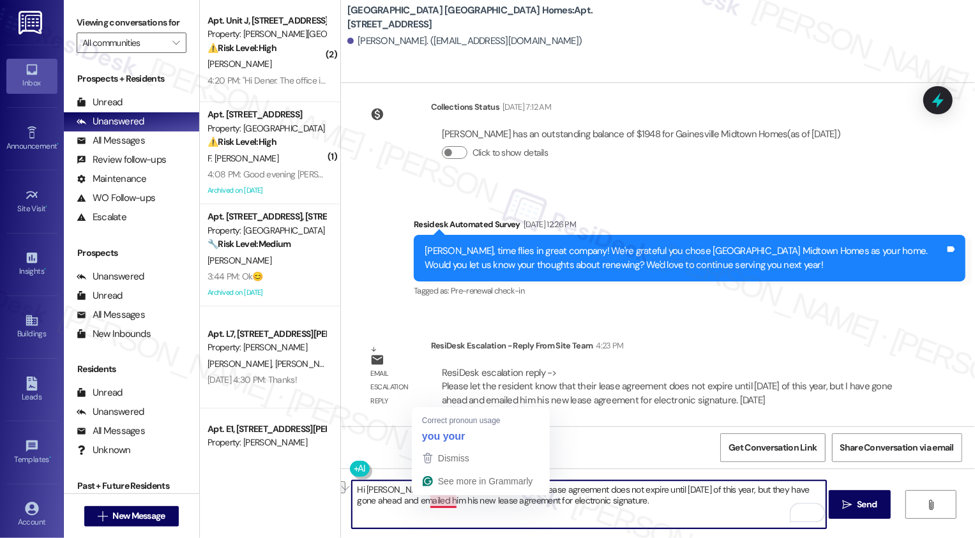
drag, startPoint x: 425, startPoint y: 500, endPoint x: 449, endPoint y: 500, distance: 24.3
click at [449, 500] on textarea "Hi [PERSON_NAME], the office confirmed that your lease agreement does not expir…" at bounding box center [589, 505] width 474 height 48
click at [648, 499] on textarea "Hi [PERSON_NAME], the office confirmed that your lease agreement does not expir…" at bounding box center [589, 505] width 474 height 48
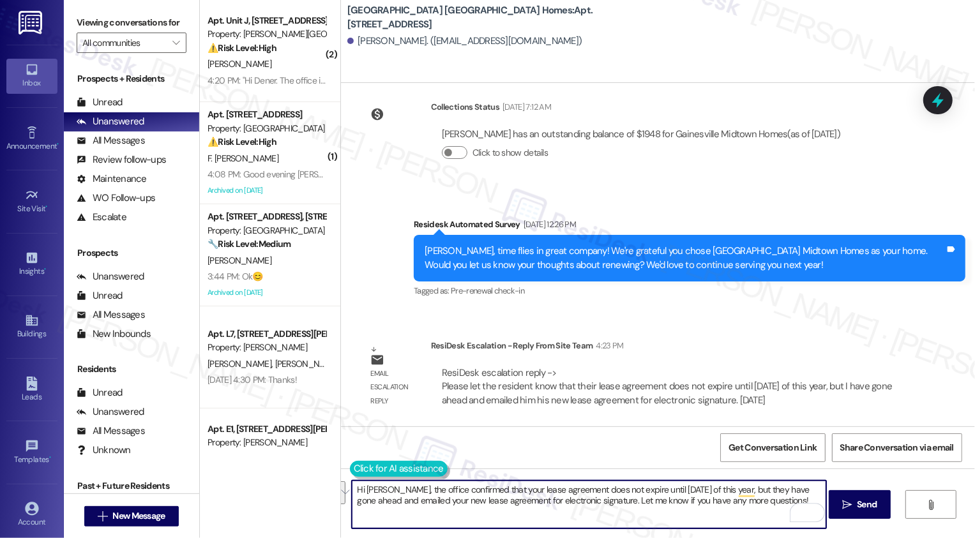
click at [350, 467] on button at bounding box center [399, 469] width 98 height 16
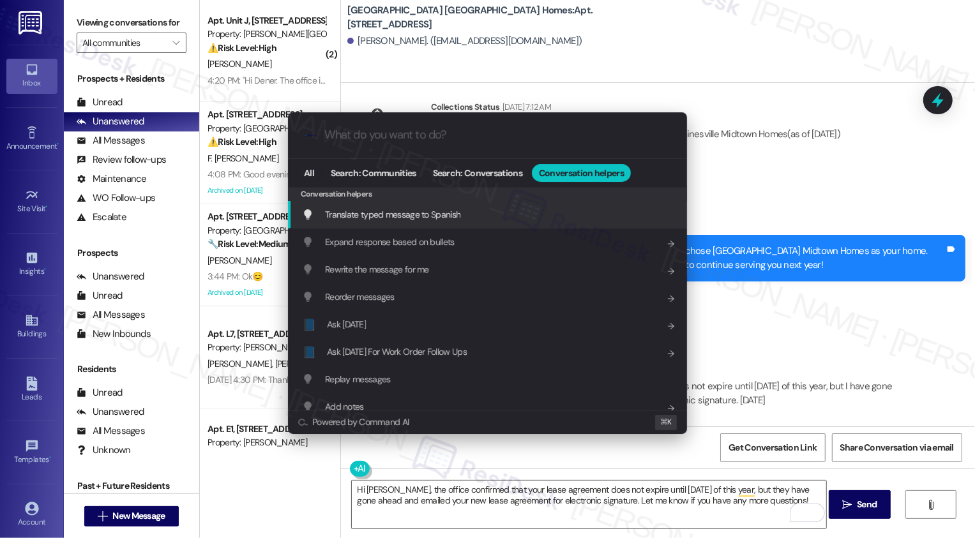
click at [439, 215] on span "Translate typed message to Spanish" at bounding box center [392, 214] width 135 height 11
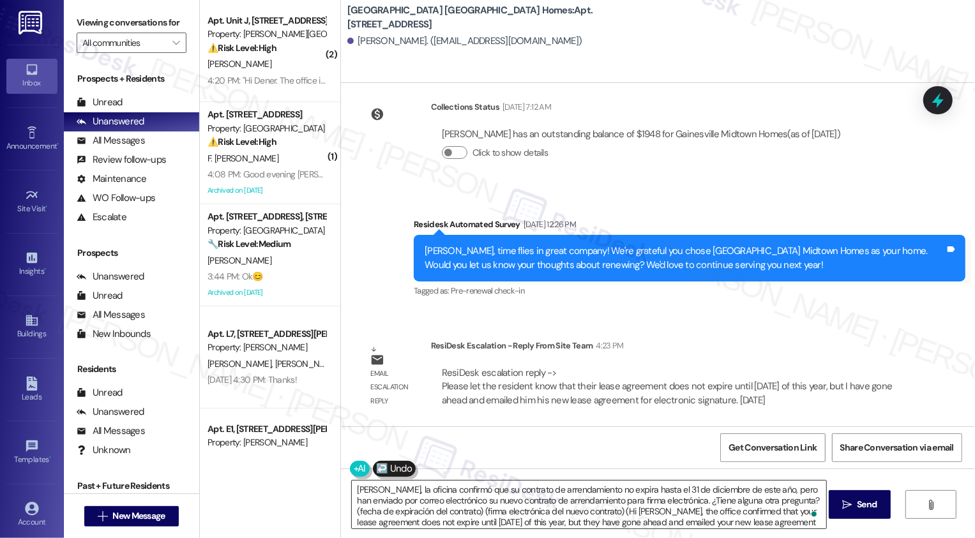
type textarea "[PERSON_NAME], la oficina confirmó que su contrato de arrendamiento no expira h…"
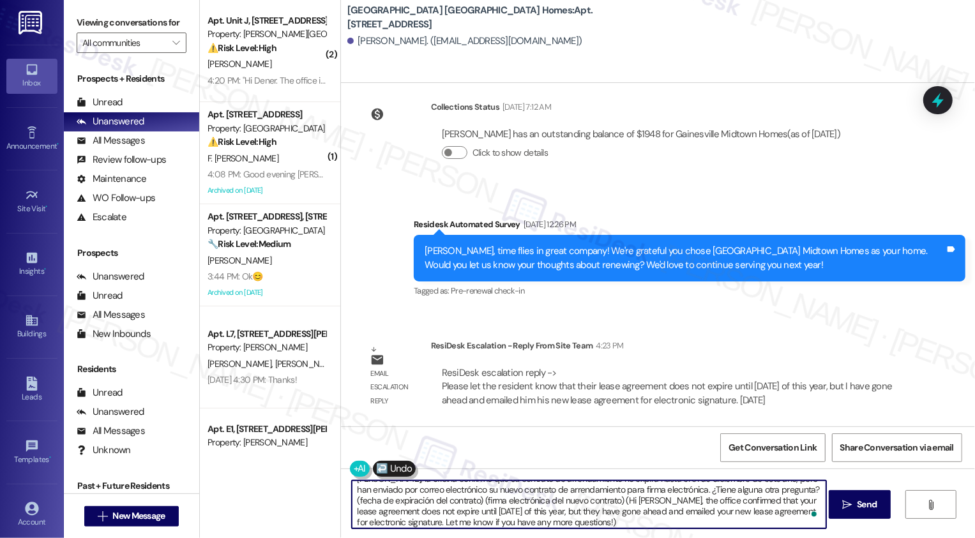
scroll to position [13, 0]
click at [857, 505] on span "Send" at bounding box center [867, 504] width 20 height 13
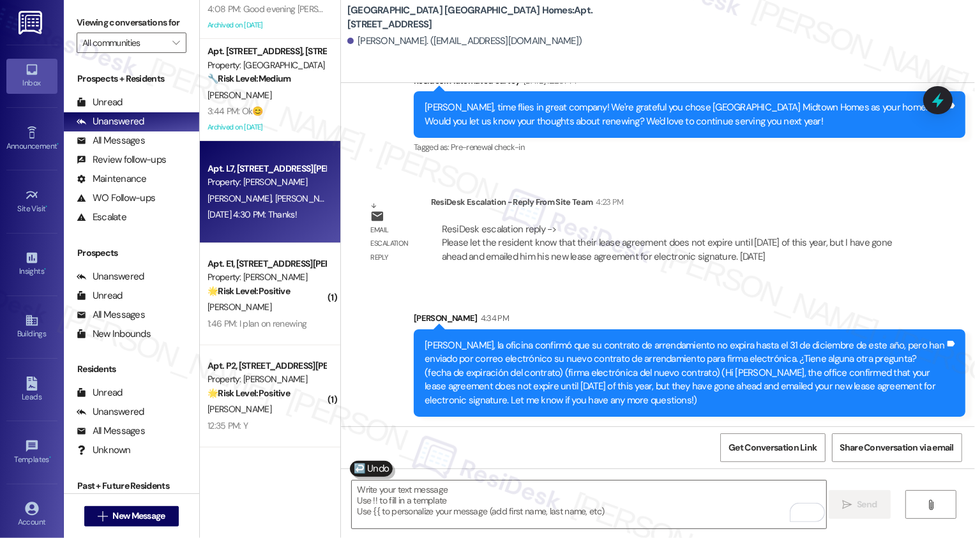
scroll to position [0, 0]
